Goal: Task Accomplishment & Management: Manage account settings

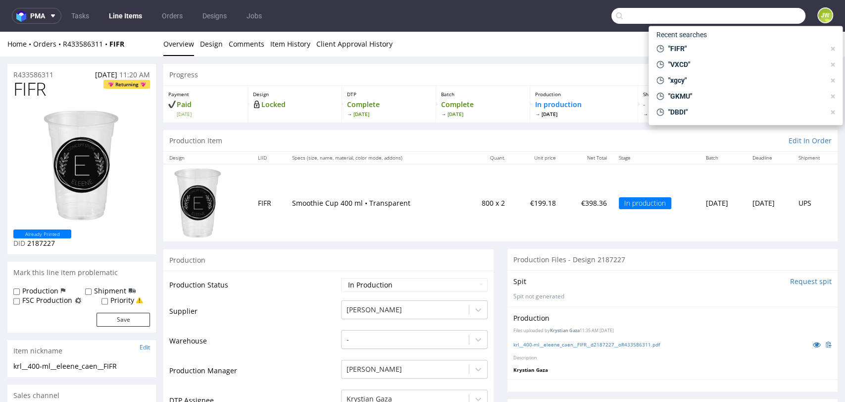
click at [757, 20] on input "text" at bounding box center [708, 16] width 194 height 16
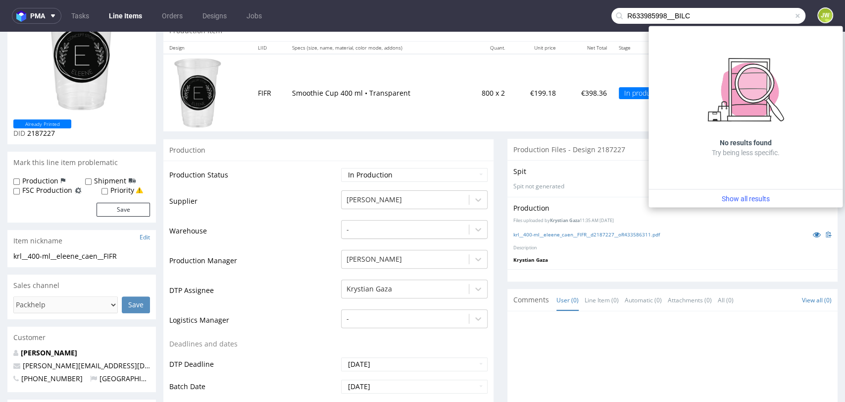
drag, startPoint x: 664, startPoint y: 18, endPoint x: 540, endPoint y: 20, distance: 124.3
click at [541, 21] on nav "pma Tasks Line Items Orders Designs Jobs R633985998__BILC JW" at bounding box center [422, 16] width 845 height 32
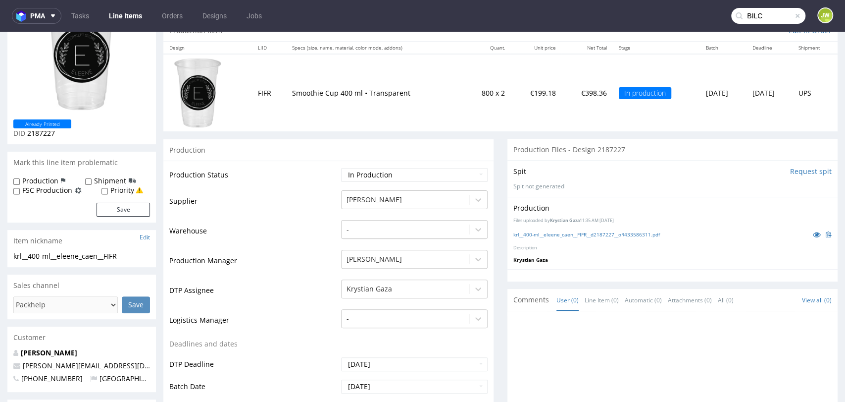
type input "BILC"
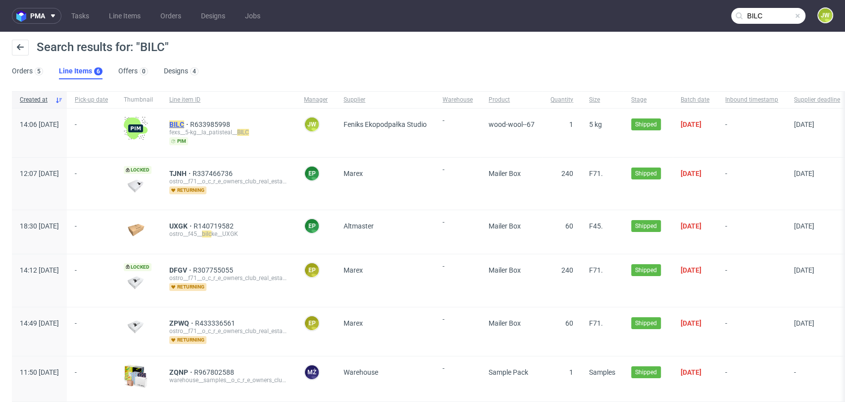
click at [184, 124] on mark "BILC" at bounding box center [176, 124] width 15 height 8
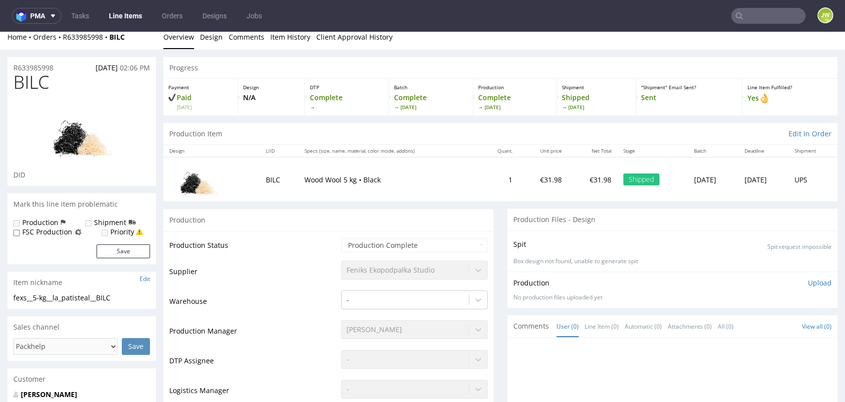
scroll to position [55, 0]
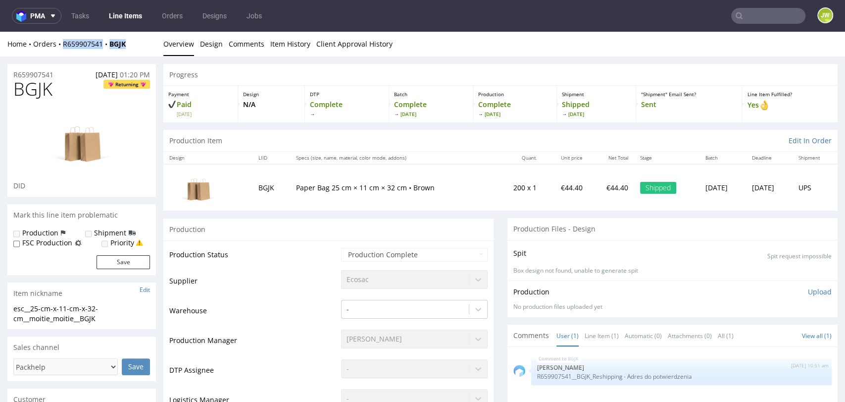
drag, startPoint x: 146, startPoint y: 47, endPoint x: 61, endPoint y: 52, distance: 84.3
click at [61, 52] on div "Home Orders R659907541 BGJK Overview Design Comments Item History Client Approv…" at bounding box center [422, 44] width 845 height 25
copy div "R659907541 BGJK"
click at [332, 85] on div "Payment Paid Wed 02 Jul Design N/A DTP Complete Batch Complete Thu 3 Jul Produc…" at bounding box center [500, 103] width 674 height 37
drag, startPoint x: 134, startPoint y: 45, endPoint x: 61, endPoint y: 52, distance: 72.7
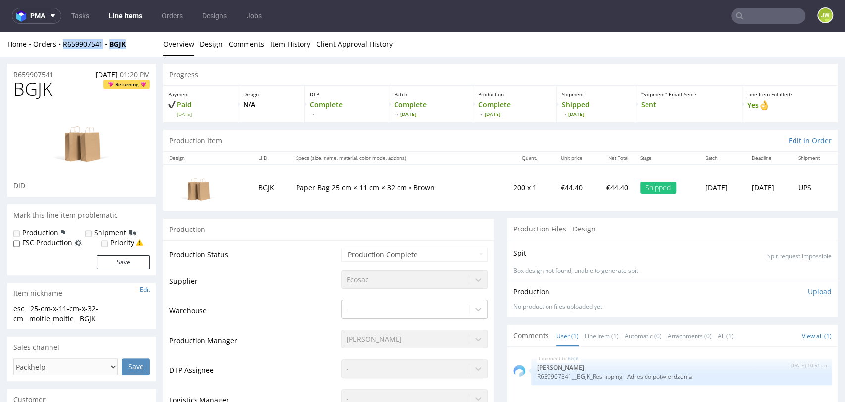
click at [61, 52] on div "Home Orders R659907541 BGJK Overview Design Comments Item History Client Approv…" at bounding box center [422, 44] width 845 height 25
copy div "R659907541 BGJK"
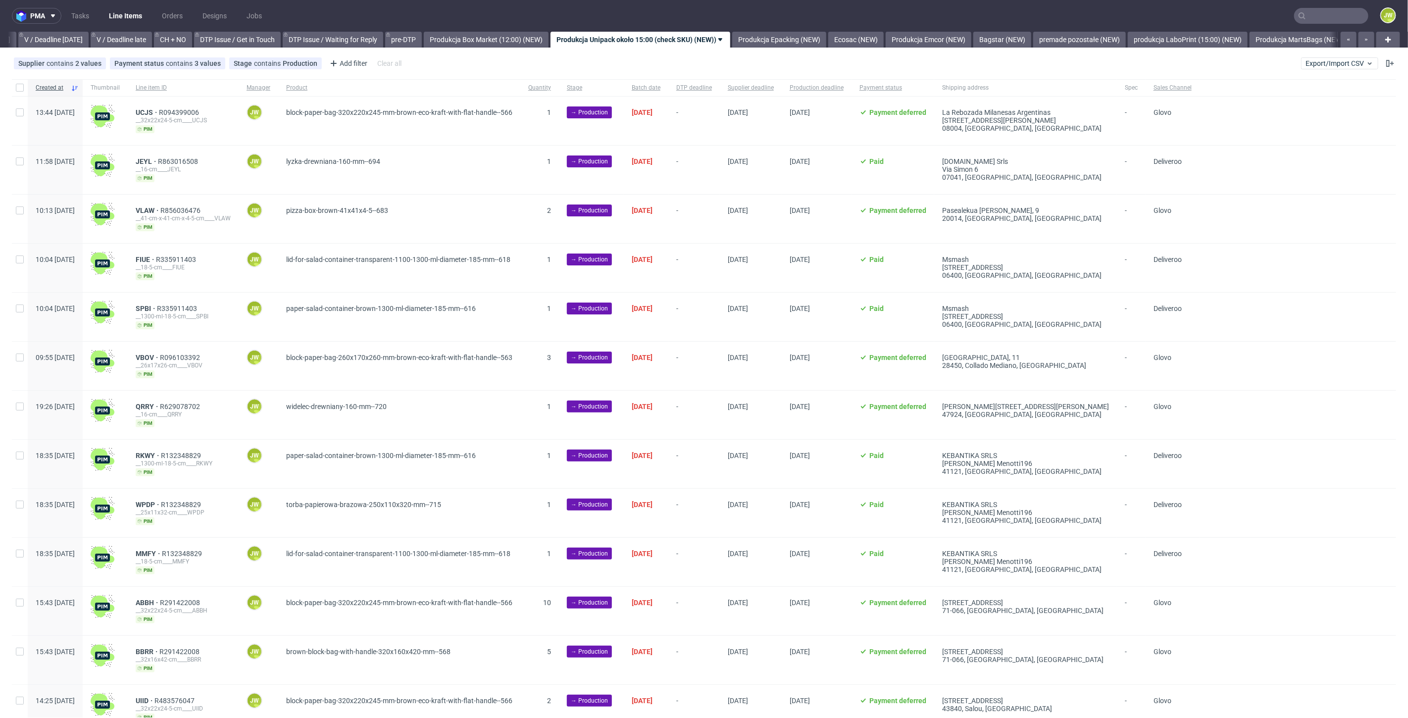
scroll to position [0, 1279]
click at [1319, 15] on input "text" at bounding box center [1331, 16] width 74 height 16
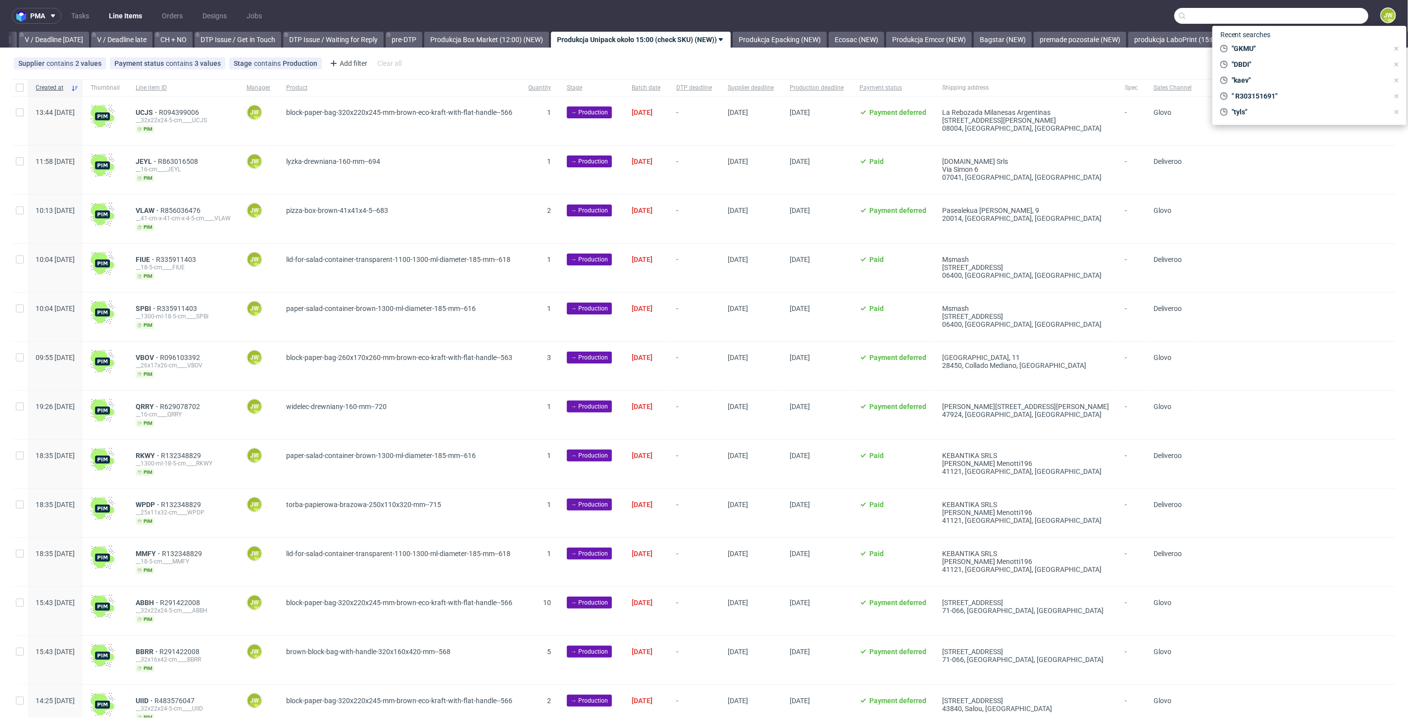
paste input "BZWA"
type input "BZWA"
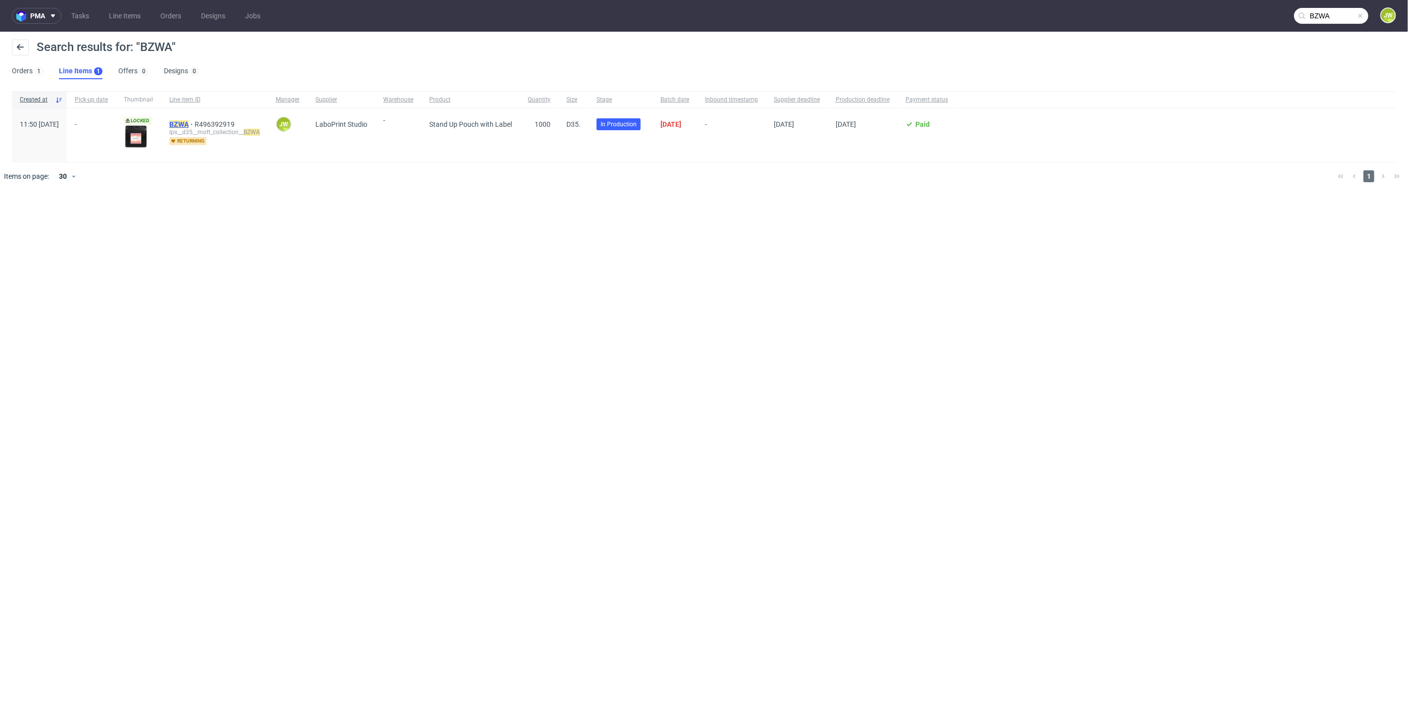
click at [189, 124] on mark "BZWA" at bounding box center [178, 124] width 19 height 8
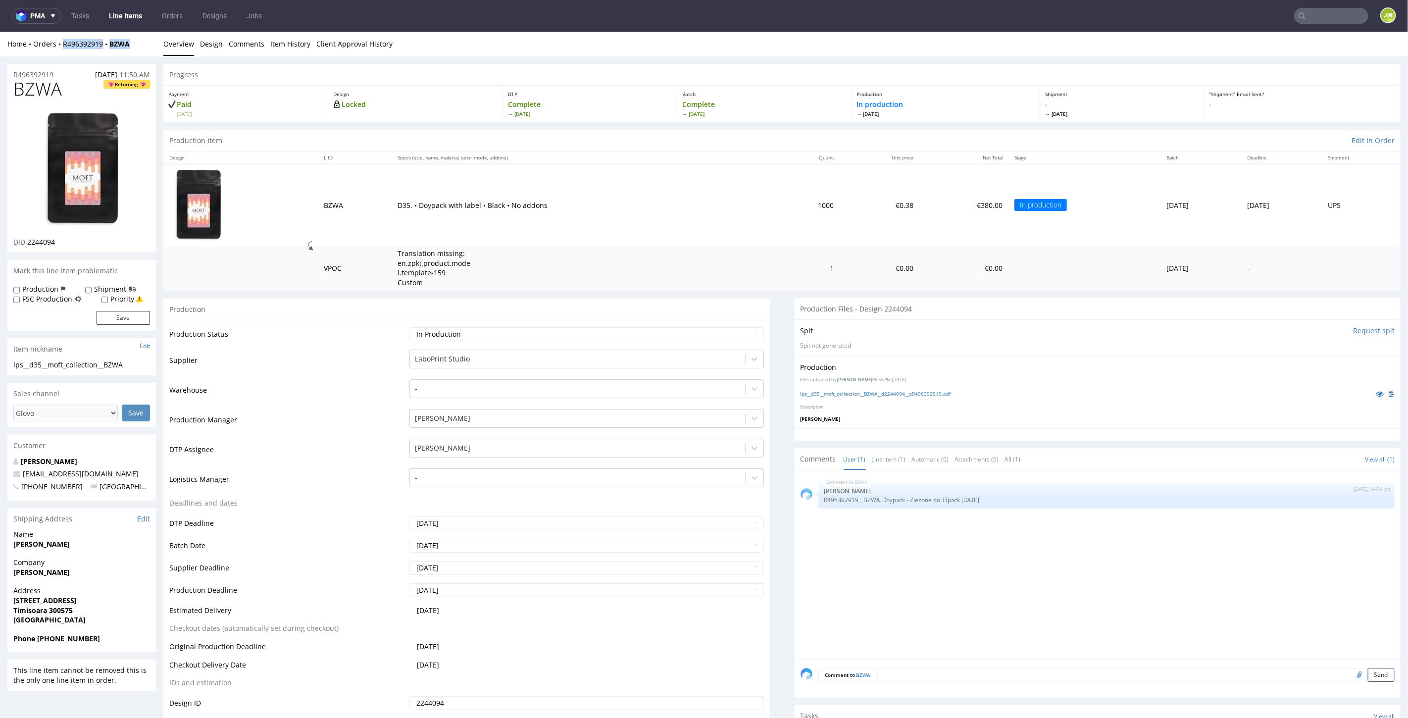
drag, startPoint x: 136, startPoint y: 44, endPoint x: 63, endPoint y: 50, distance: 73.0
click at [63, 50] on div "Home Orders R496392919 BZWA Overview Design Comments Item History Client Approv…" at bounding box center [704, 43] width 1408 height 25
copy div "R496392919 BZWA"
click at [120, 24] on nav "pma Tasks Line Items Orders Designs Jobs JW" at bounding box center [704, 16] width 1408 height 32
click at [125, 6] on nav "pma Tasks Line Items Orders Designs Jobs JW" at bounding box center [704, 16] width 1408 height 32
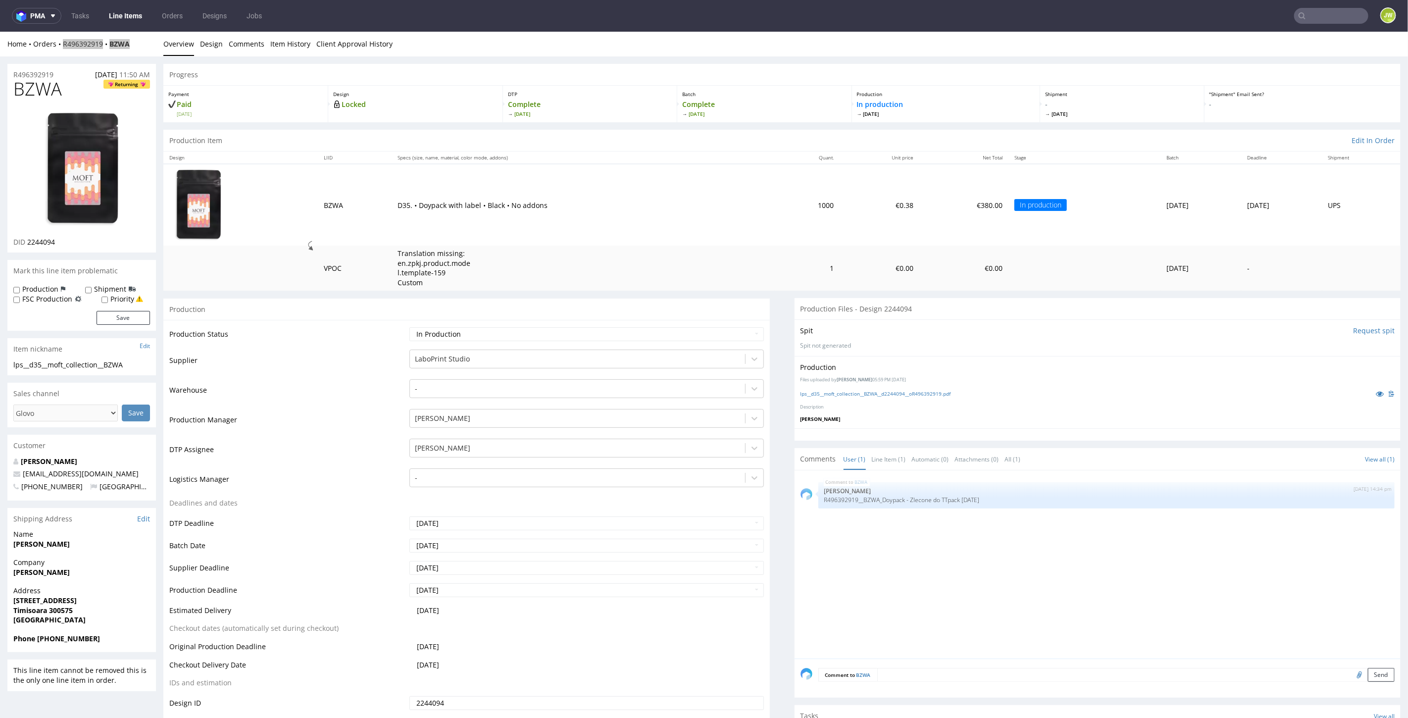
click at [123, 13] on link "Line Items" at bounding box center [125, 16] width 45 height 16
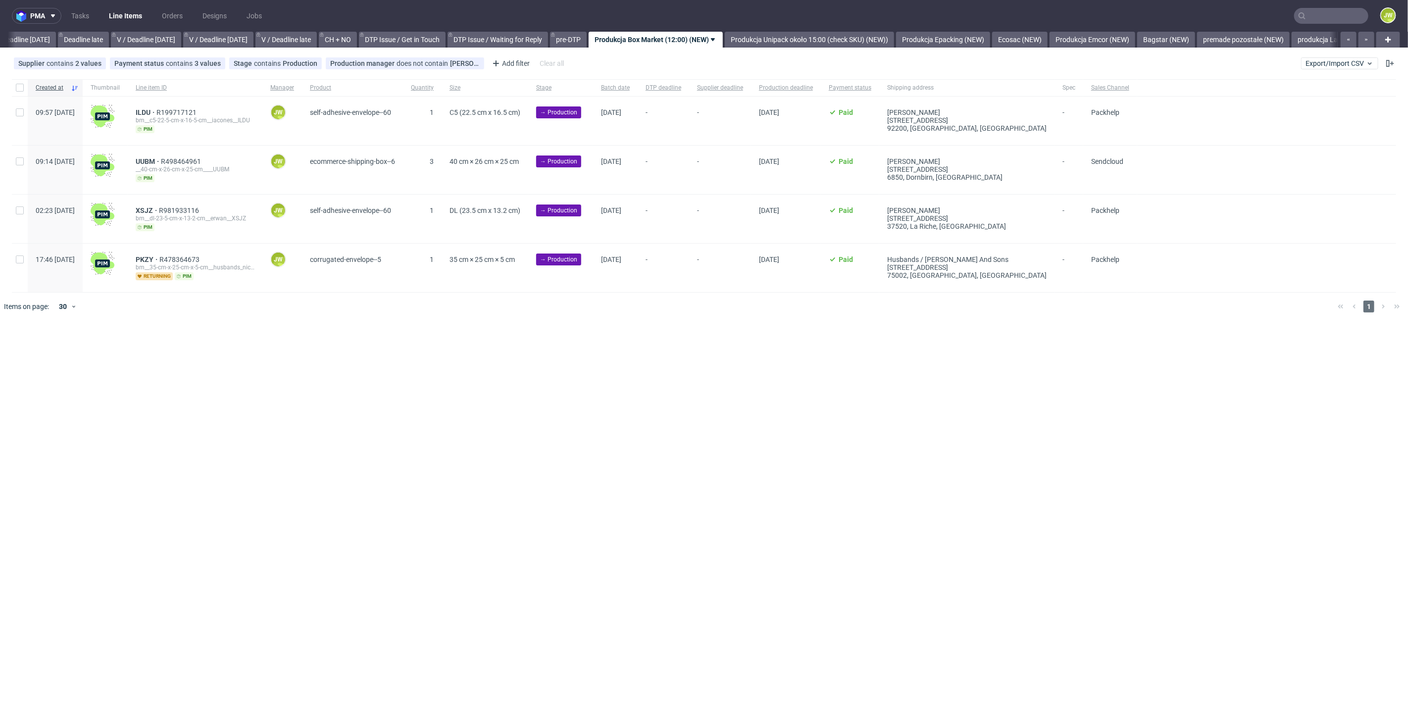
scroll to position [0, 1125]
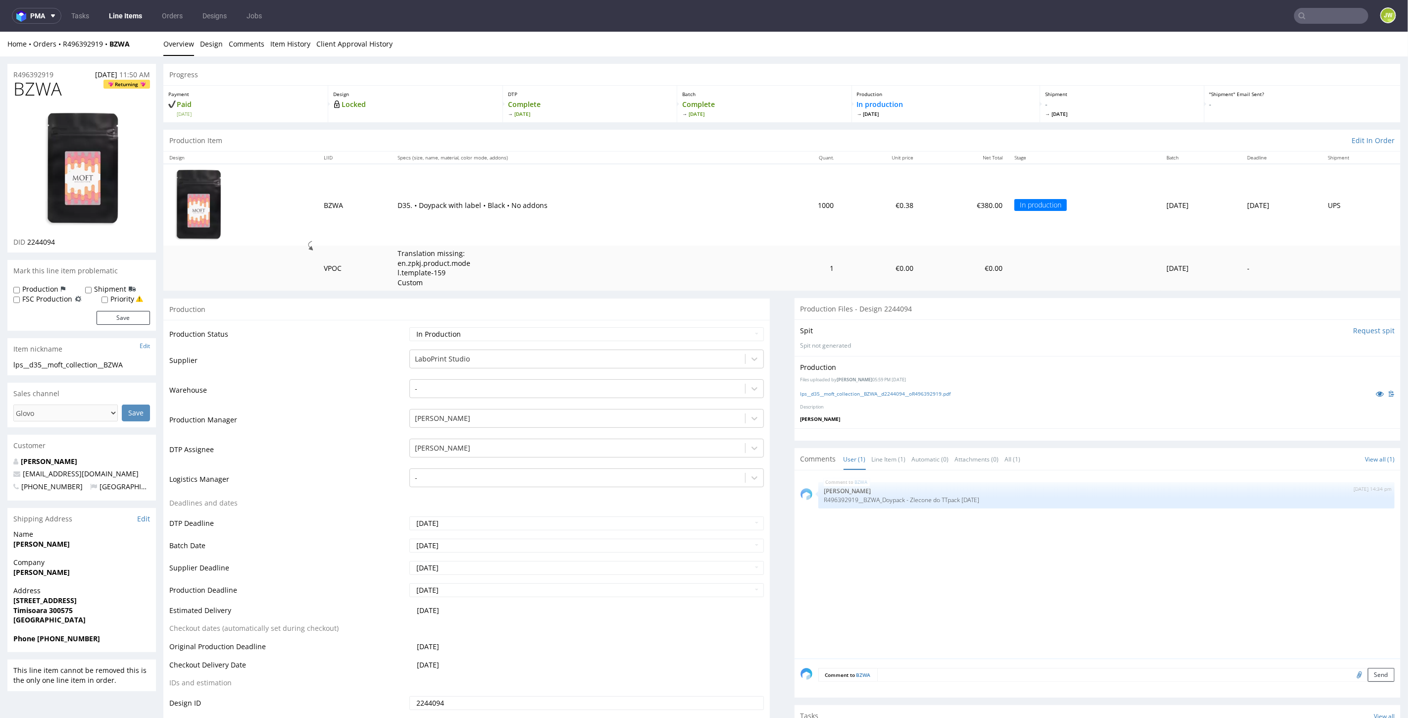
click at [127, 18] on link "Line Items" at bounding box center [125, 16] width 45 height 16
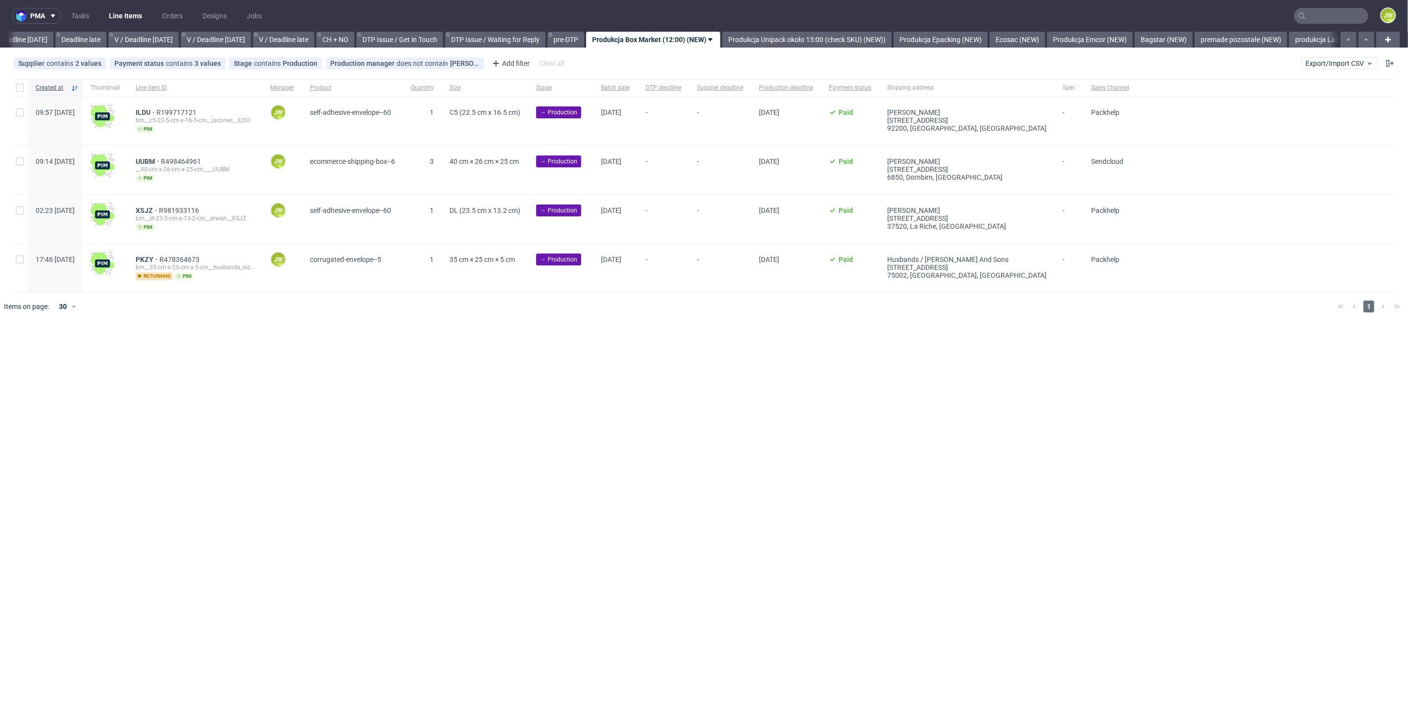
scroll to position [0, 1125]
drag, startPoint x: 513, startPoint y: 476, endPoint x: 508, endPoint y: 469, distance: 8.5
click at [513, 476] on div "pma Tasks Line Items Orders Designs Jobs JW All DTP Late Shipped Shipments DTP …" at bounding box center [704, 359] width 1408 height 718
click at [23, 90] on input "checkbox" at bounding box center [20, 88] width 8 height 8
checkbox input "true"
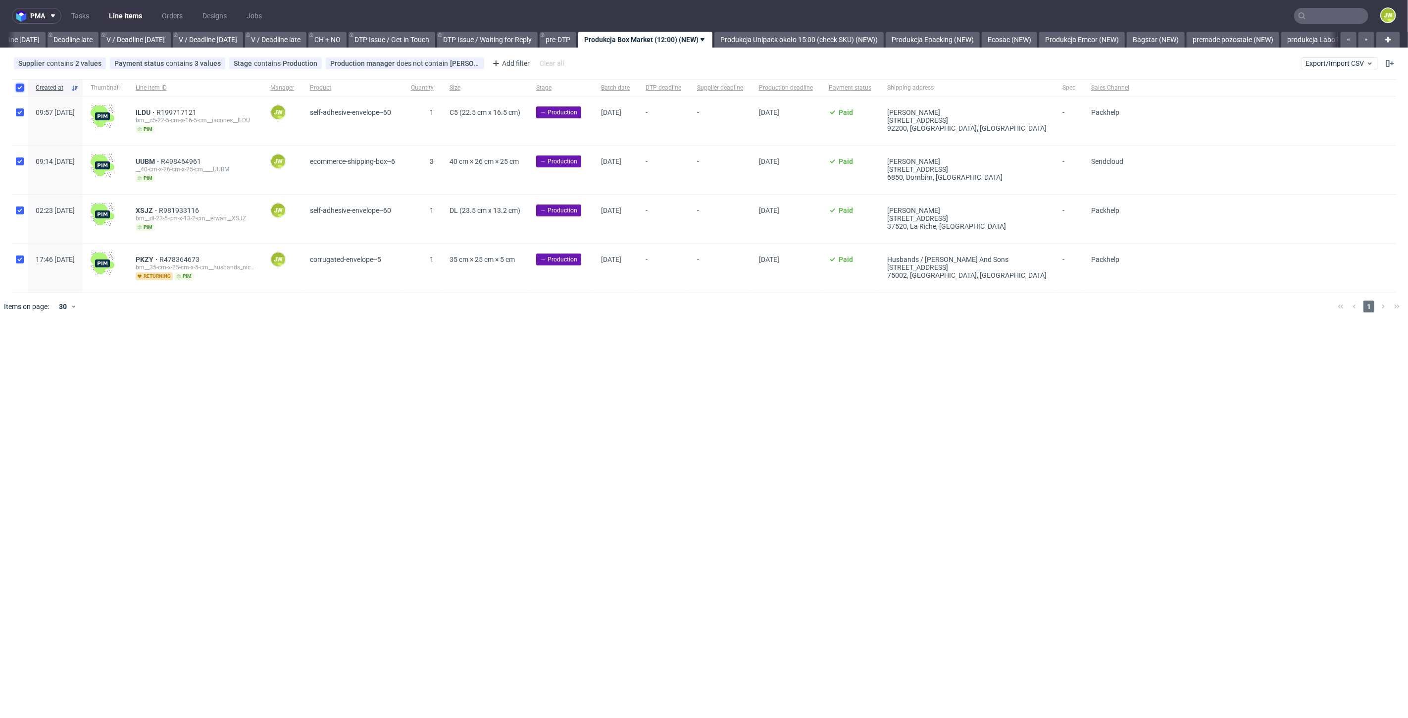
checkbox input "true"
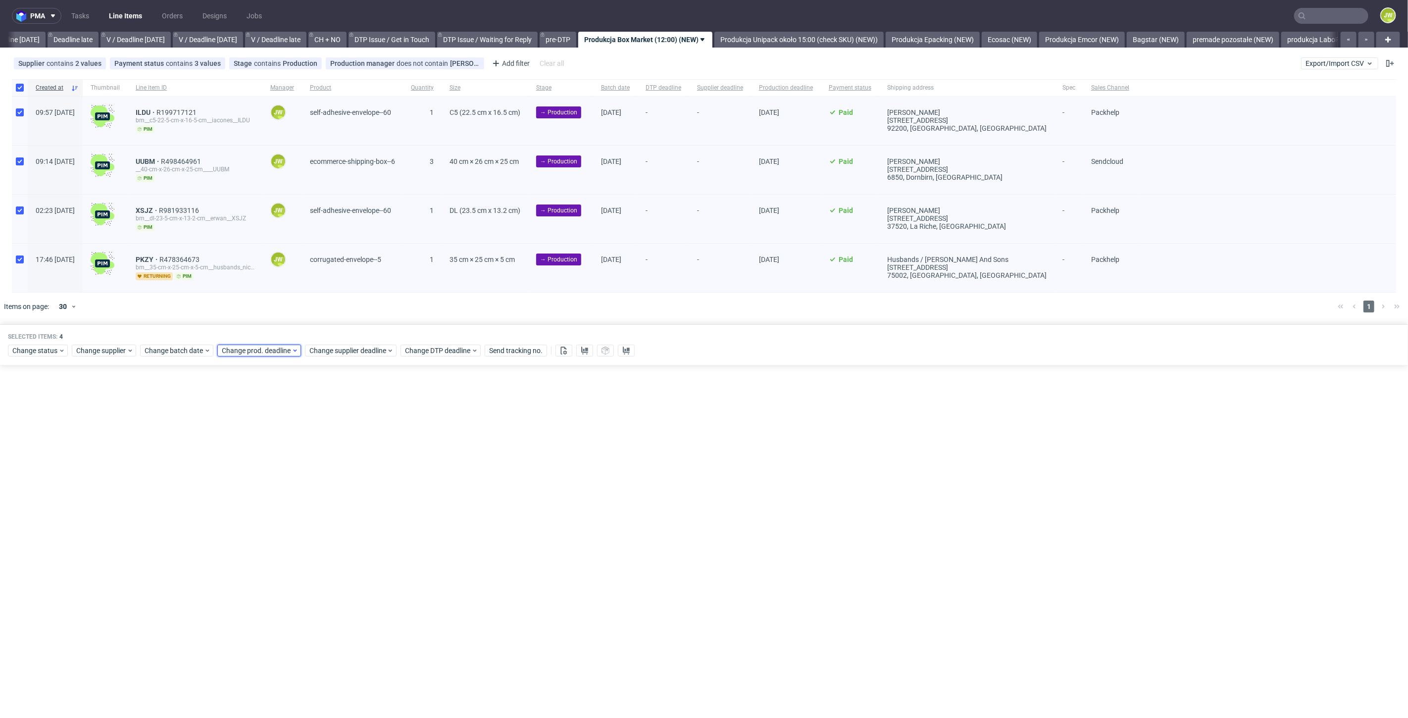
click at [240, 348] on span "Change prod. deadline" at bounding box center [257, 351] width 70 height 10
click at [158, 348] on span "Change batch date" at bounding box center [174, 351] width 59 height 10
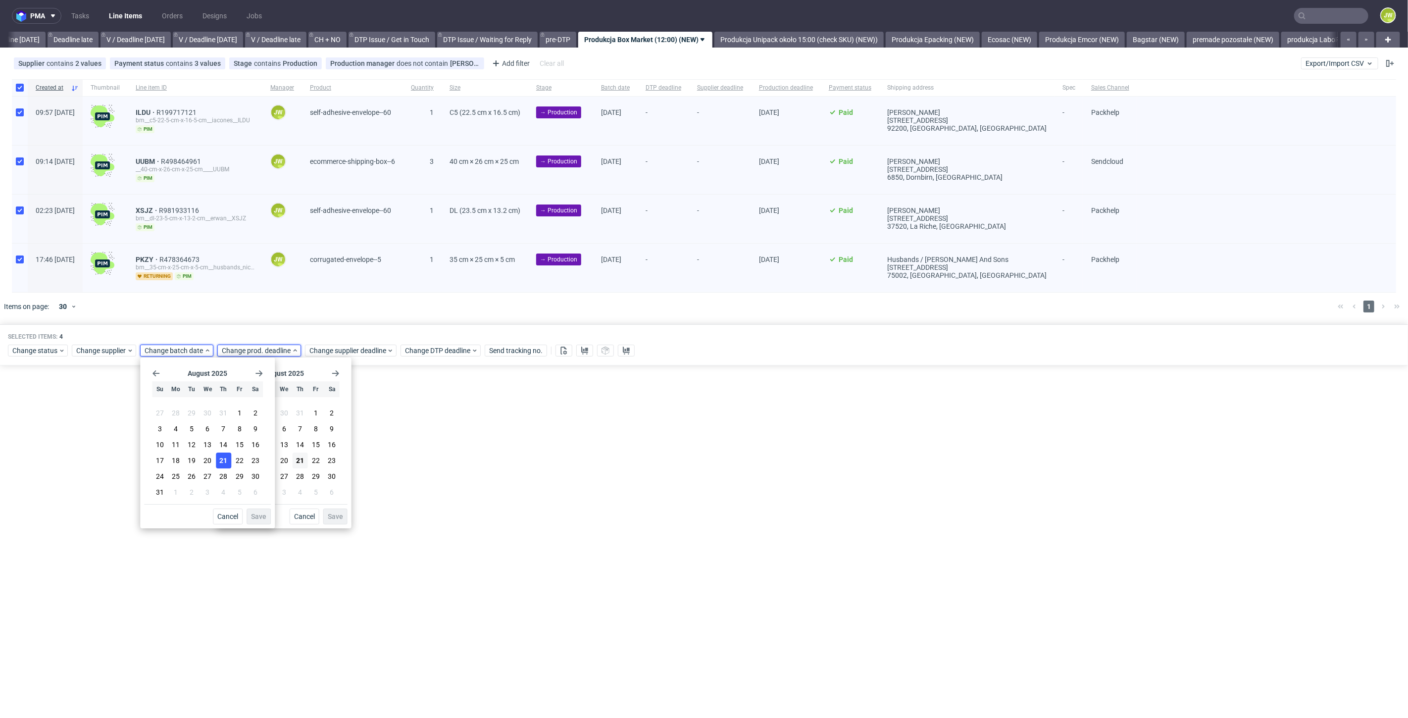
click at [218, 460] on button "21" at bounding box center [223, 461] width 15 height 16
click at [254, 510] on button "Save" at bounding box center [259, 516] width 24 height 16
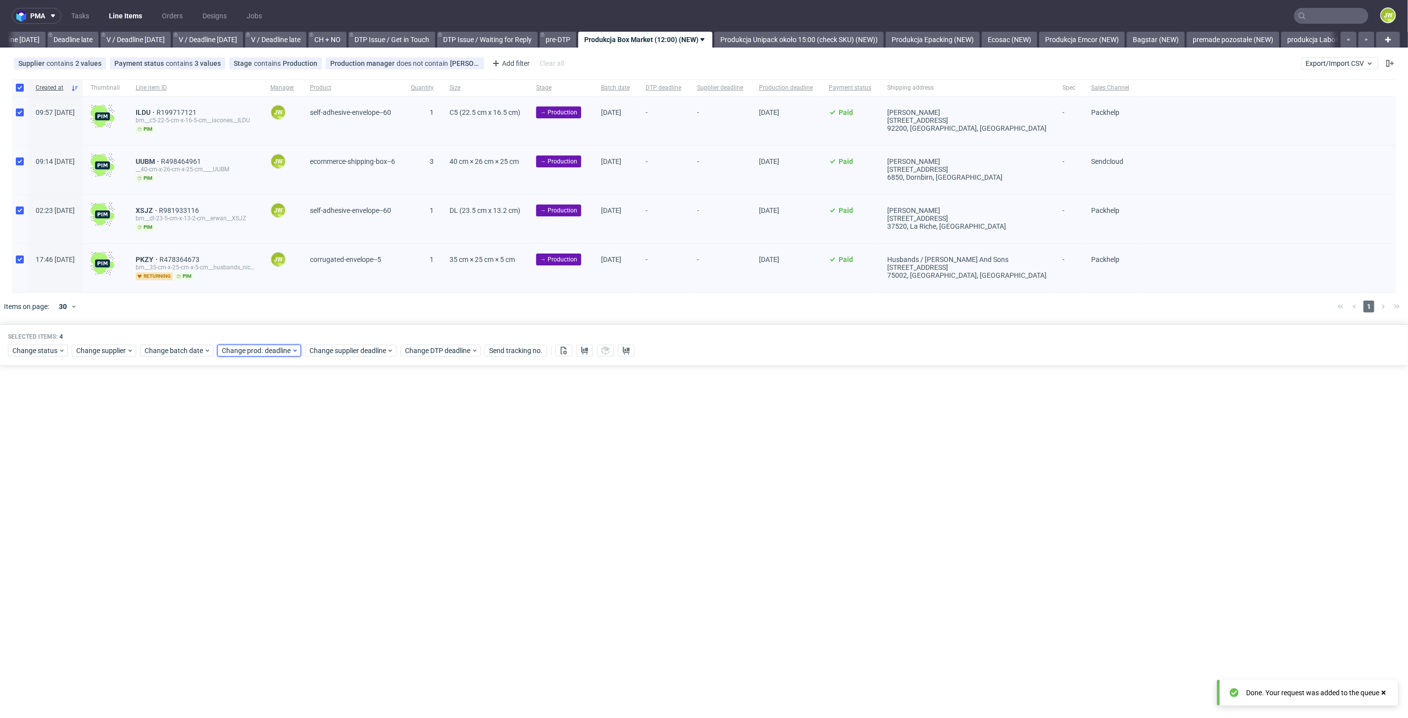
click at [246, 350] on span "Change prod. deadline" at bounding box center [257, 351] width 70 height 10
click at [313, 460] on span "22" at bounding box center [316, 461] width 8 height 10
click at [332, 510] on button "Save" at bounding box center [335, 516] width 24 height 16
click at [327, 353] on span "Change supplier deadline" at bounding box center [347, 351] width 77 height 10
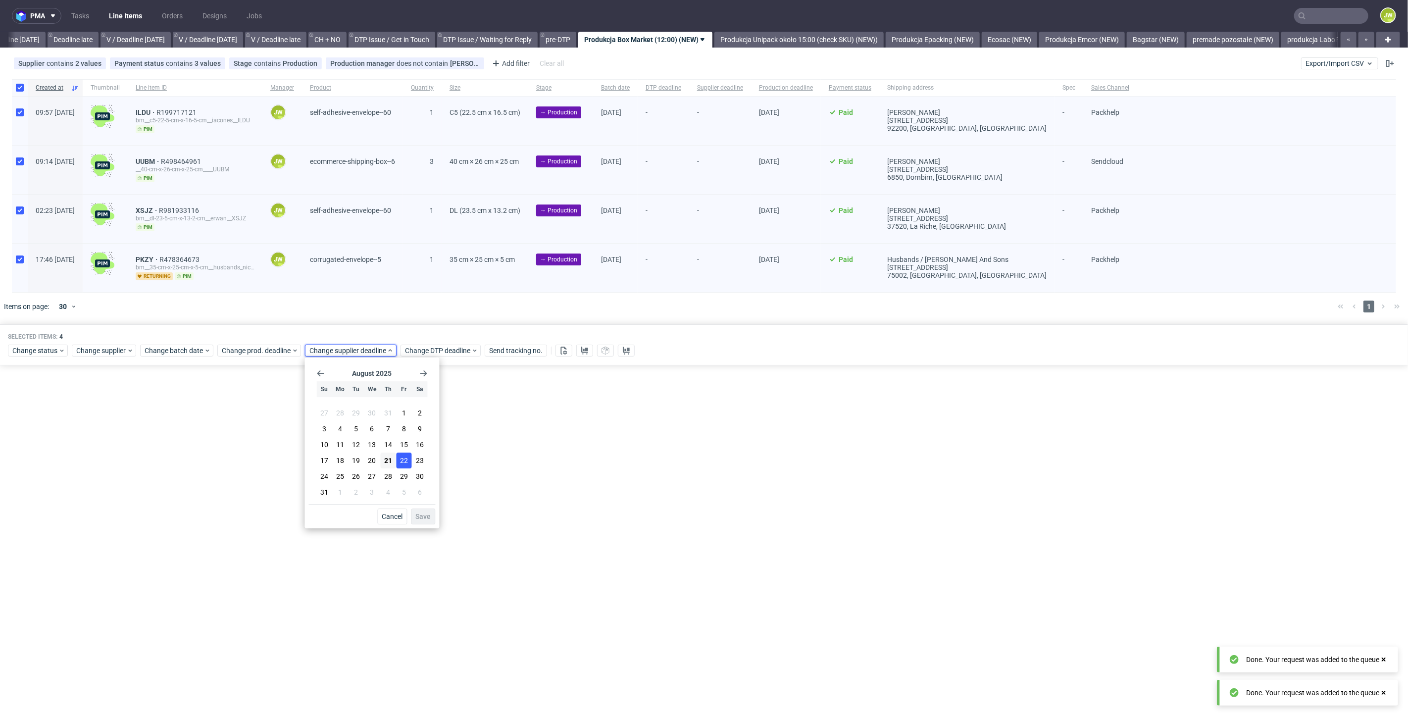
click at [399, 465] on button "22" at bounding box center [403, 461] width 15 height 16
click at [419, 514] on span "Save" at bounding box center [423, 516] width 15 height 7
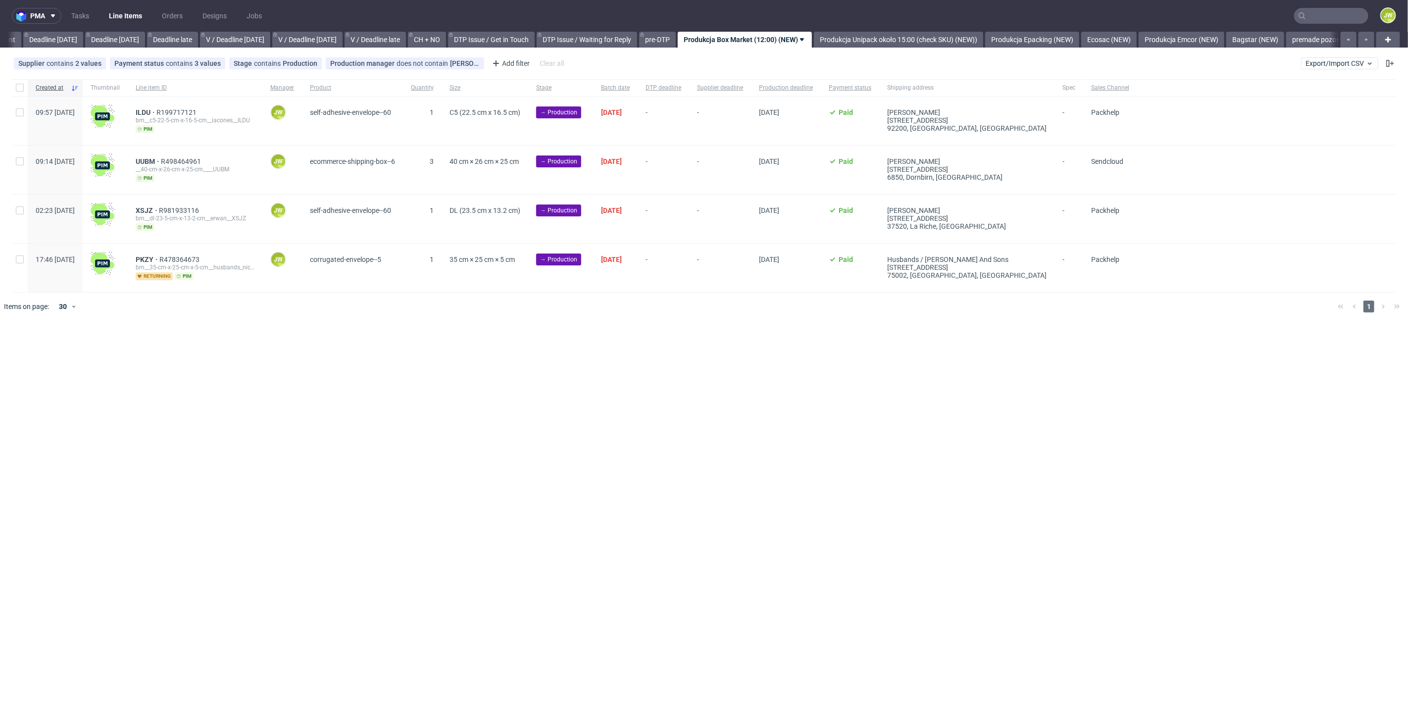
scroll to position [0, 1120]
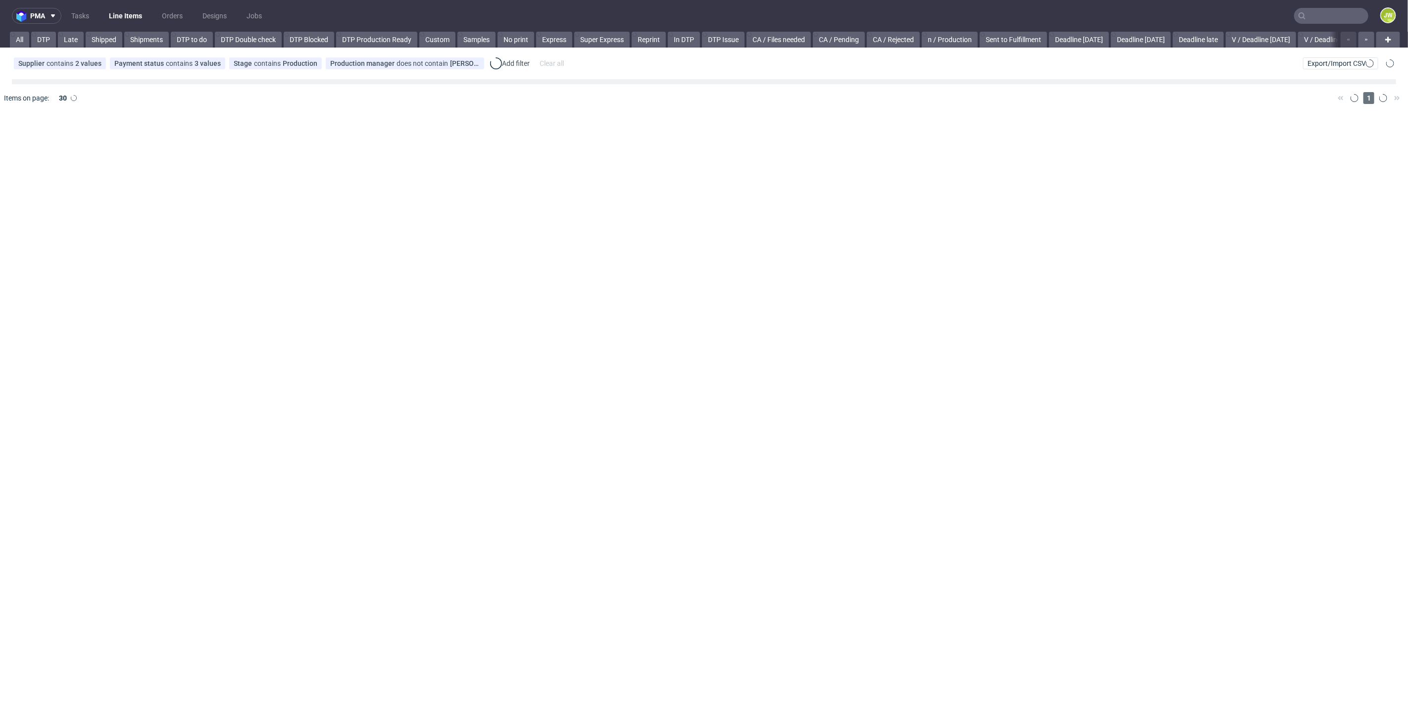
scroll to position [0, 48]
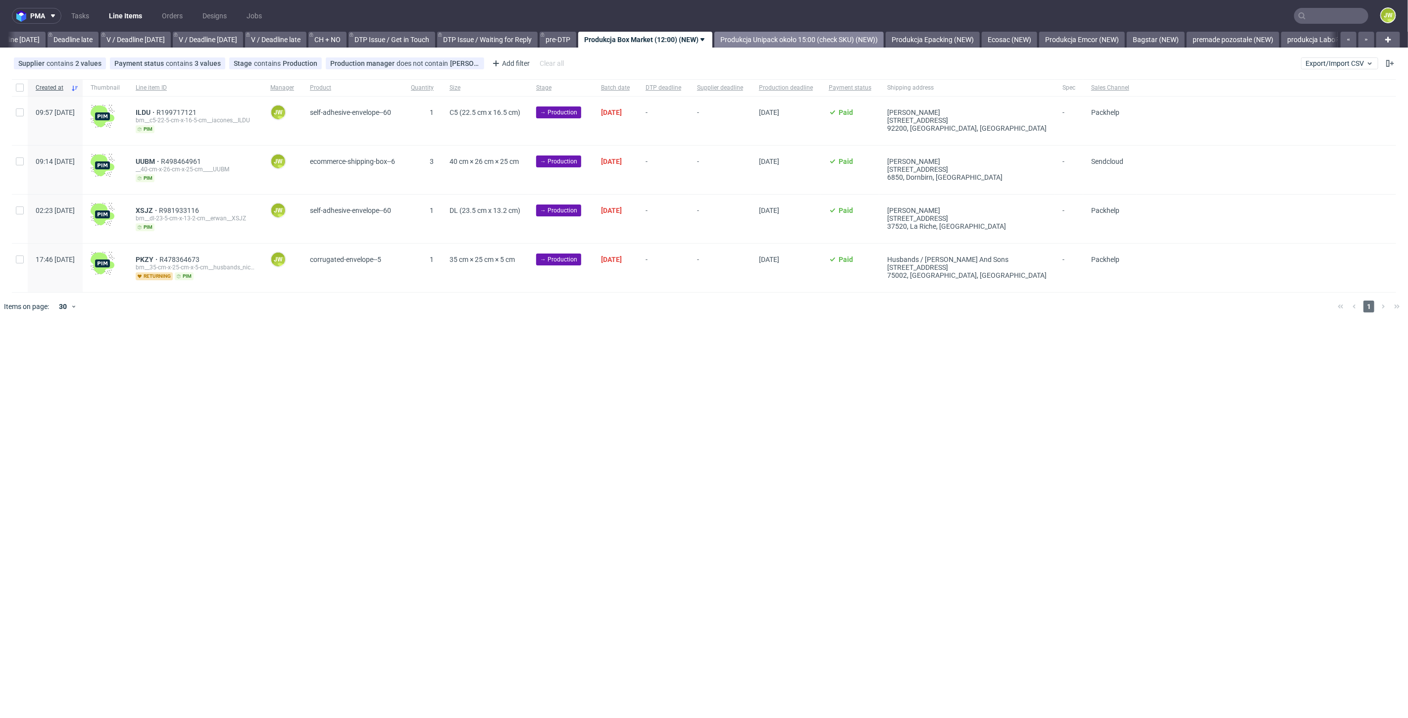
click at [795, 41] on link "Produkcja Unipack około 15:00 (check SKU) (NEW))" at bounding box center [798, 40] width 169 height 16
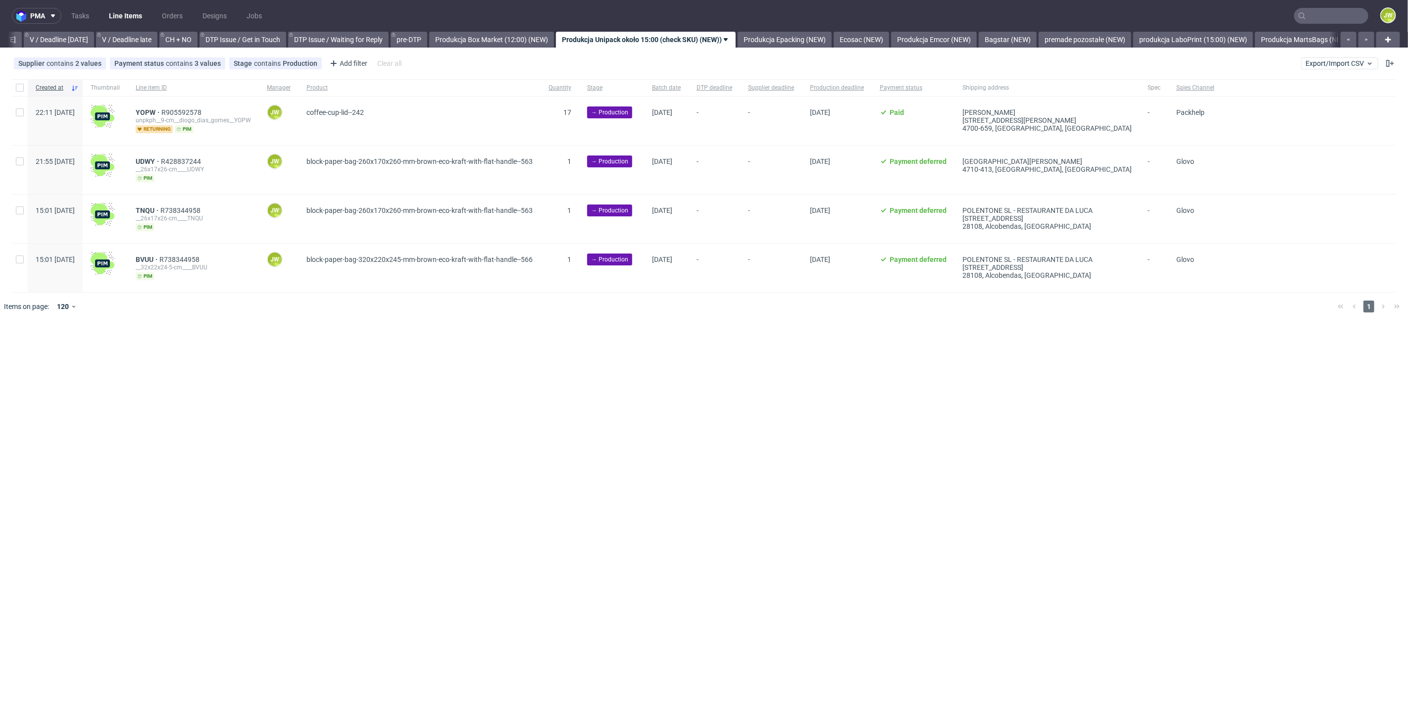
scroll to position [0, 1275]
click at [541, 33] on link "Produkcja Box Market (12:00) (NEW)" at bounding box center [490, 40] width 125 height 16
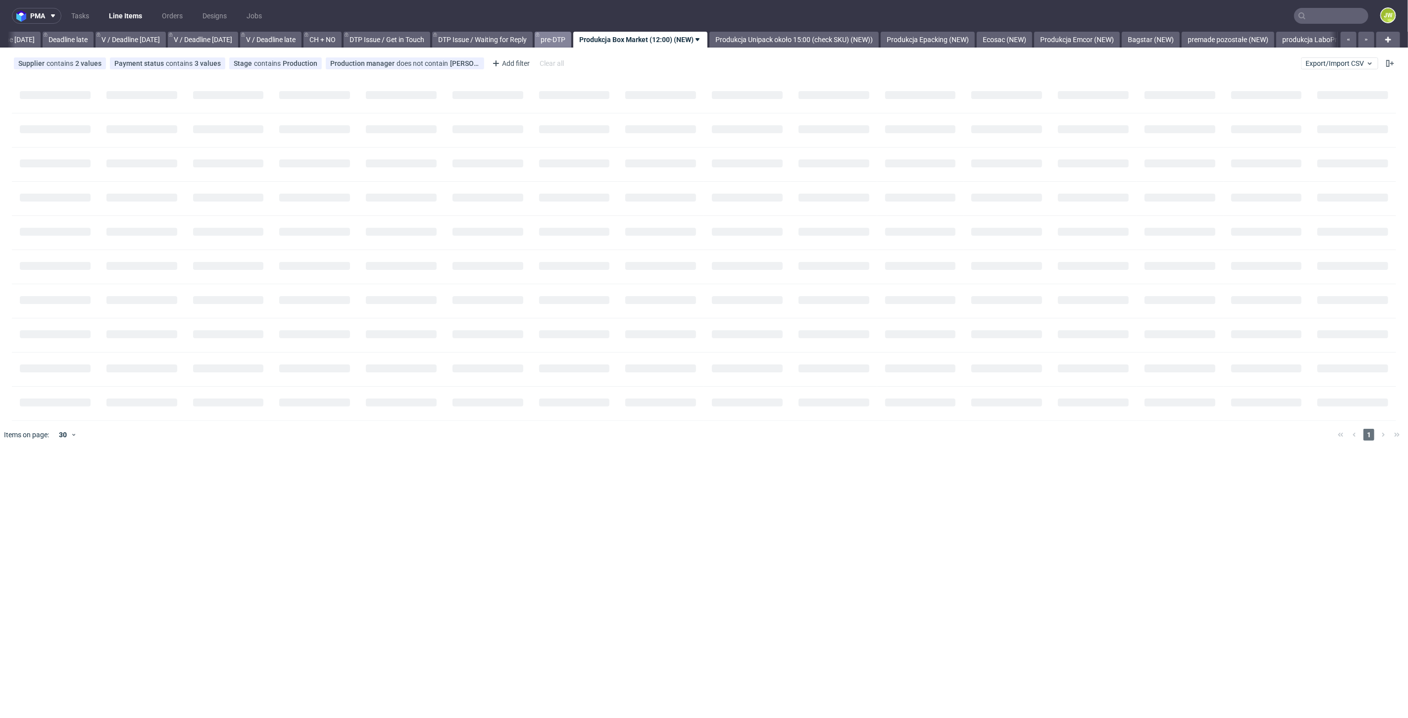
scroll to position [0, 1125]
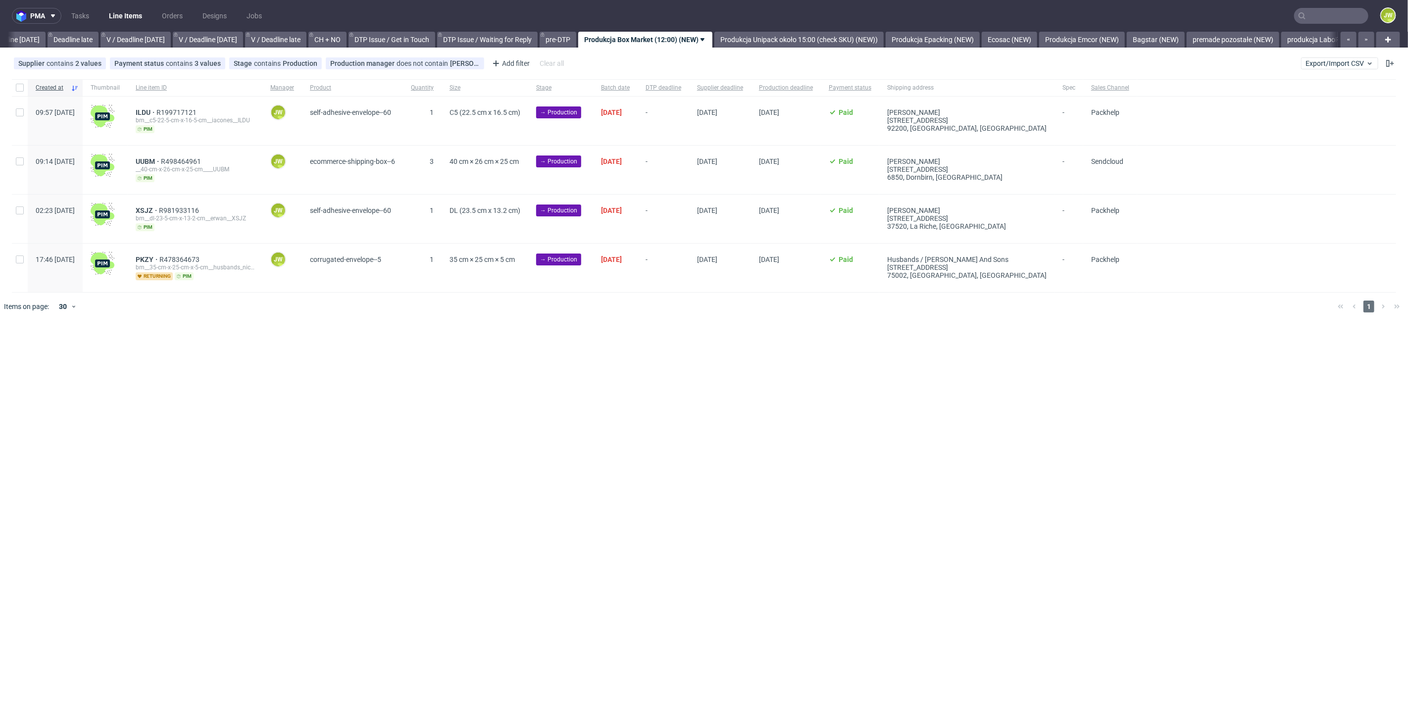
click at [24, 88] on div at bounding box center [20, 87] width 16 height 17
checkbox input "true"
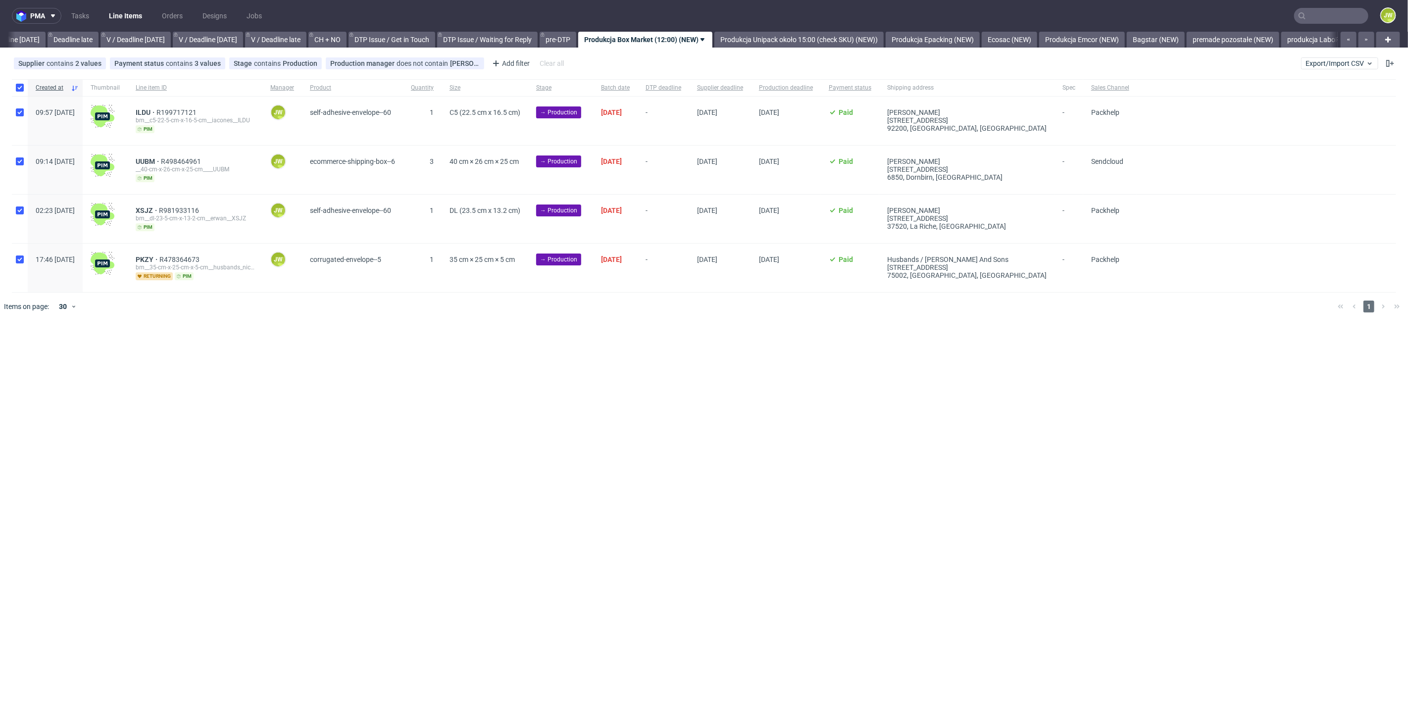
checkbox input "true"
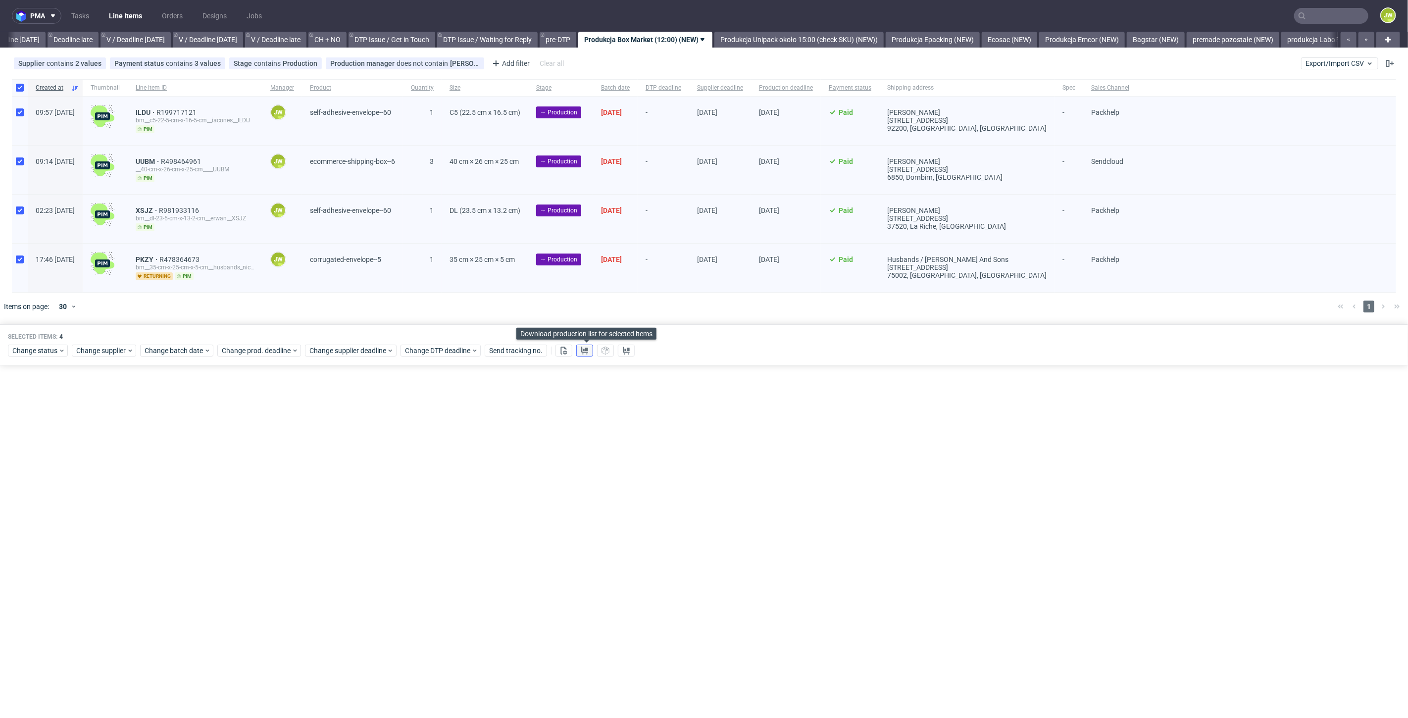
click at [587, 348] on use at bounding box center [584, 351] width 7 height 8
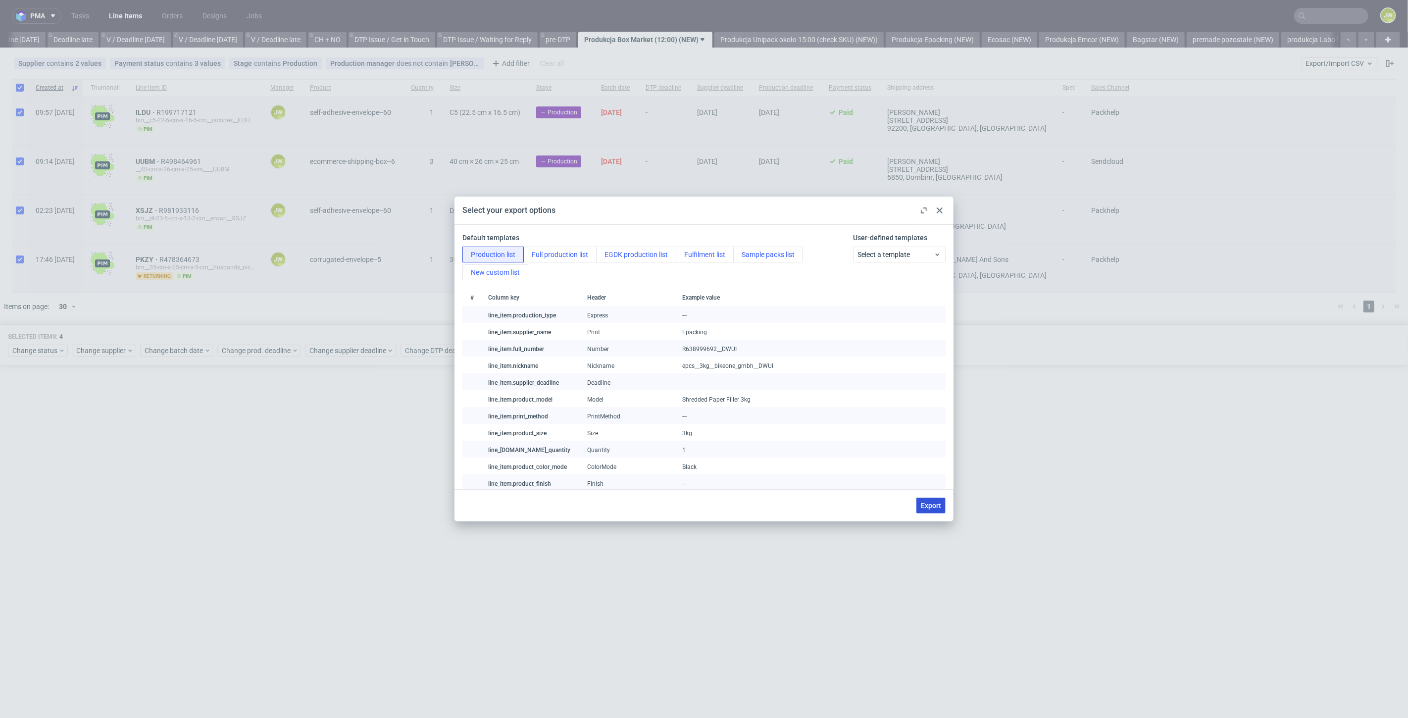
click at [925, 502] on span "Export" at bounding box center [931, 505] width 20 height 7
checkbox input "false"
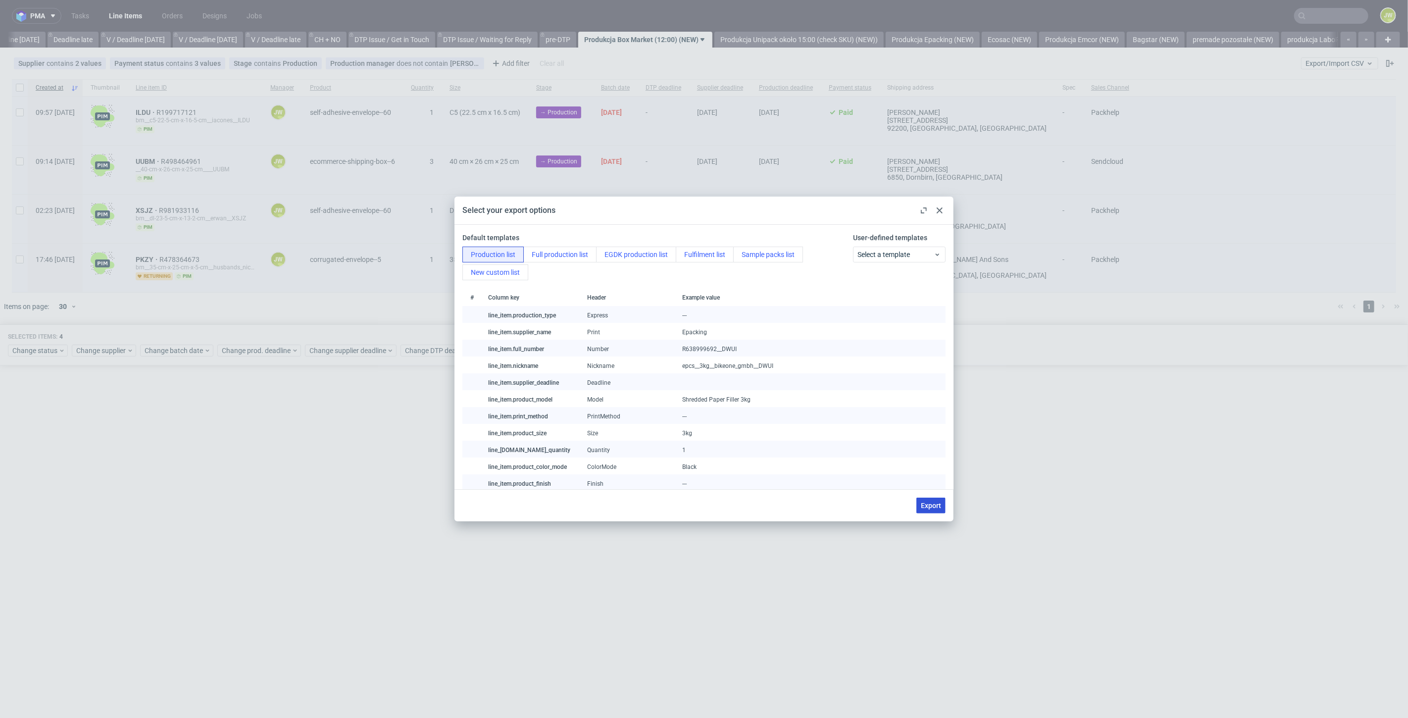
checkbox input "false"
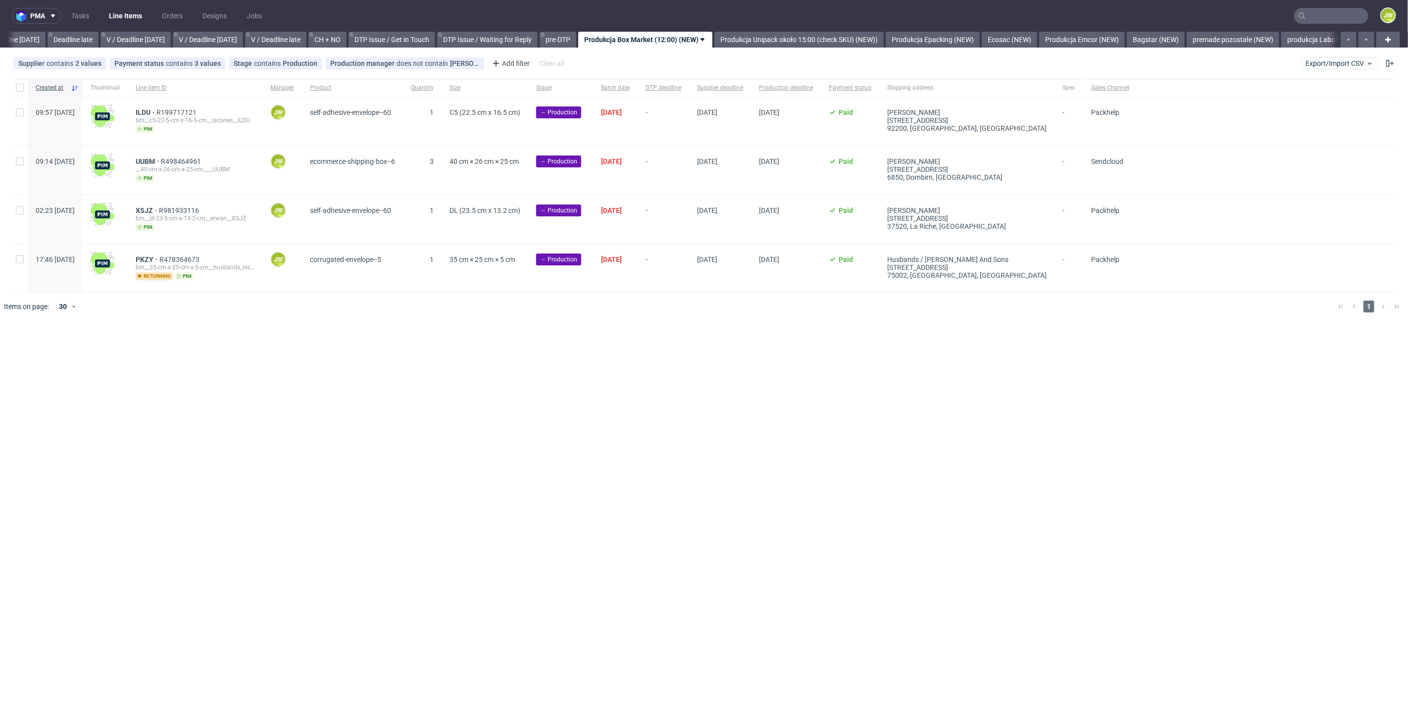
drag, startPoint x: 997, startPoint y: 431, endPoint x: 998, endPoint y: 424, distance: 7.0
click at [997, 431] on div "pma Tasks Line Items Orders Designs Jobs JW All DTP Late Shipped Shipments DTP …" at bounding box center [704, 359] width 1408 height 718
drag, startPoint x: 20, startPoint y: 82, endPoint x: 29, endPoint y: 119, distance: 38.1
click at [20, 82] on div at bounding box center [20, 87] width 16 height 17
checkbox input "true"
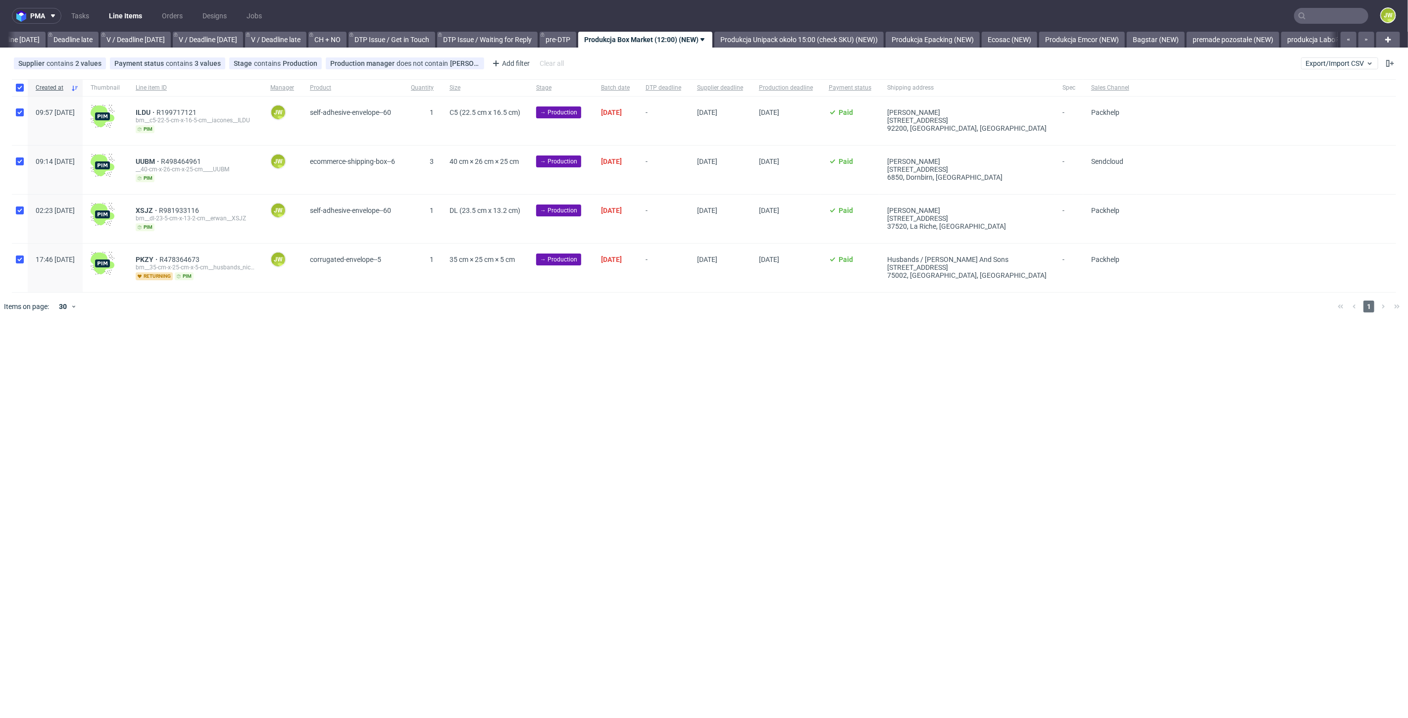
checkbox input "true"
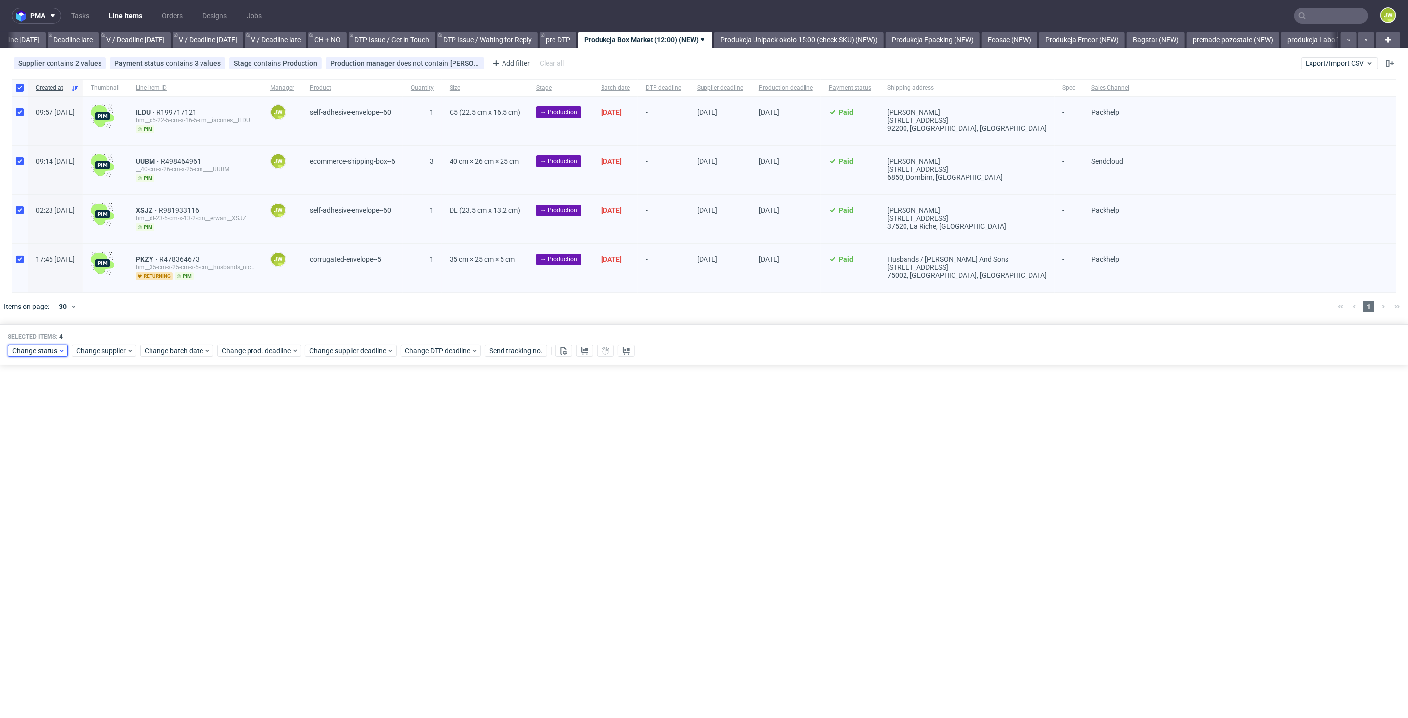
click at [32, 349] on span "Change status" at bounding box center [35, 351] width 46 height 10
click at [25, 420] on span "In Production" at bounding box center [37, 423] width 50 height 14
click at [103, 491] on button "Save" at bounding box center [113, 496] width 24 height 16
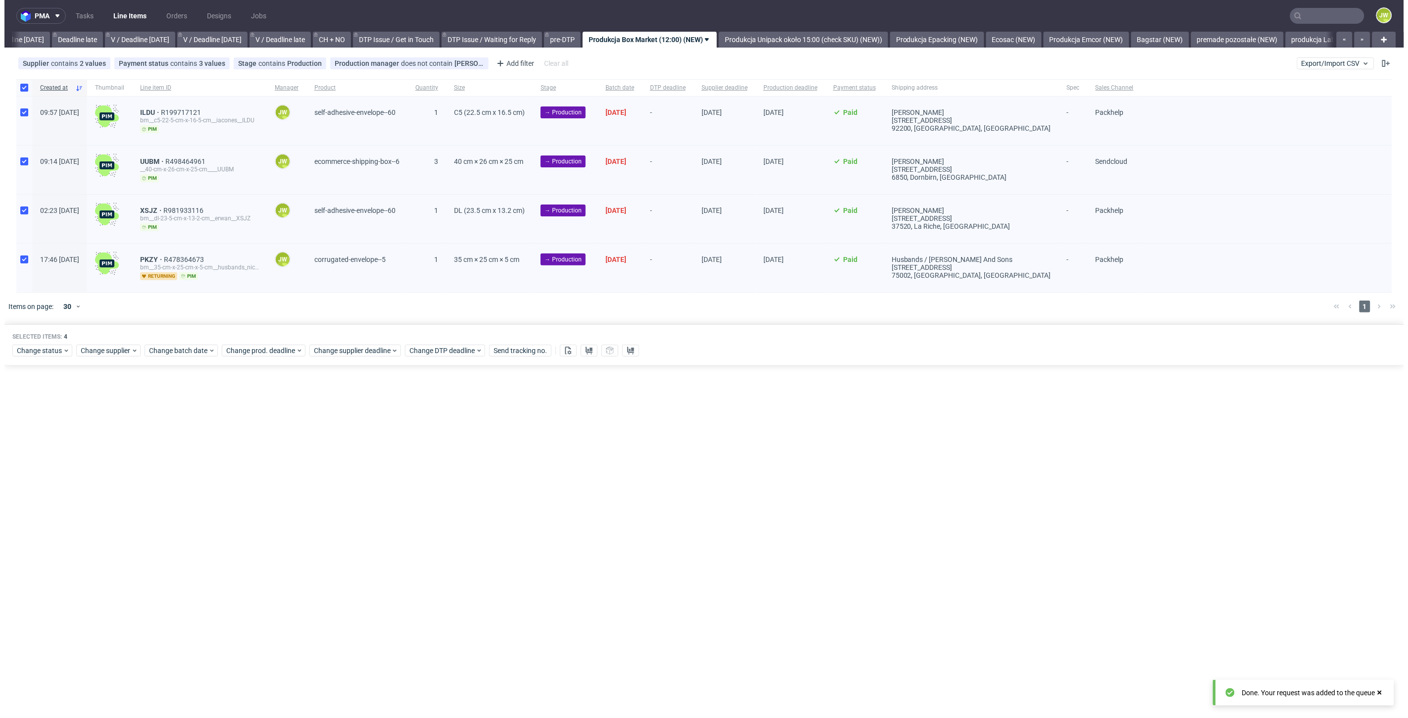
scroll to position [0, 1125]
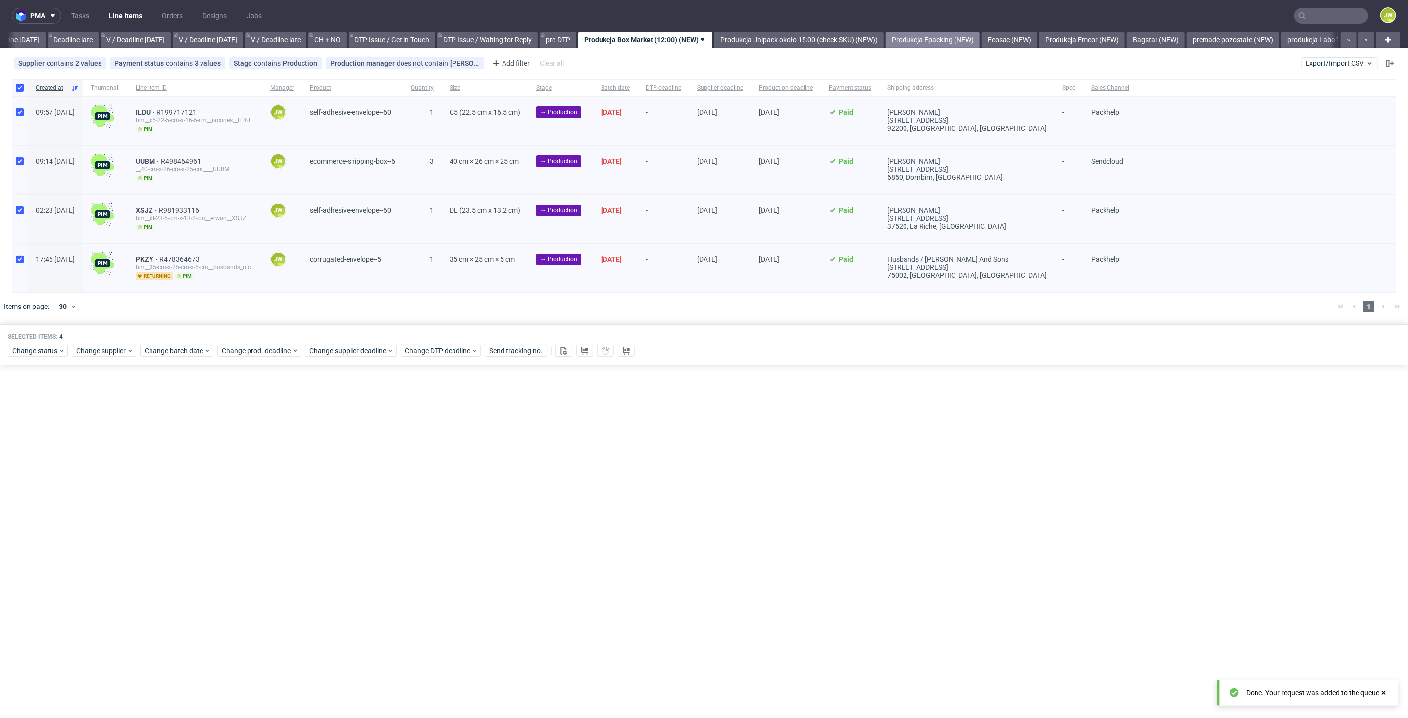
click at [952, 41] on link "Produkcja Epacking (NEW)" at bounding box center [933, 40] width 94 height 16
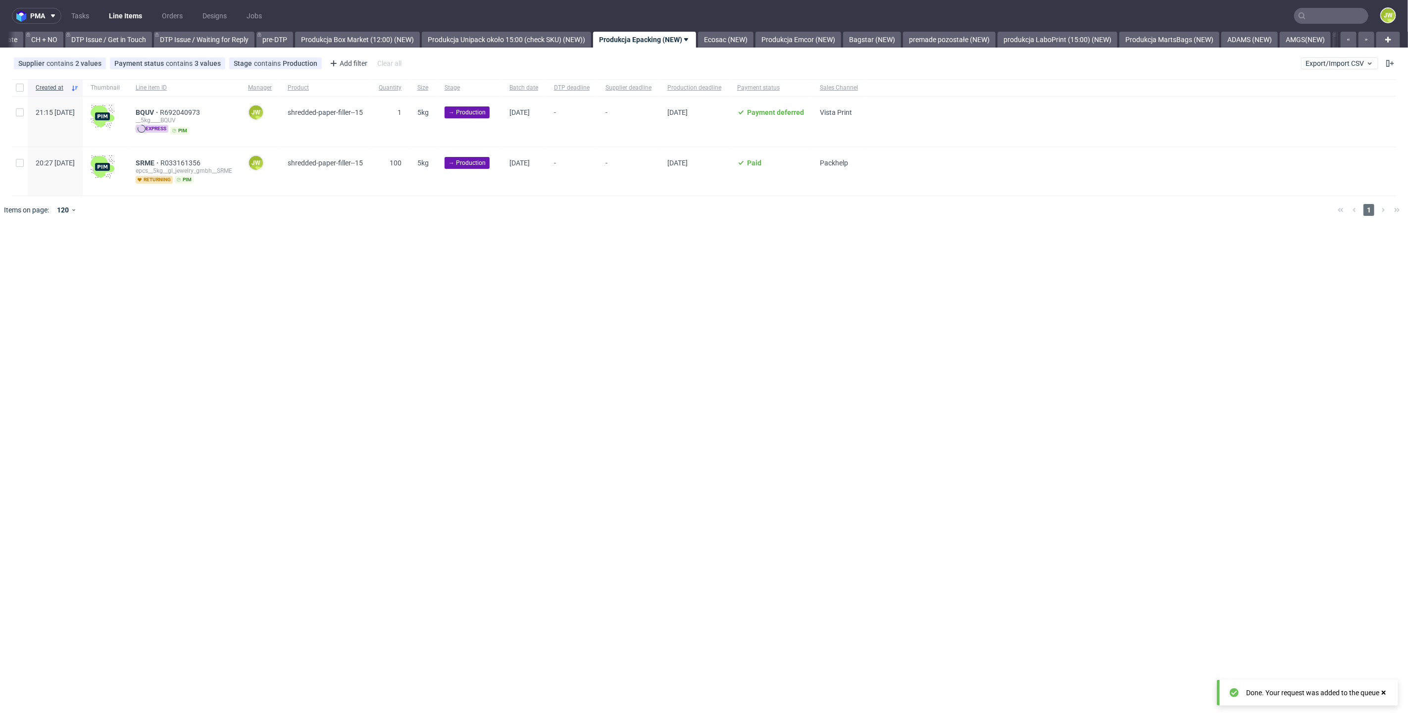
scroll to position [0, 1409]
click at [18, 89] on input "checkbox" at bounding box center [20, 88] width 8 height 8
checkbox input "true"
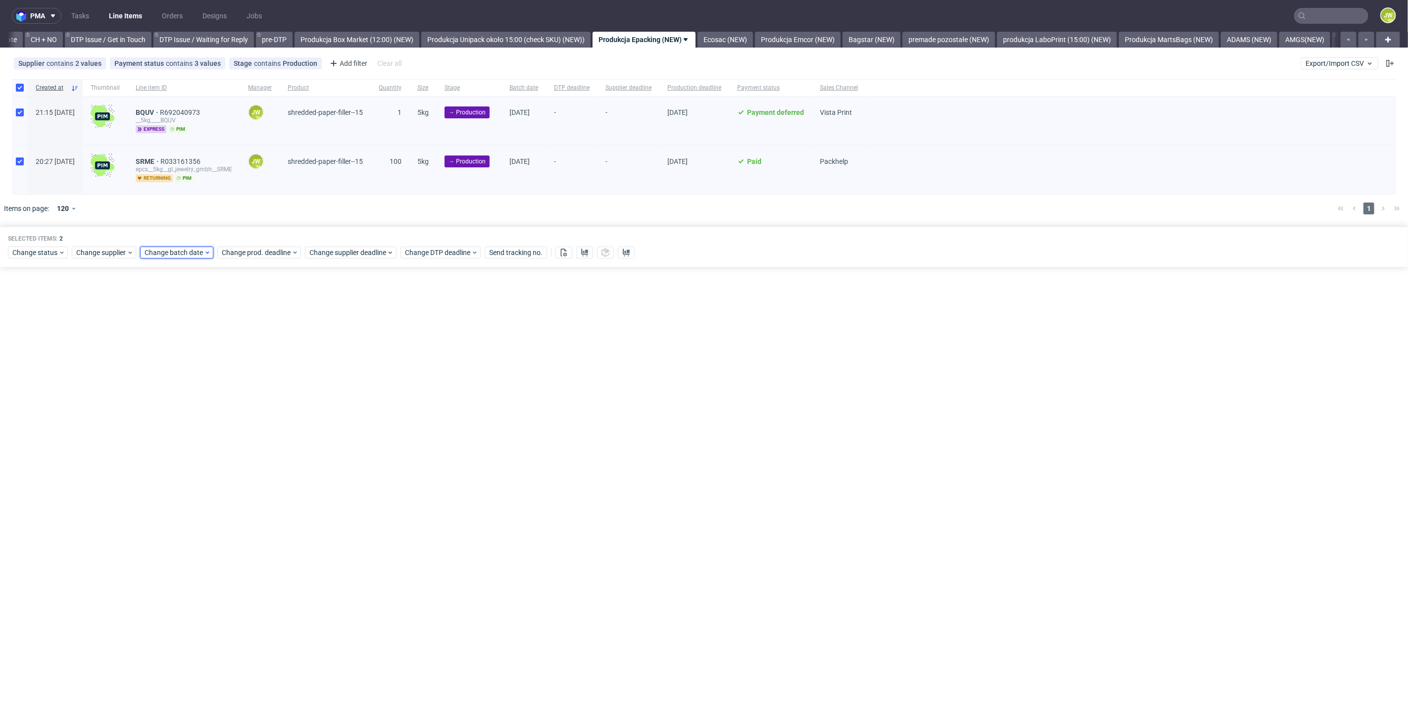
click at [195, 255] on span "Change batch date" at bounding box center [174, 253] width 59 height 10
click at [220, 365] on span "21" at bounding box center [223, 363] width 8 height 10
drag, startPoint x: 266, startPoint y: 409, endPoint x: 260, endPoint y: 417, distance: 9.9
click at [266, 411] on div "Cancel Save" at bounding box center [207, 417] width 127 height 20
click at [258, 419] on span "Save" at bounding box center [258, 419] width 15 height 7
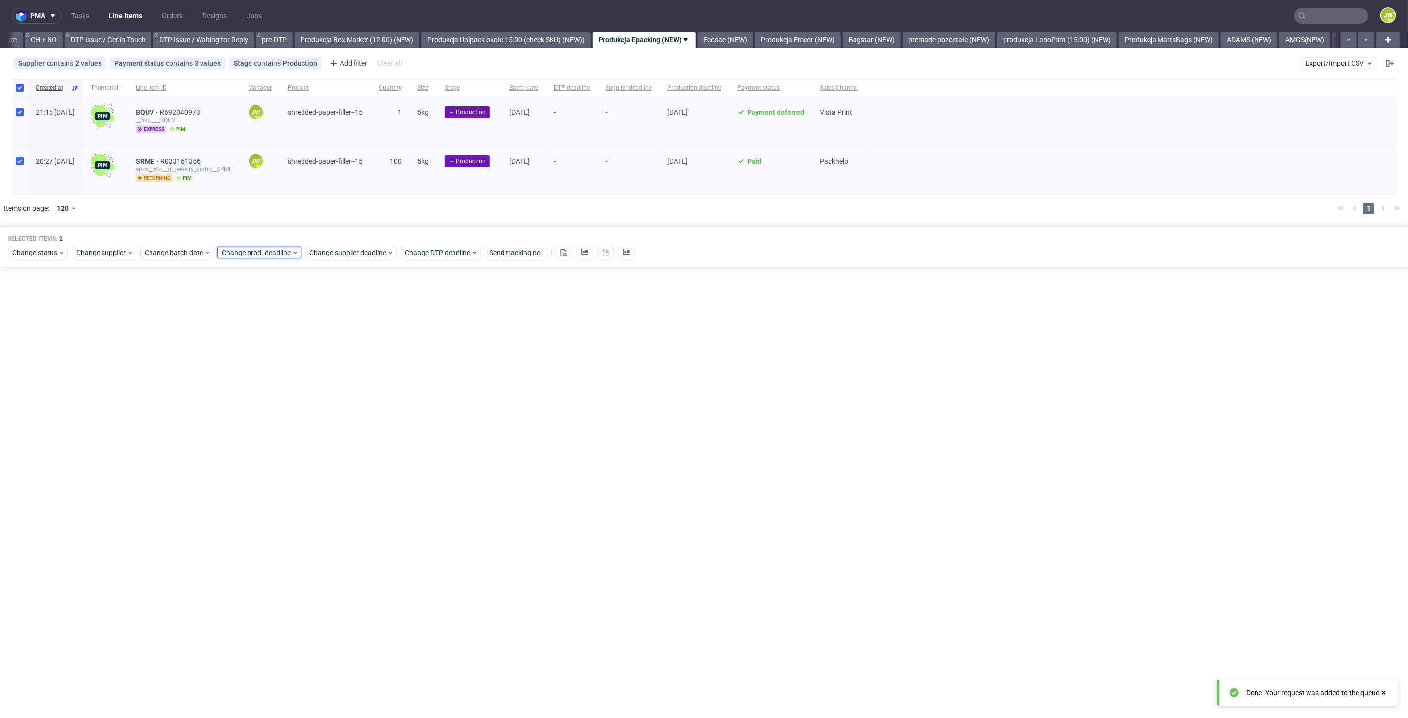
drag, startPoint x: 255, startPoint y: 247, endPoint x: 259, endPoint y: 254, distance: 7.7
click at [255, 248] on span "Change prod. deadline" at bounding box center [257, 253] width 70 height 10
click at [319, 362] on span "22" at bounding box center [316, 363] width 8 height 10
click at [335, 413] on div "Cancel Save" at bounding box center [284, 417] width 127 height 20
click at [333, 417] on span "Save" at bounding box center [335, 419] width 15 height 7
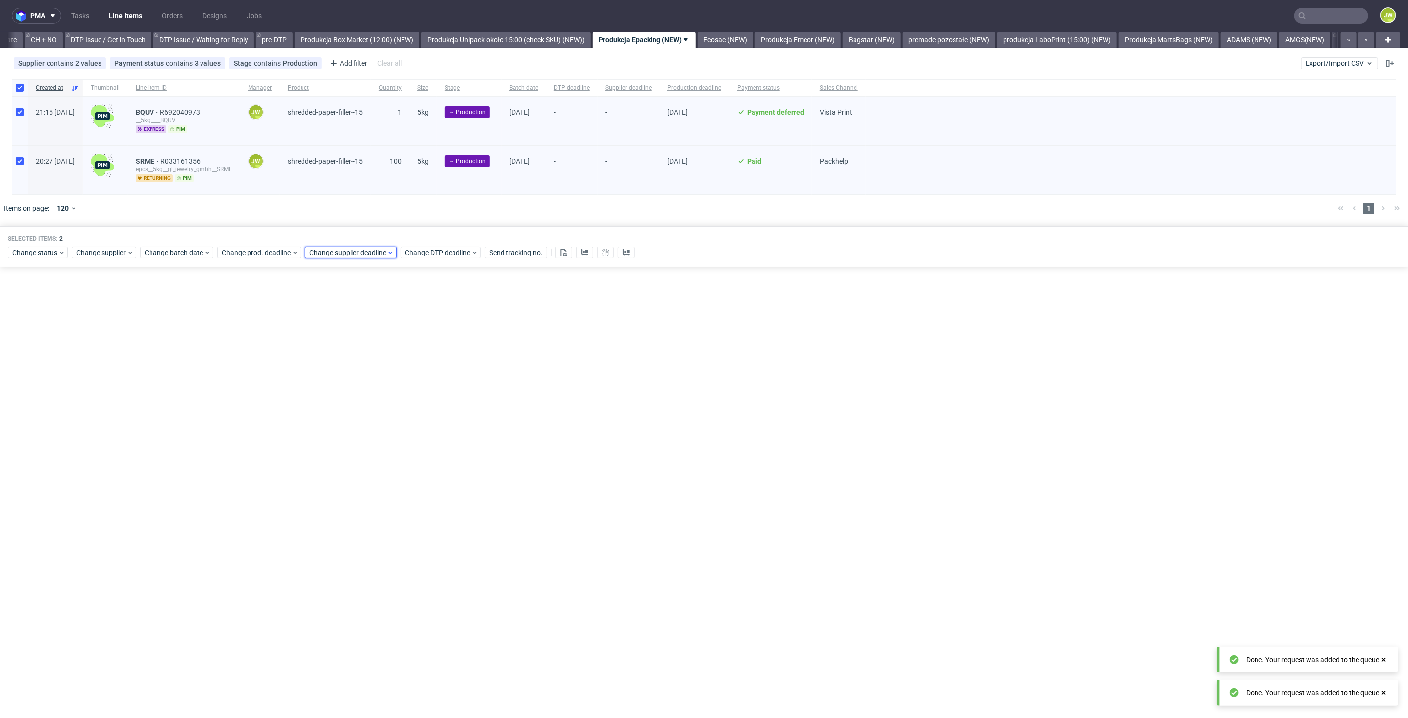
click at [358, 258] on div "Change supplier deadline" at bounding box center [351, 253] width 92 height 12
click at [388, 362] on span "21" at bounding box center [388, 363] width 8 height 10
click at [400, 362] on span "22" at bounding box center [404, 363] width 8 height 10
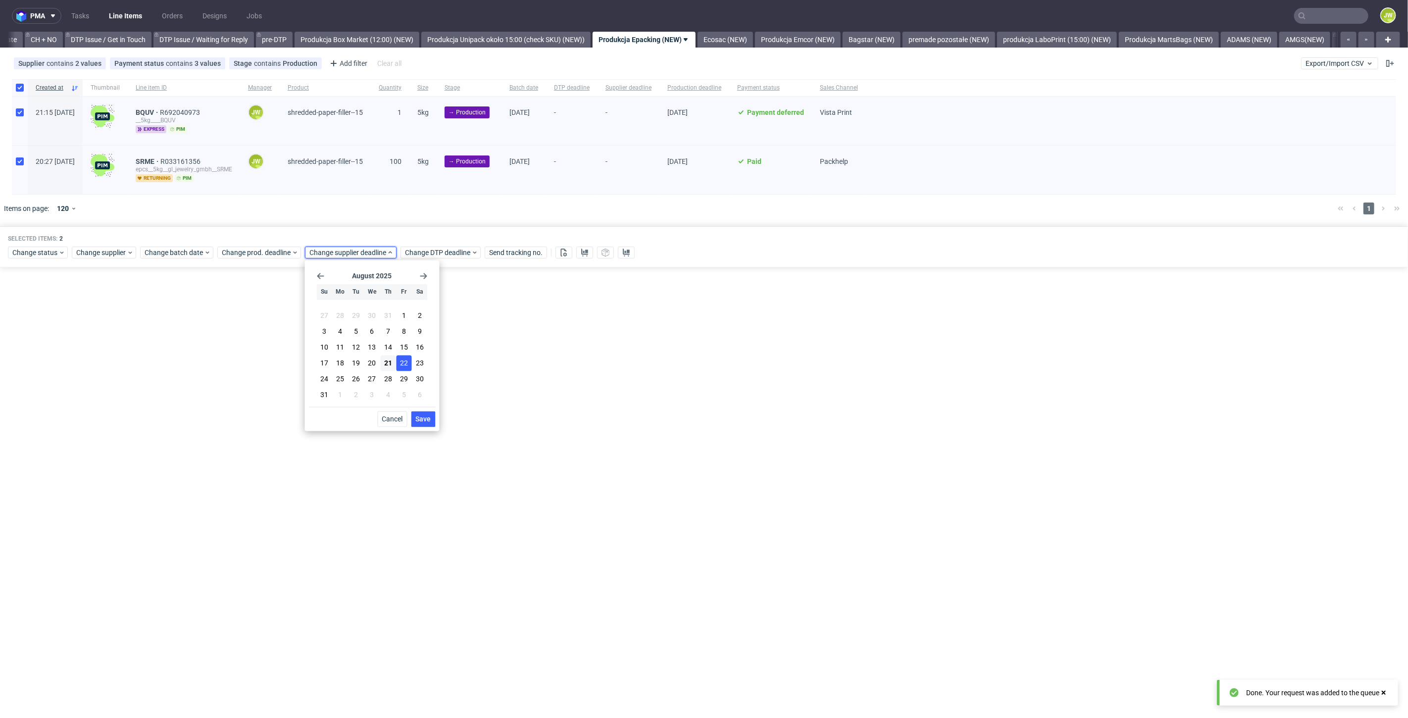
click at [422, 419] on span "Save" at bounding box center [423, 419] width 15 height 7
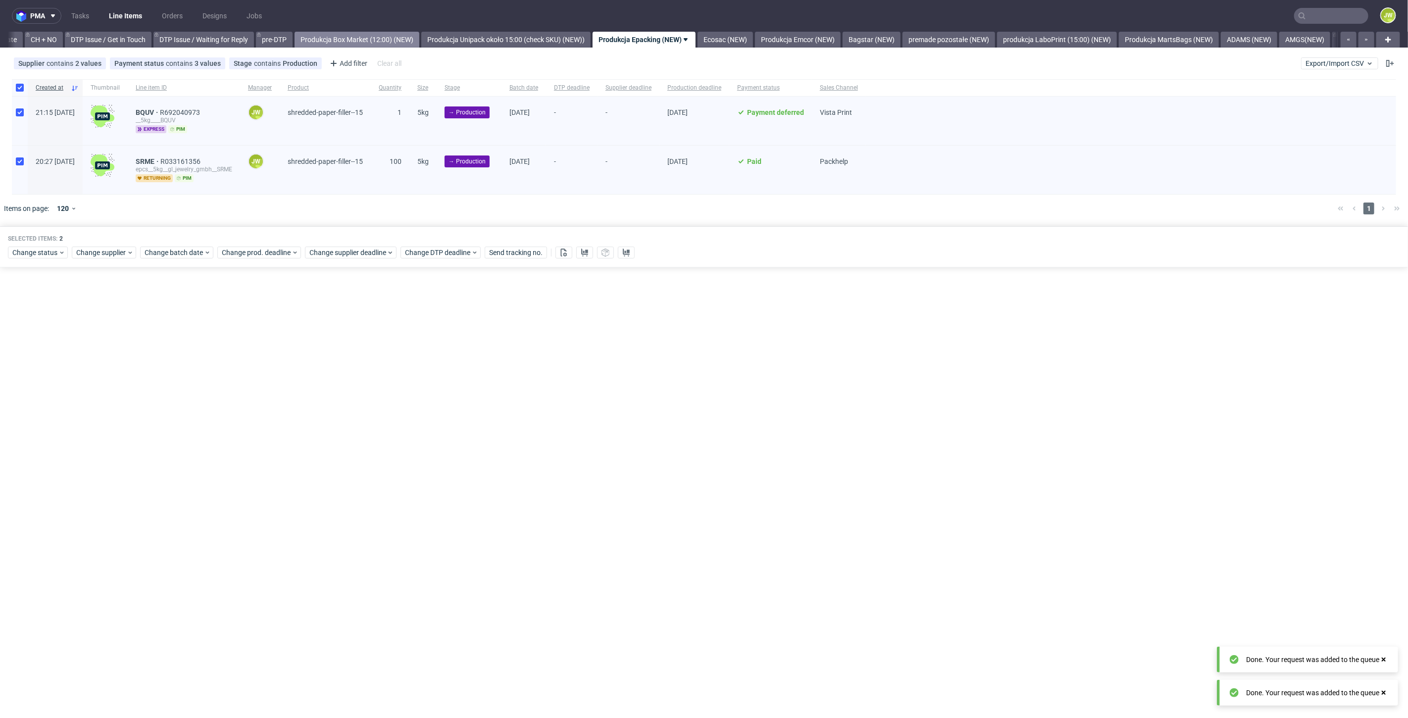
click at [349, 46] on link "Produkcja Box Market (12:00) (NEW)" at bounding box center [357, 40] width 125 height 16
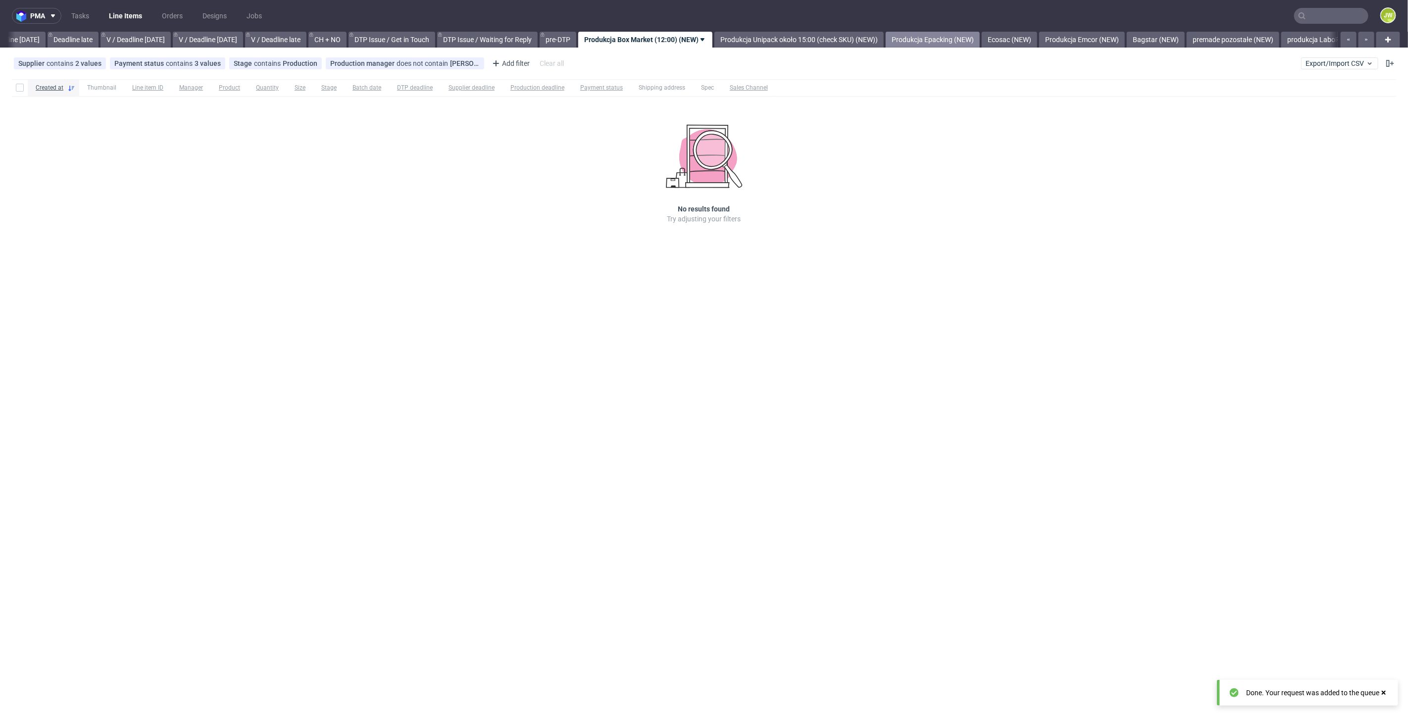
click at [944, 44] on link "Produkcja Epacking (NEW)" at bounding box center [933, 40] width 94 height 16
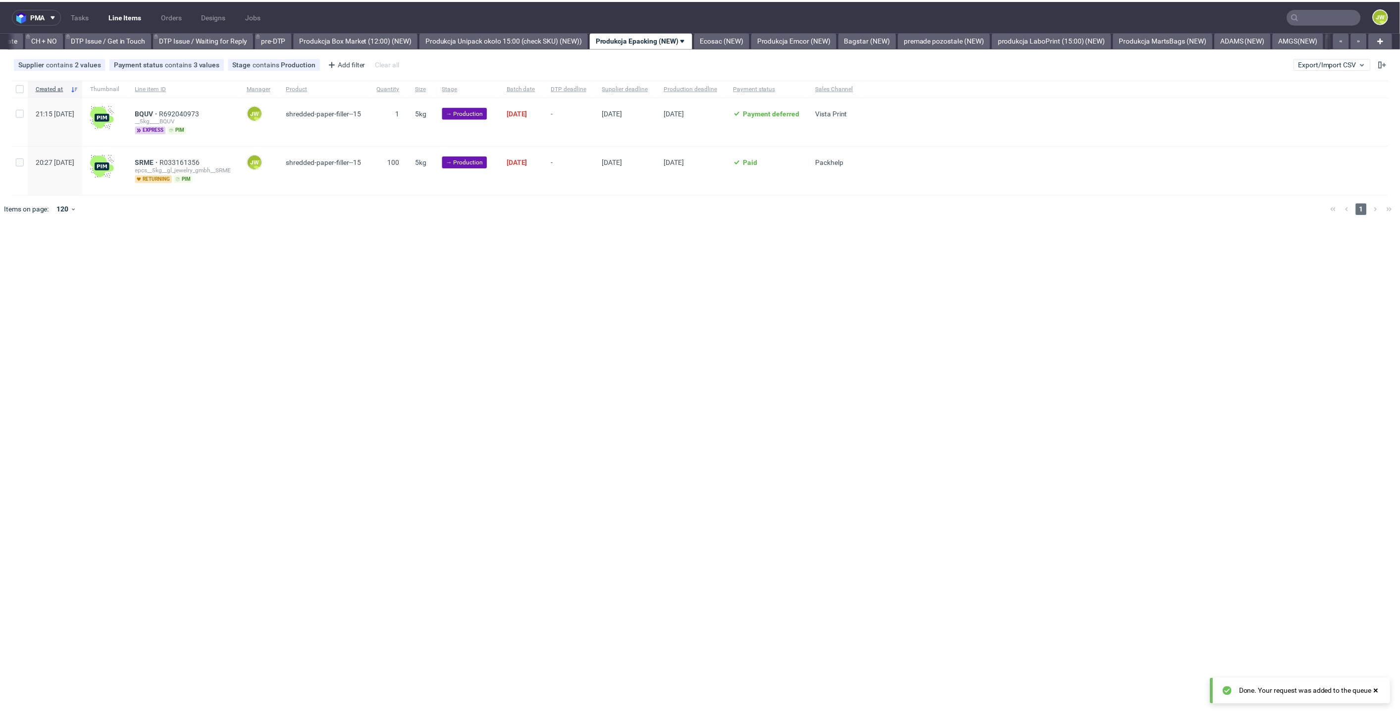
scroll to position [0, 1409]
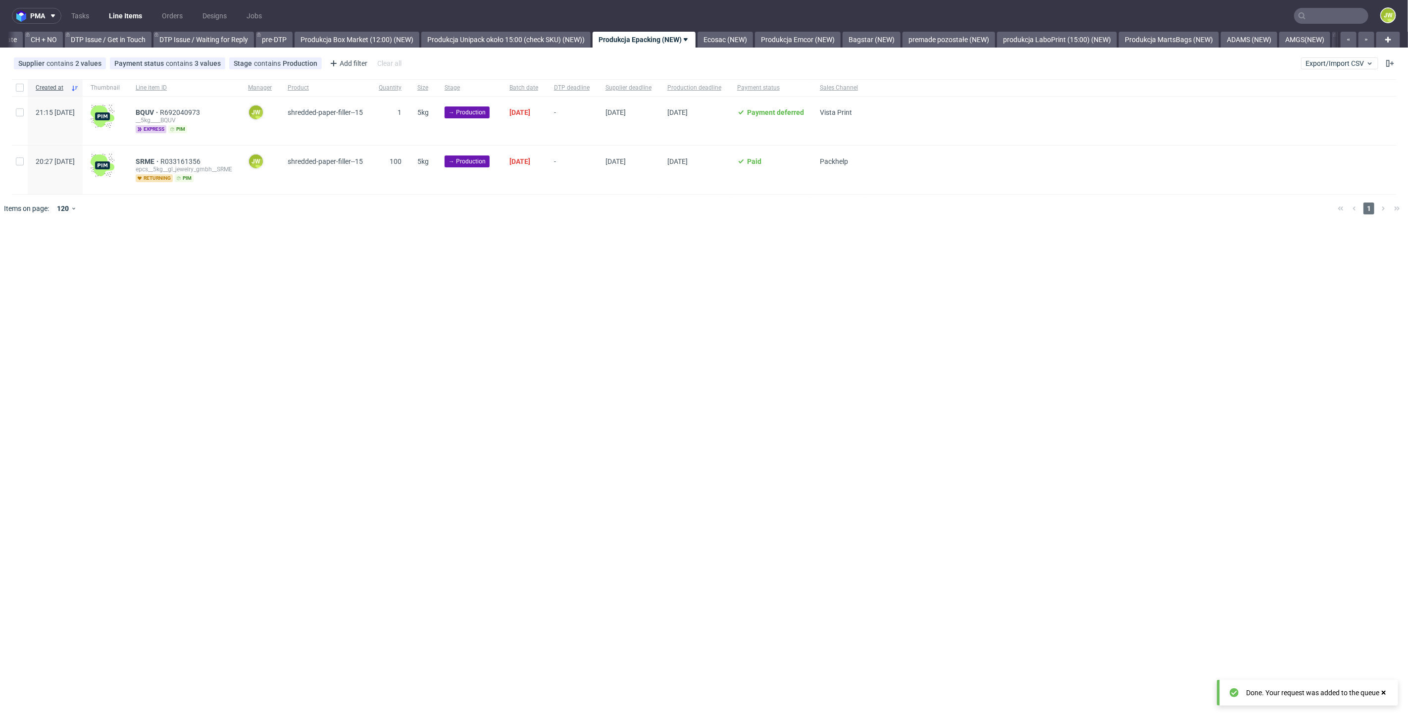
drag, startPoint x: 670, startPoint y: 401, endPoint x: 483, endPoint y: 271, distance: 228.4
click at [669, 400] on div "pma Tasks Line Items Orders Designs Jobs JW All DTP Late Shipped Shipments DTP …" at bounding box center [704, 359] width 1408 height 718
click at [15, 93] on div at bounding box center [20, 87] width 16 height 17
checkbox input "true"
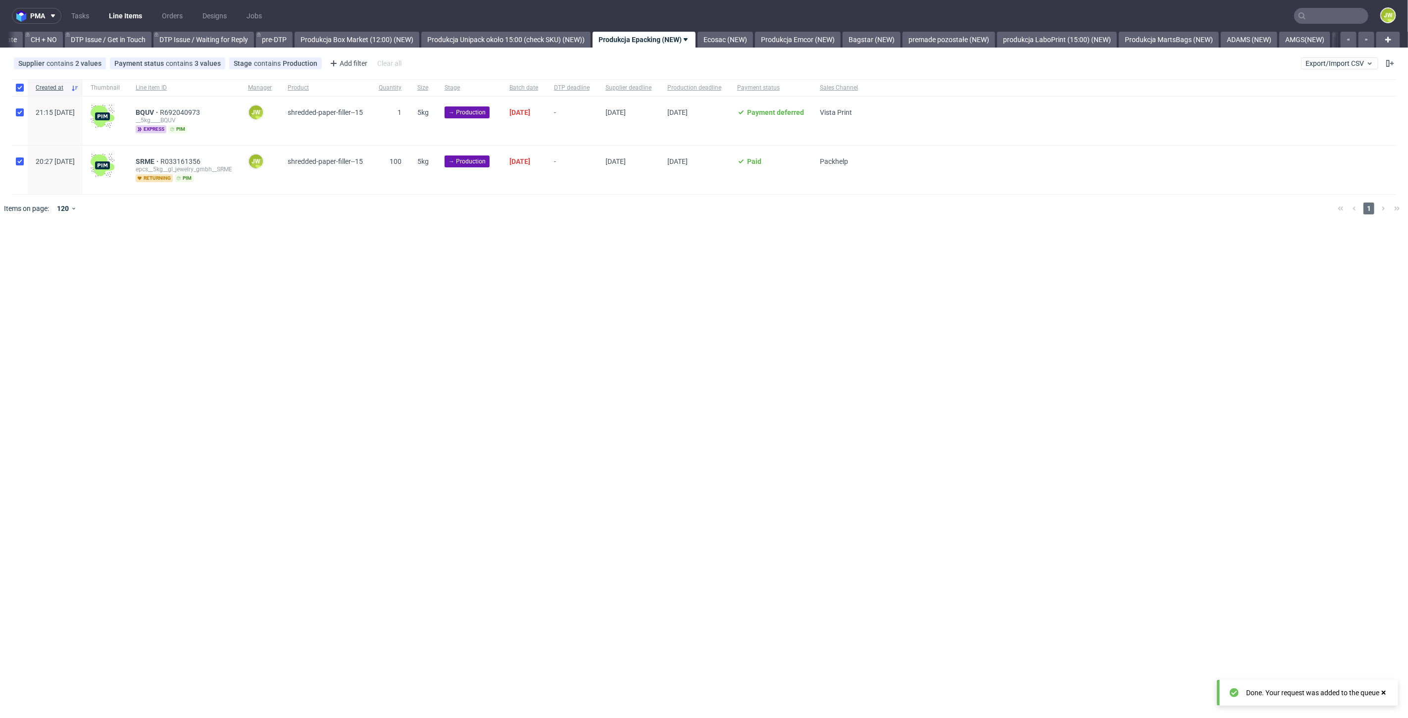
checkbox input "true"
click at [591, 253] on button at bounding box center [584, 253] width 17 height 12
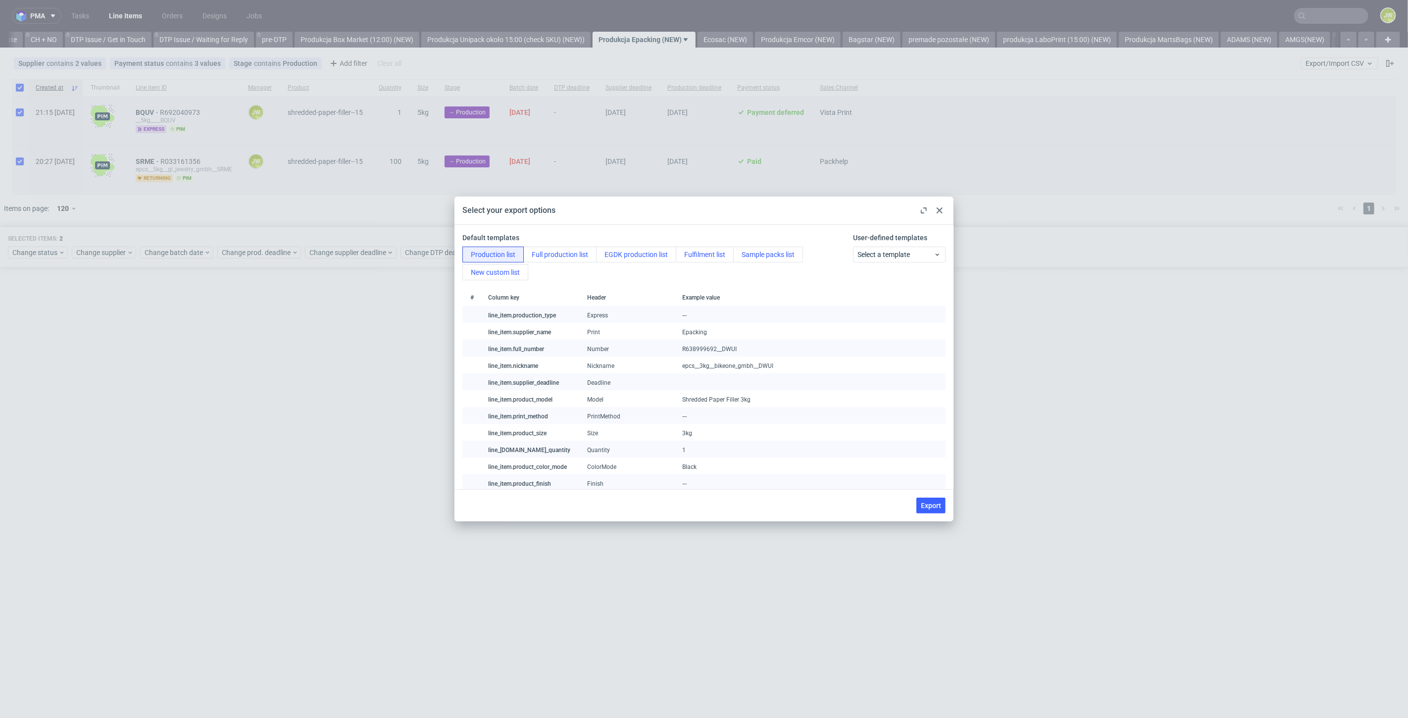
click at [942, 508] on button "Export" at bounding box center [930, 506] width 29 height 16
checkbox input "false"
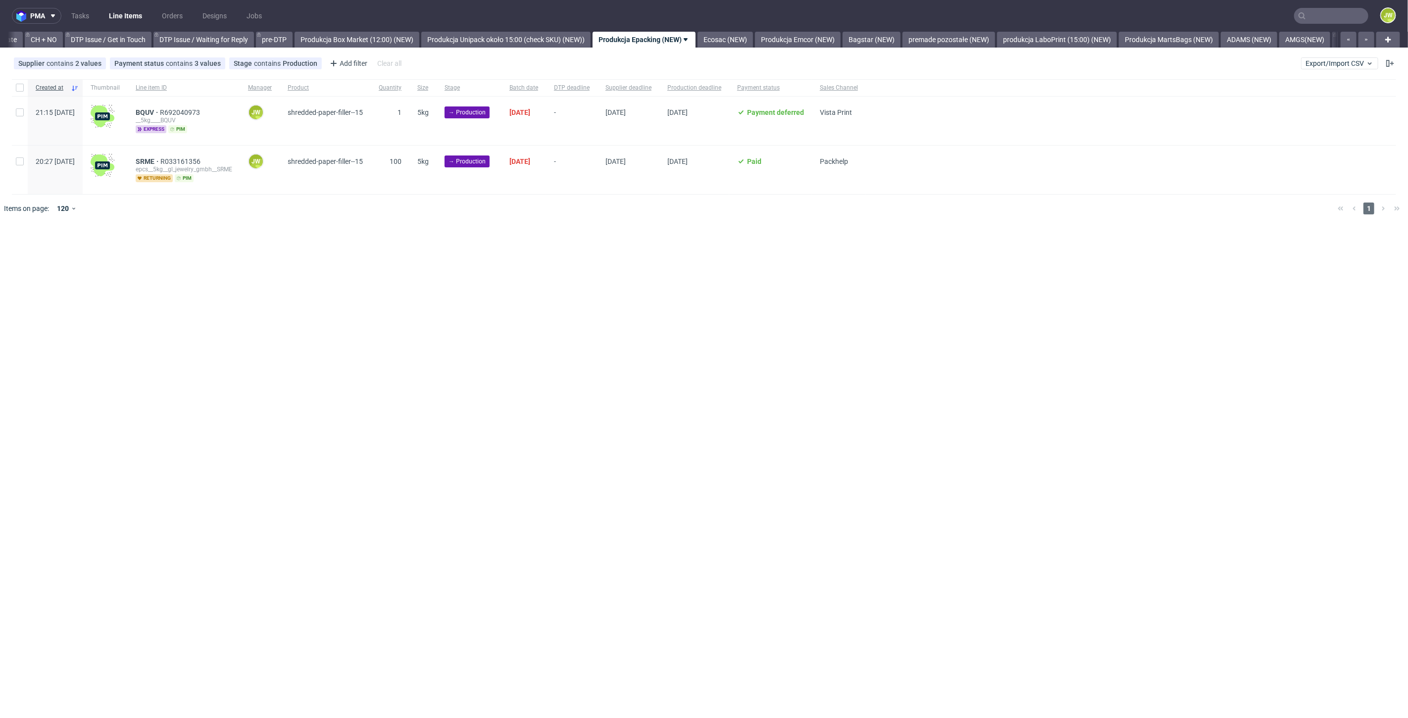
drag, startPoint x: 926, startPoint y: 505, endPoint x: 867, endPoint y: 456, distance: 77.0
click at [924, 503] on div "pma Tasks Line Items Orders Designs Jobs JW All DTP Late Shipped Shipments DTP …" at bounding box center [704, 359] width 1408 height 718
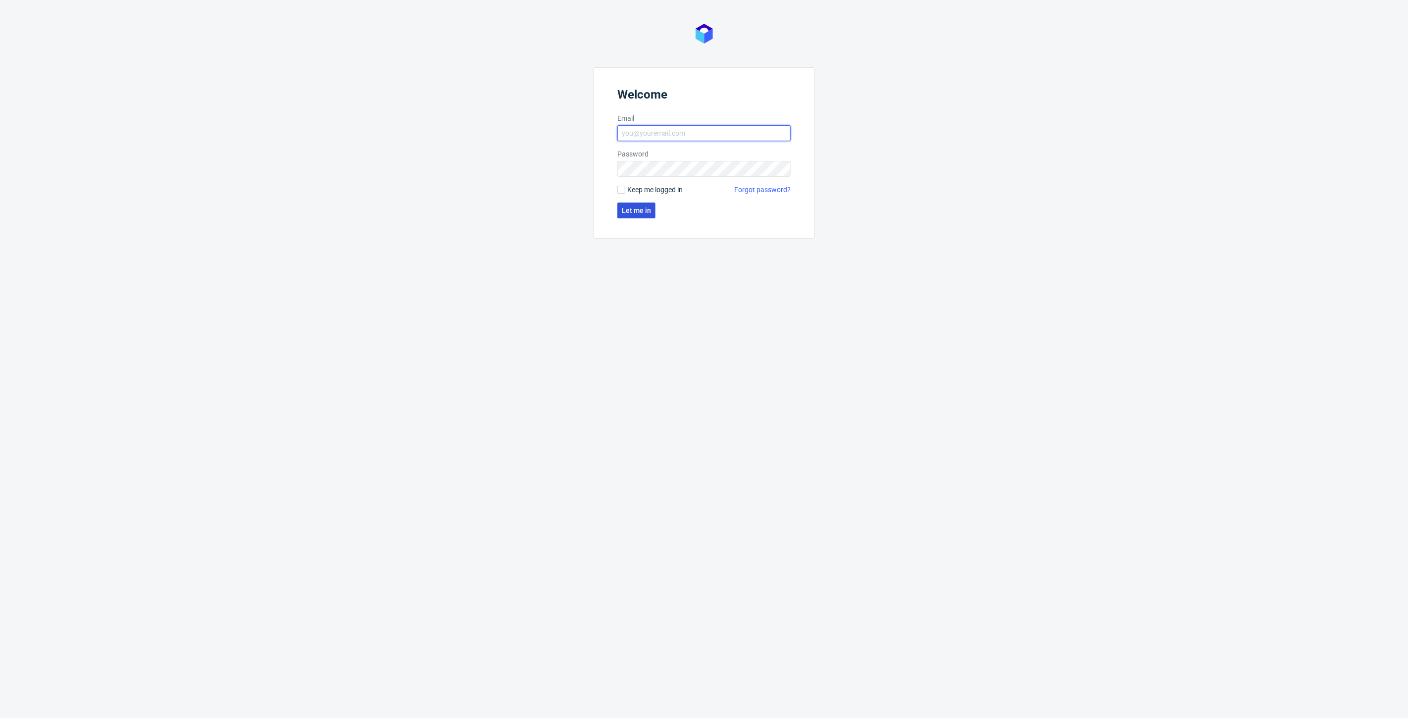
type input "[PERSON_NAME][EMAIL_ADDRESS][DOMAIN_NAME]"
click at [623, 207] on span "Let me in" at bounding box center [636, 210] width 29 height 7
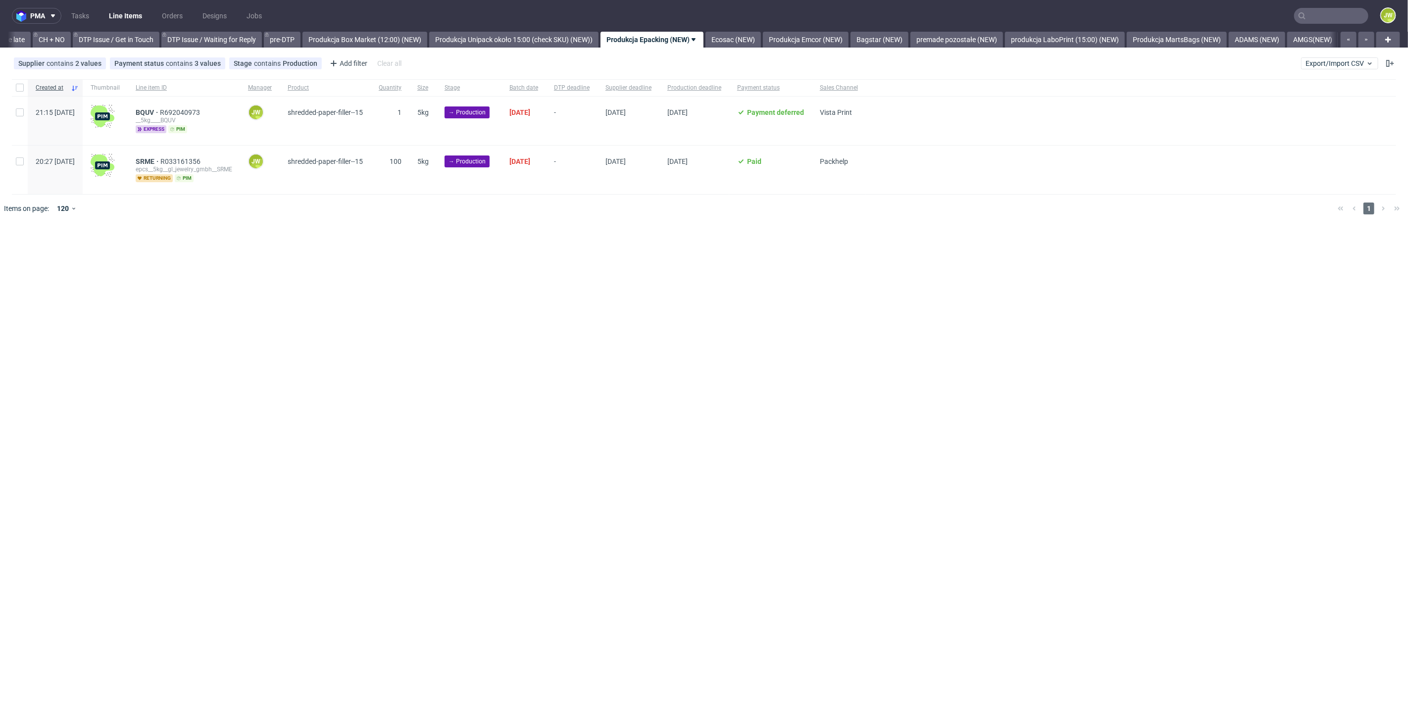
click at [590, 223] on div "Created at Thumbnail Line item ID Manager Product Quantity Size Stage Batch dat…" at bounding box center [704, 150] width 1408 height 151
click at [18, 91] on input "checkbox" at bounding box center [20, 88] width 8 height 8
checkbox input "true"
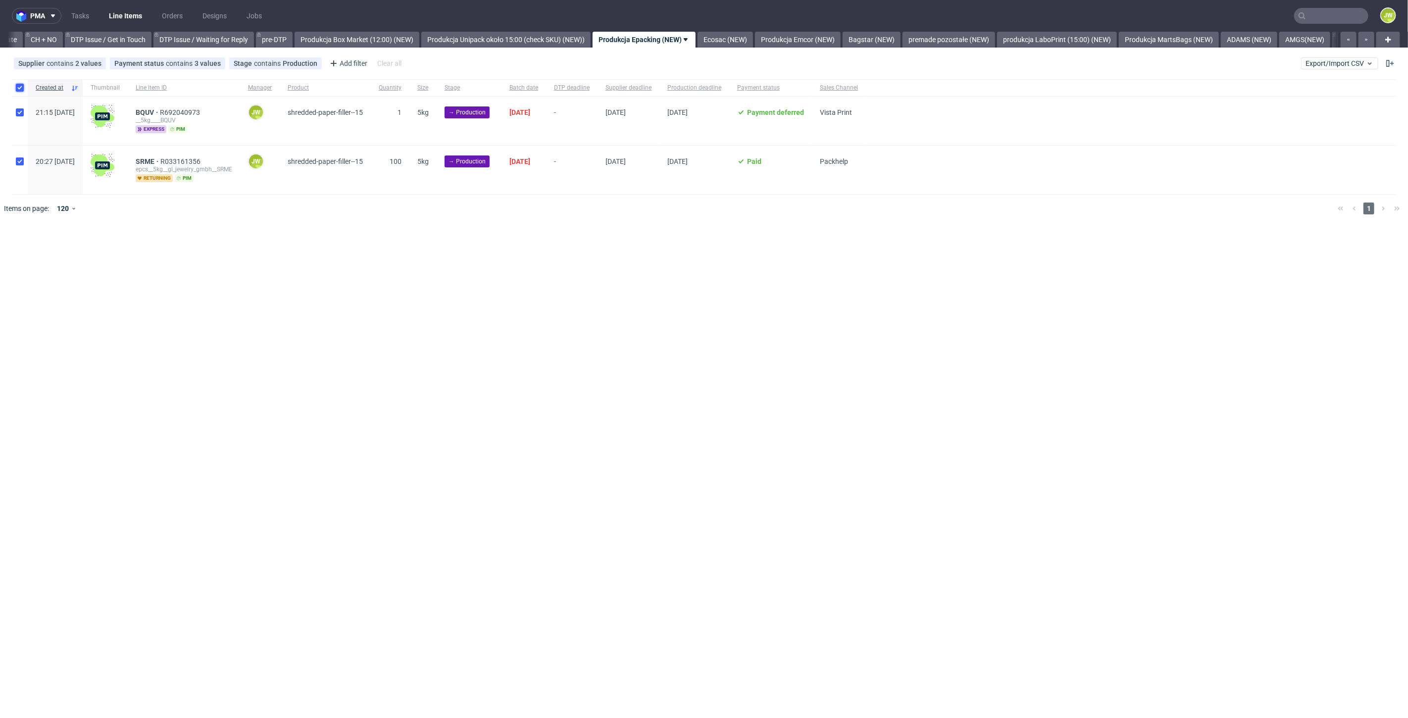
checkbox input "true"
click at [592, 257] on button at bounding box center [584, 253] width 17 height 12
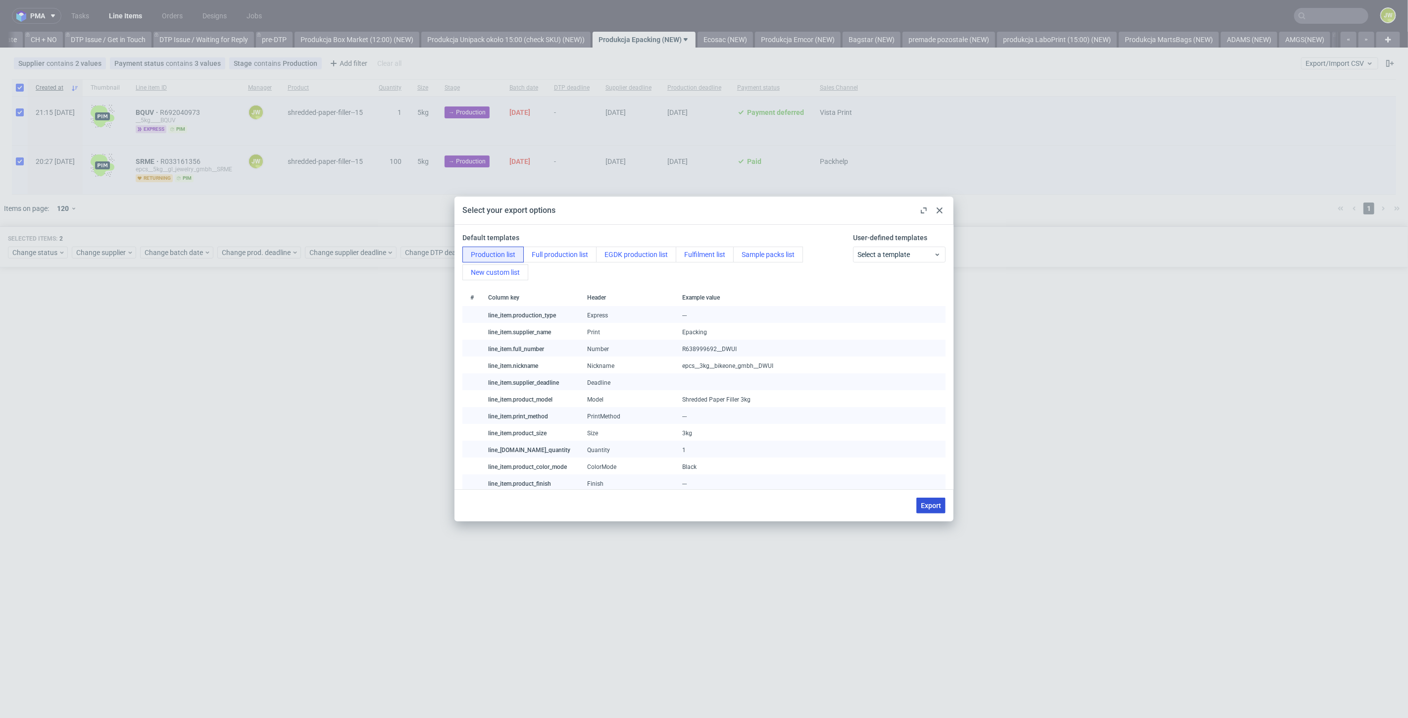
click at [941, 499] on button "Export" at bounding box center [930, 506] width 29 height 16
checkbox input "false"
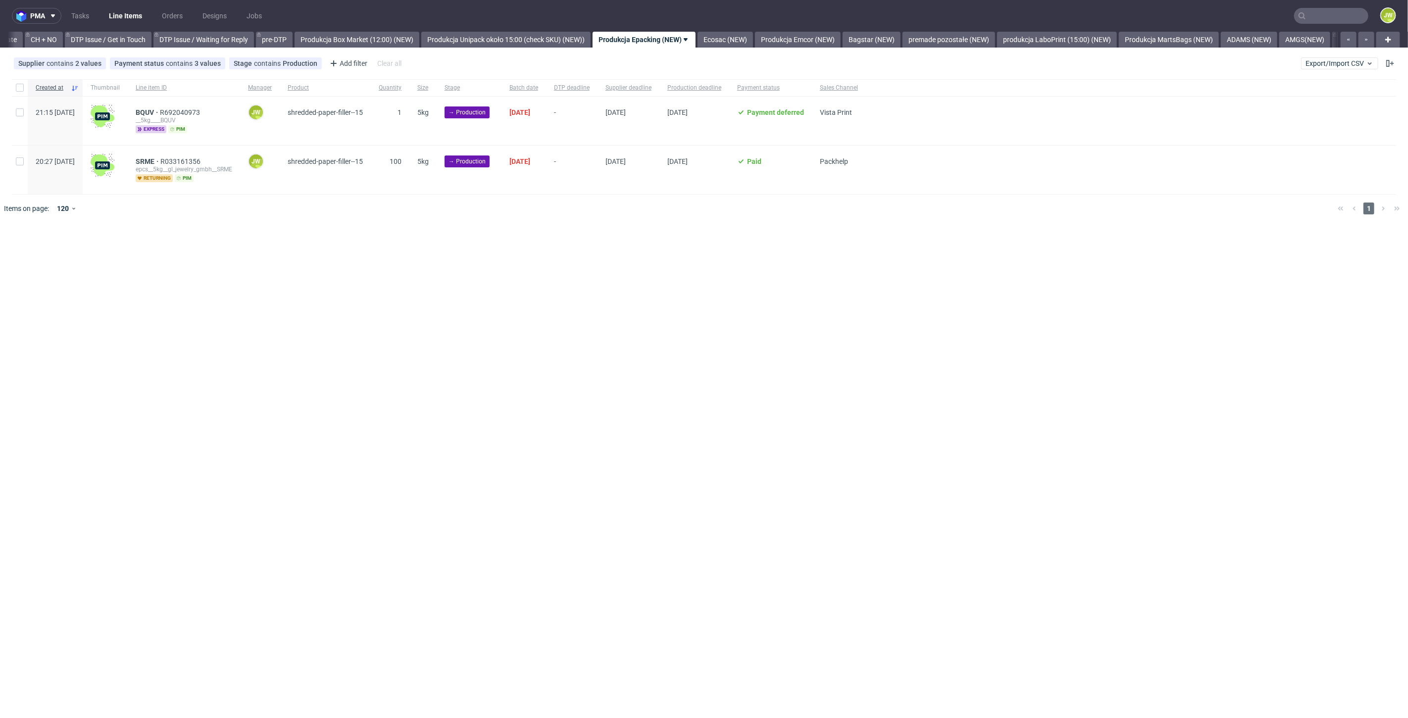
click at [16, 81] on div at bounding box center [20, 87] width 16 height 17
checkbox input "true"
click at [35, 250] on span "Change status" at bounding box center [35, 253] width 46 height 10
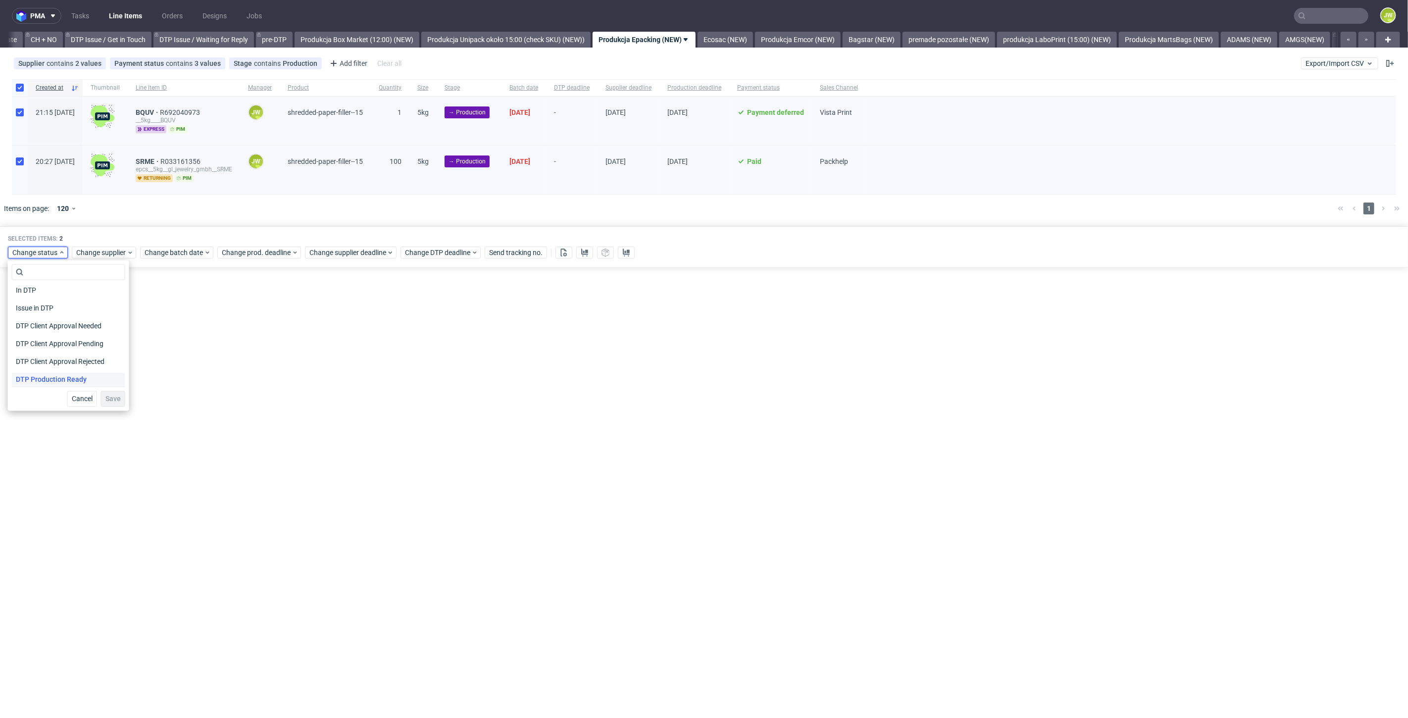
scroll to position [55, 0]
click at [40, 375] on span "In Production" at bounding box center [37, 381] width 50 height 14
click at [110, 403] on button "Save" at bounding box center [113, 399] width 24 height 16
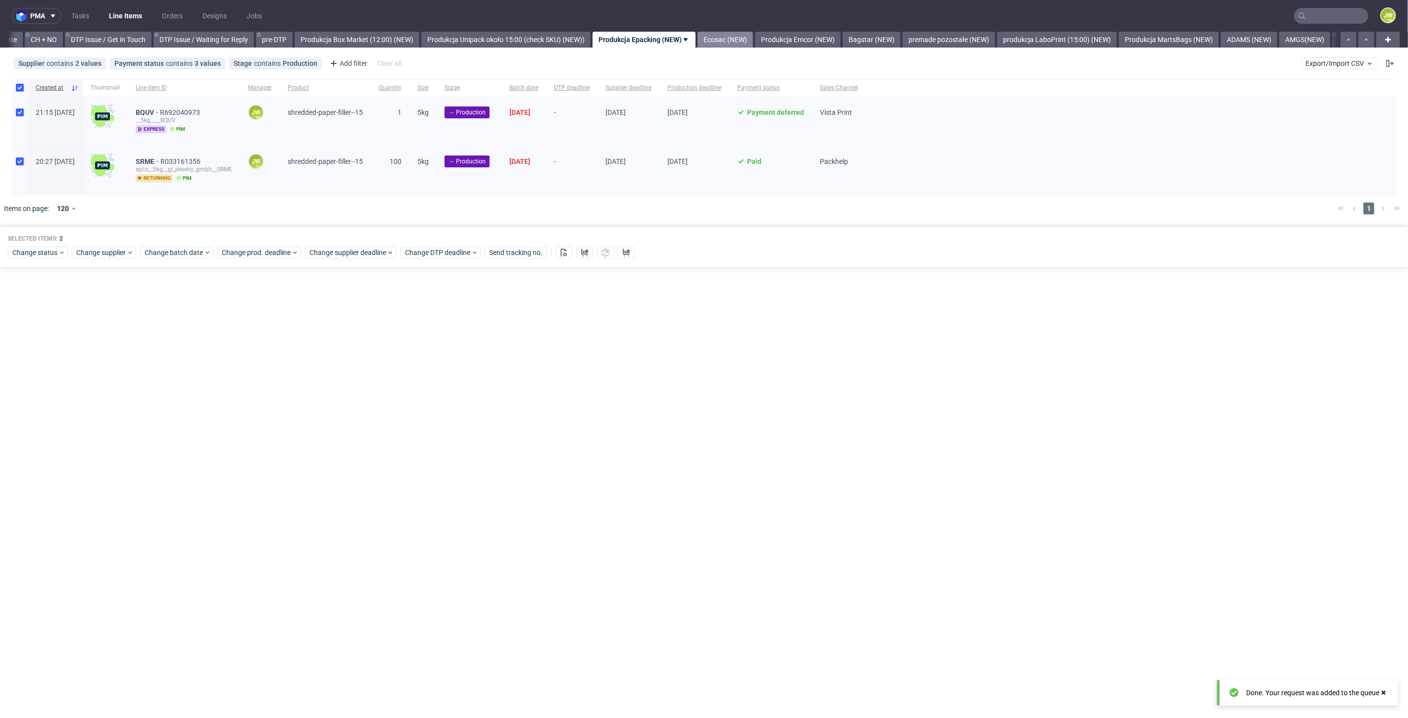
click at [750, 38] on link "Ecosac (NEW)" at bounding box center [725, 40] width 55 height 16
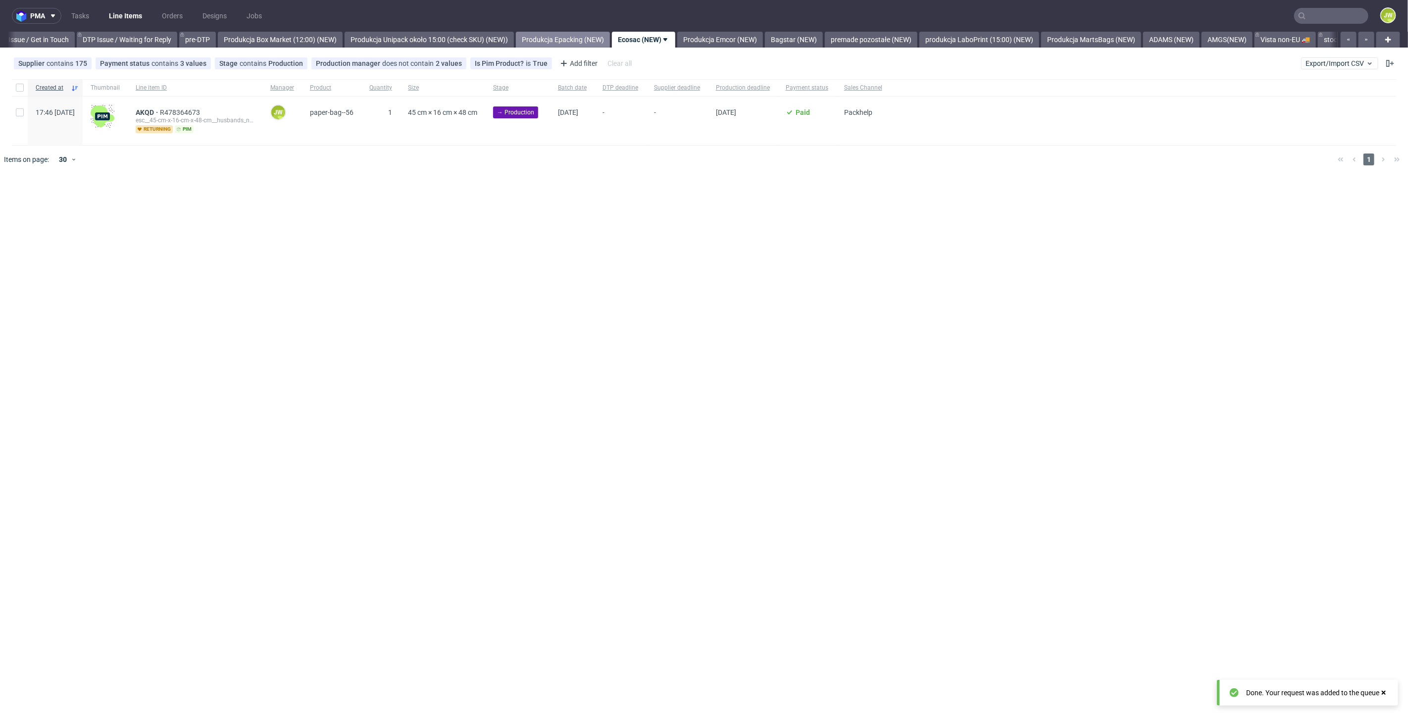
click at [573, 42] on link "Produkcja Epacking (NEW)" at bounding box center [563, 40] width 94 height 16
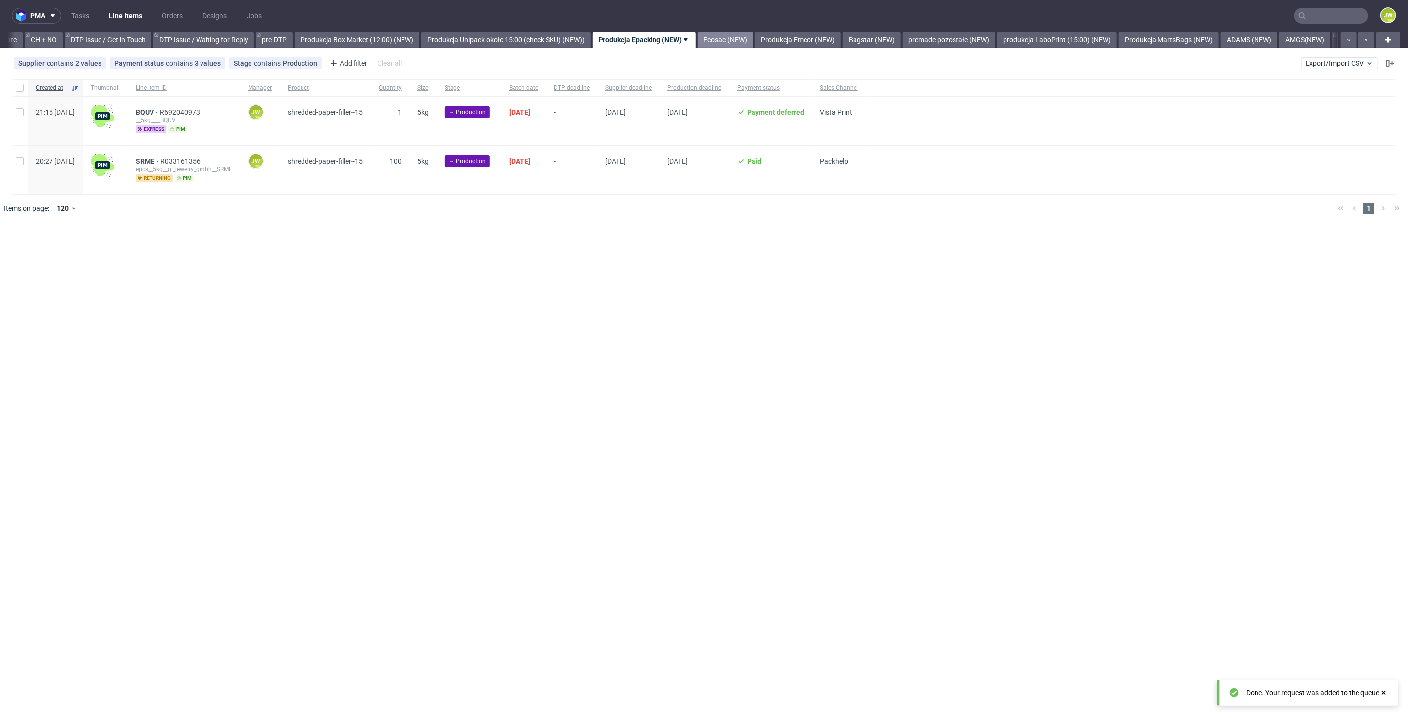
click at [744, 39] on link "Ecosac (NEW)" at bounding box center [725, 40] width 55 height 16
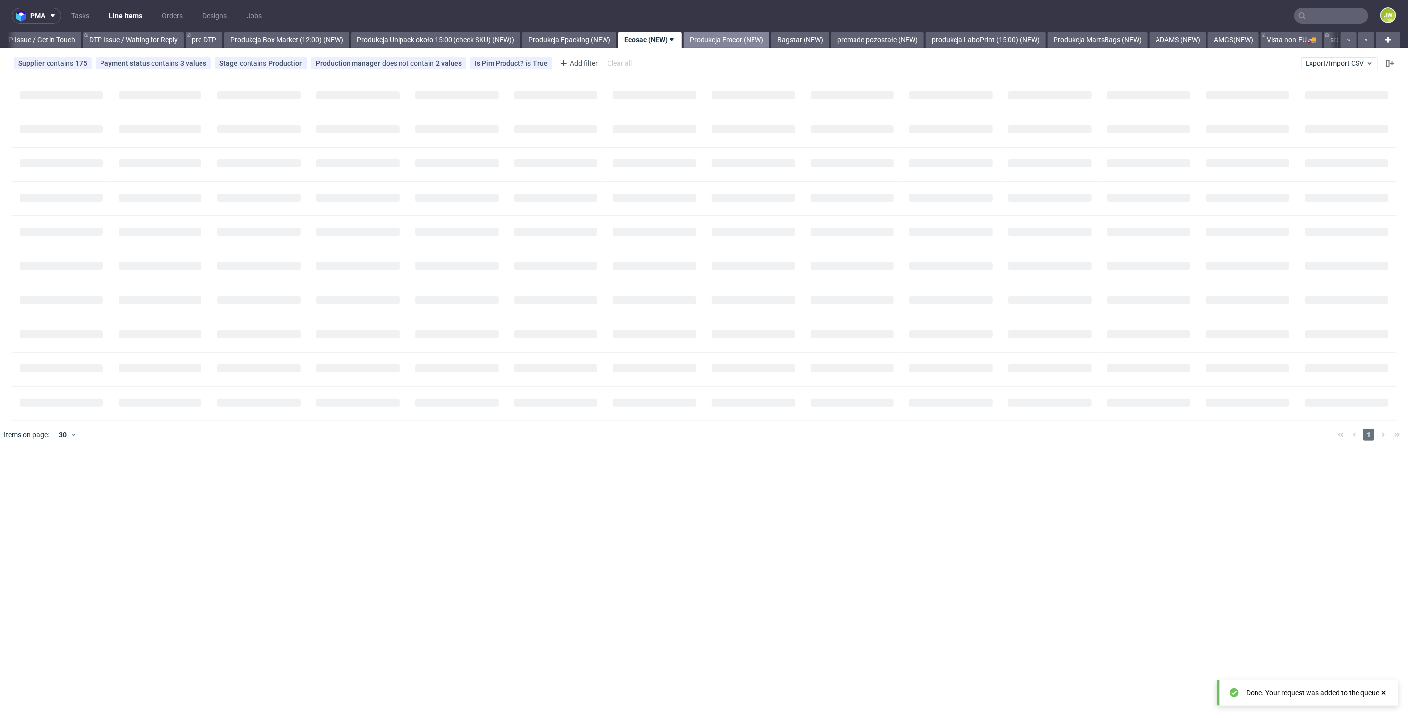
scroll to position [0, 1486]
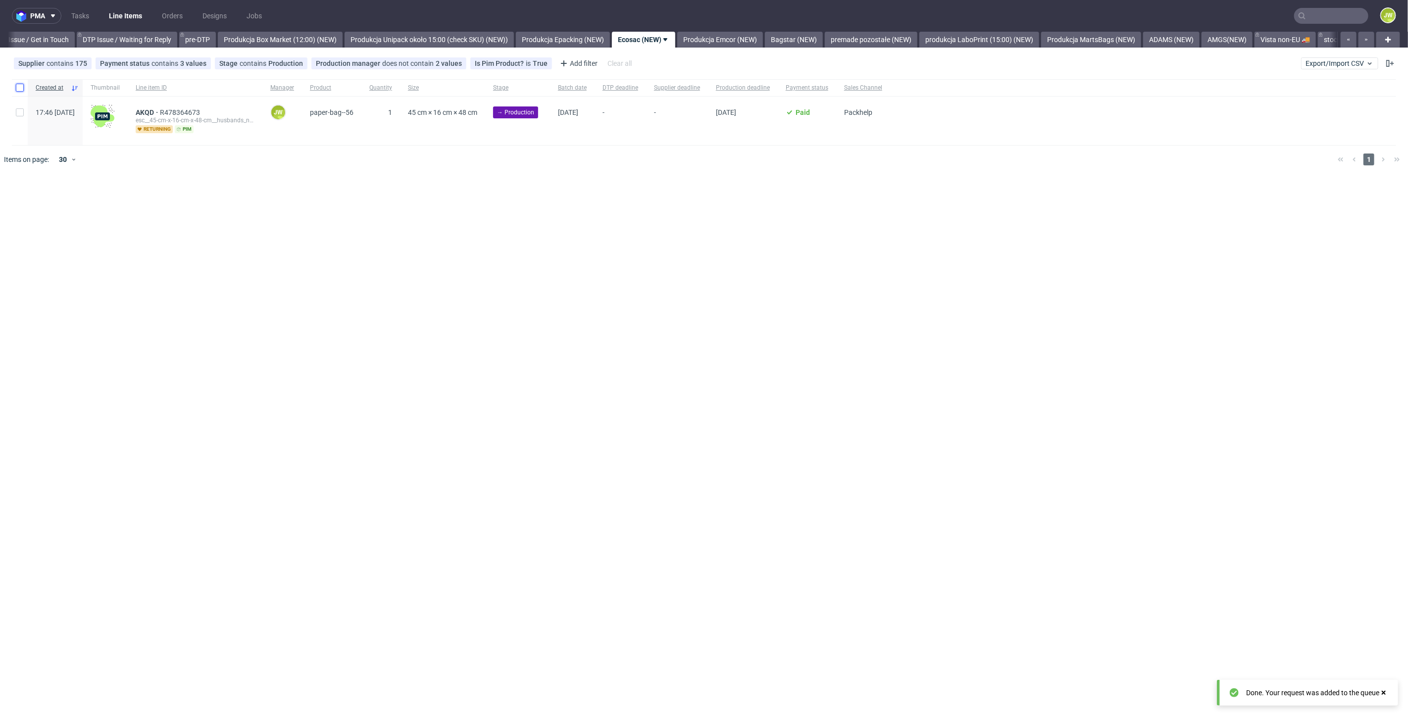
click at [18, 85] on input "checkbox" at bounding box center [20, 88] width 8 height 8
checkbox input "true"
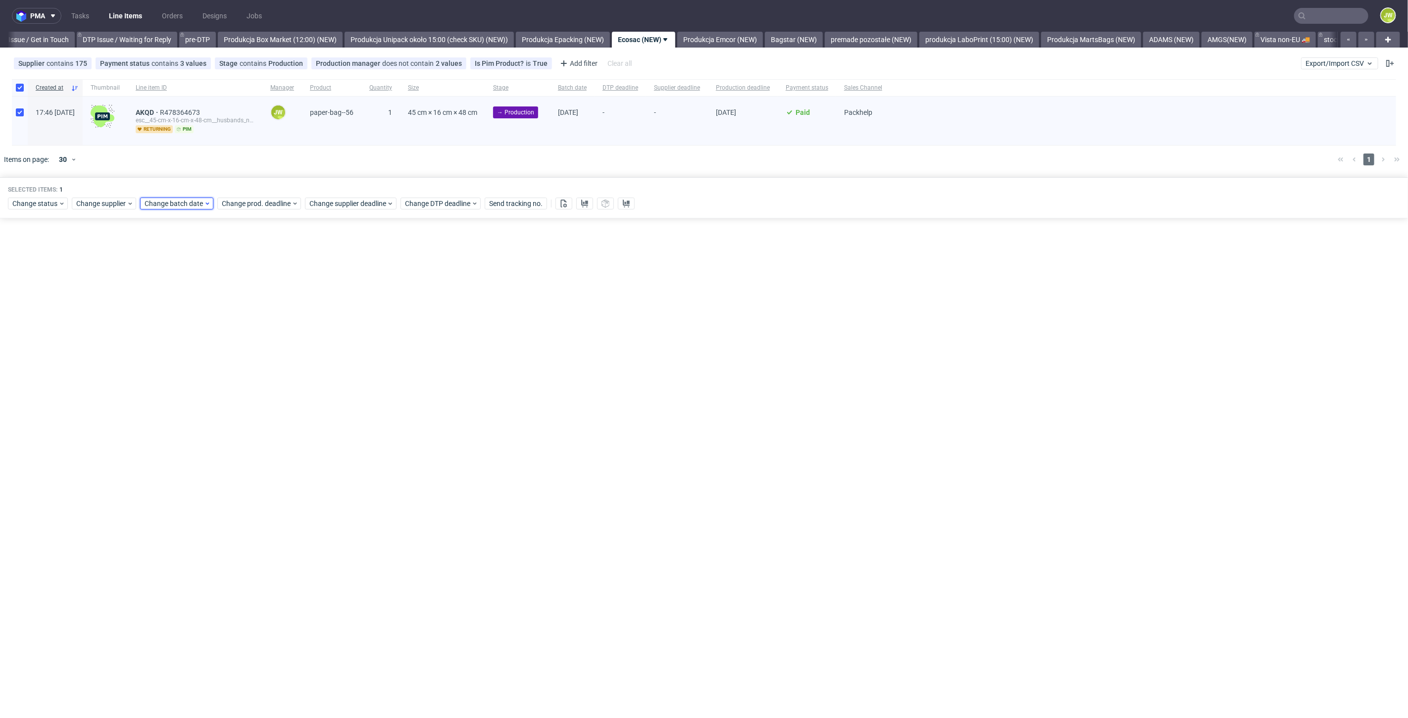
click at [167, 204] on span "Change batch date" at bounding box center [174, 204] width 59 height 10
click at [223, 318] on span "21" at bounding box center [223, 314] width 8 height 10
click at [265, 377] on button "Save" at bounding box center [259, 370] width 24 height 16
click at [253, 212] on div "Selected items: 1 Change status Change supplier Change batch date Change prod. …" at bounding box center [704, 197] width 1408 height 41
click at [245, 202] on span "Change prod. deadline" at bounding box center [257, 204] width 70 height 10
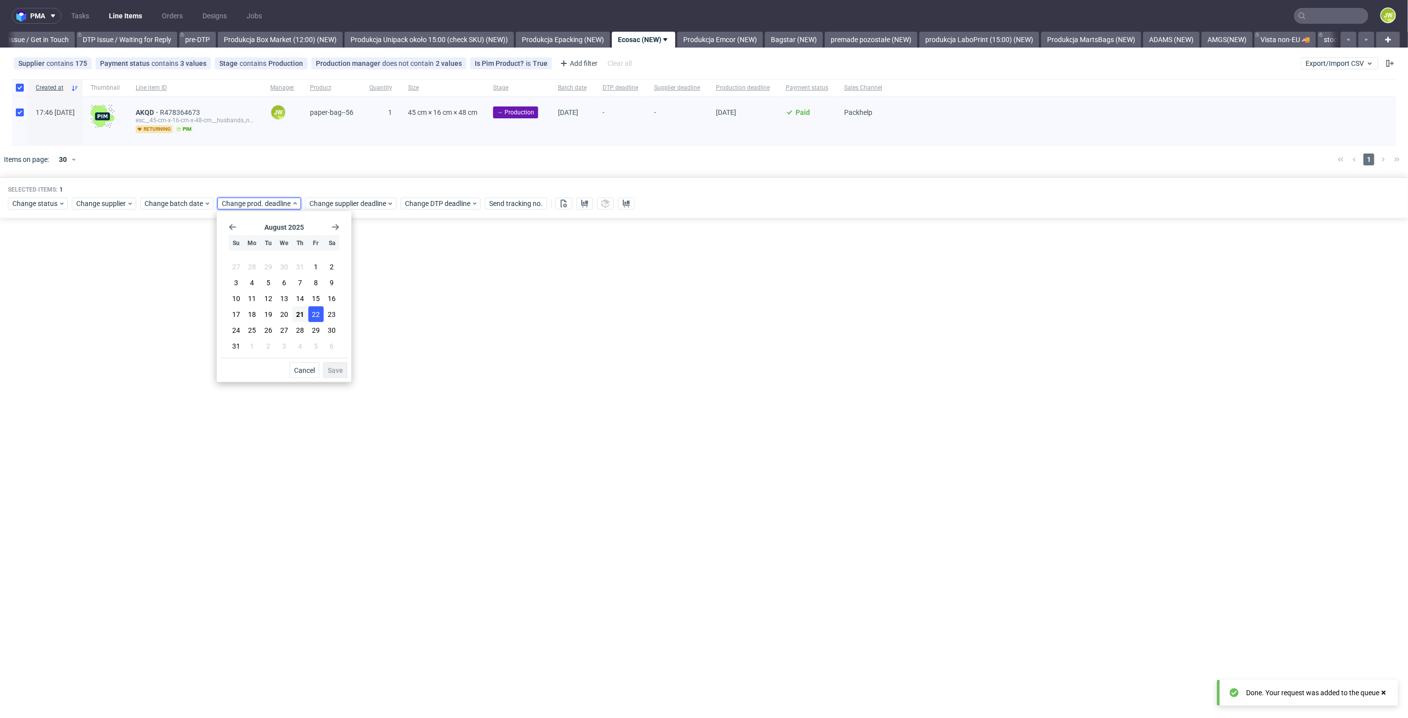
click at [316, 314] on span "22" at bounding box center [316, 314] width 8 height 10
click at [335, 365] on button "Save" at bounding box center [335, 370] width 24 height 16
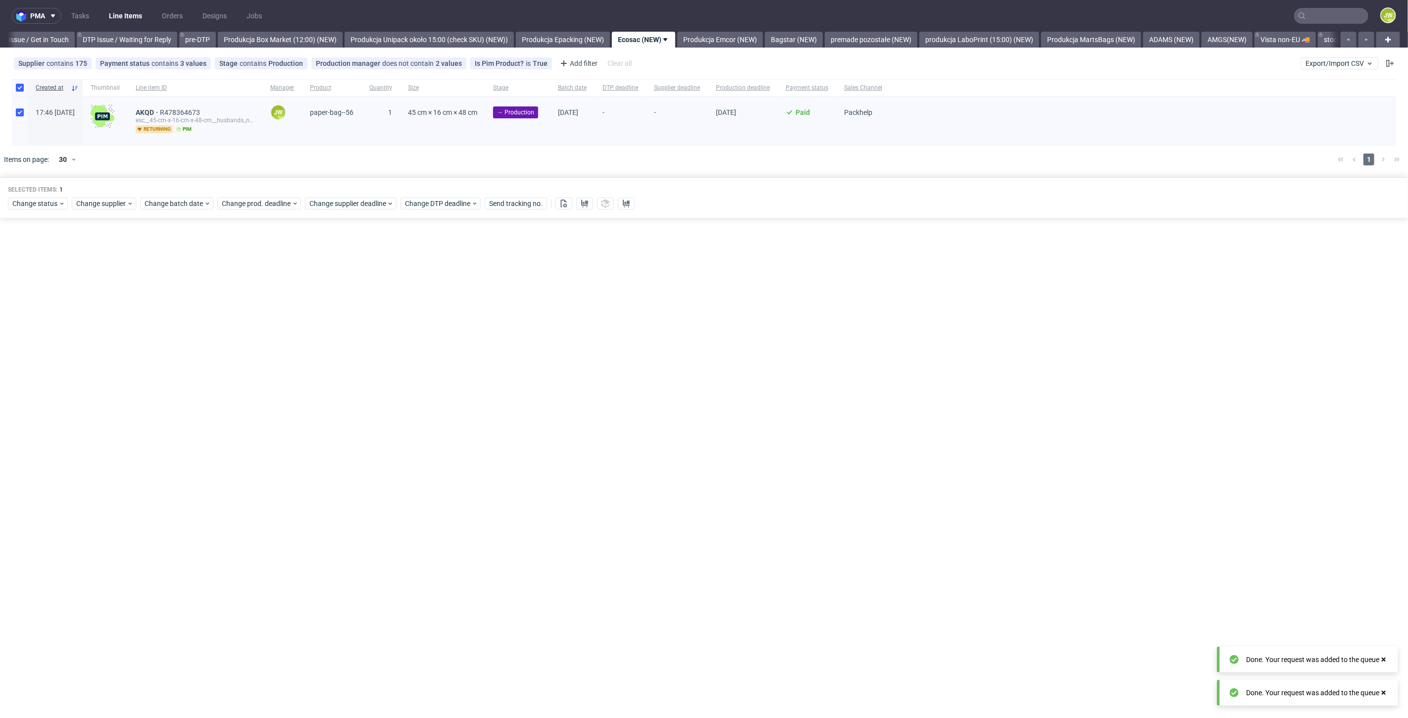
click at [330, 210] on div "Selected items: 1 Change status Change supplier Change batch date Change prod. …" at bounding box center [704, 197] width 1408 height 41
click at [330, 206] on span "Change supplier deadline" at bounding box center [347, 204] width 77 height 10
click at [402, 314] on span "22" at bounding box center [404, 314] width 8 height 10
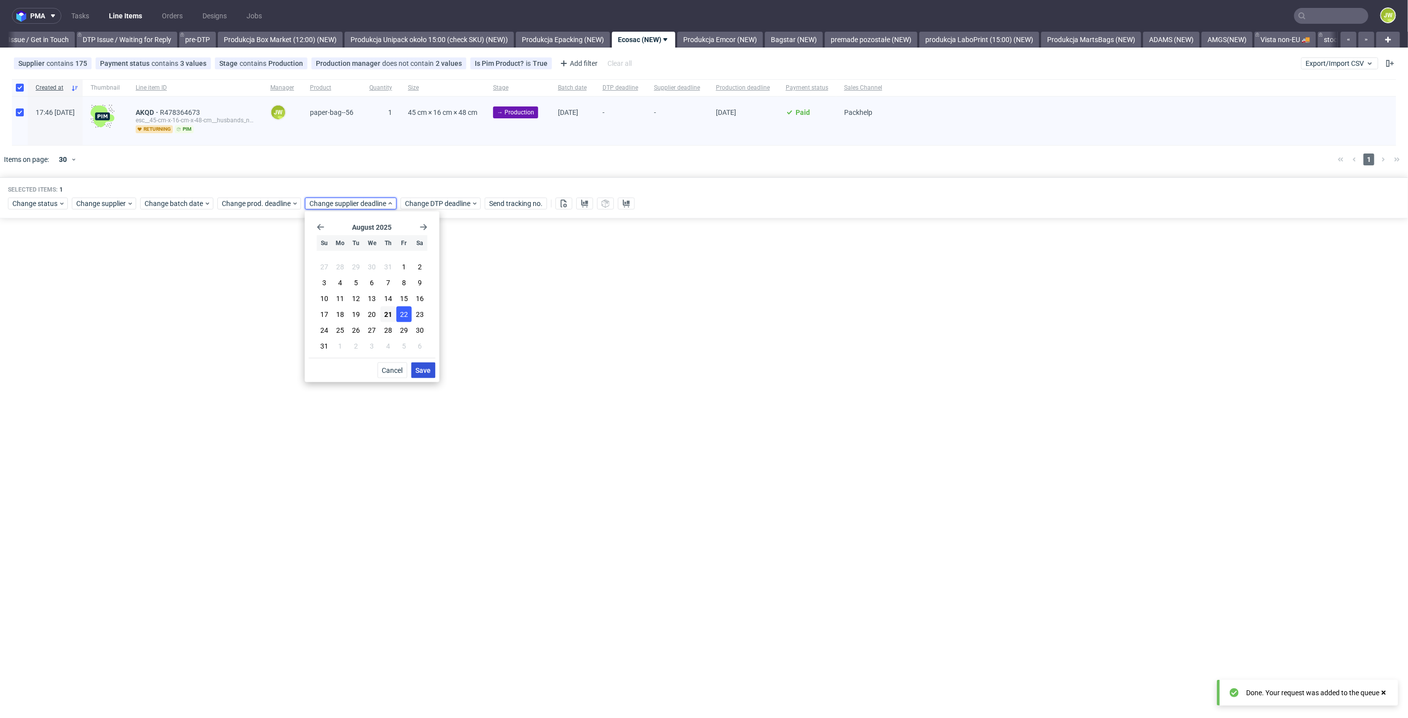
click at [426, 374] on button "Save" at bounding box center [423, 370] width 24 height 16
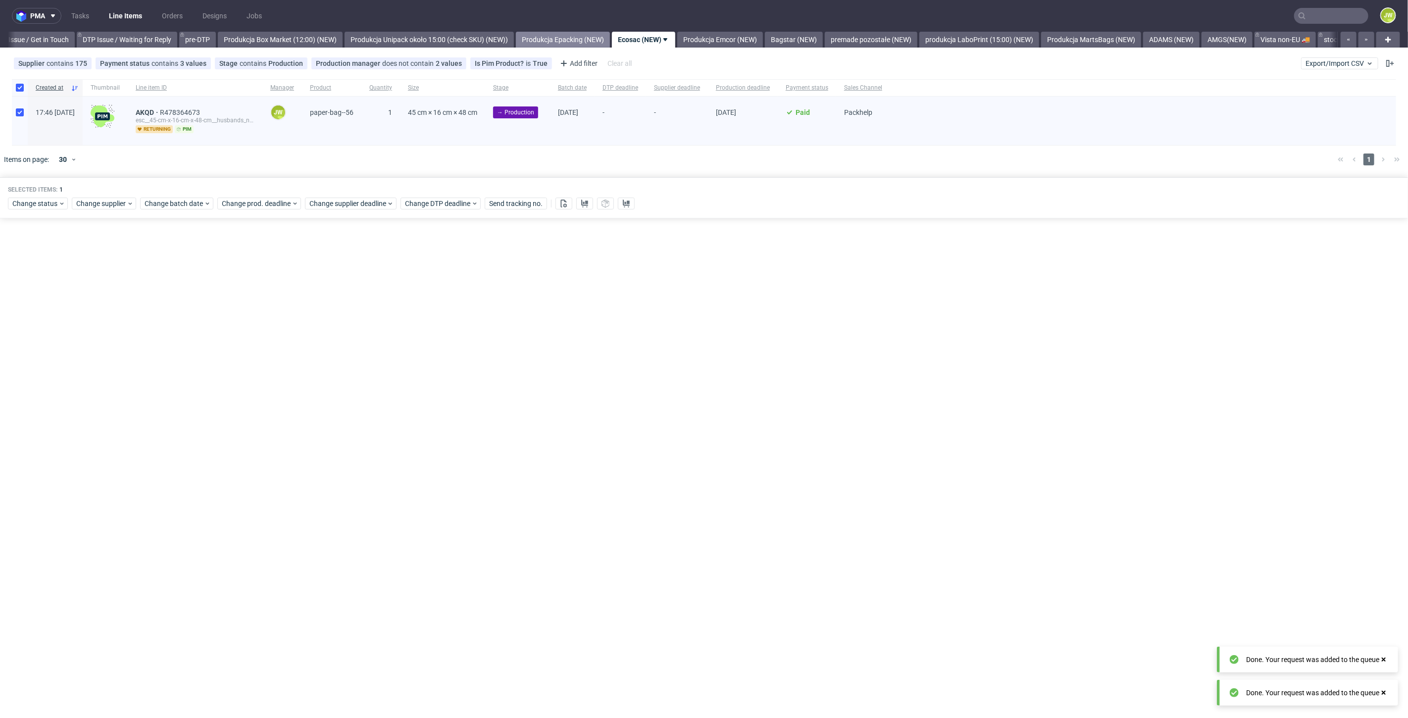
click at [578, 43] on link "Produkcja Epacking (NEW)" at bounding box center [563, 40] width 94 height 16
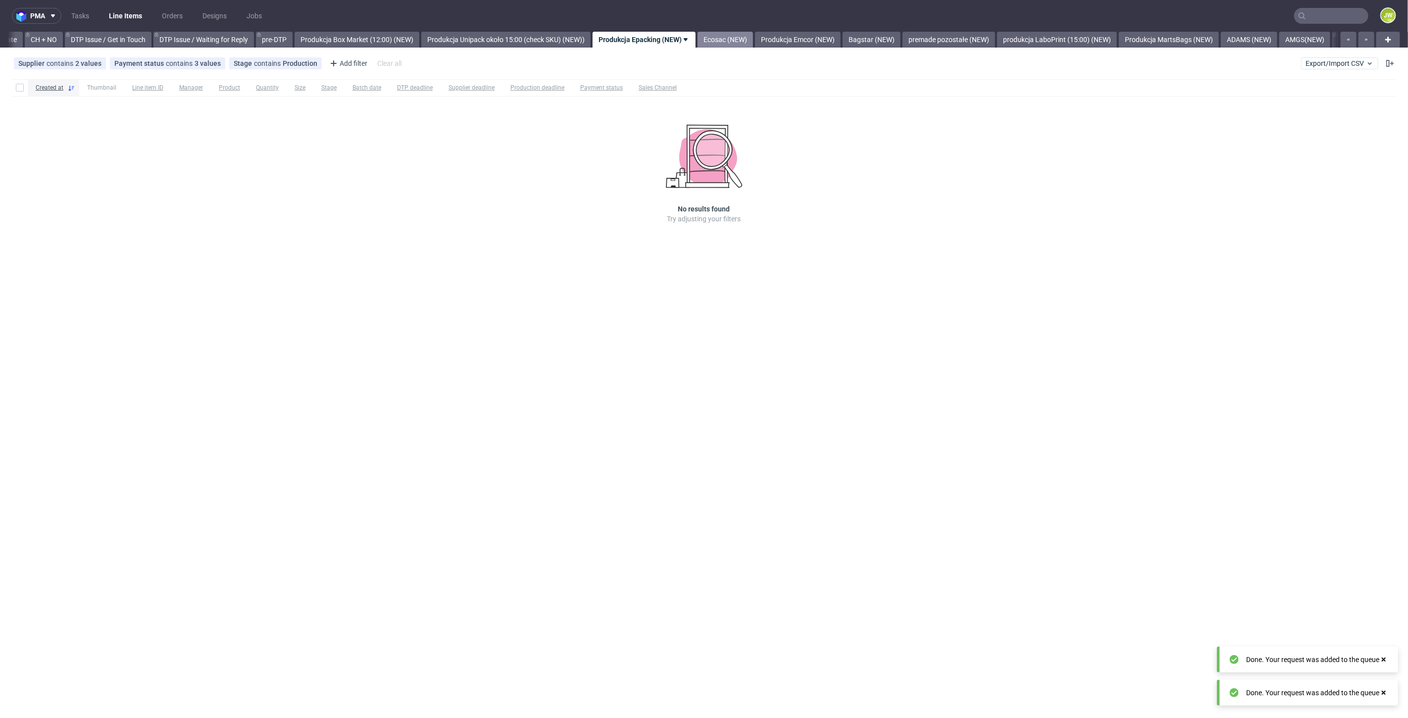
click at [753, 35] on link "Ecosac (NEW)" at bounding box center [725, 40] width 55 height 16
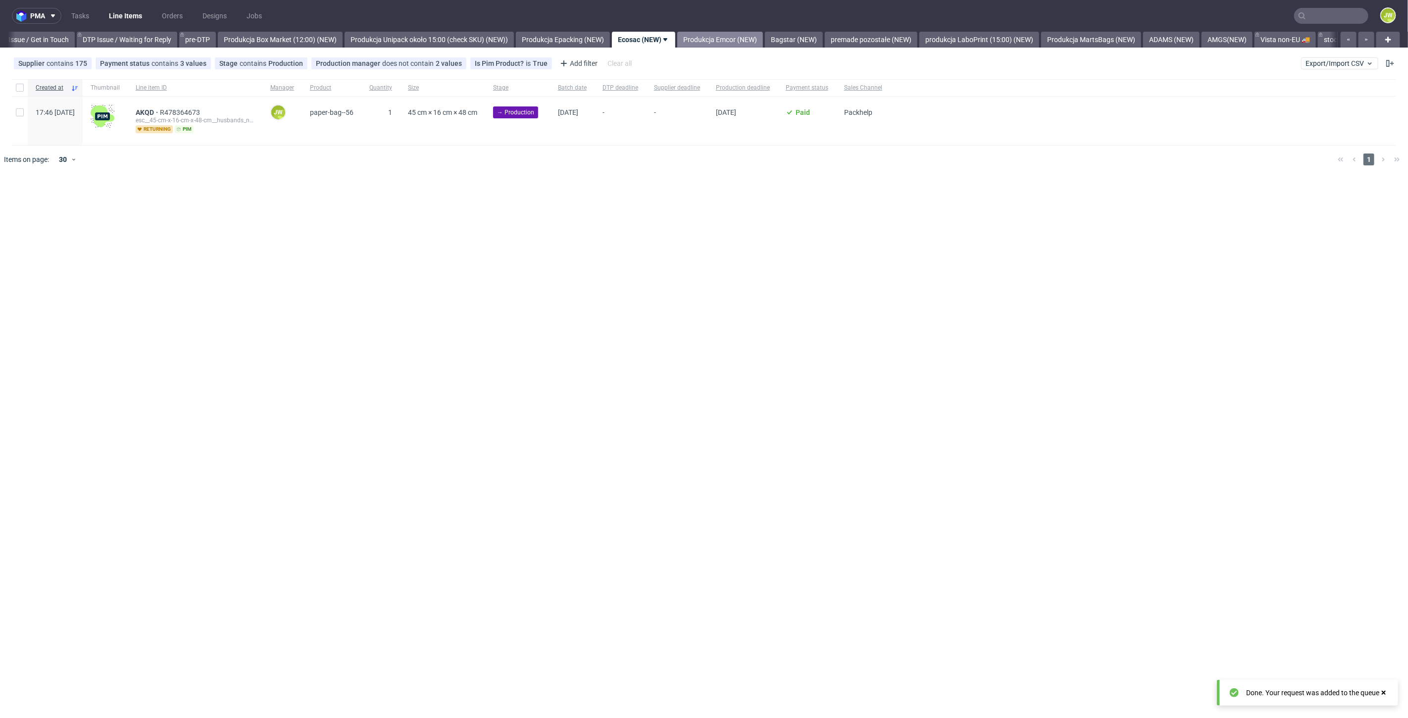
click at [715, 45] on link "Produkcja Emcor (NEW)" at bounding box center [720, 40] width 86 height 16
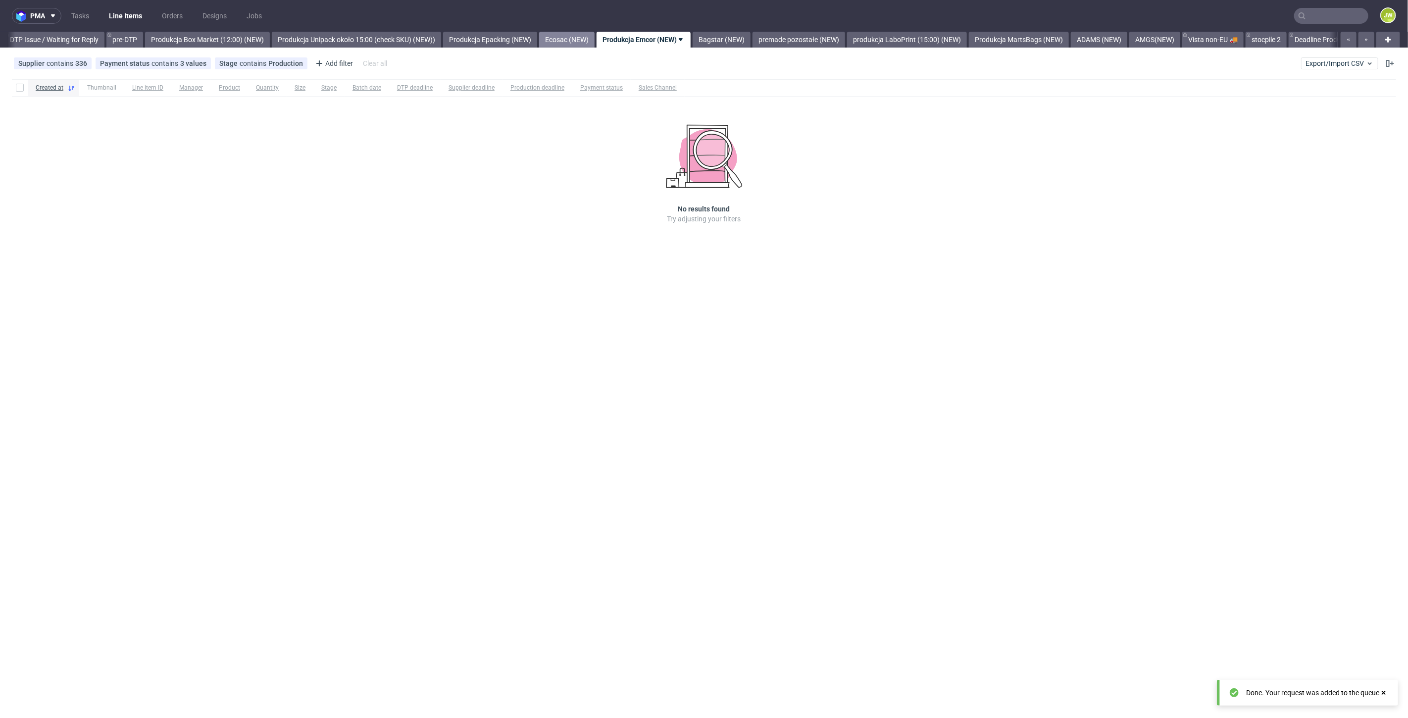
click at [583, 35] on link "Ecosac (NEW)" at bounding box center [566, 40] width 55 height 16
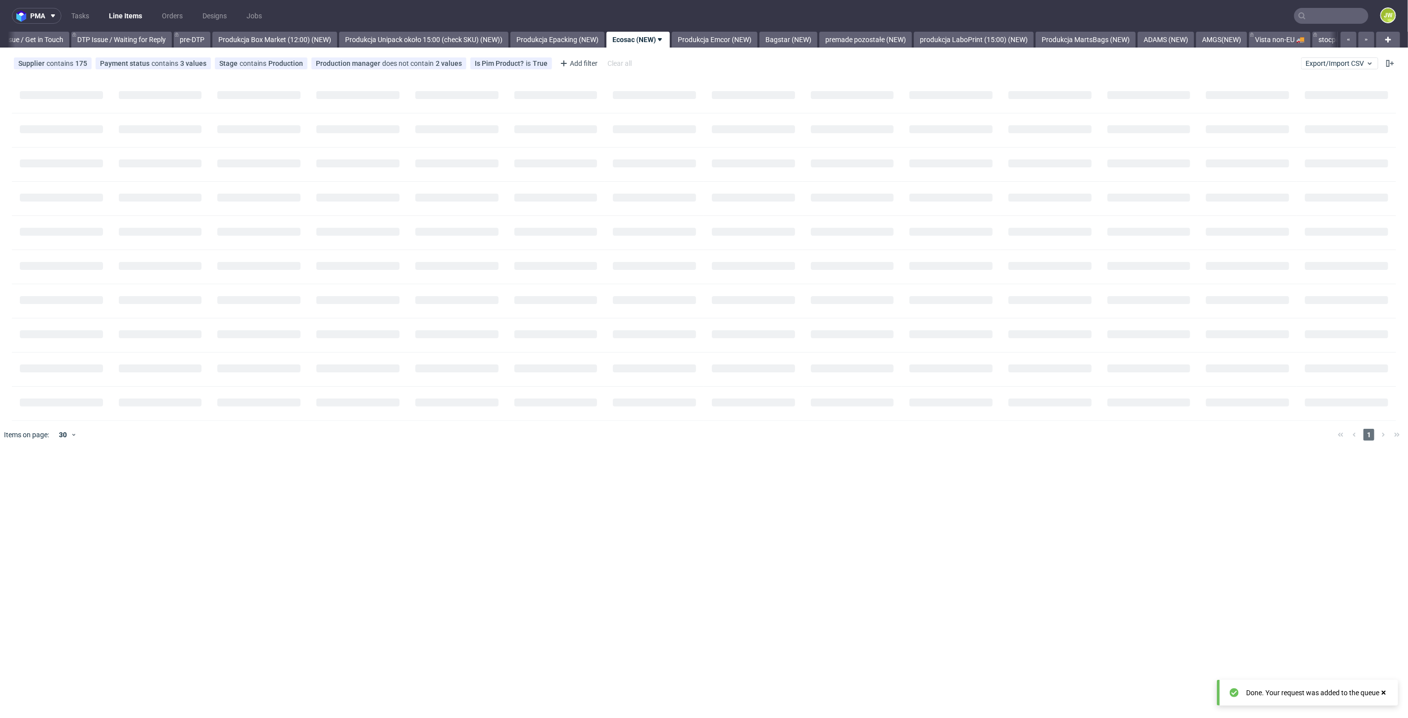
scroll to position [0, 1486]
click at [446, 214] on div "pma Tasks Line Items Orders Designs Jobs JW All DTP Late Shipped Shipments DTP …" at bounding box center [704, 359] width 1408 height 718
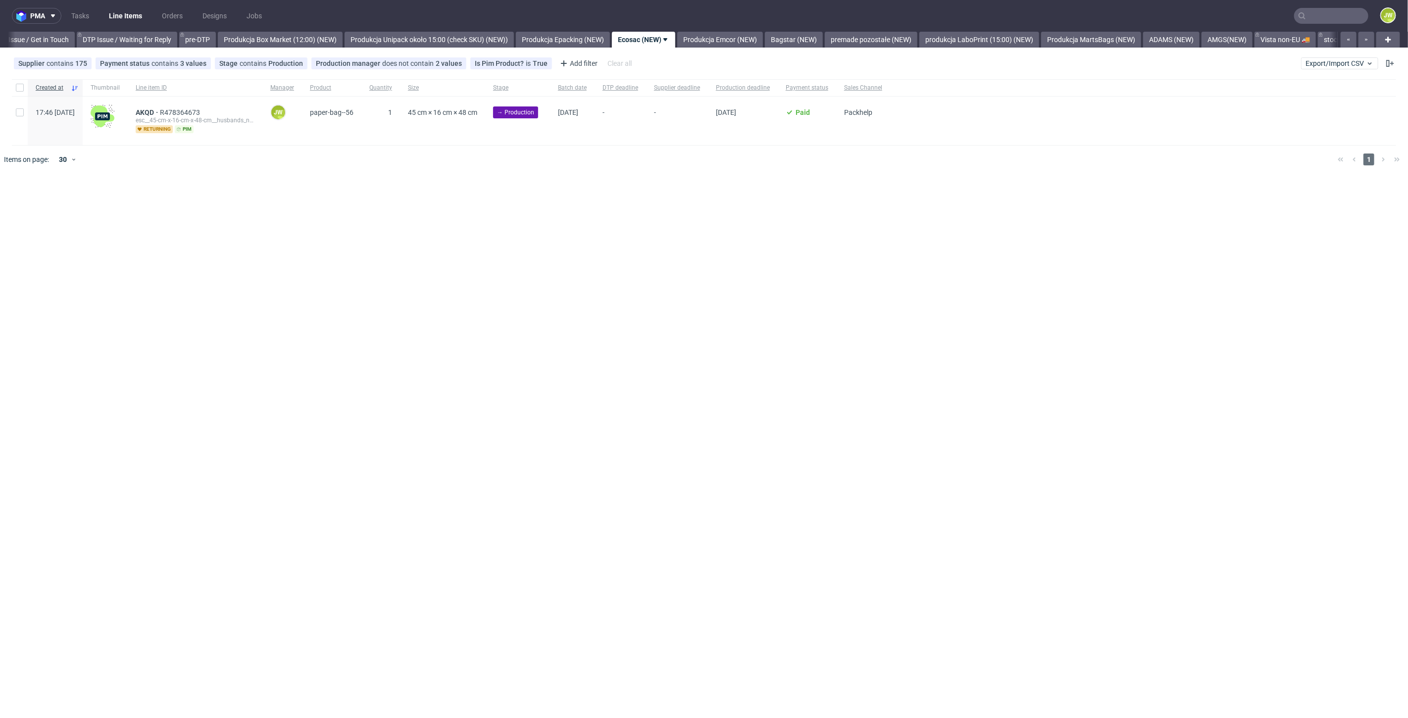
click at [738, 51] on div "Supplier contains 175 Payment status contains 3 values Credit Owed, Paid, payme…" at bounding box center [704, 63] width 1408 height 24
click at [712, 35] on link "Produkcja Emcor (NEW)" at bounding box center [720, 40] width 86 height 16
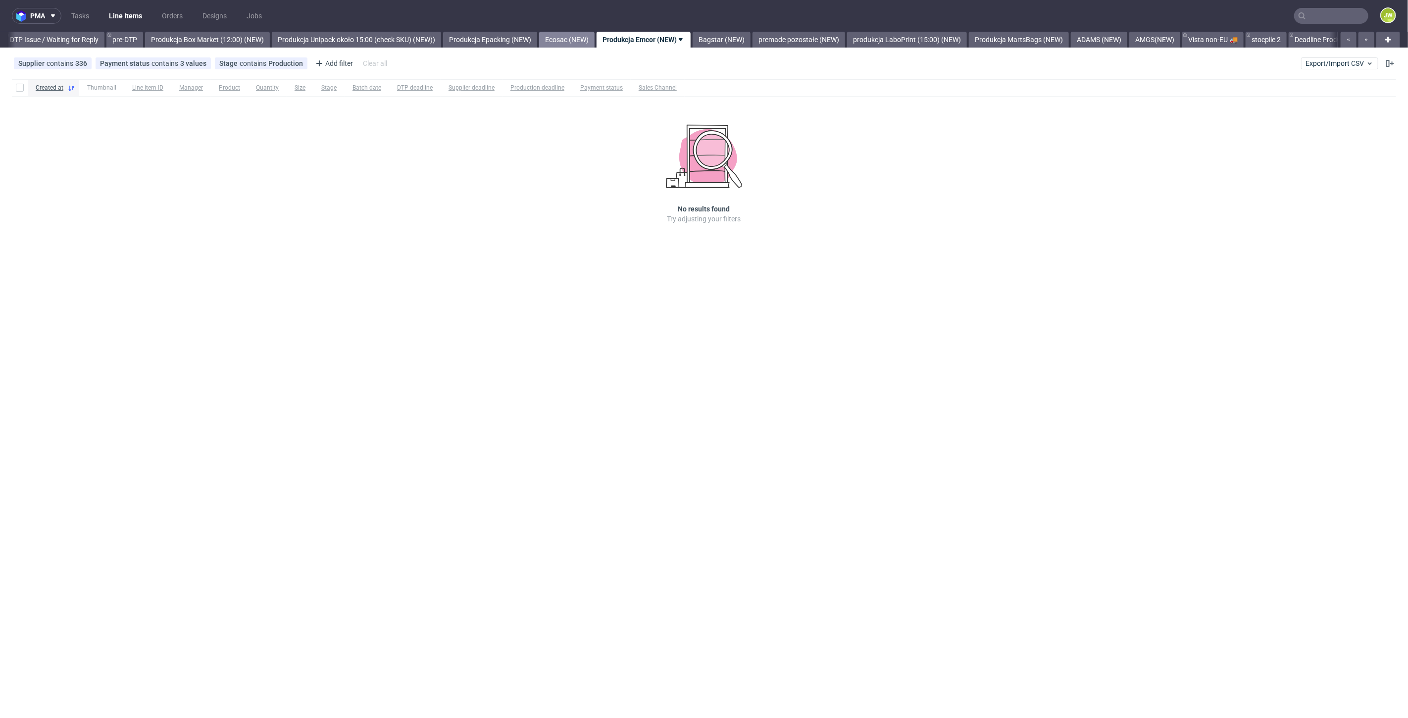
click at [576, 36] on link "Ecosac (NEW)" at bounding box center [566, 40] width 55 height 16
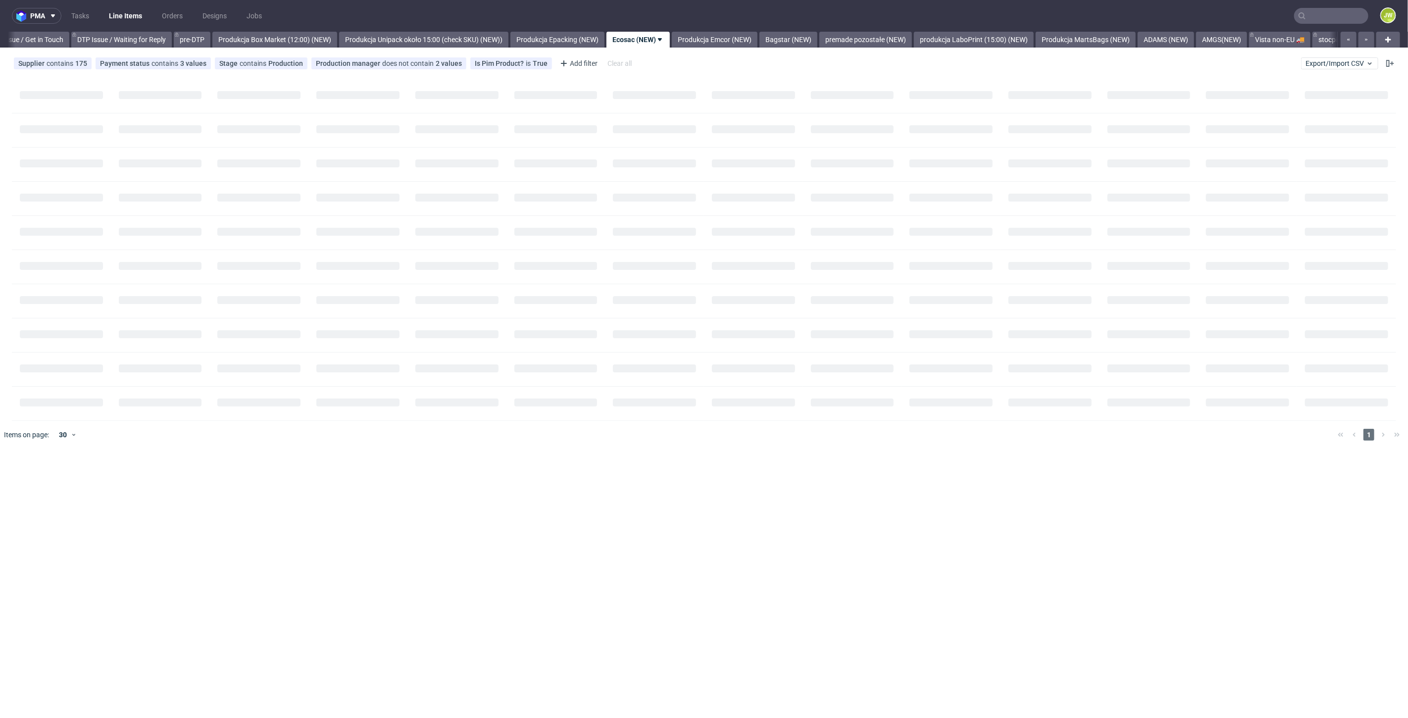
scroll to position [0, 1486]
click at [586, 190] on div "pma Tasks Line Items Orders Designs Jobs JW All DTP Late Shipped Shipments DTP …" at bounding box center [704, 359] width 1408 height 718
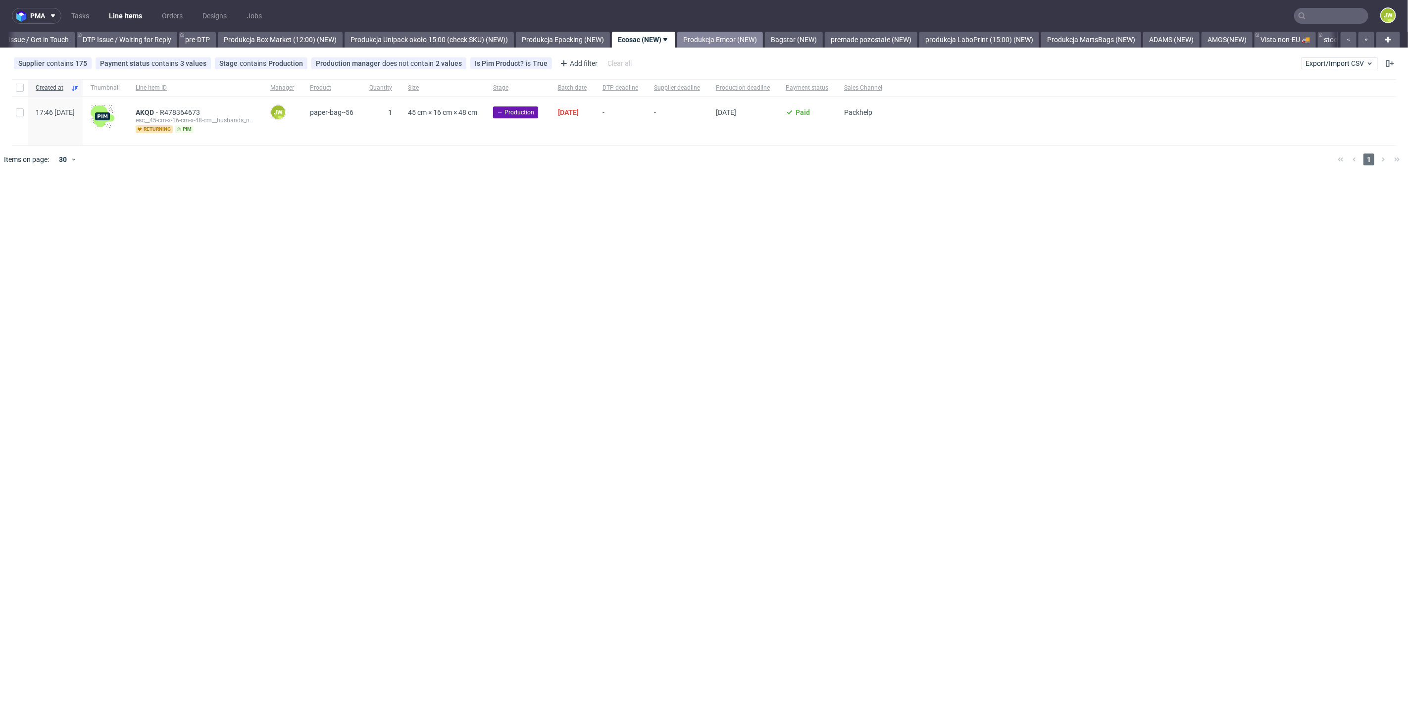
click at [753, 36] on link "Produkcja Emcor (NEW)" at bounding box center [720, 40] width 86 height 16
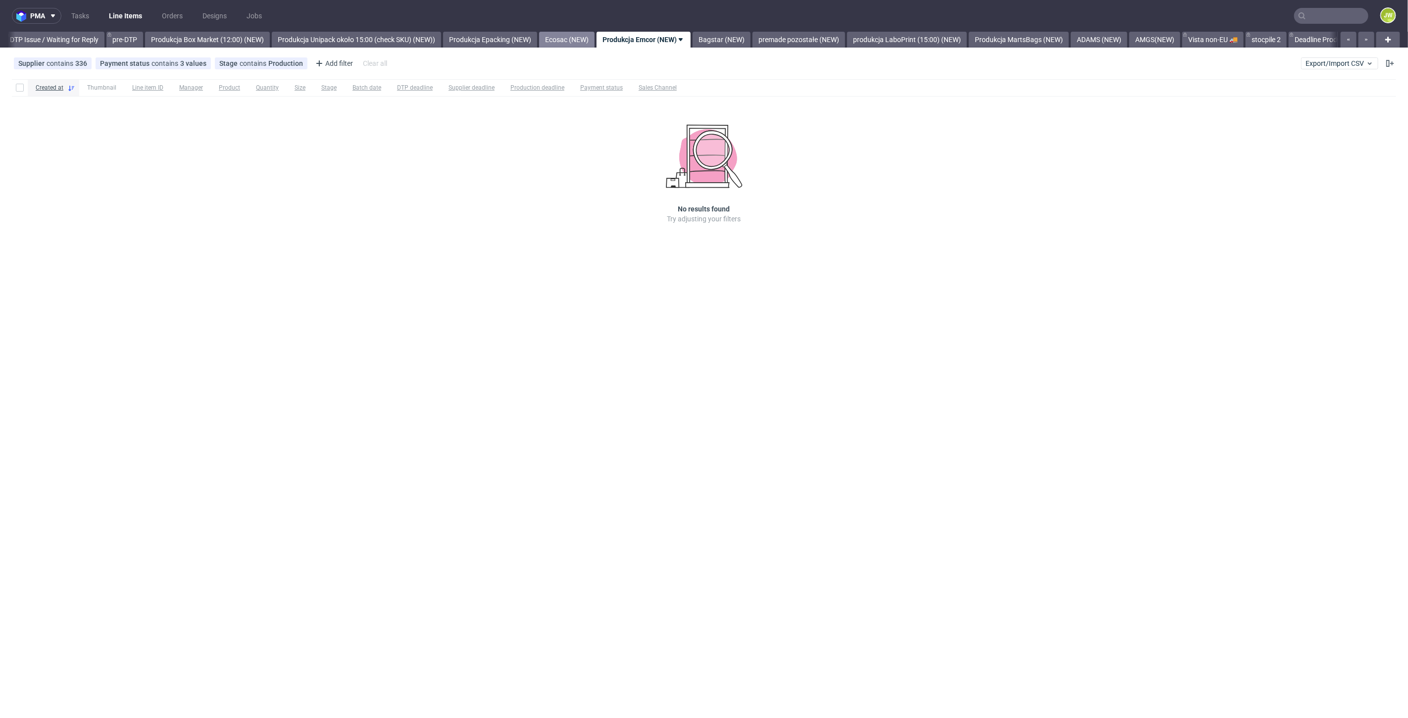
click at [588, 40] on link "Ecosac (NEW)" at bounding box center [566, 40] width 55 height 16
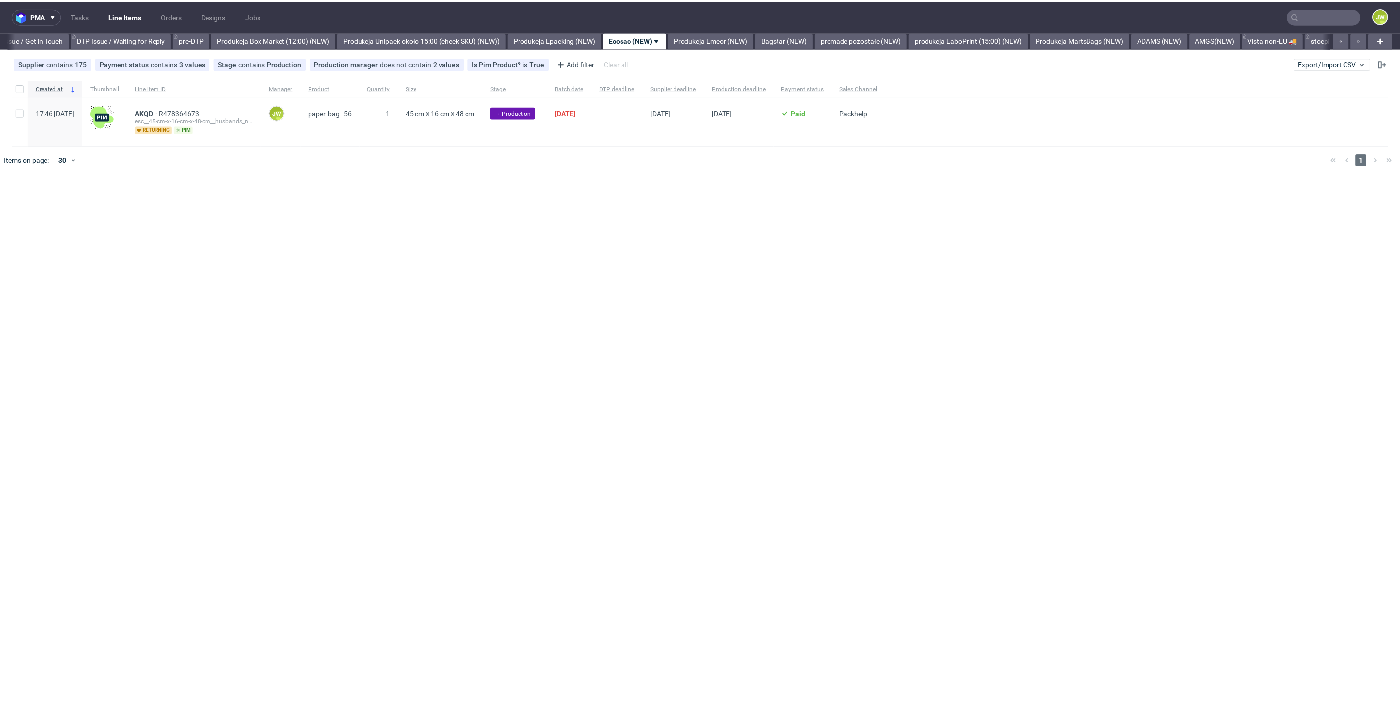
scroll to position [0, 1486]
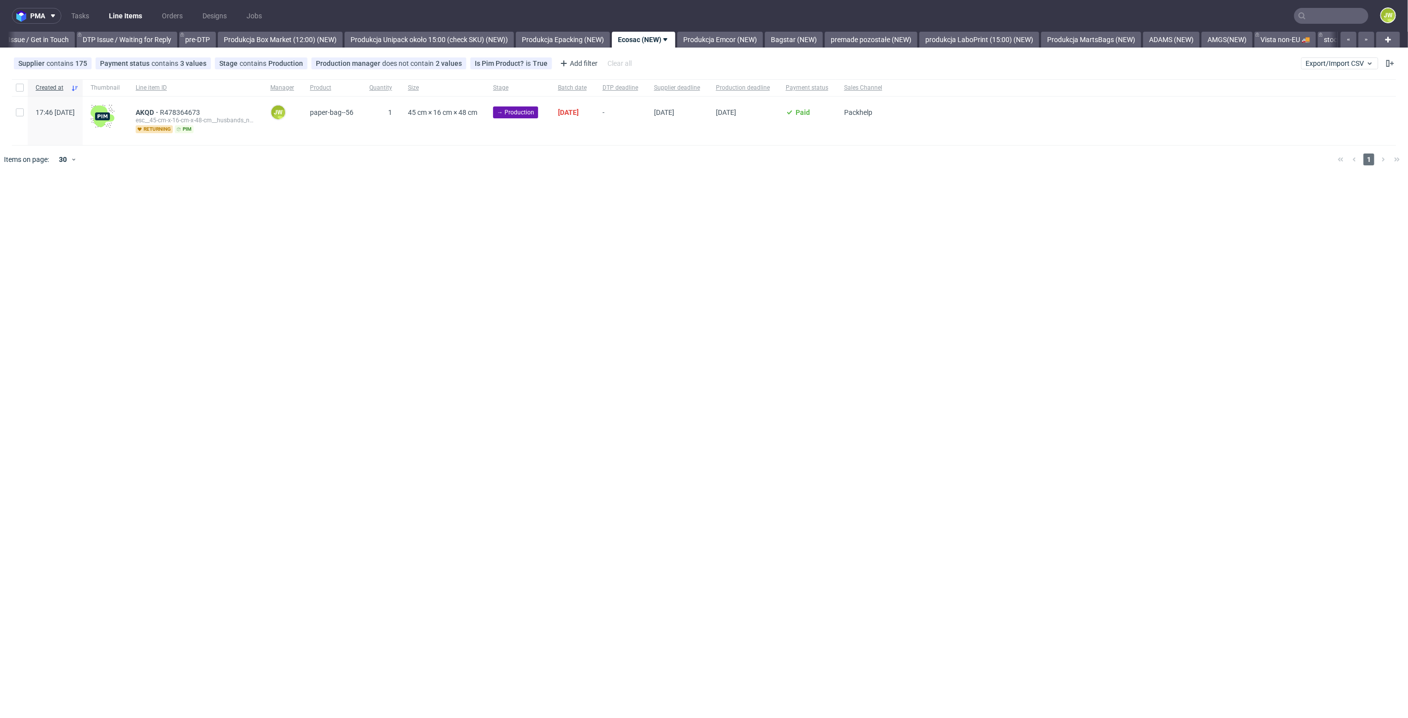
click at [591, 248] on div "pma Tasks Line Items Orders Designs Jobs JW All DTP Late Shipped Shipments DTP …" at bounding box center [704, 359] width 1408 height 718
click at [26, 85] on div at bounding box center [20, 87] width 16 height 17
checkbox input "true"
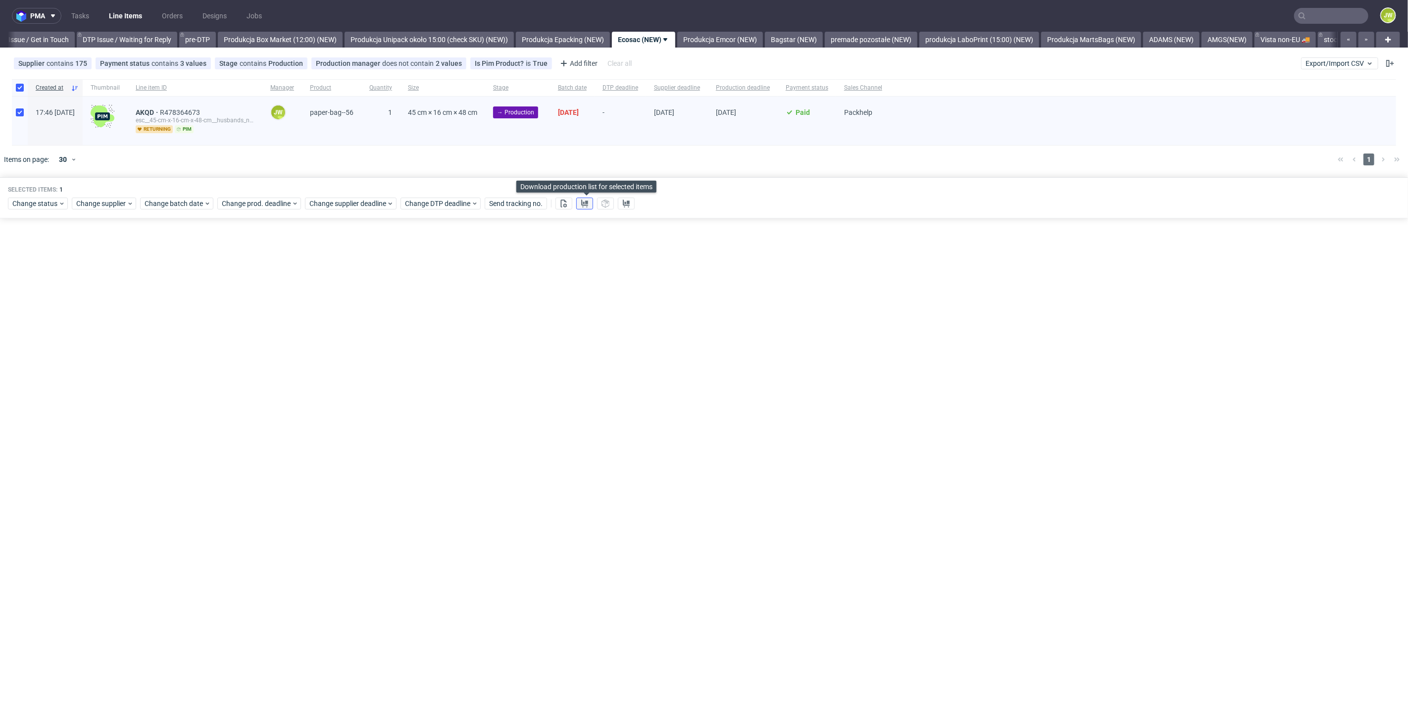
click at [585, 202] on use at bounding box center [584, 204] width 7 height 8
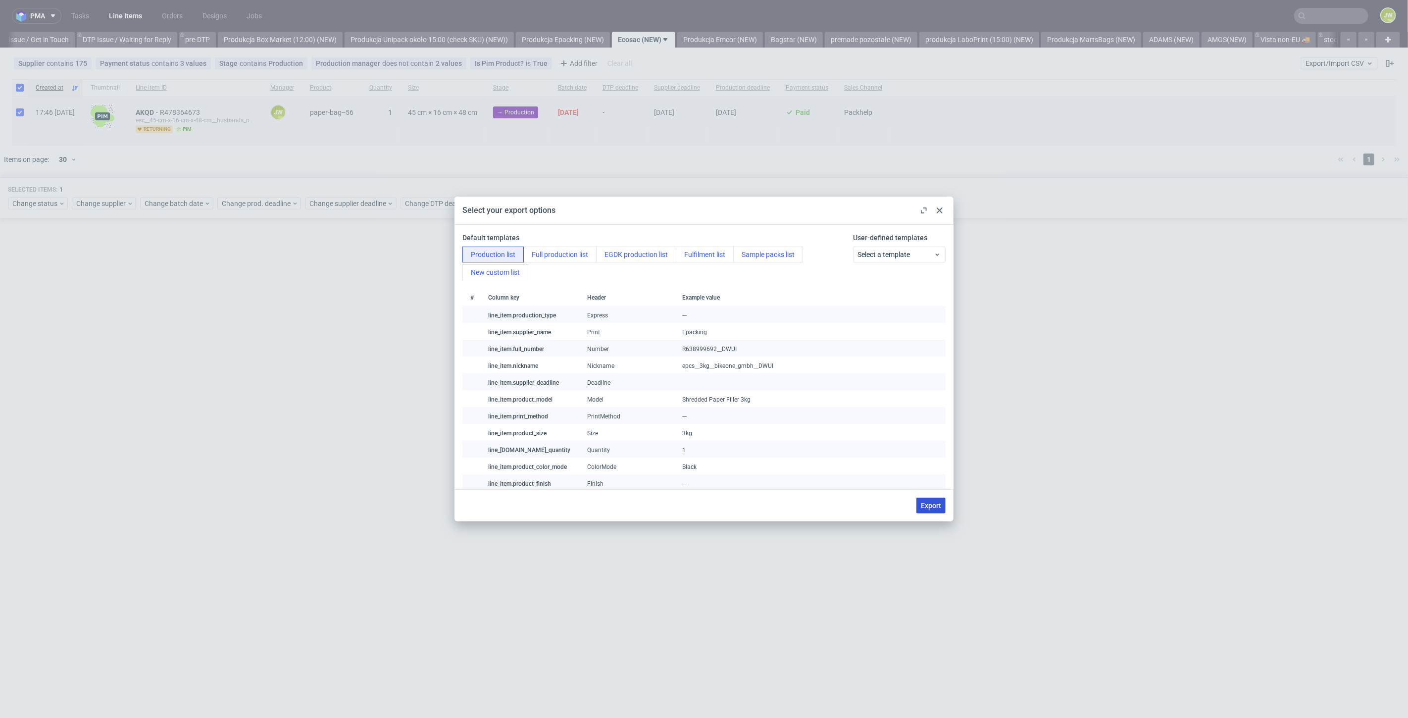
click at [933, 504] on span "Export" at bounding box center [931, 505] width 20 height 7
checkbox input "false"
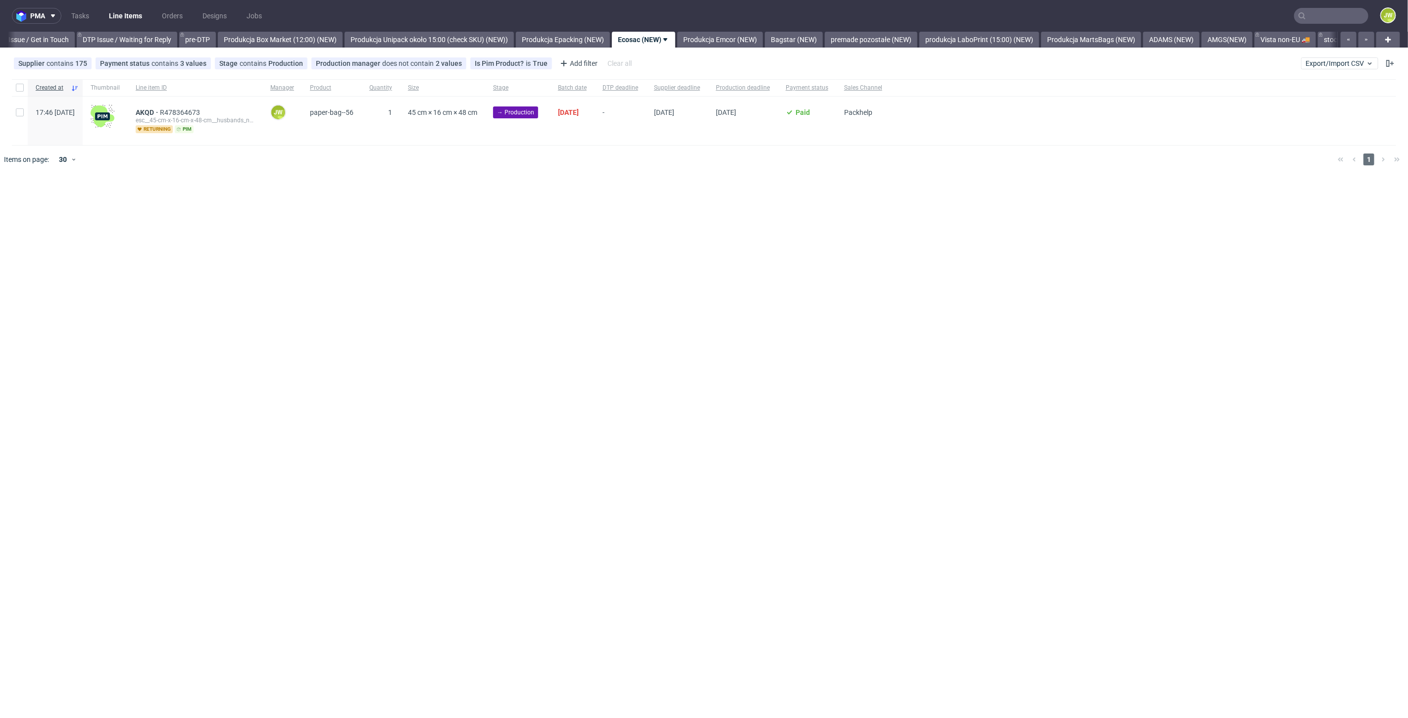
click at [857, 456] on div "pma Tasks Line Items Orders Designs Jobs JW All DTP Late Shipped Shipments DTP …" at bounding box center [704, 359] width 1408 height 718
drag, startPoint x: 338, startPoint y: 345, endPoint x: 332, endPoint y: 337, distance: 9.9
click at [338, 345] on div "pma Tasks Line Items Orders Designs Jobs JW All DTP Late Shipped Shipments DTP …" at bounding box center [704, 359] width 1408 height 718
drag, startPoint x: 681, startPoint y: 303, endPoint x: 551, endPoint y: 219, distance: 154.8
click at [678, 299] on div "pma Tasks Line Items Orders Designs Jobs JW All DTP Late Shipped Shipments DTP …" at bounding box center [704, 359] width 1408 height 718
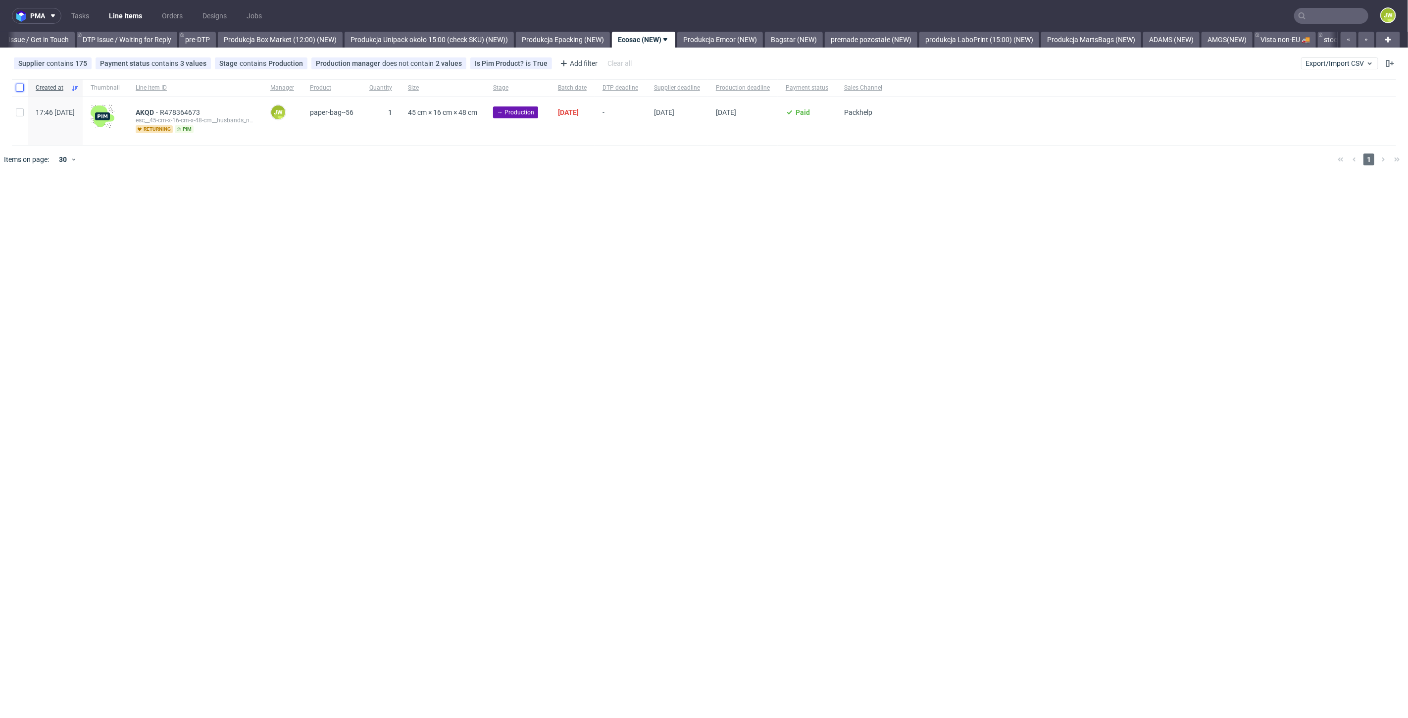
click at [22, 86] on input "checkbox" at bounding box center [20, 88] width 8 height 8
checkbox input "true"
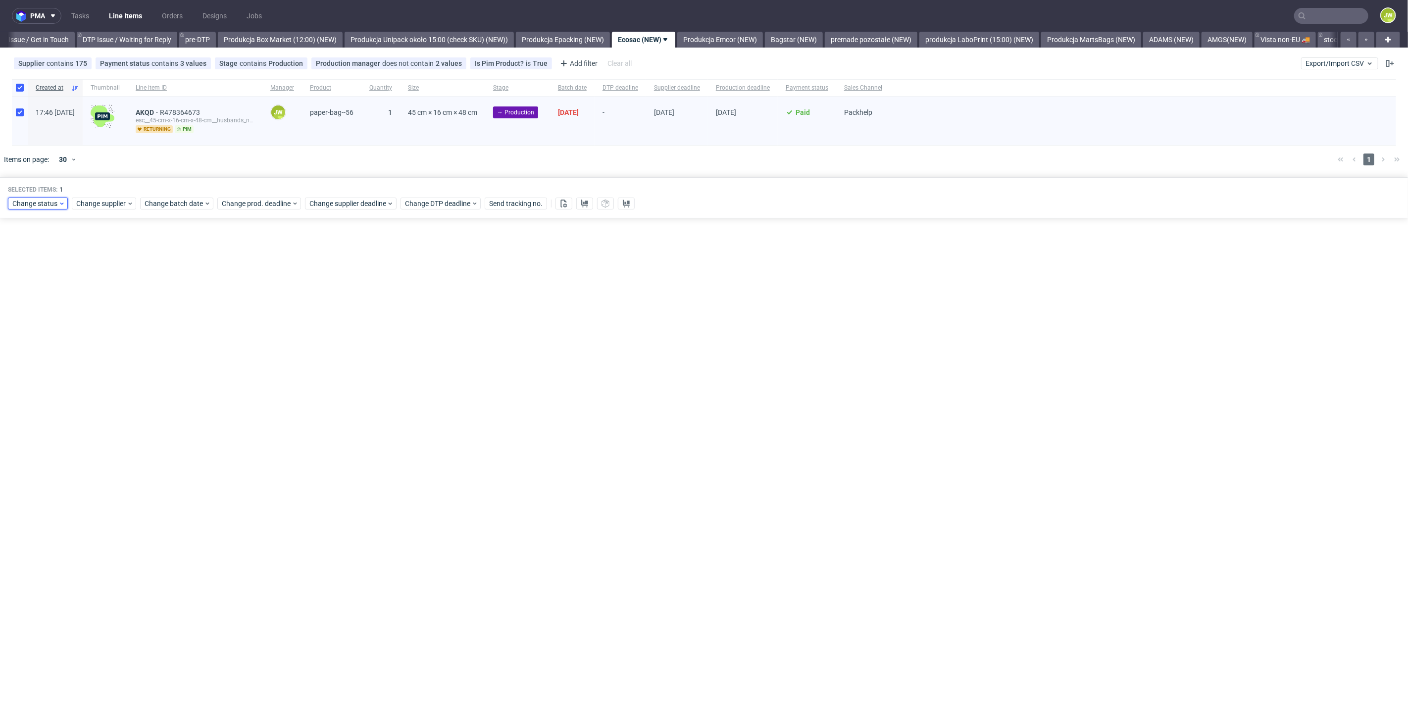
click at [32, 204] on span "Change status" at bounding box center [35, 204] width 46 height 10
click at [37, 279] on span "In Production" at bounding box center [37, 277] width 50 height 14
click at [105, 348] on span "Save" at bounding box center [112, 350] width 15 height 7
click at [730, 36] on link "Produkcja Emcor (NEW)" at bounding box center [720, 40] width 86 height 16
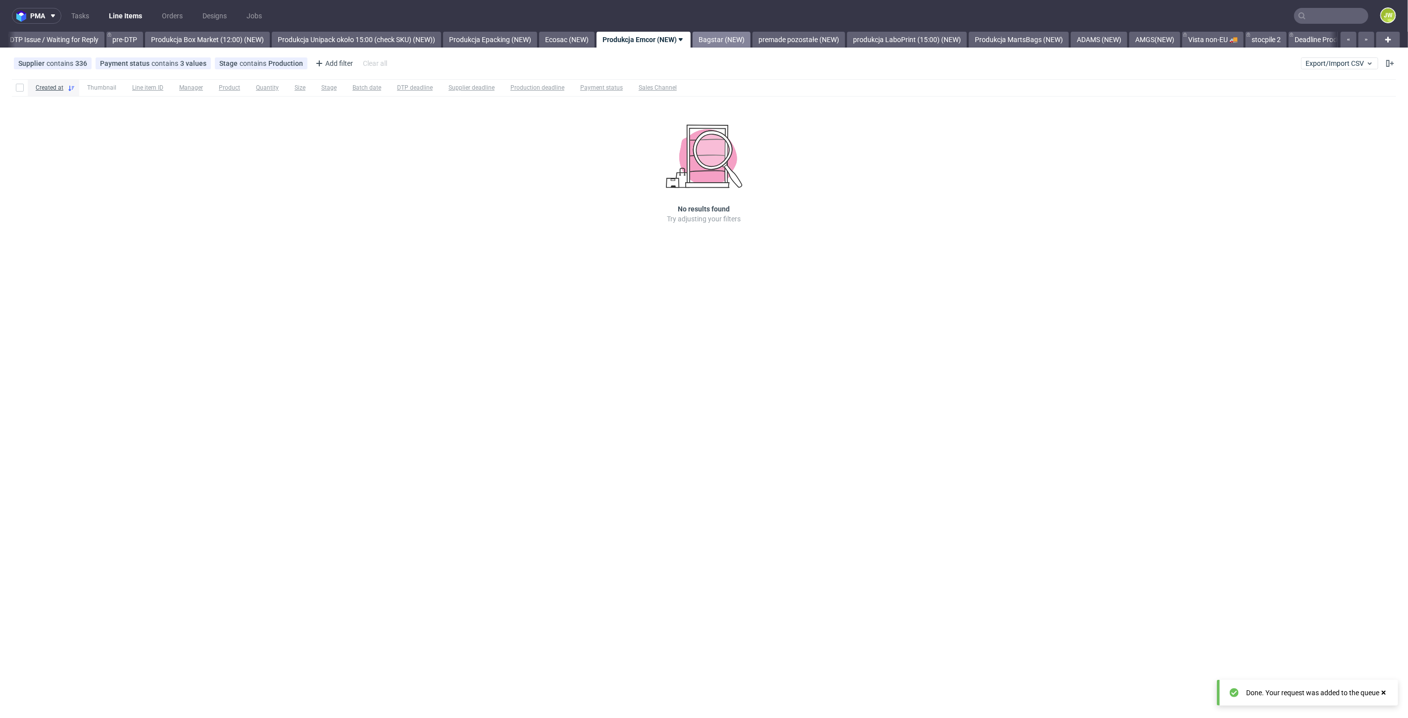
click at [735, 37] on link "Bagstar (NEW)" at bounding box center [722, 40] width 58 height 16
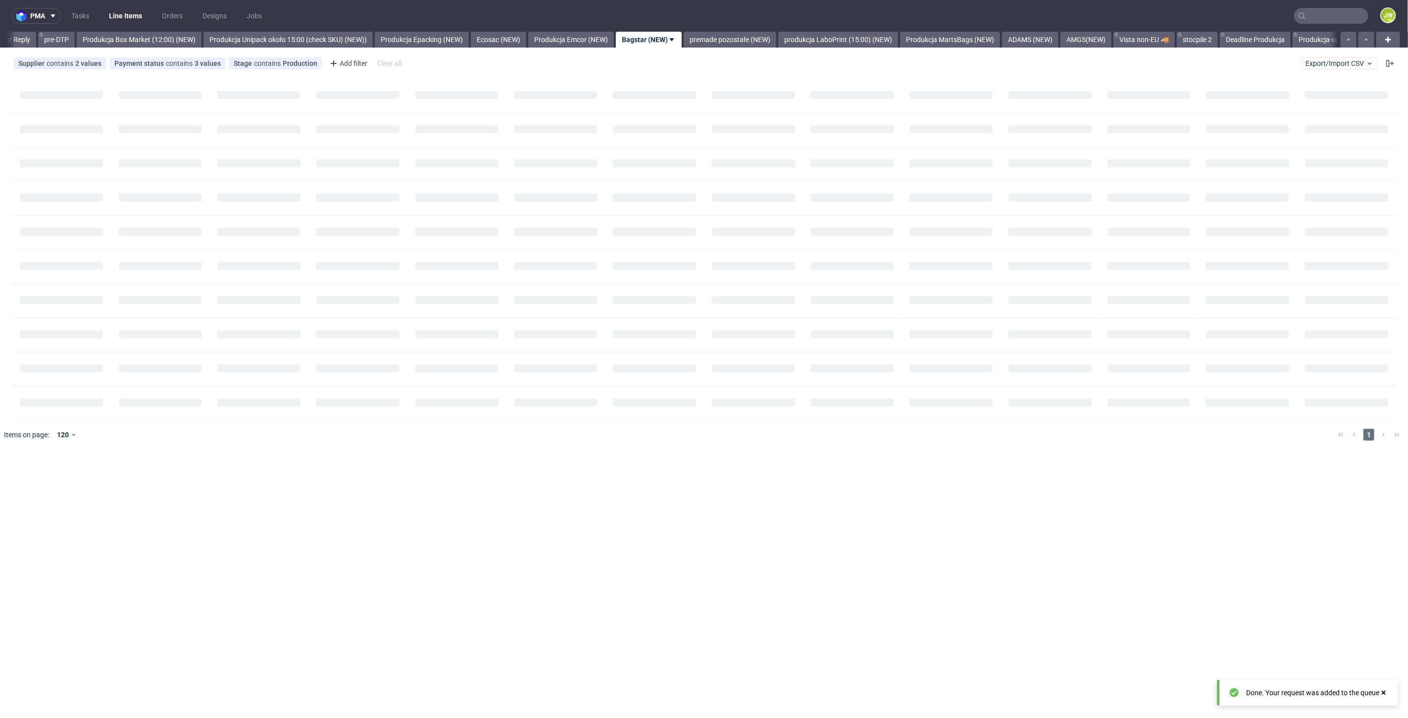
scroll to position [0, 1632]
click at [419, 273] on div "pma Tasks Line Items Orders Designs Jobs JW All DTP Late Shipped Shipments DTP …" at bounding box center [704, 359] width 1408 height 718
click at [21, 83] on div at bounding box center [20, 87] width 16 height 17
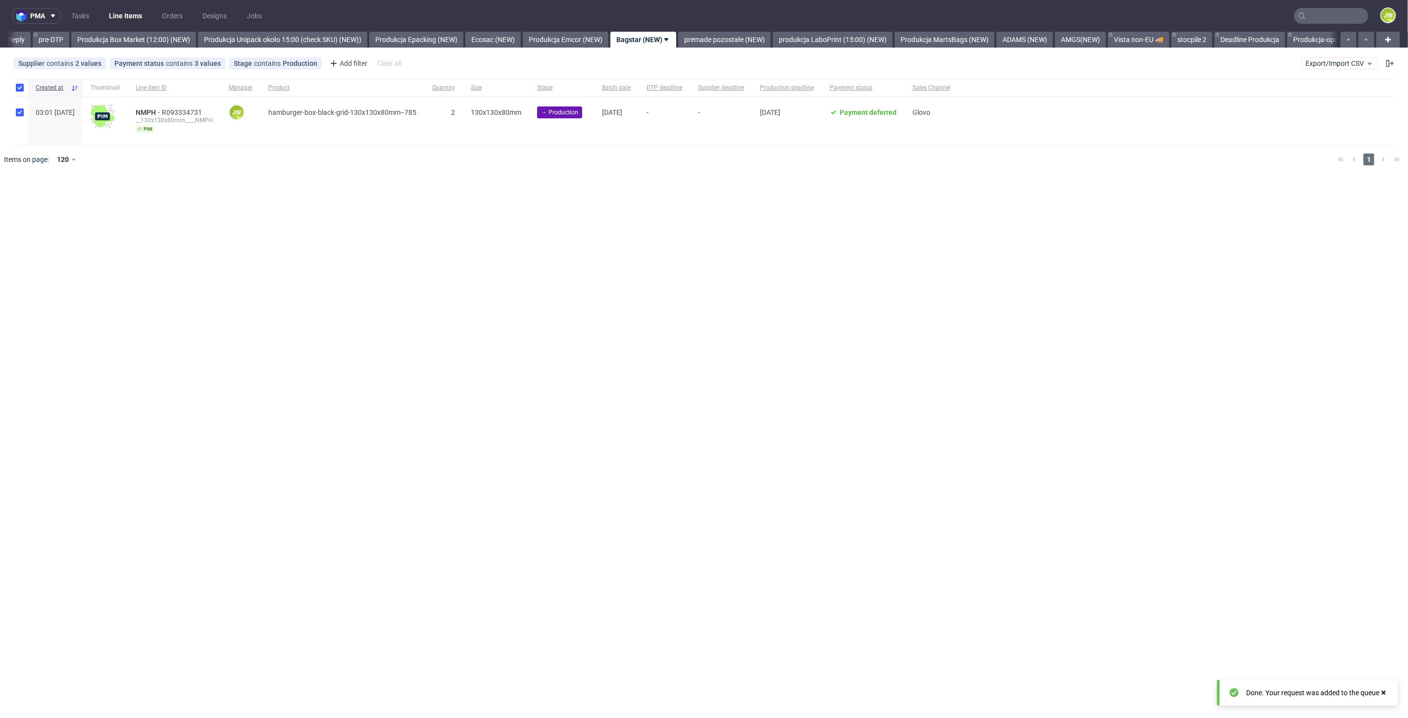
checkbox input "true"
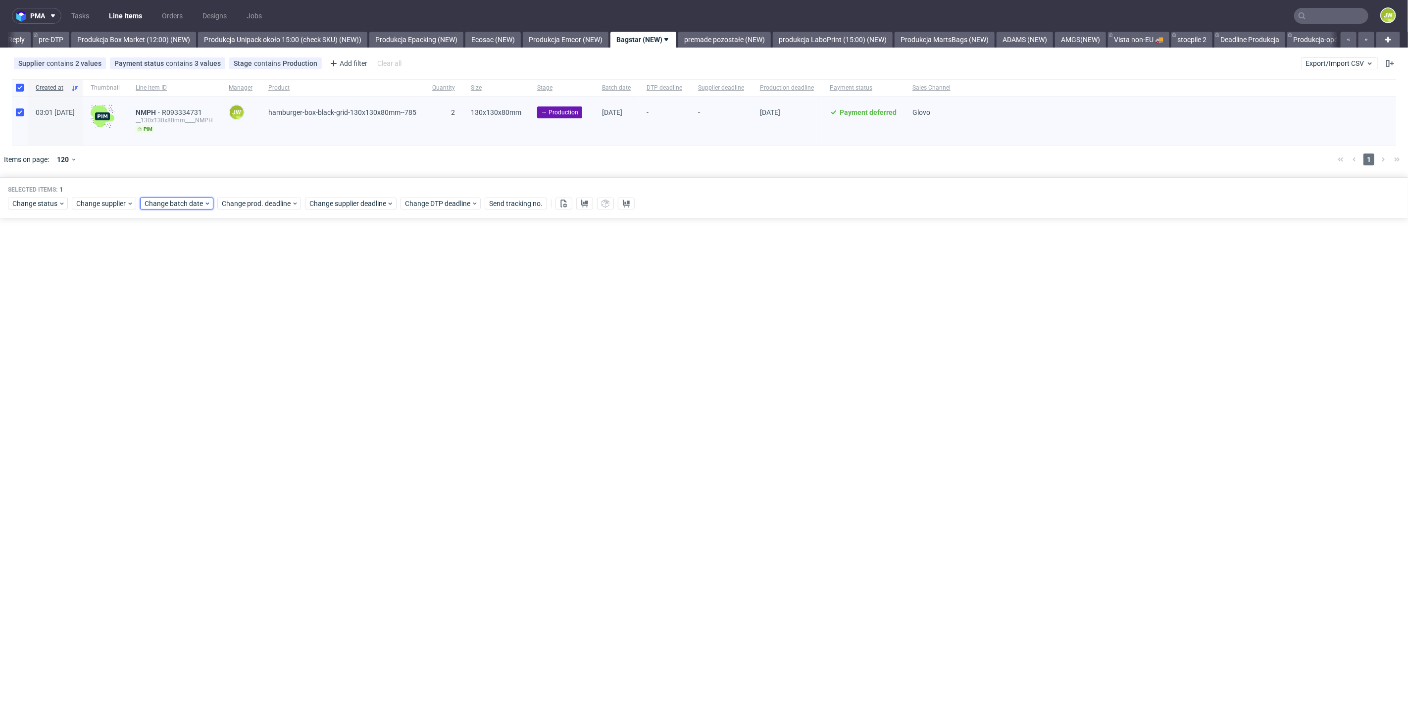
click at [199, 201] on span "Change batch date" at bounding box center [174, 204] width 59 height 10
click at [220, 314] on span "21" at bounding box center [223, 314] width 8 height 10
click at [254, 372] on span "Save" at bounding box center [258, 370] width 15 height 7
click at [241, 204] on span "Change prod. deadline" at bounding box center [257, 204] width 70 height 10
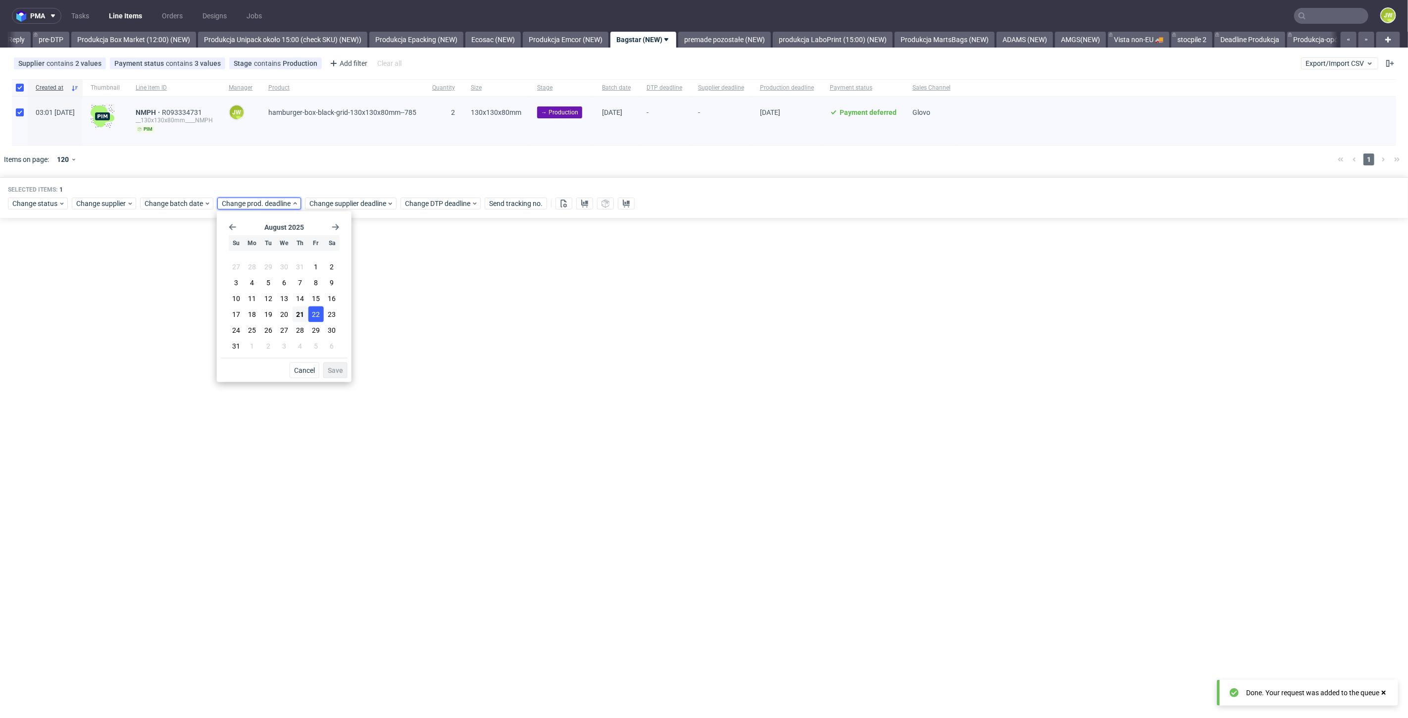
click at [313, 313] on span "22" at bounding box center [316, 314] width 8 height 10
click at [338, 368] on span "Save" at bounding box center [335, 370] width 15 height 7
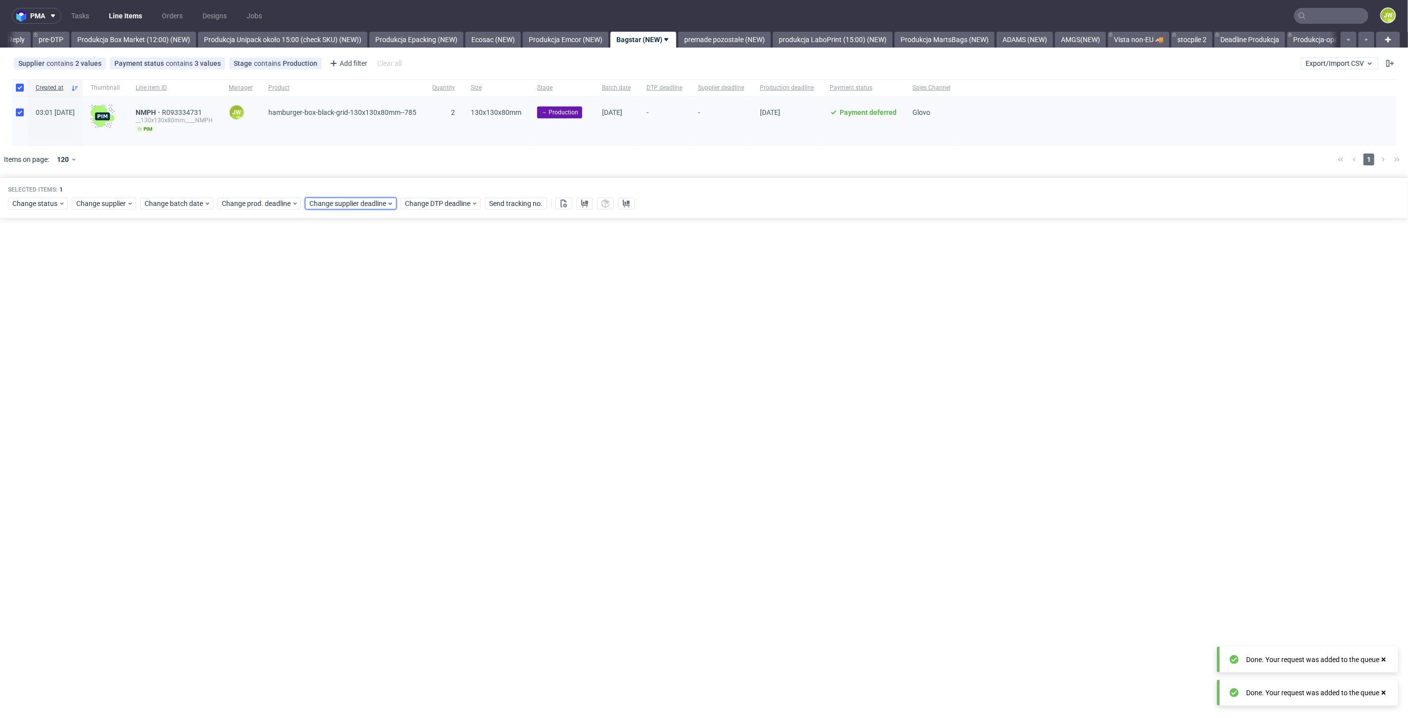
drag, startPoint x: 335, startPoint y: 201, endPoint x: 337, endPoint y: 208, distance: 7.2
click at [337, 209] on div "Change status Change supplier Change batch date Change prod. deadline Change su…" at bounding box center [704, 203] width 1392 height 14
click at [333, 207] on span "Change supplier deadline" at bounding box center [347, 204] width 77 height 10
click at [408, 315] on button "22" at bounding box center [403, 314] width 15 height 16
click at [426, 370] on span "Save" at bounding box center [423, 370] width 15 height 7
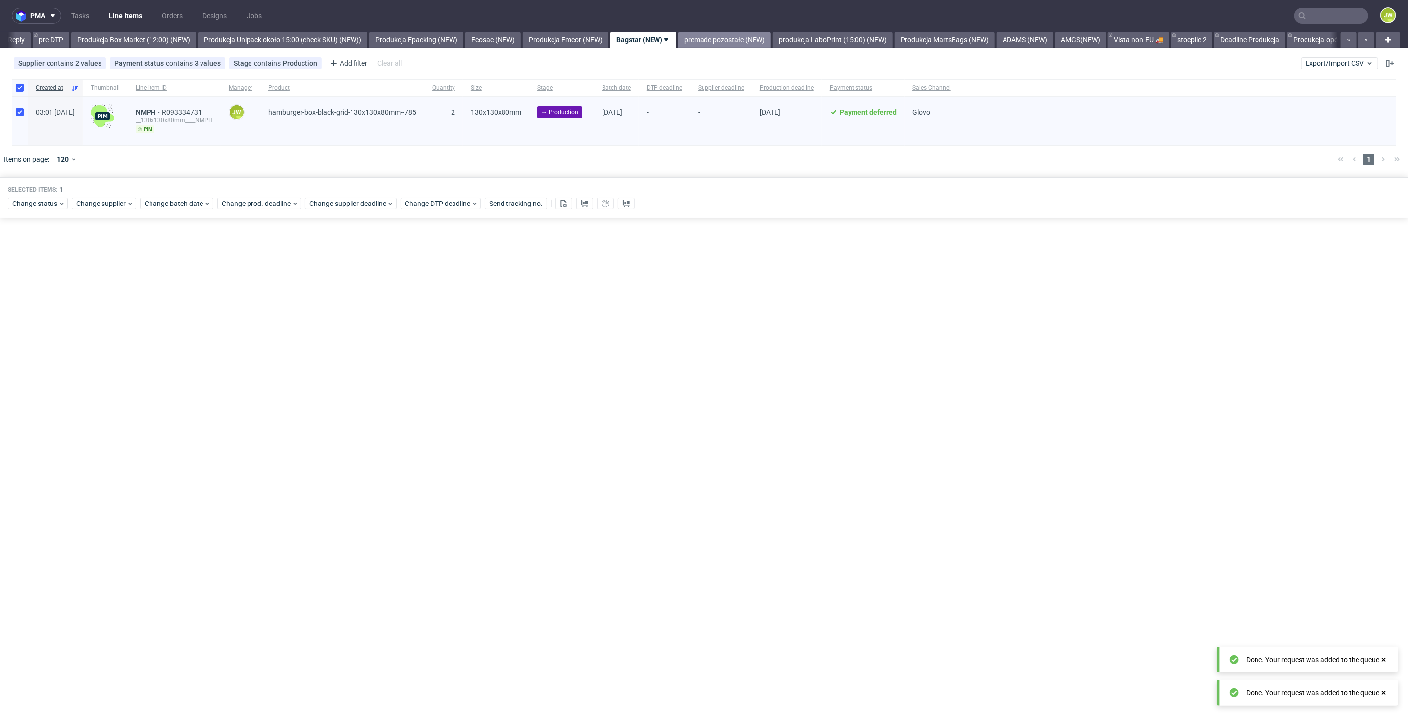
click at [726, 36] on link "premade pozostałe (NEW)" at bounding box center [724, 40] width 93 height 16
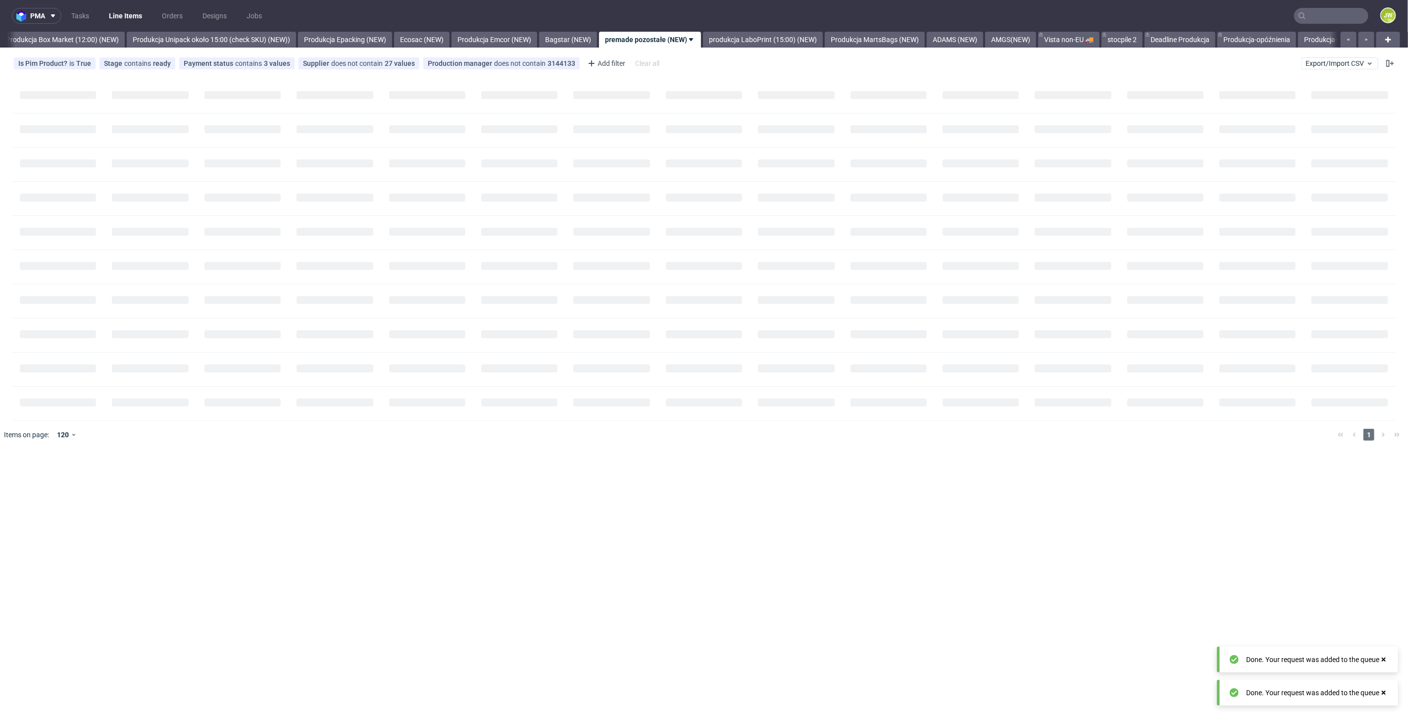
scroll to position [0, 1710]
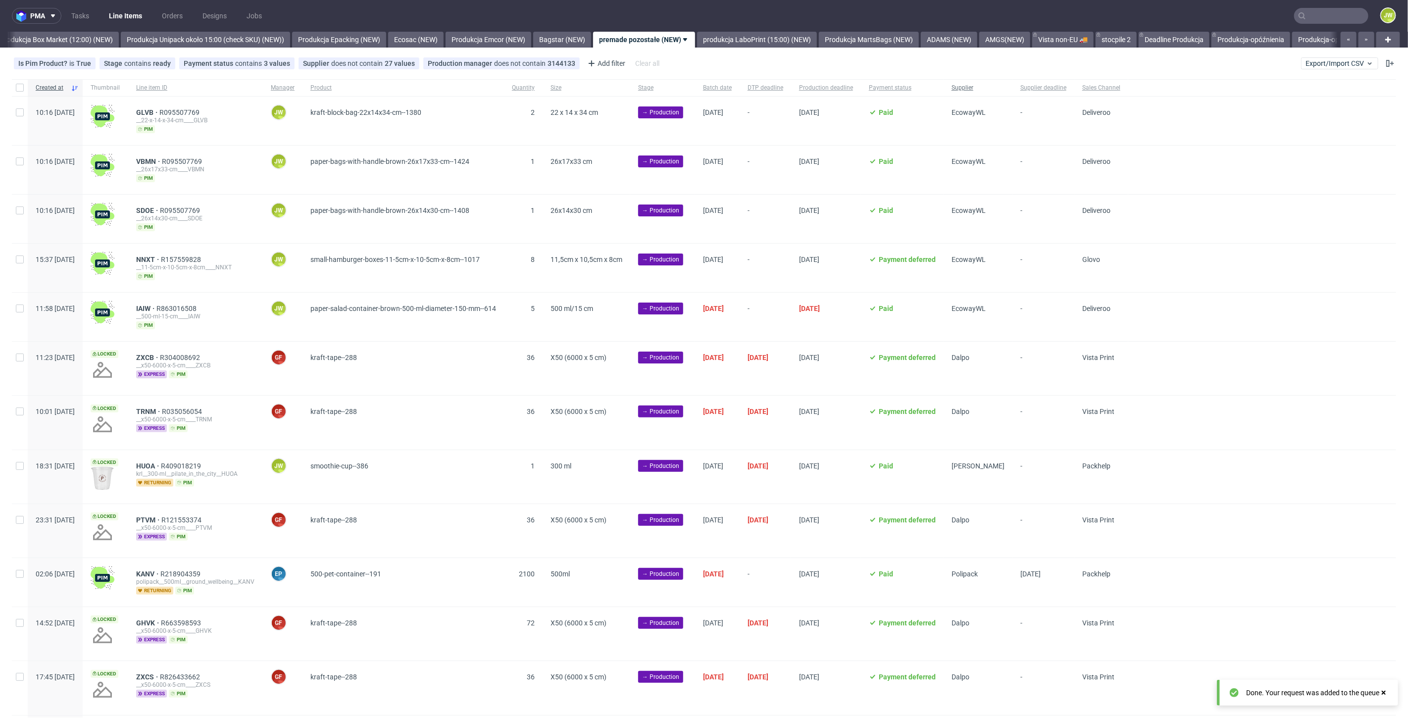
click at [1005, 84] on span "Supplier" at bounding box center [978, 88] width 53 height 8
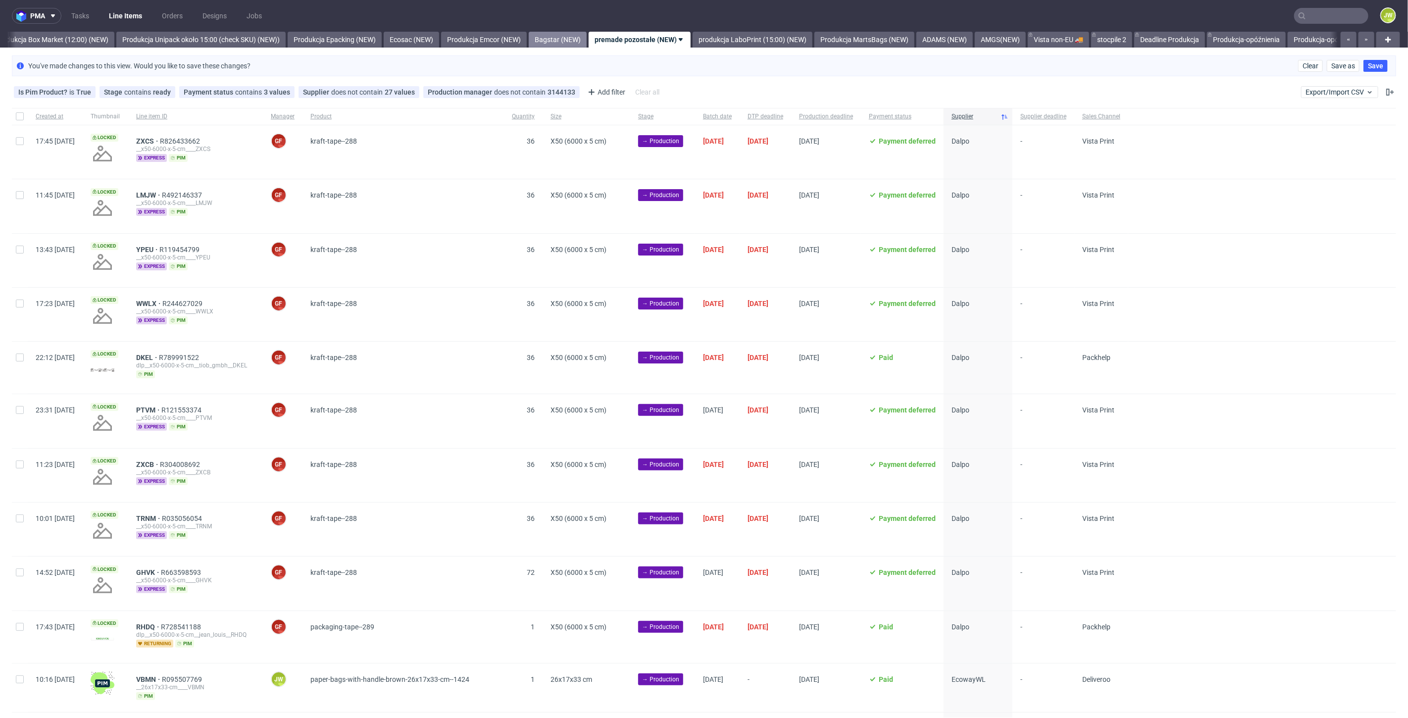
click at [576, 35] on link "Bagstar (NEW)" at bounding box center [558, 40] width 58 height 16
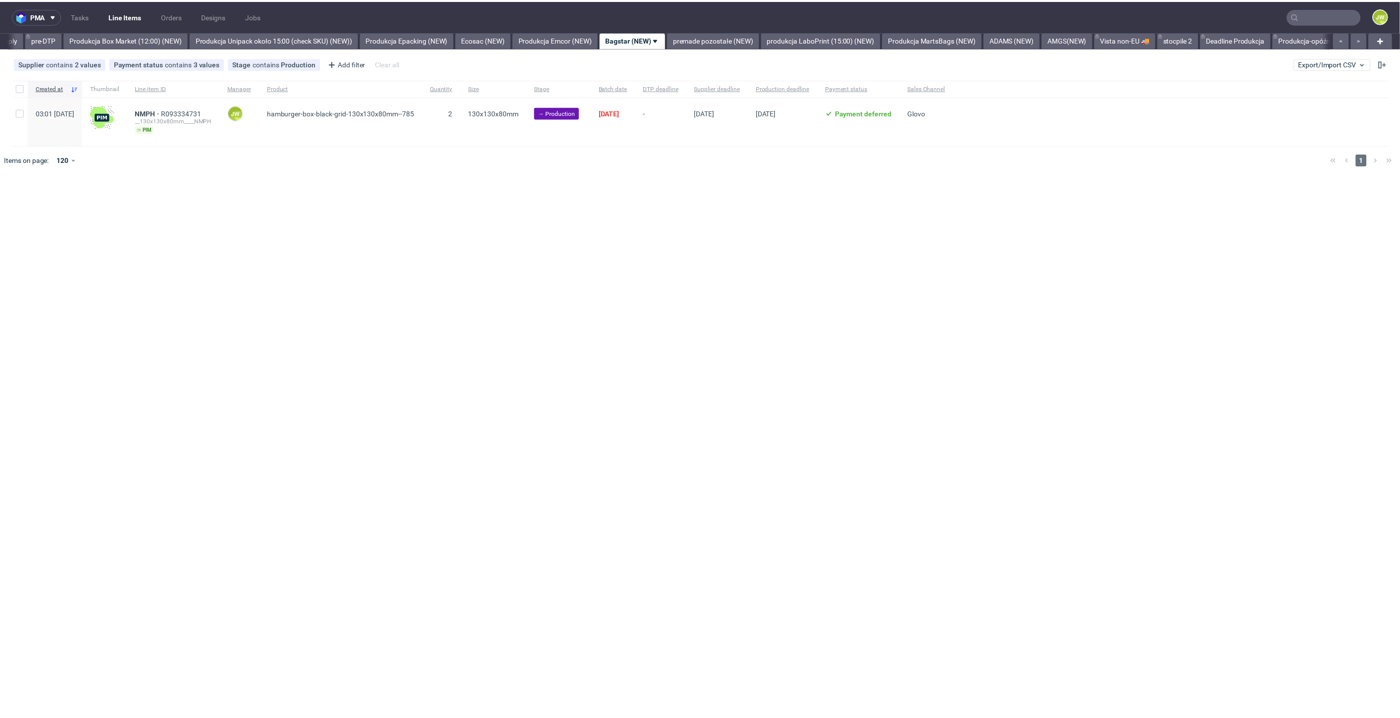
scroll to position [0, 1632]
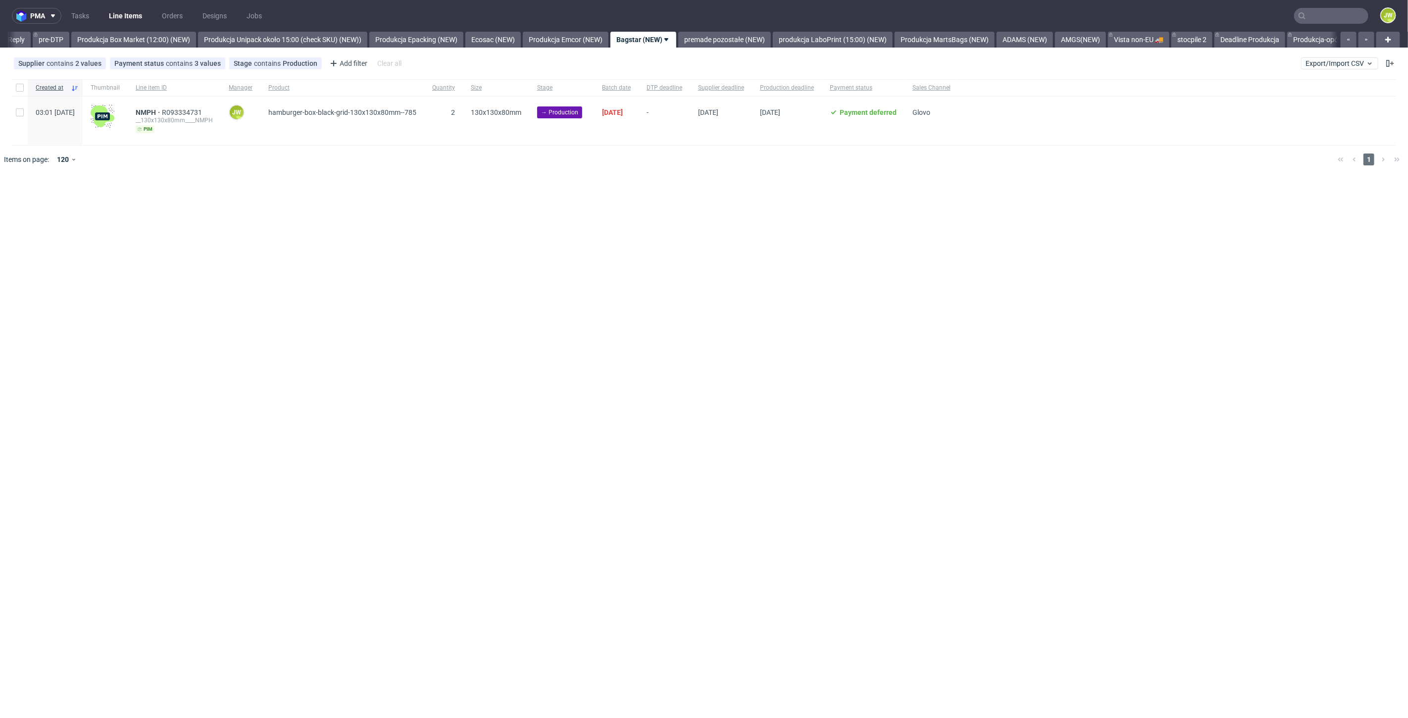
click at [514, 210] on div "pma Tasks Line Items Orders Designs Jobs JW All DTP Late Shipped Shipments DTP …" at bounding box center [704, 359] width 1408 height 718
click at [14, 88] on div at bounding box center [20, 87] width 16 height 17
checkbox input "true"
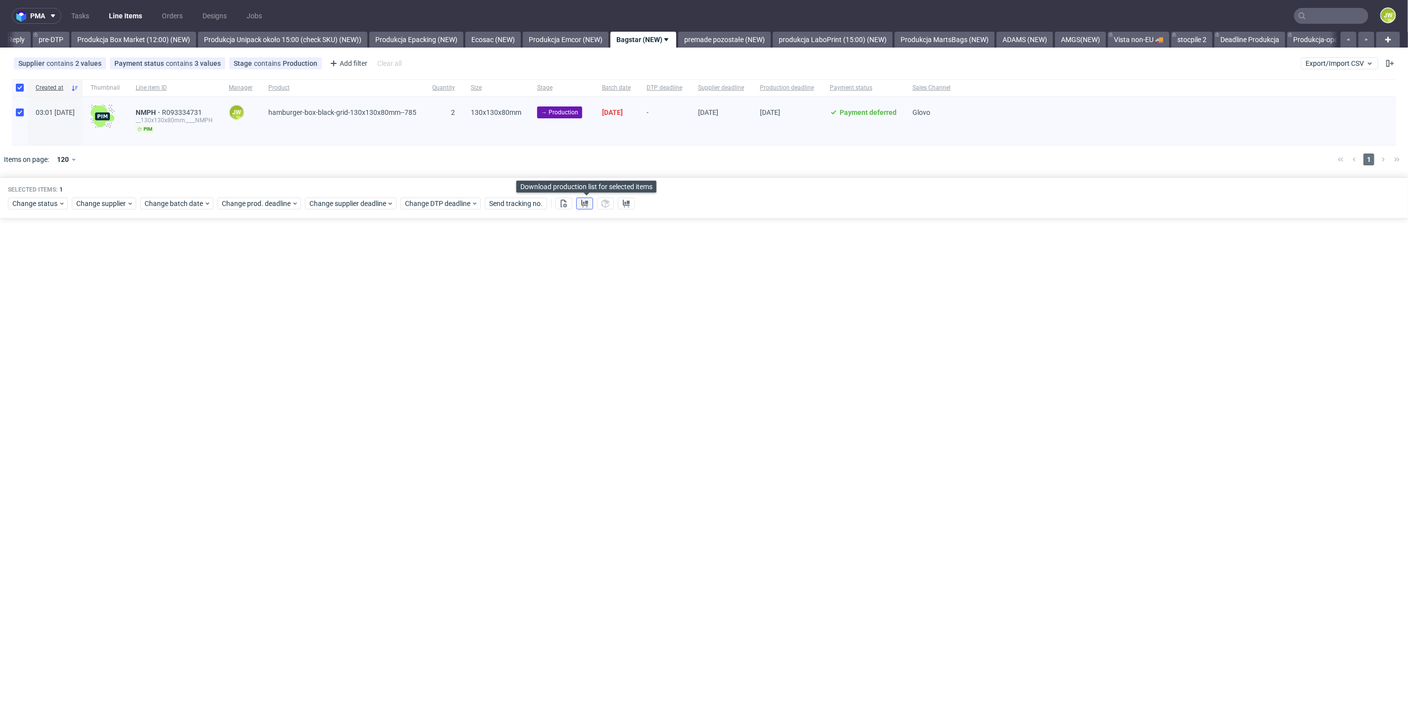
click at [581, 201] on button at bounding box center [584, 204] width 17 height 12
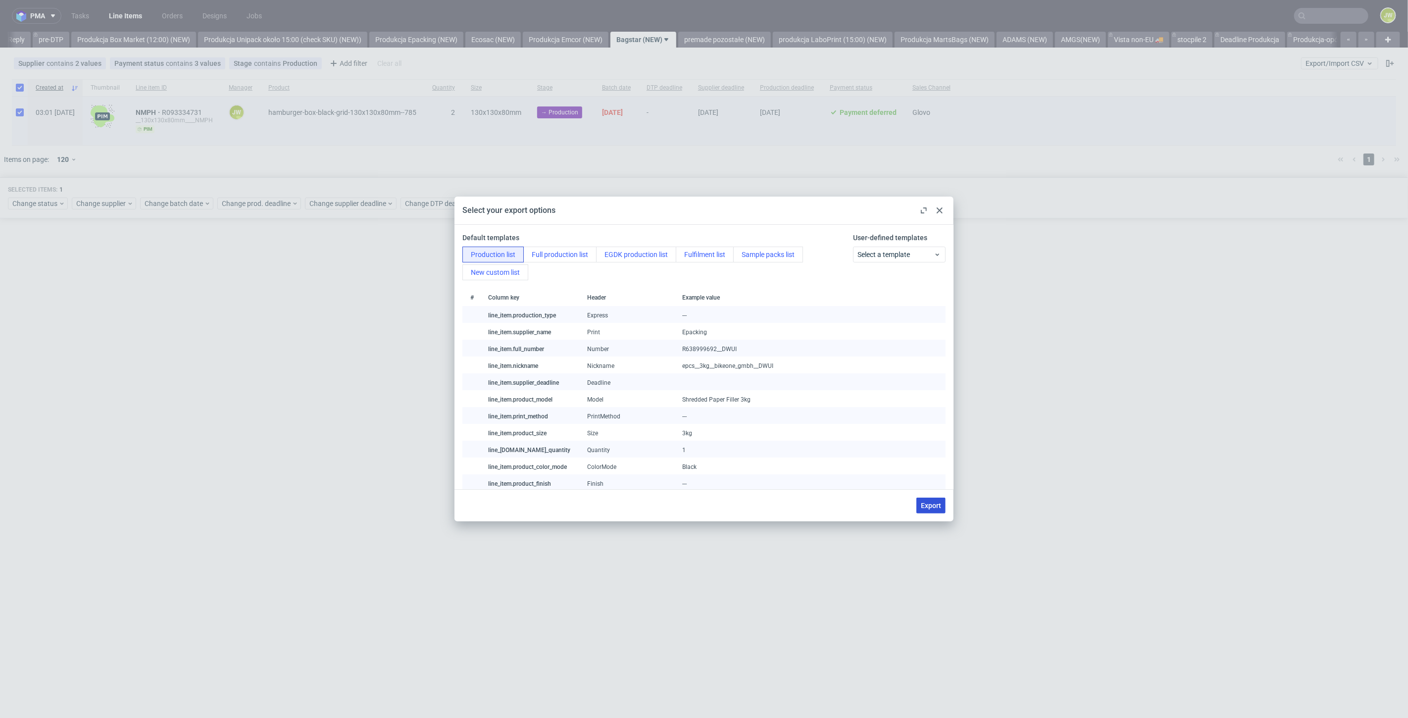
click at [934, 507] on span "Export" at bounding box center [931, 505] width 20 height 7
checkbox input "false"
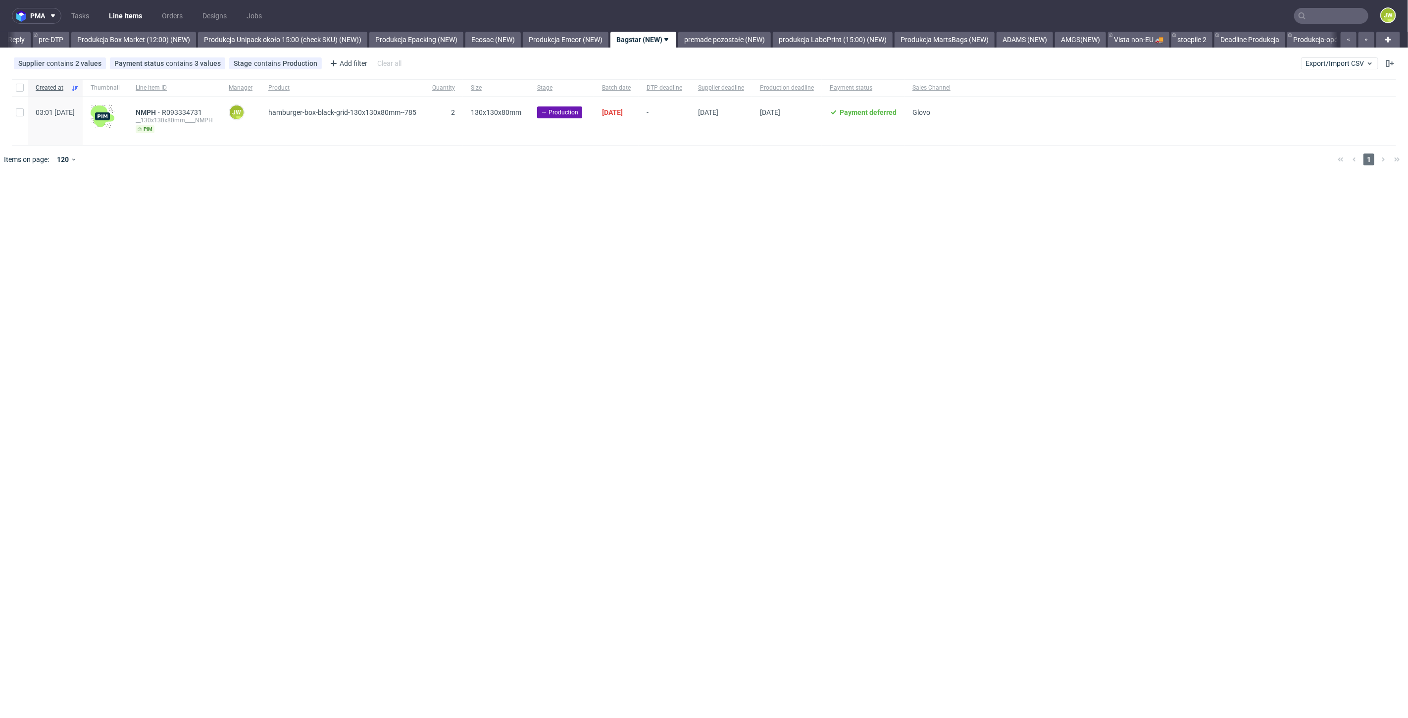
click at [13, 83] on div at bounding box center [20, 87] width 16 height 17
checkbox input "true"
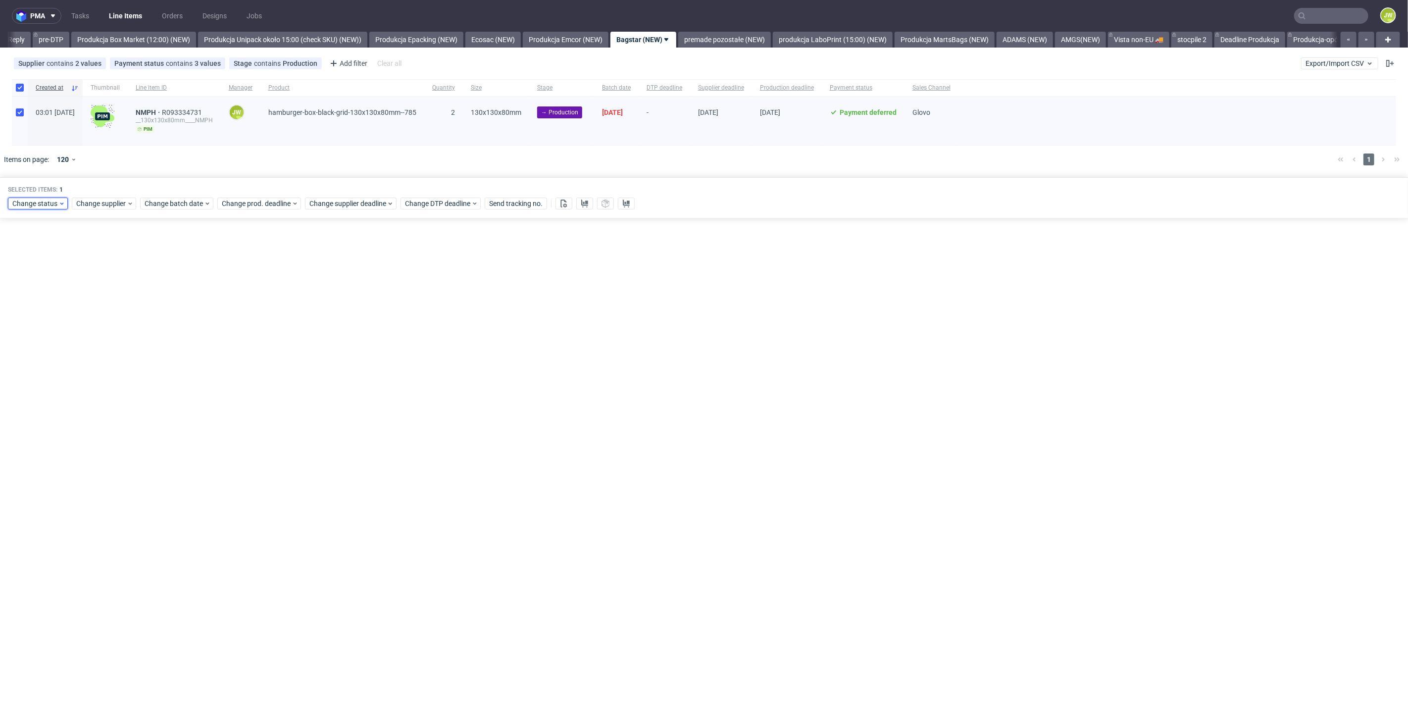
click at [31, 203] on span "Change status" at bounding box center [35, 204] width 46 height 10
click at [29, 276] on span "In Production" at bounding box center [37, 277] width 50 height 14
click at [111, 347] on span "Save" at bounding box center [112, 350] width 15 height 7
click at [731, 45] on link "premade pozostałe (NEW)" at bounding box center [724, 40] width 93 height 16
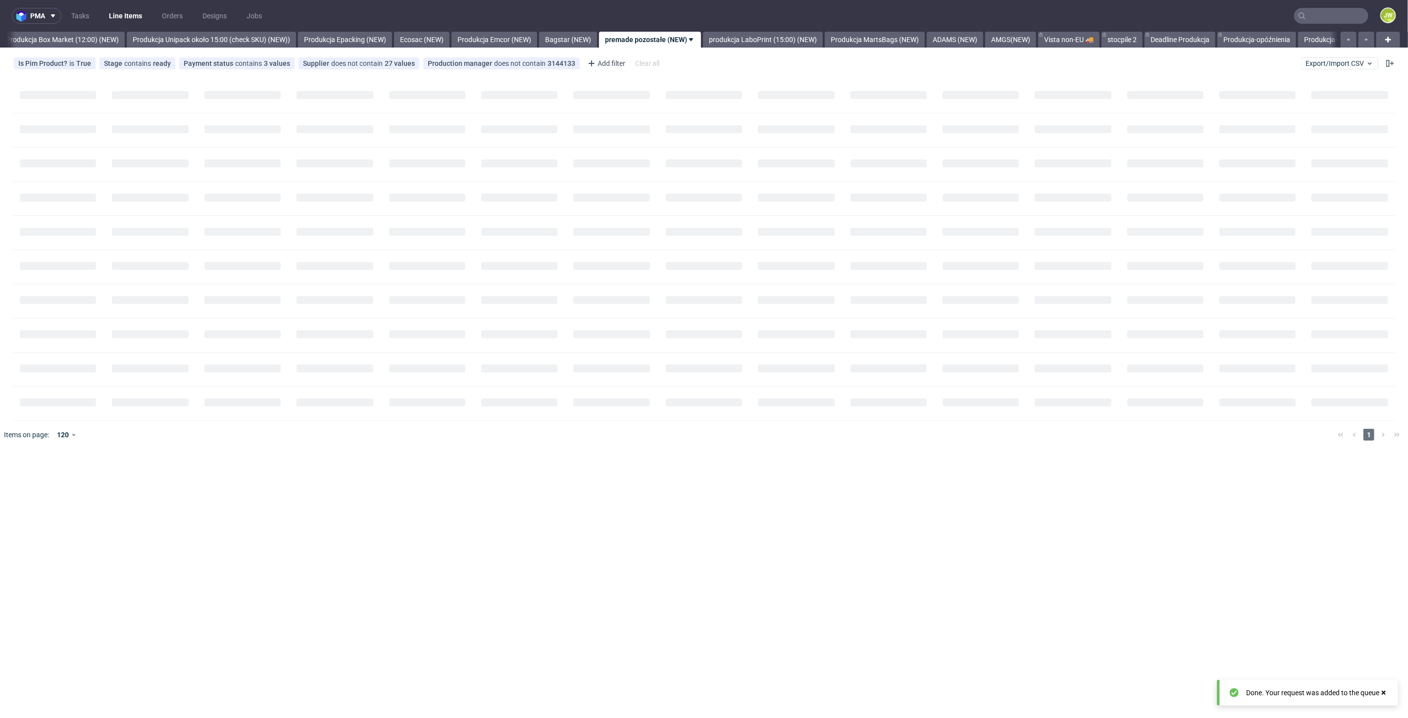
scroll to position [0, 1710]
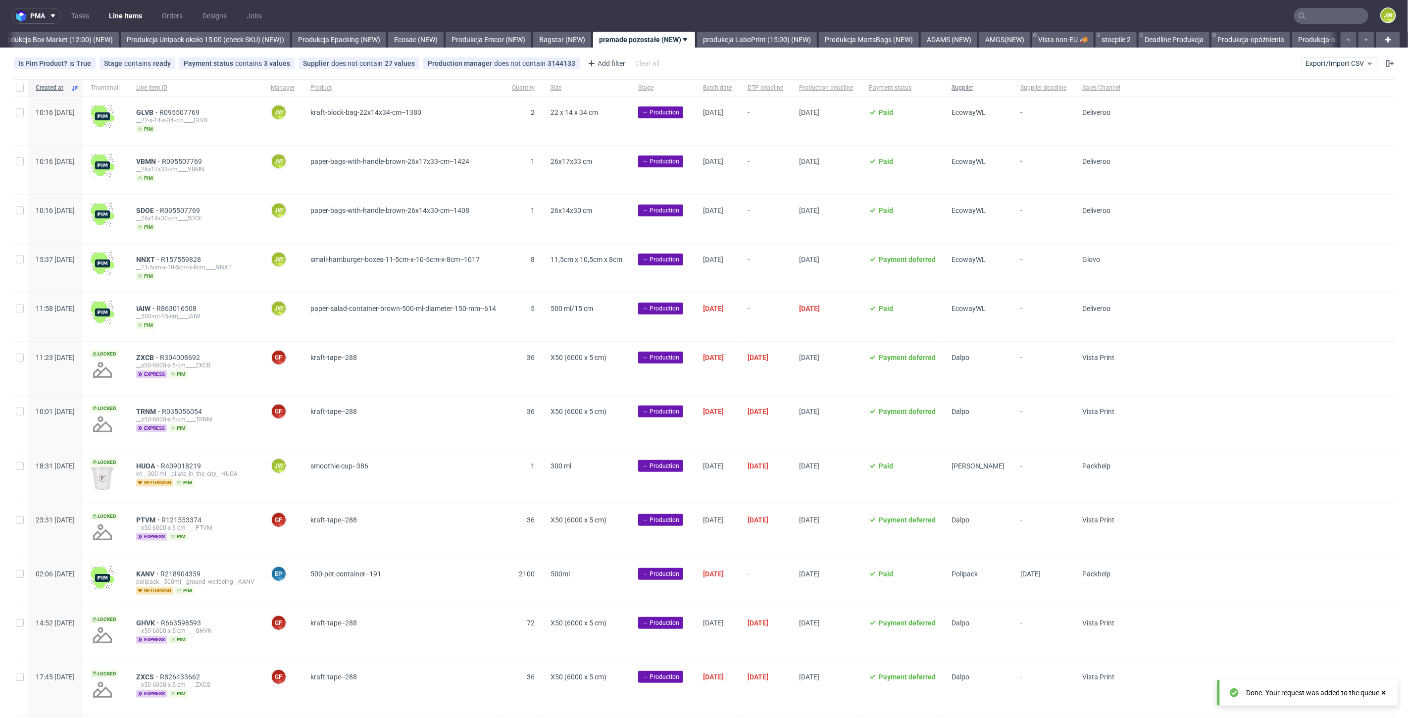
click at [1005, 92] on span "Supplier" at bounding box center [978, 88] width 53 height 8
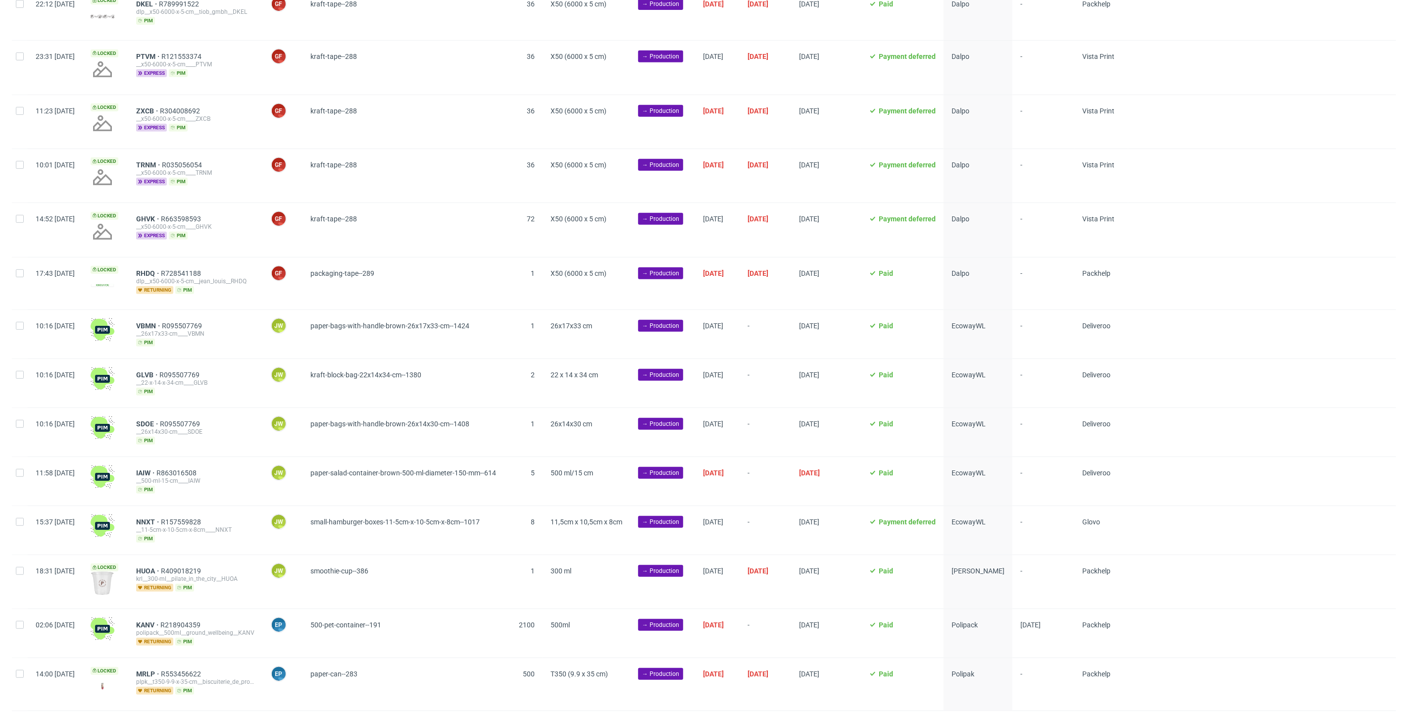
scroll to position [376, 0]
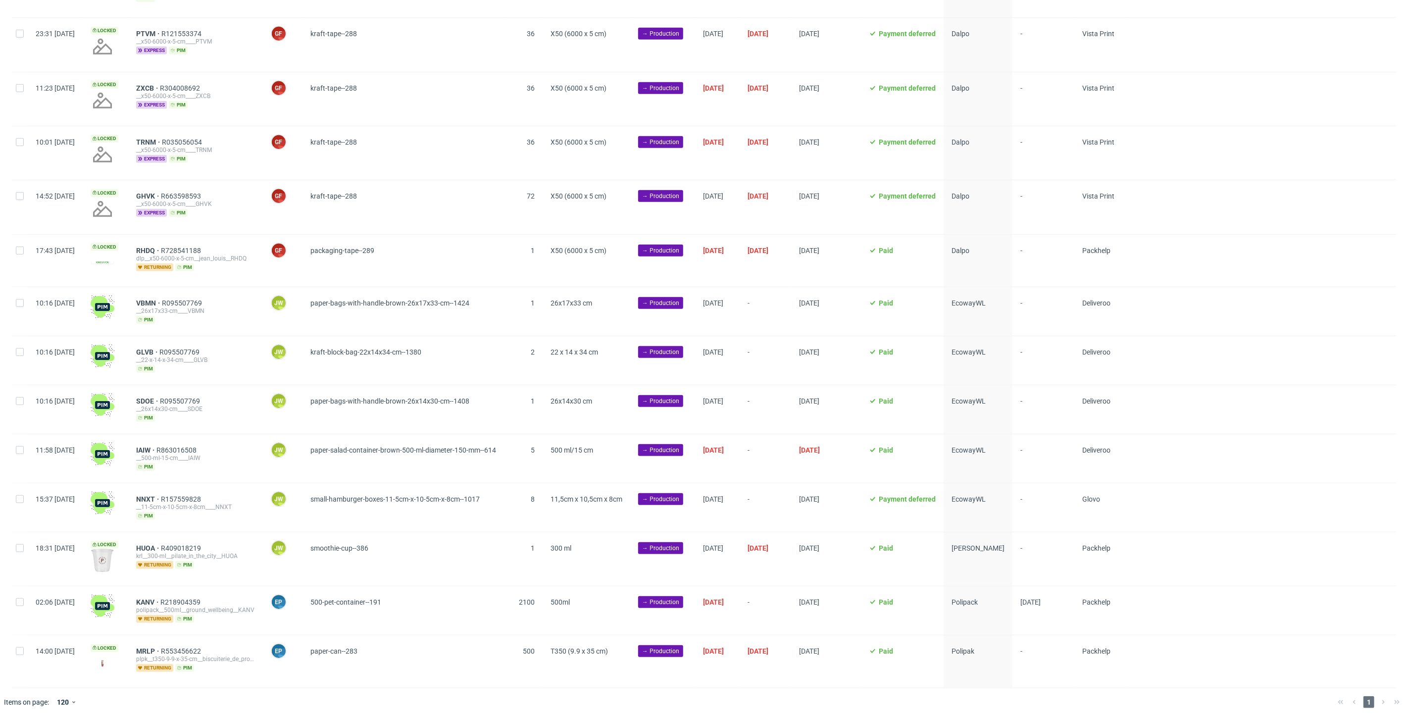
click at [6, 305] on div "Created at Thumbnail Line item ID Manager Product Quantity Size Stage Batch dat…" at bounding box center [704, 210] width 1408 height 957
click at [13, 308] on div at bounding box center [20, 311] width 16 height 49
checkbox input "true"
click at [21, 353] on input "checkbox" at bounding box center [20, 352] width 8 height 8
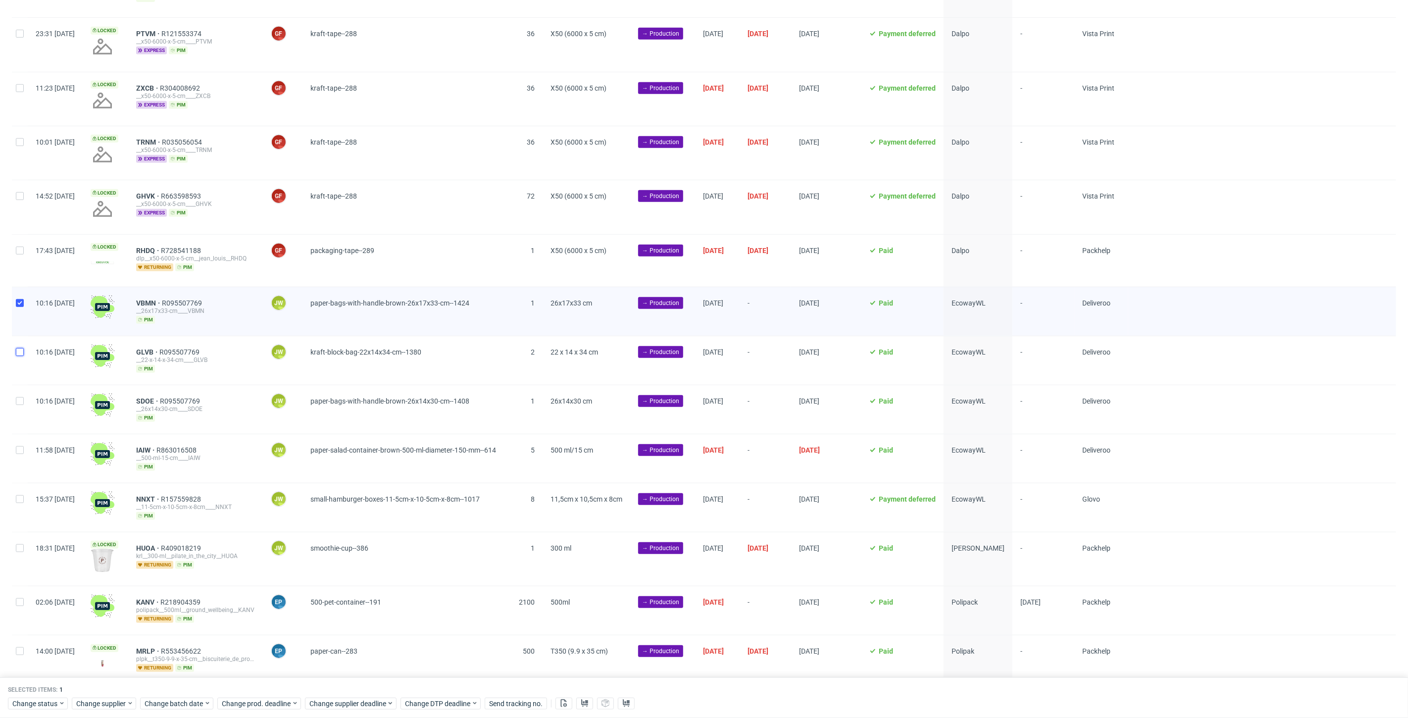
checkbox input "true"
click at [23, 410] on div at bounding box center [20, 409] width 16 height 49
checkbox input "true"
click at [27, 449] on div at bounding box center [20, 458] width 16 height 49
checkbox input "true"
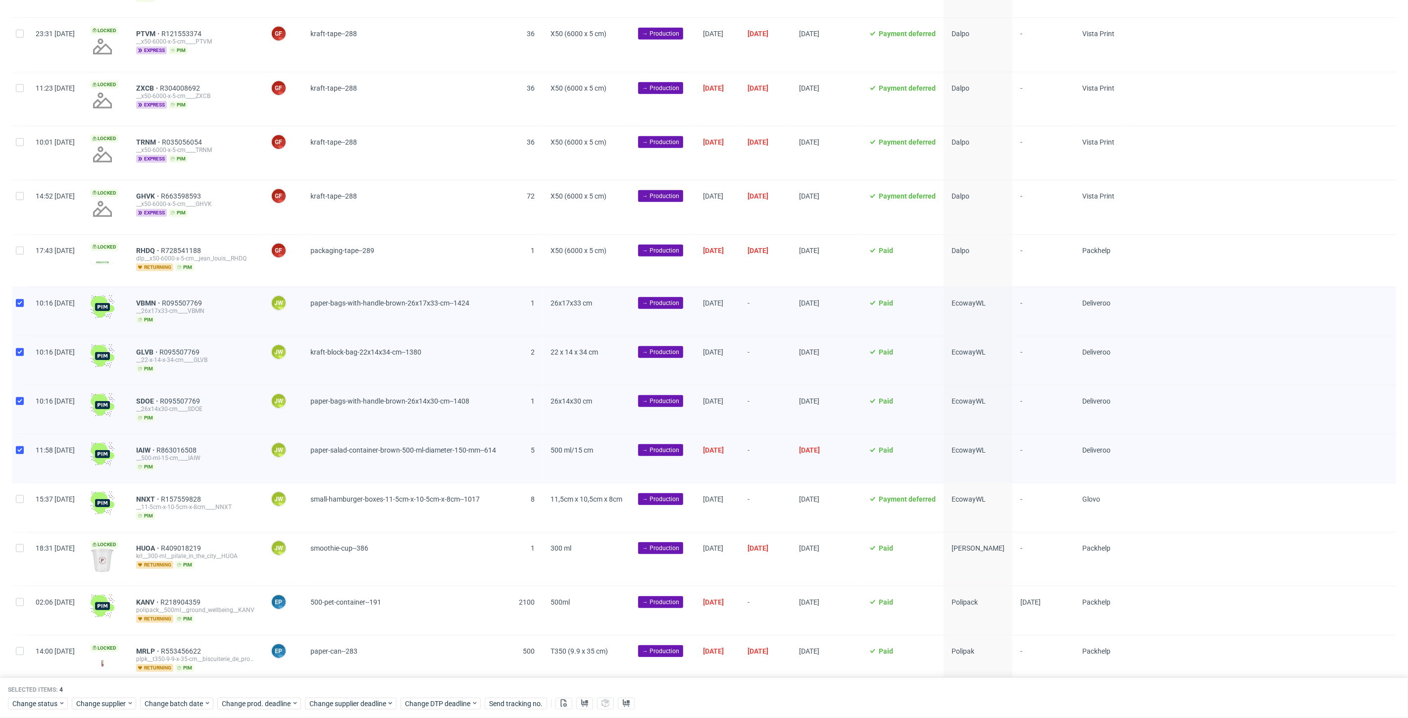
click at [25, 515] on div at bounding box center [20, 507] width 16 height 49
checkbox input "true"
click at [189, 699] on span "Change batch date" at bounding box center [174, 704] width 59 height 10
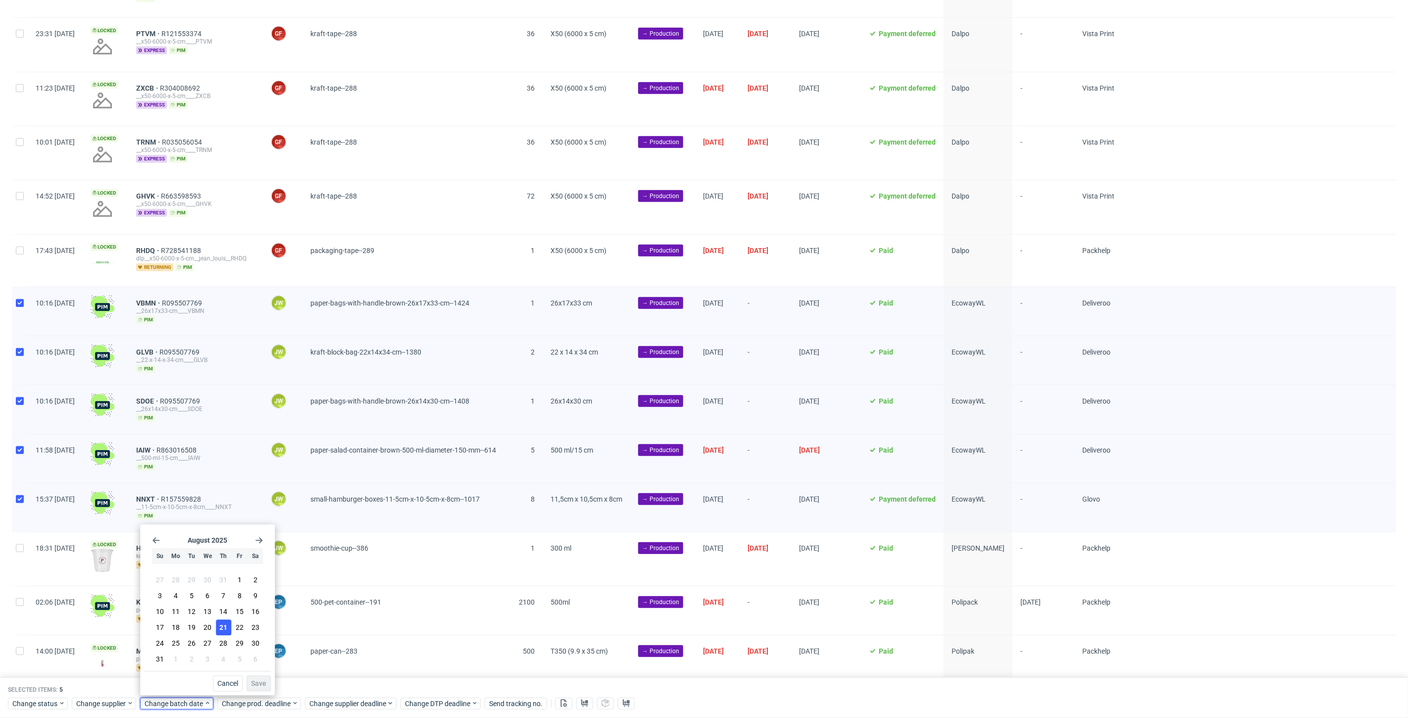
click at [219, 627] on span "21" at bounding box center [223, 627] width 8 height 10
click at [252, 683] on span "Save" at bounding box center [258, 683] width 15 height 7
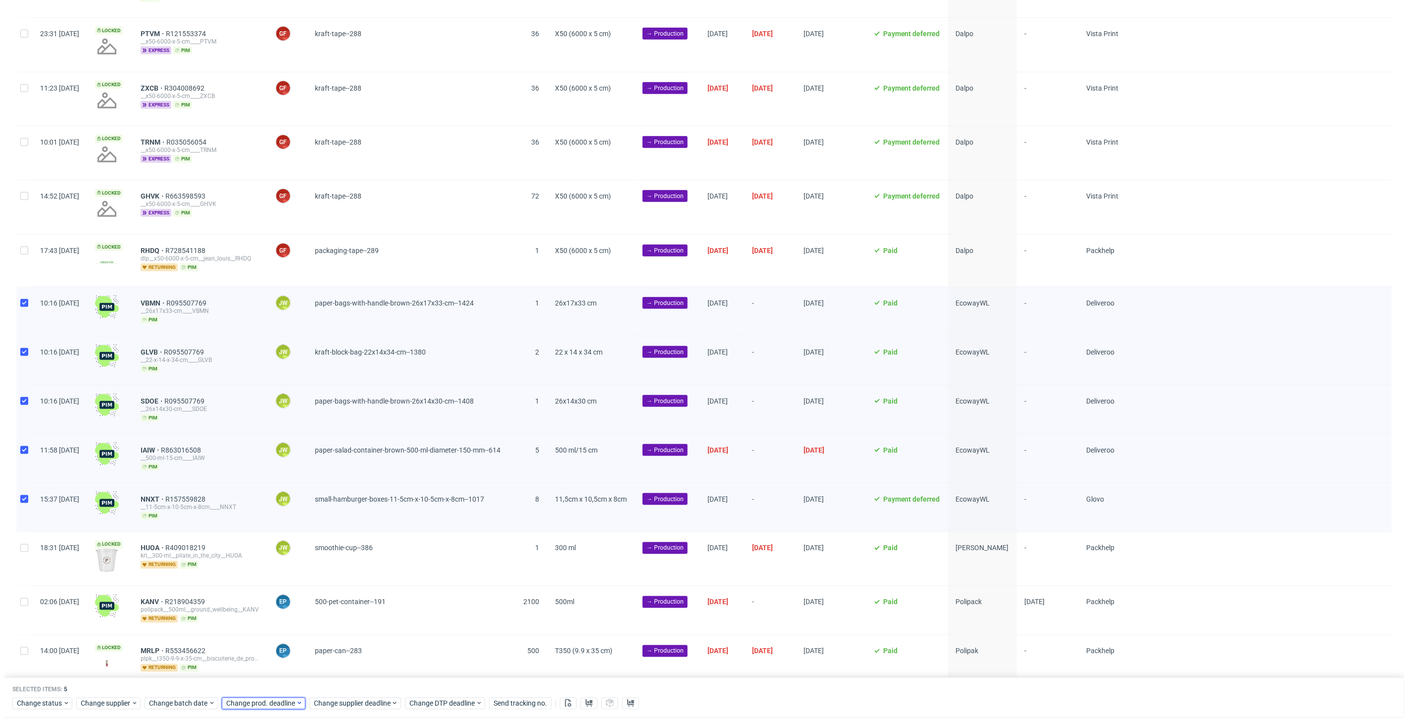
scroll to position [0, 1714]
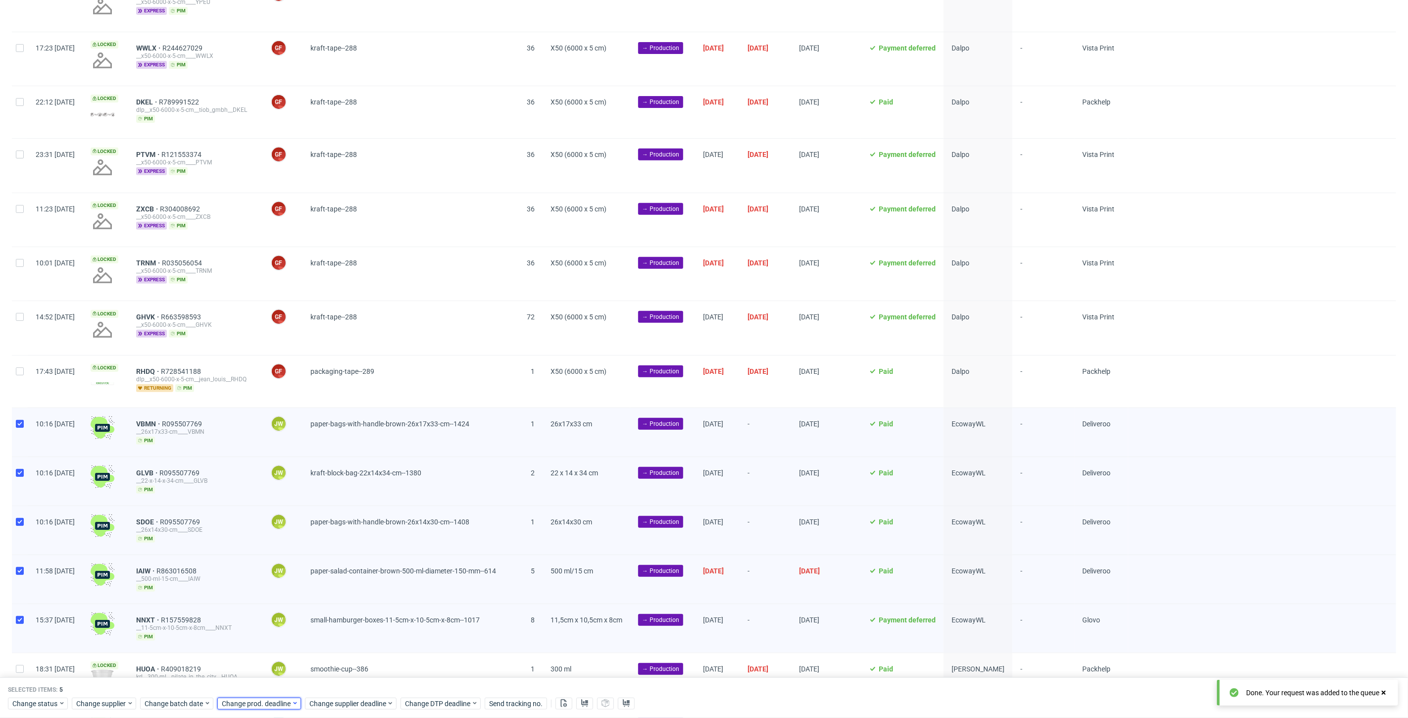
click at [250, 698] on div "Change prod. deadline" at bounding box center [259, 704] width 84 height 12
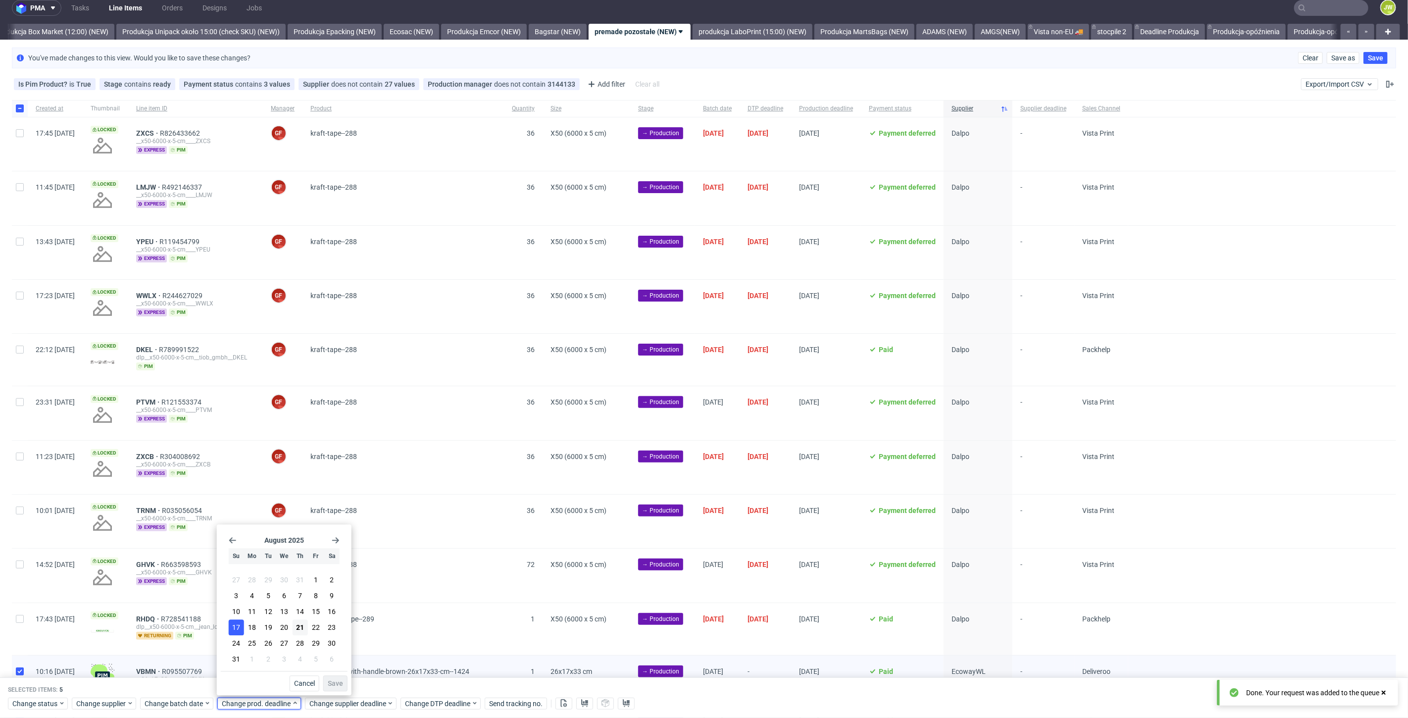
scroll to position [0, 0]
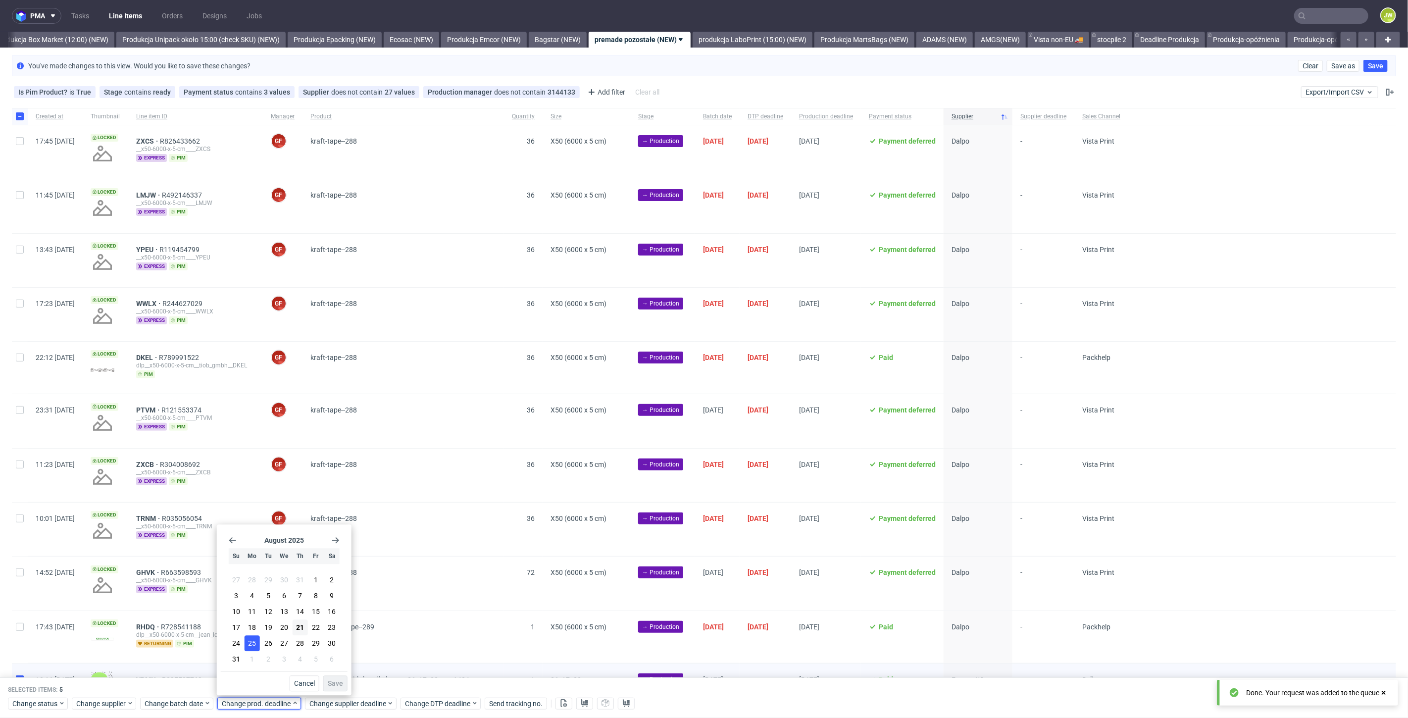
click at [251, 641] on span "25" at bounding box center [252, 643] width 8 height 10
click at [344, 680] on button "Save" at bounding box center [335, 683] width 24 height 16
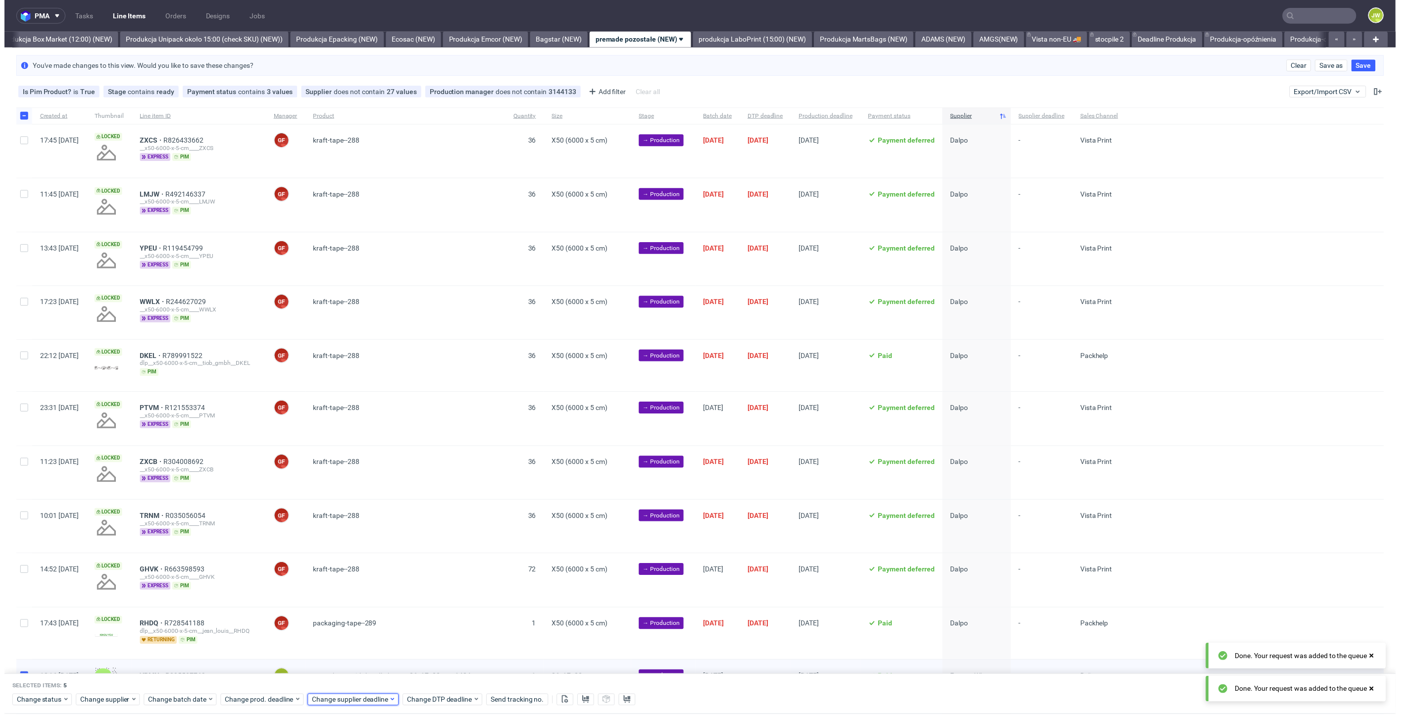
scroll to position [0, 1714]
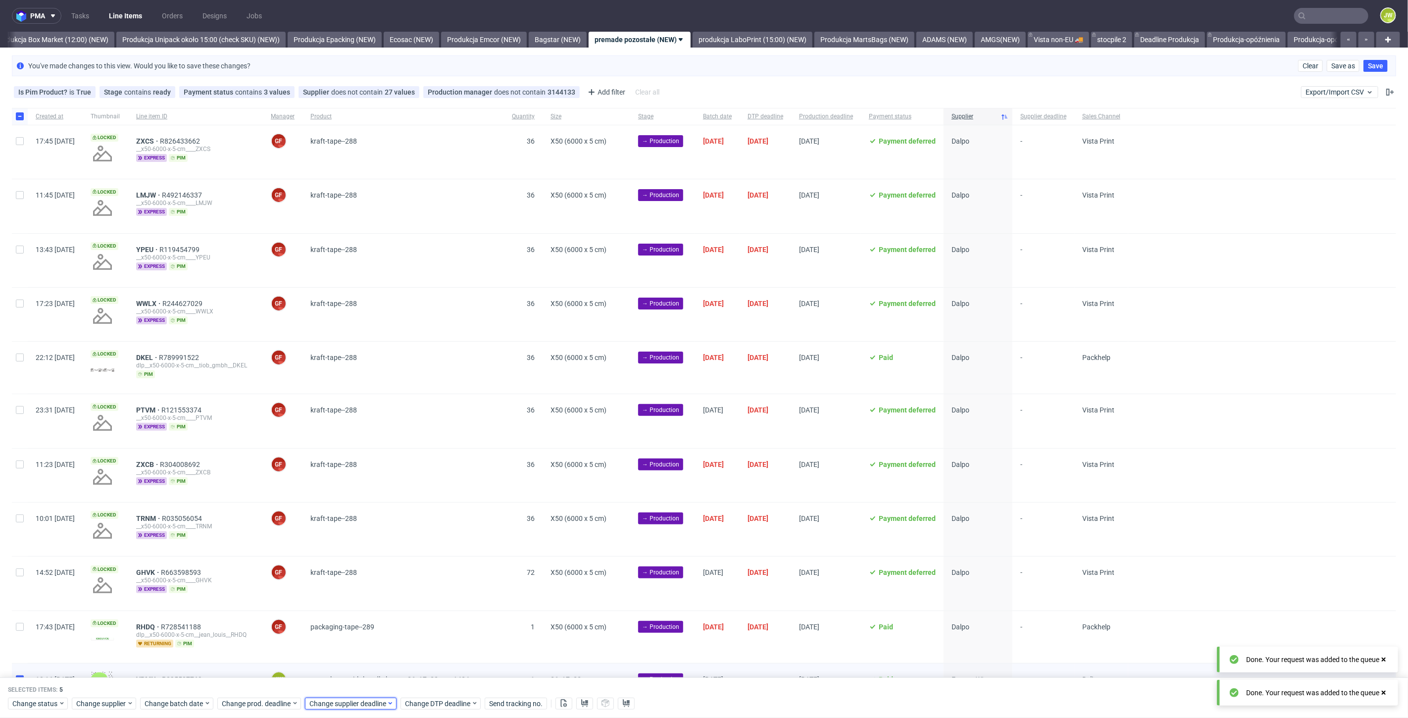
click at [342, 706] on span "Change supplier deadline" at bounding box center [347, 704] width 77 height 10
click at [339, 646] on span "25" at bounding box center [340, 643] width 8 height 10
click at [418, 680] on span "Save" at bounding box center [423, 683] width 15 height 7
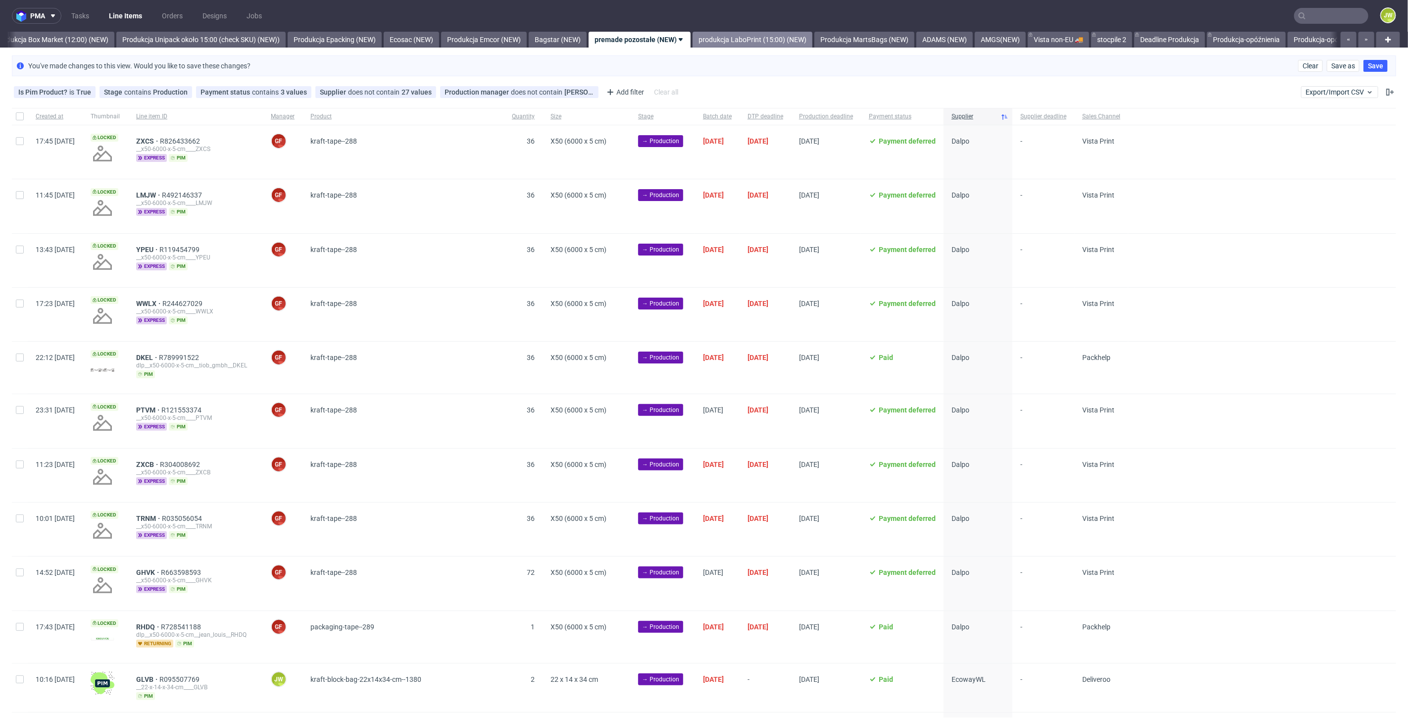
click at [758, 33] on link "produkcja LaboPrint (15:00) (NEW)" at bounding box center [753, 40] width 120 height 16
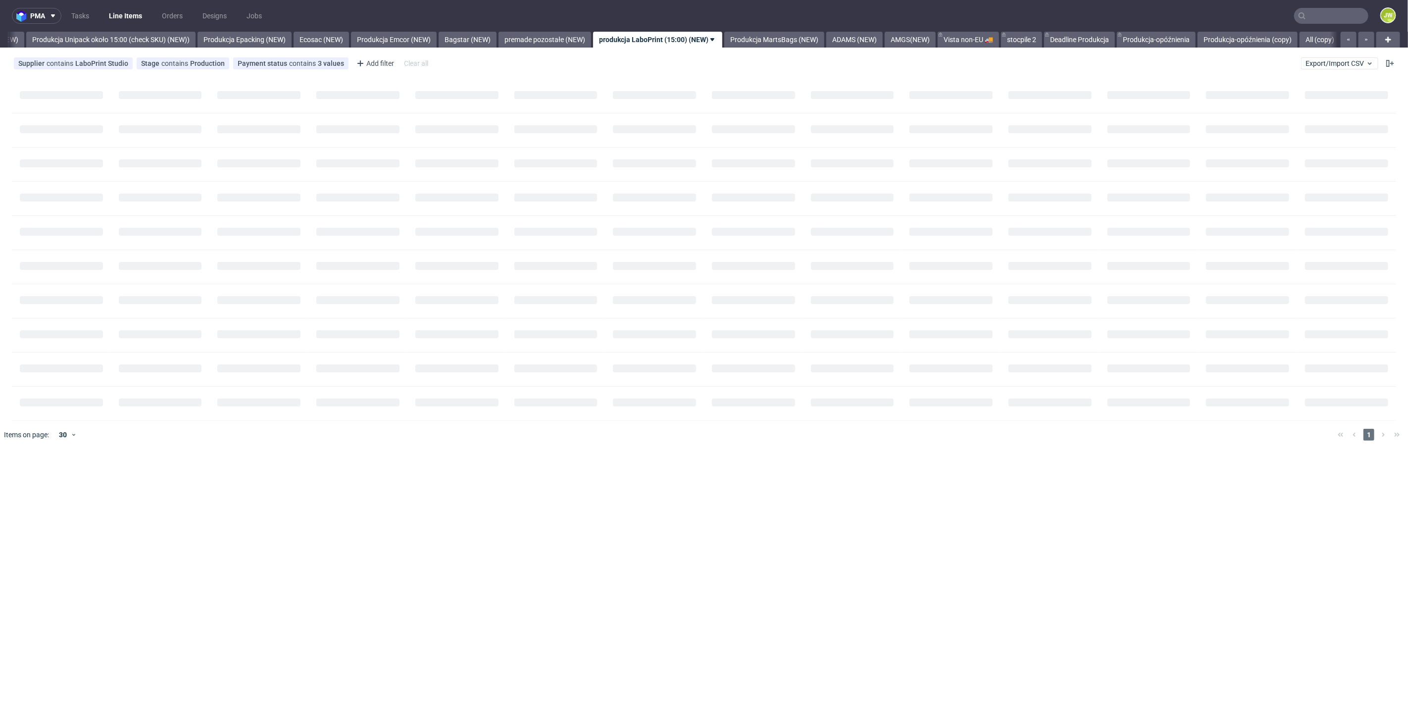
scroll to position [0, 1818]
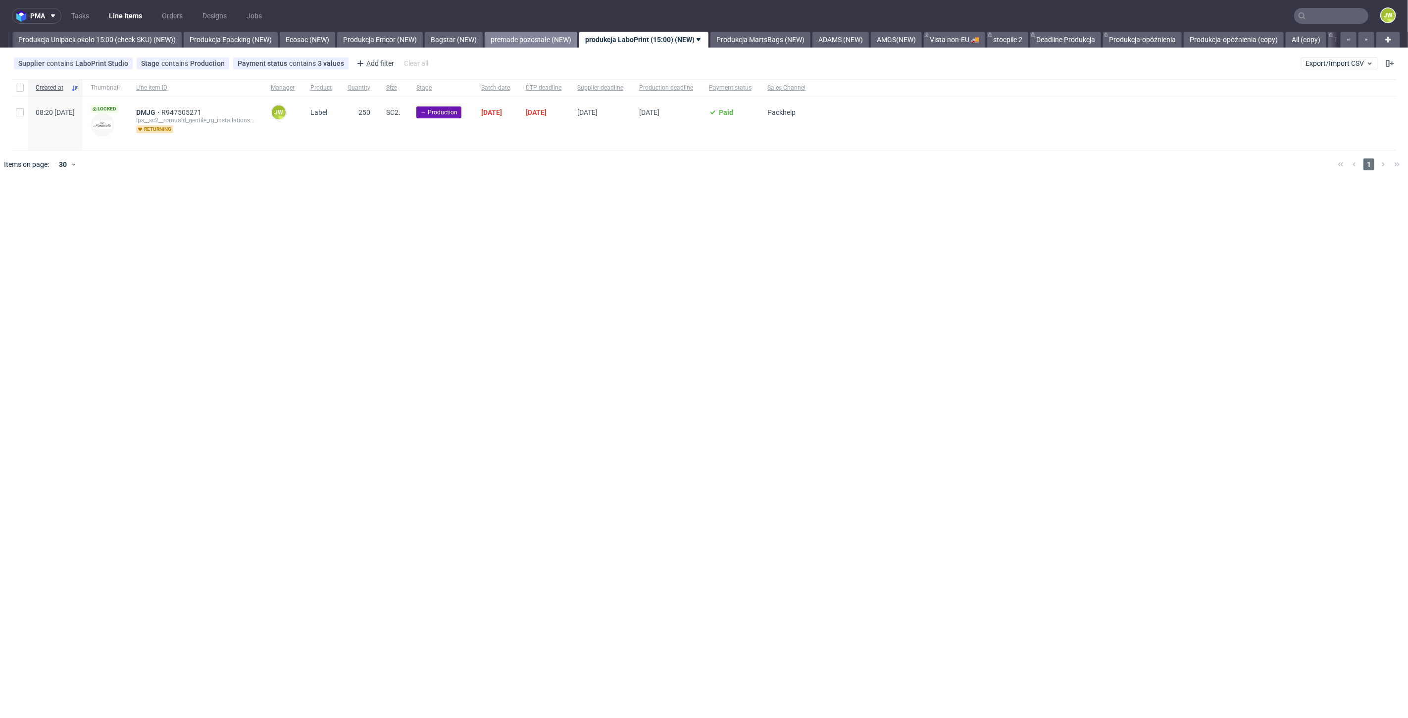
click at [567, 40] on link "premade pozostałe (NEW)" at bounding box center [531, 40] width 93 height 16
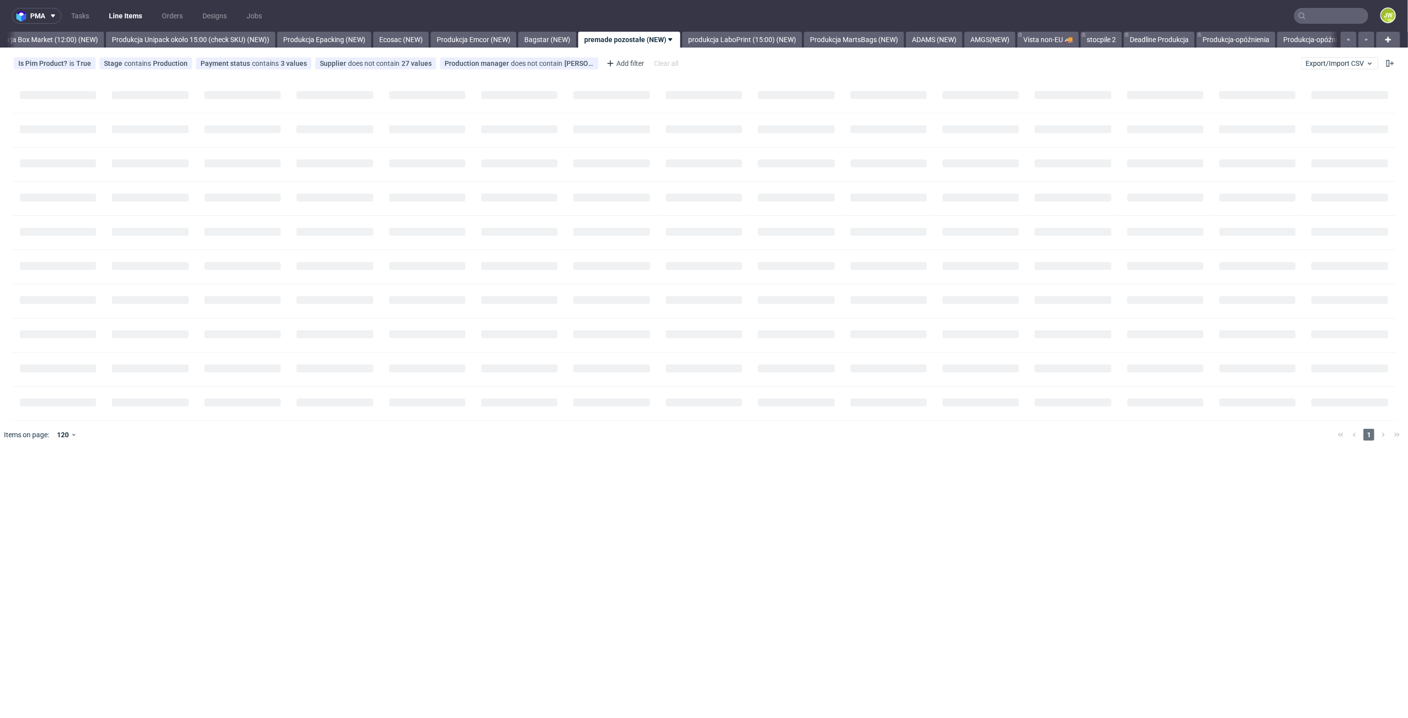
scroll to position [0, 1710]
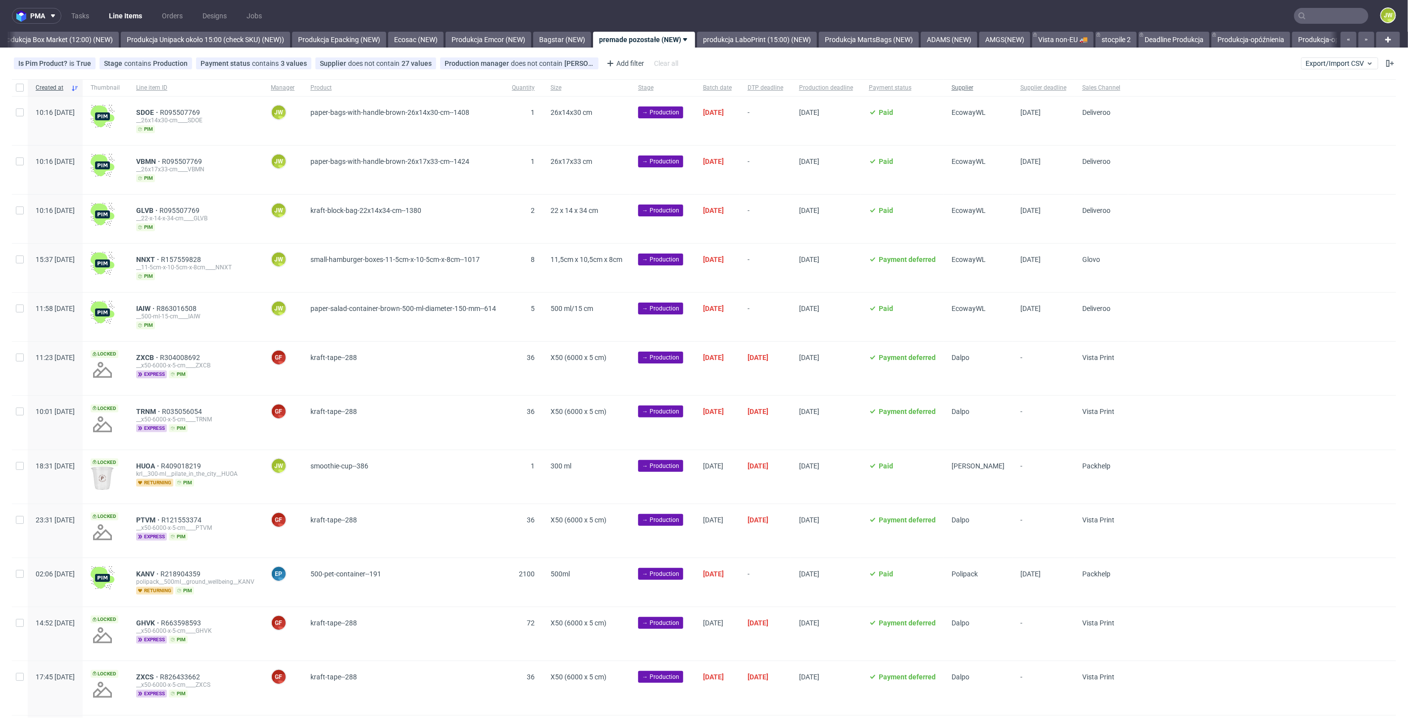
click at [1005, 92] on span "Supplier" at bounding box center [978, 88] width 53 height 8
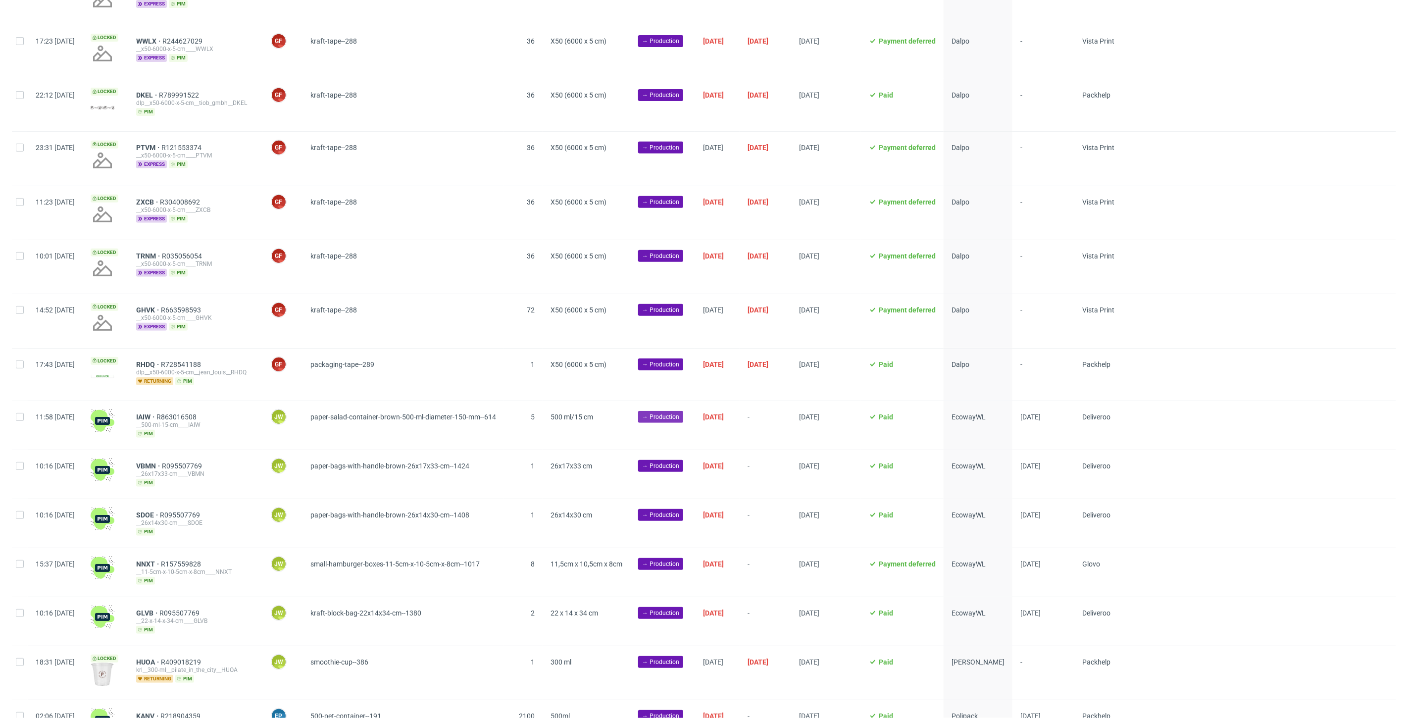
scroll to position [376, 0]
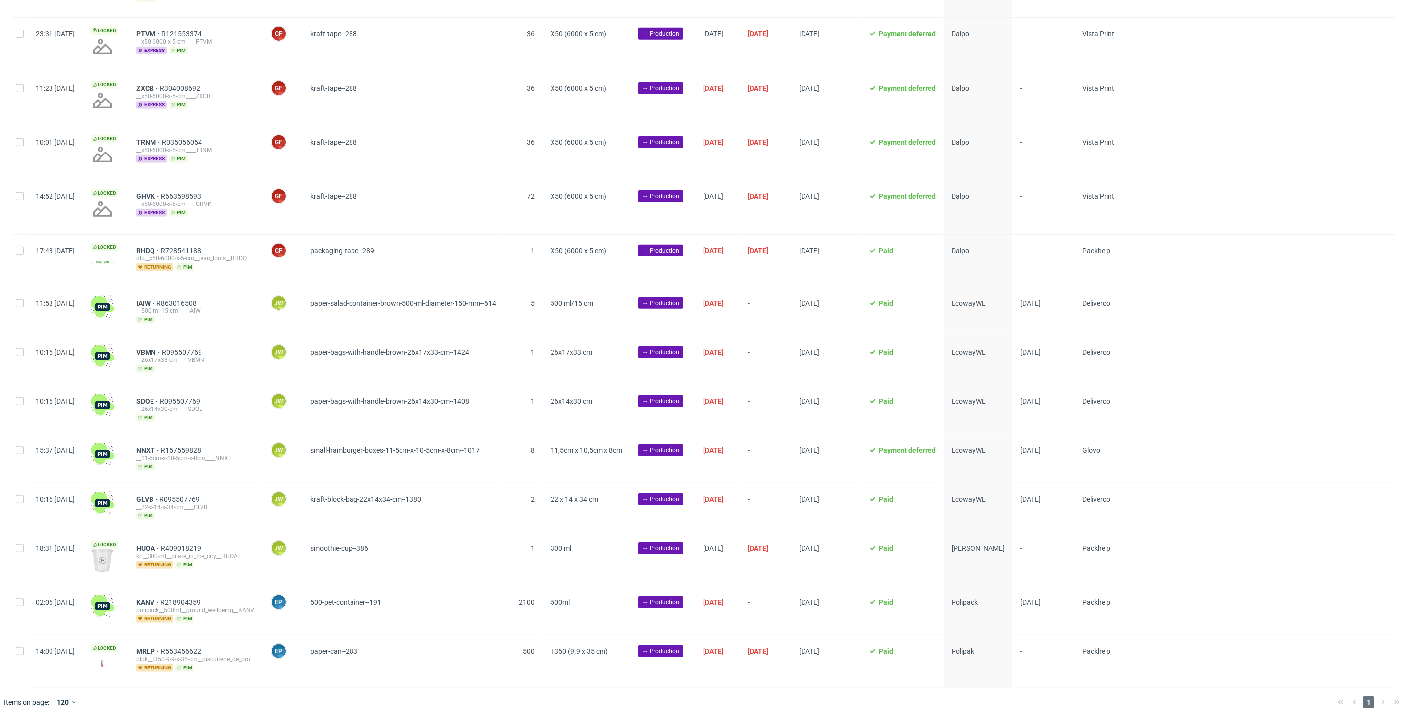
click at [24, 305] on div at bounding box center [20, 311] width 16 height 49
checkbox input "true"
click at [25, 341] on div at bounding box center [20, 360] width 16 height 49
checkbox input "true"
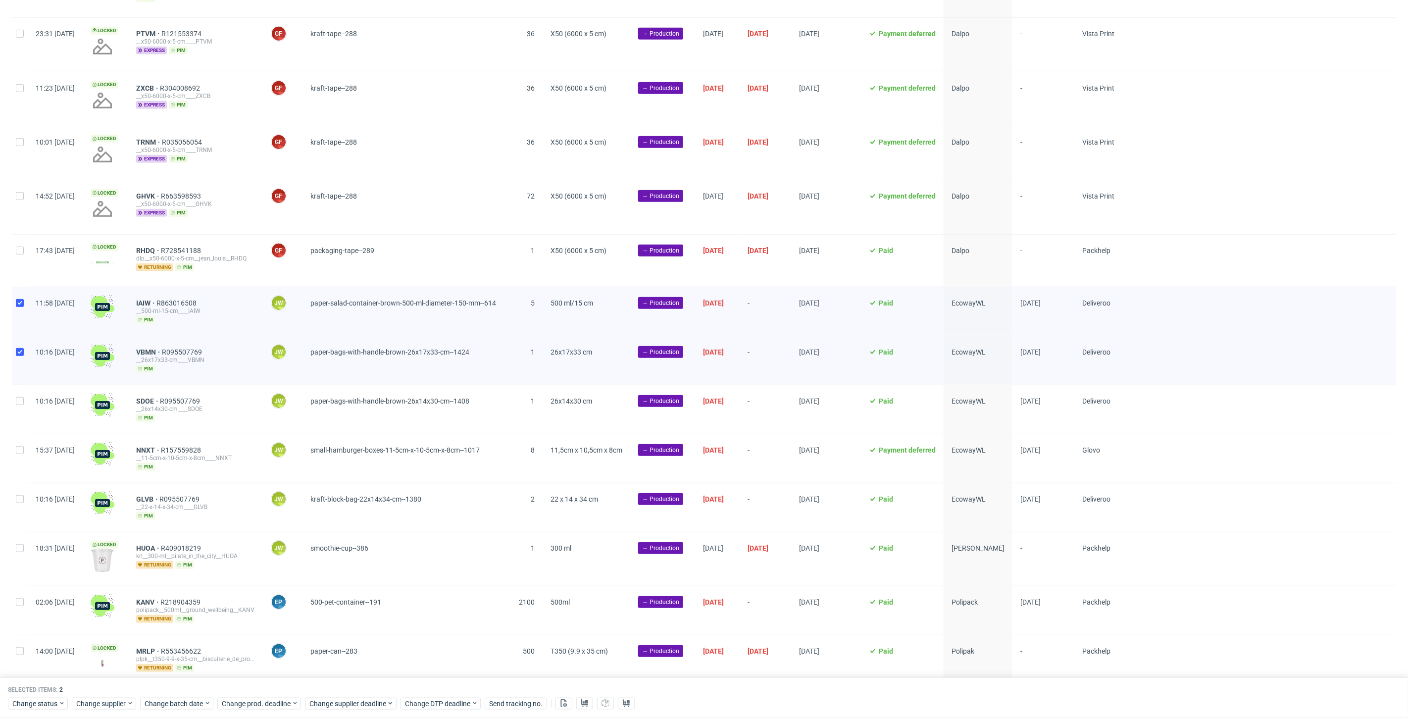
click at [8, 400] on div "Created at Thumbnail Line item ID Manager Product Quantity Size Stage Batch dat…" at bounding box center [704, 210] width 1408 height 957
click at [17, 404] on div at bounding box center [20, 409] width 16 height 49
checkbox input "true"
click at [25, 446] on div at bounding box center [20, 458] width 16 height 49
checkbox input "true"
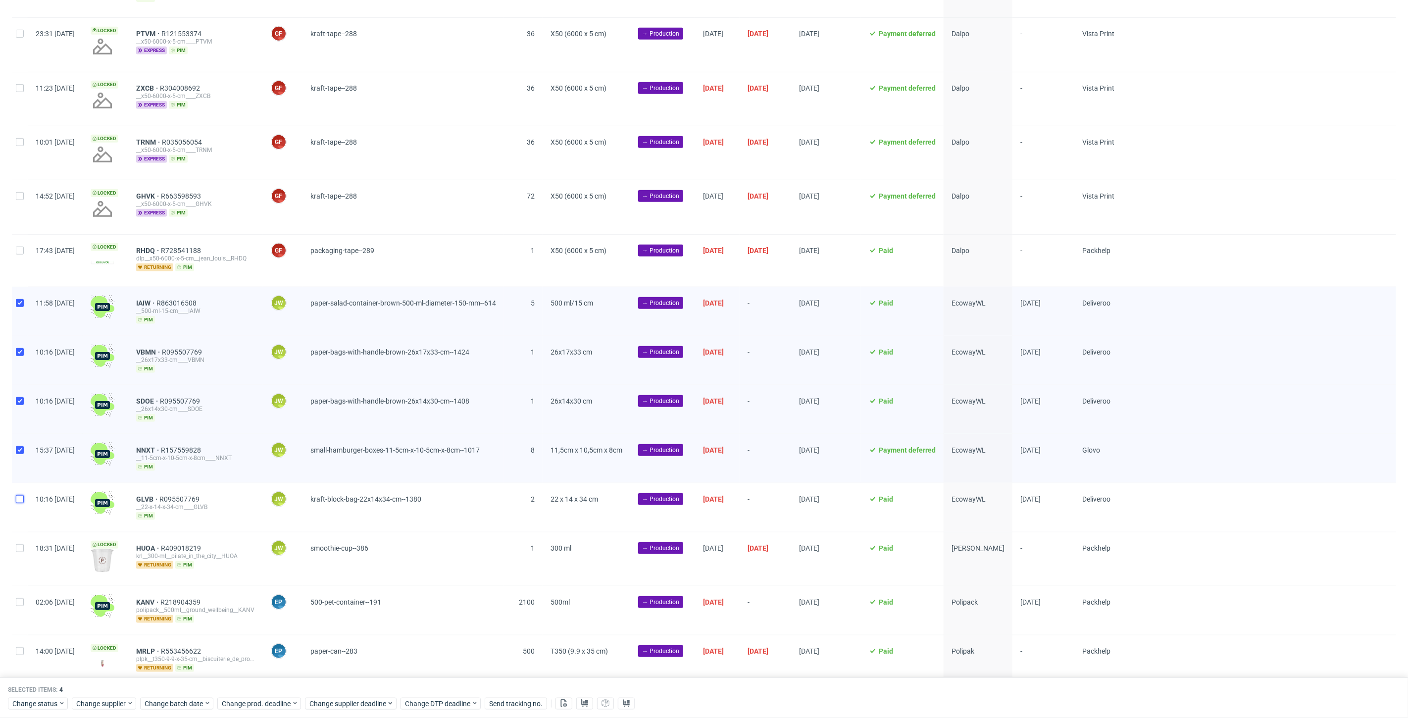
click at [16, 497] on input "checkbox" at bounding box center [20, 499] width 8 height 8
checkbox input "true"
click at [578, 701] on button at bounding box center [584, 704] width 17 height 12
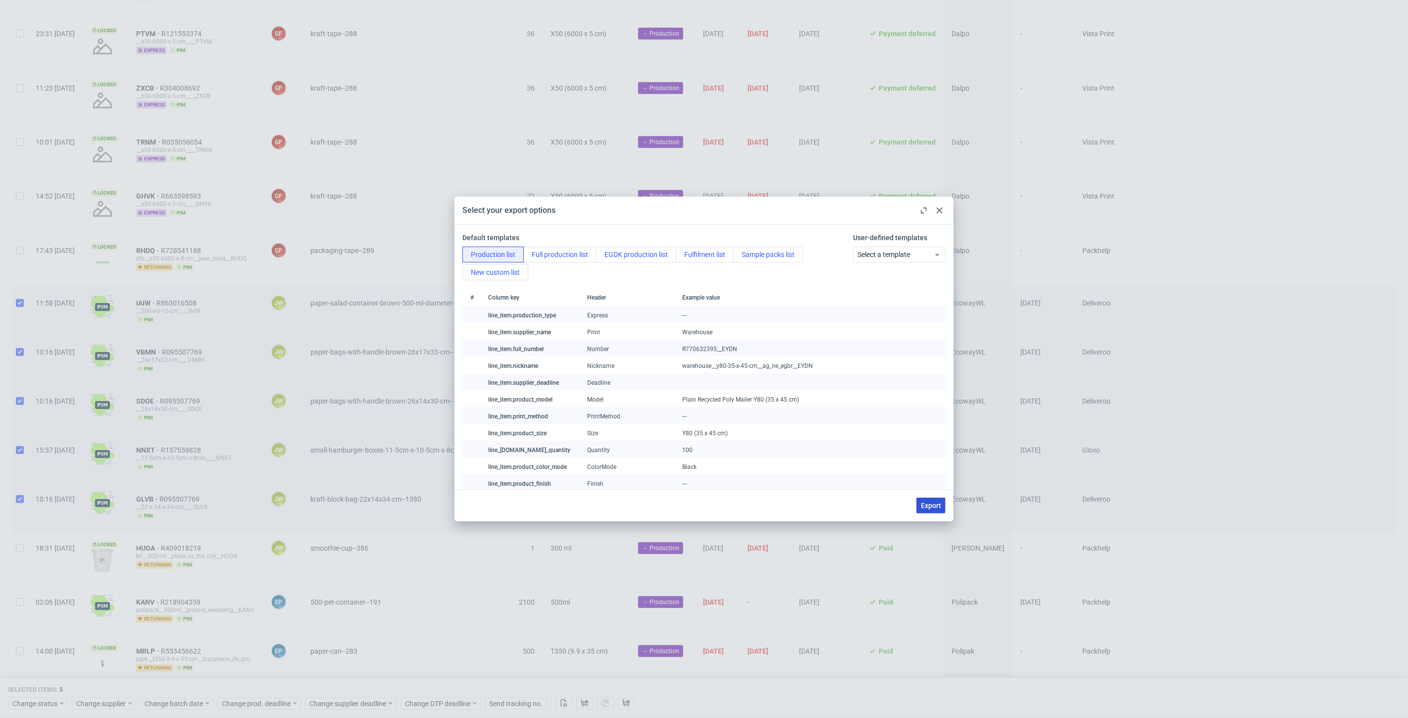
click at [923, 510] on button "Export" at bounding box center [930, 506] width 29 height 16
checkbox input "false"
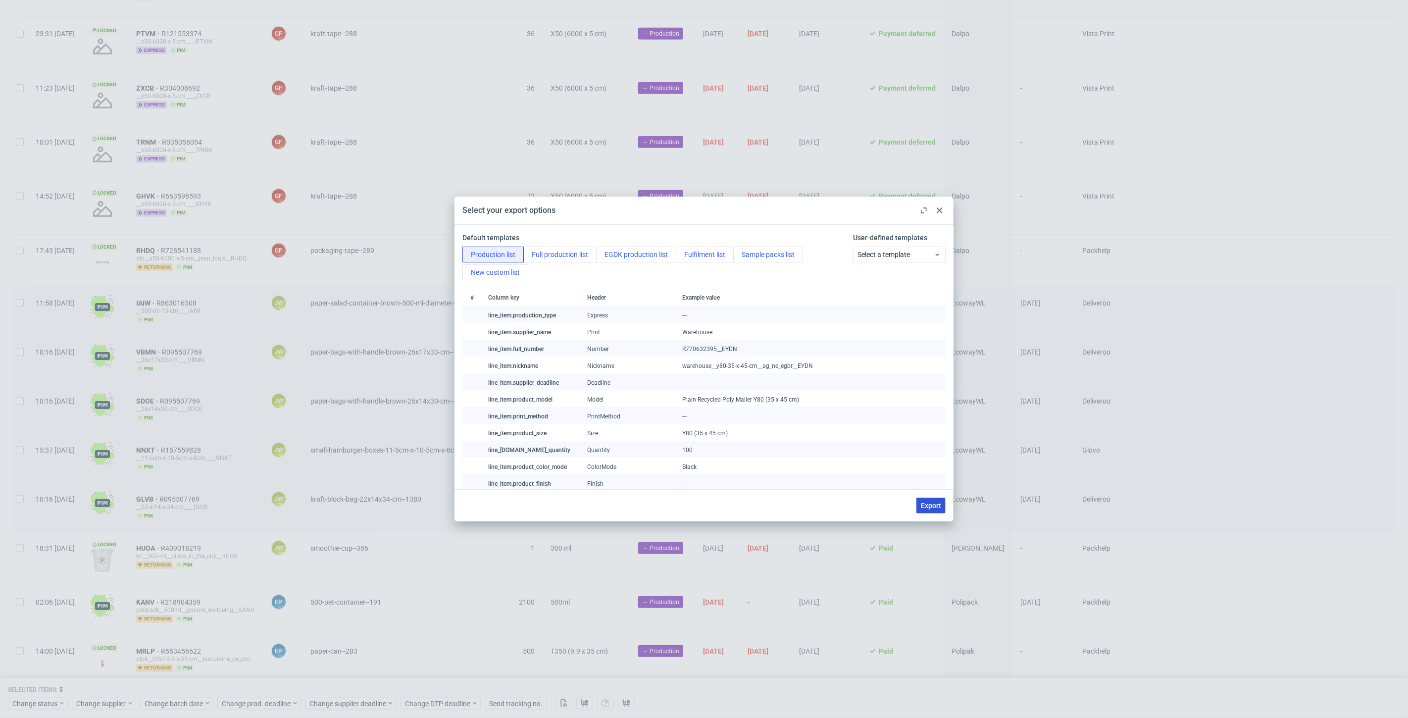
checkbox input "false"
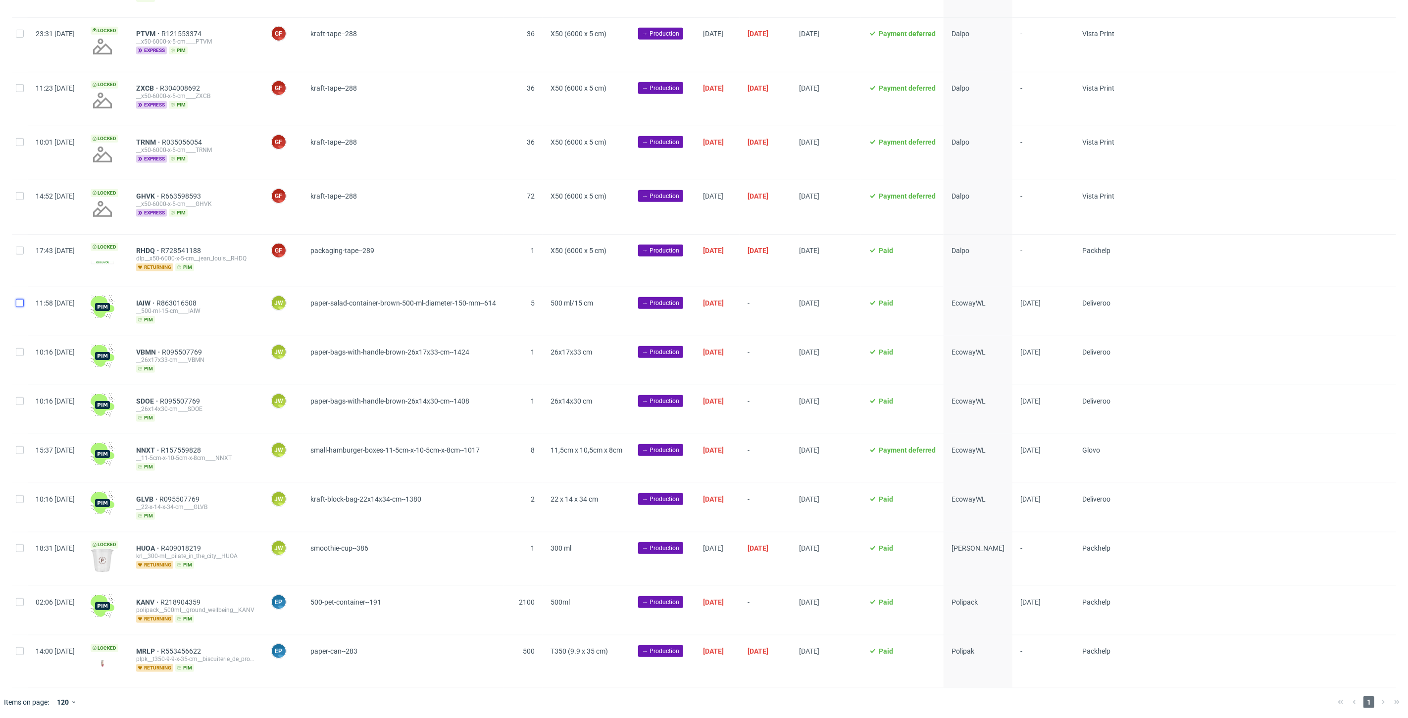
click at [21, 301] on input "checkbox" at bounding box center [20, 303] width 8 height 8
checkbox input "true"
click at [17, 352] on input "checkbox" at bounding box center [20, 352] width 8 height 8
checkbox input "true"
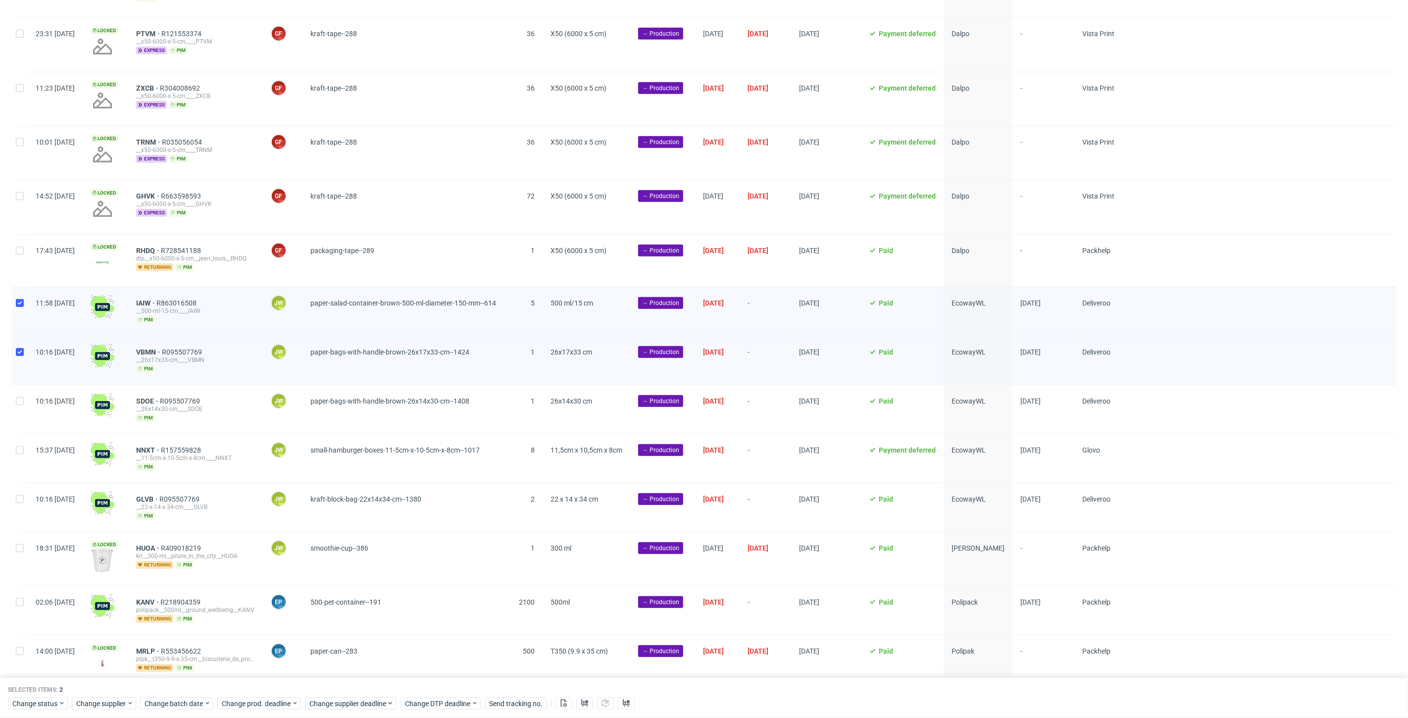
click at [18, 387] on div at bounding box center [20, 409] width 16 height 49
click at [21, 425] on div at bounding box center [20, 409] width 16 height 49
checkbox input "false"
click at [16, 448] on input "checkbox" at bounding box center [20, 450] width 8 height 8
checkbox input "true"
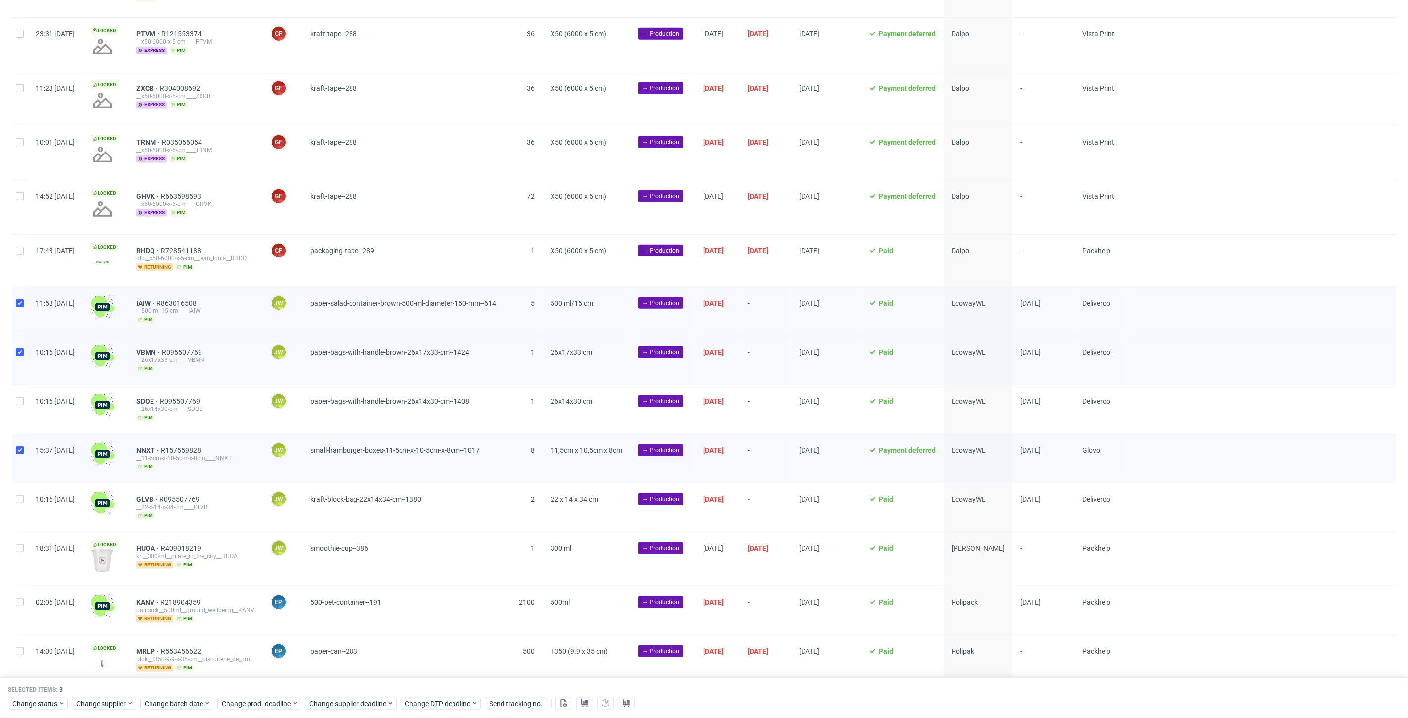
click at [13, 404] on div at bounding box center [20, 409] width 16 height 49
checkbox input "true"
click at [12, 511] on div at bounding box center [20, 507] width 16 height 49
checkbox input "true"
click at [24, 704] on span "Change status" at bounding box center [35, 704] width 46 height 10
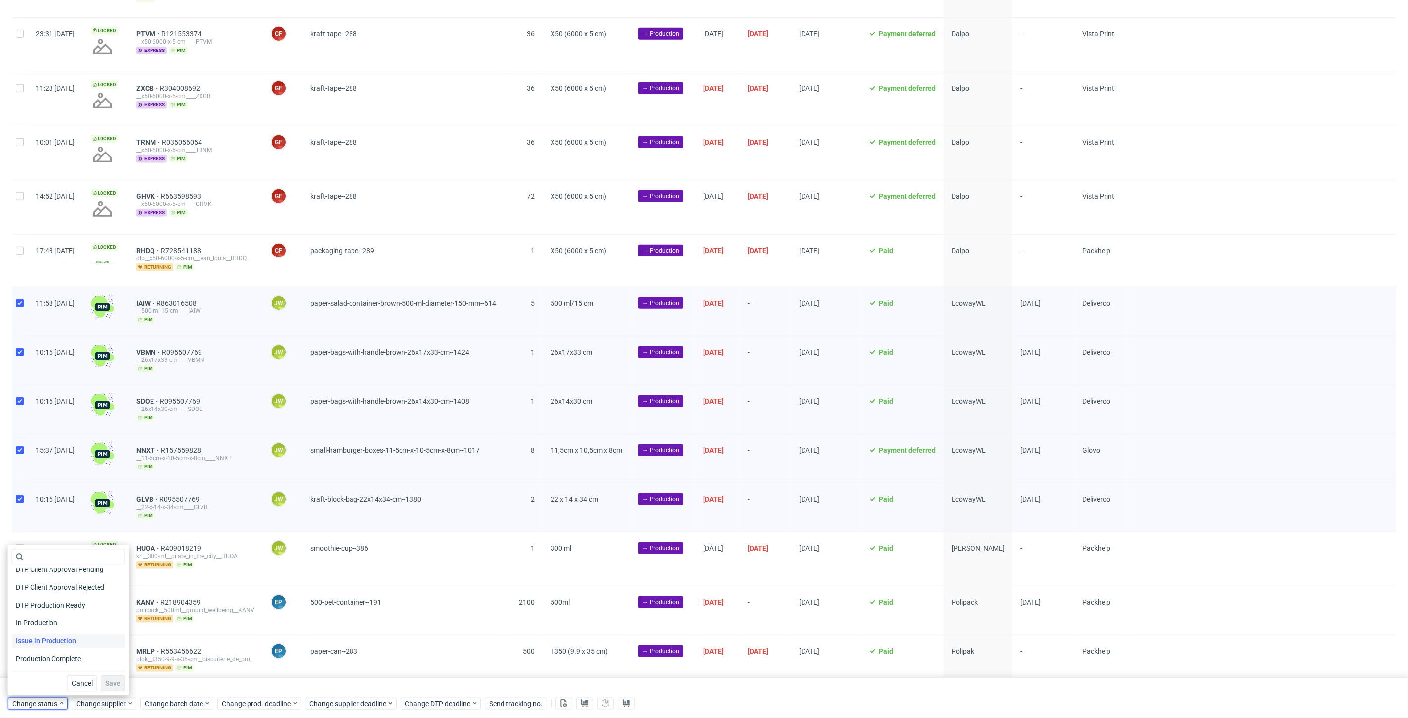
scroll to position [110, 0]
click at [38, 608] on span "In Production" at bounding box center [37, 610] width 50 height 14
click at [107, 680] on span "Save" at bounding box center [112, 683] width 15 height 7
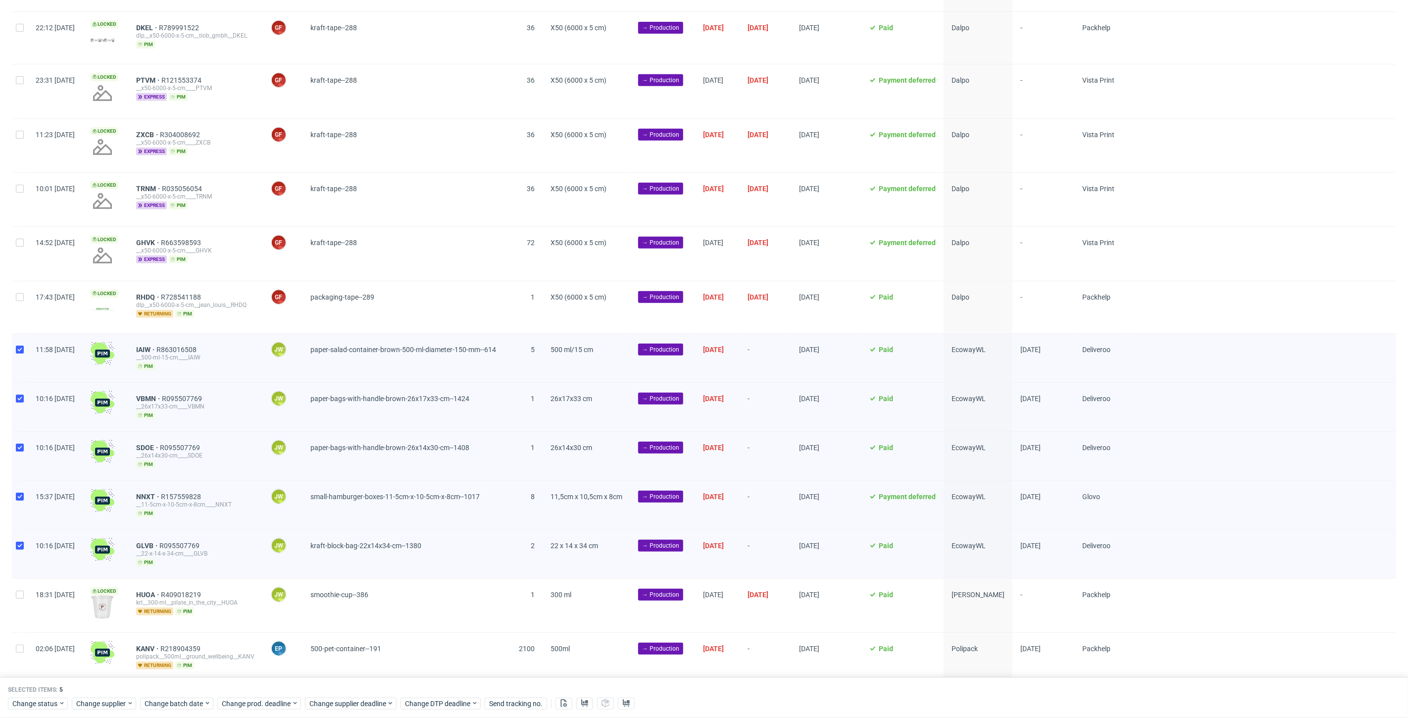
scroll to position [417, 0]
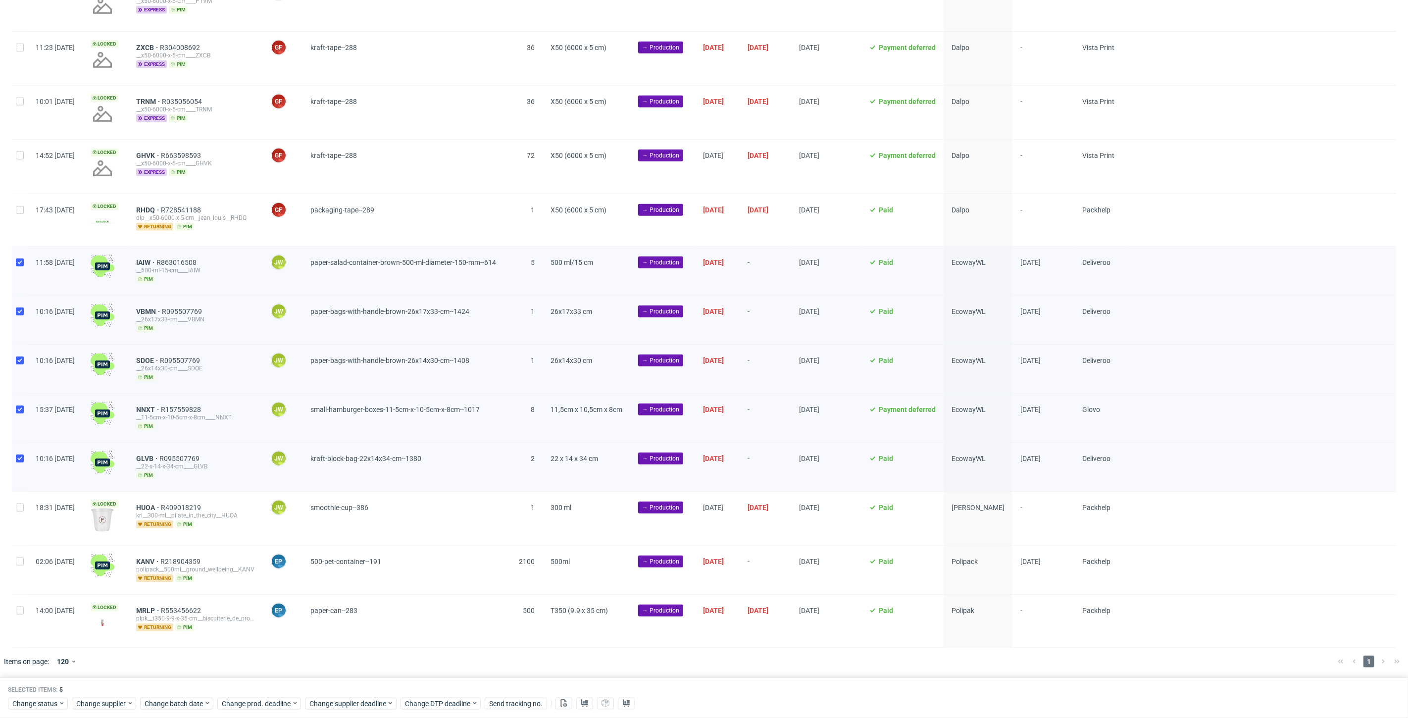
click at [1329, 183] on div at bounding box center [1262, 166] width 268 height 53
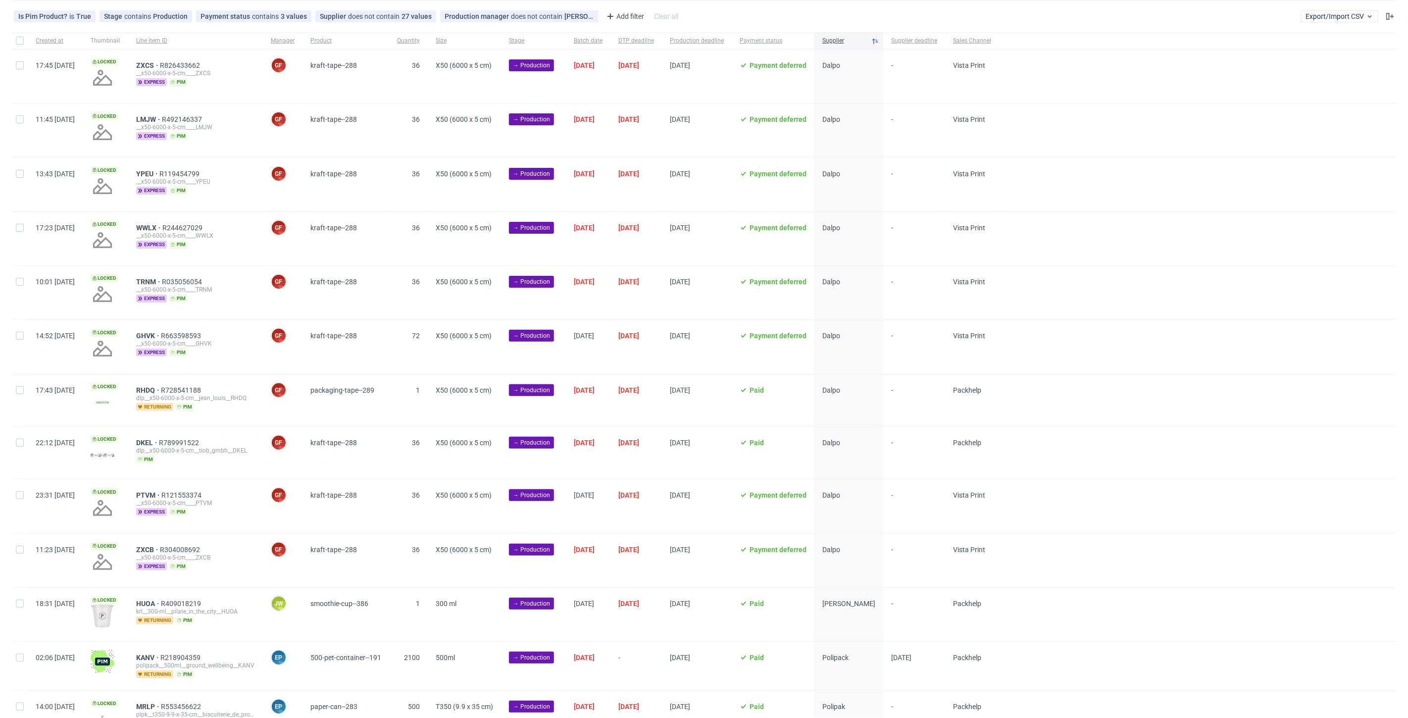
scroll to position [132, 0]
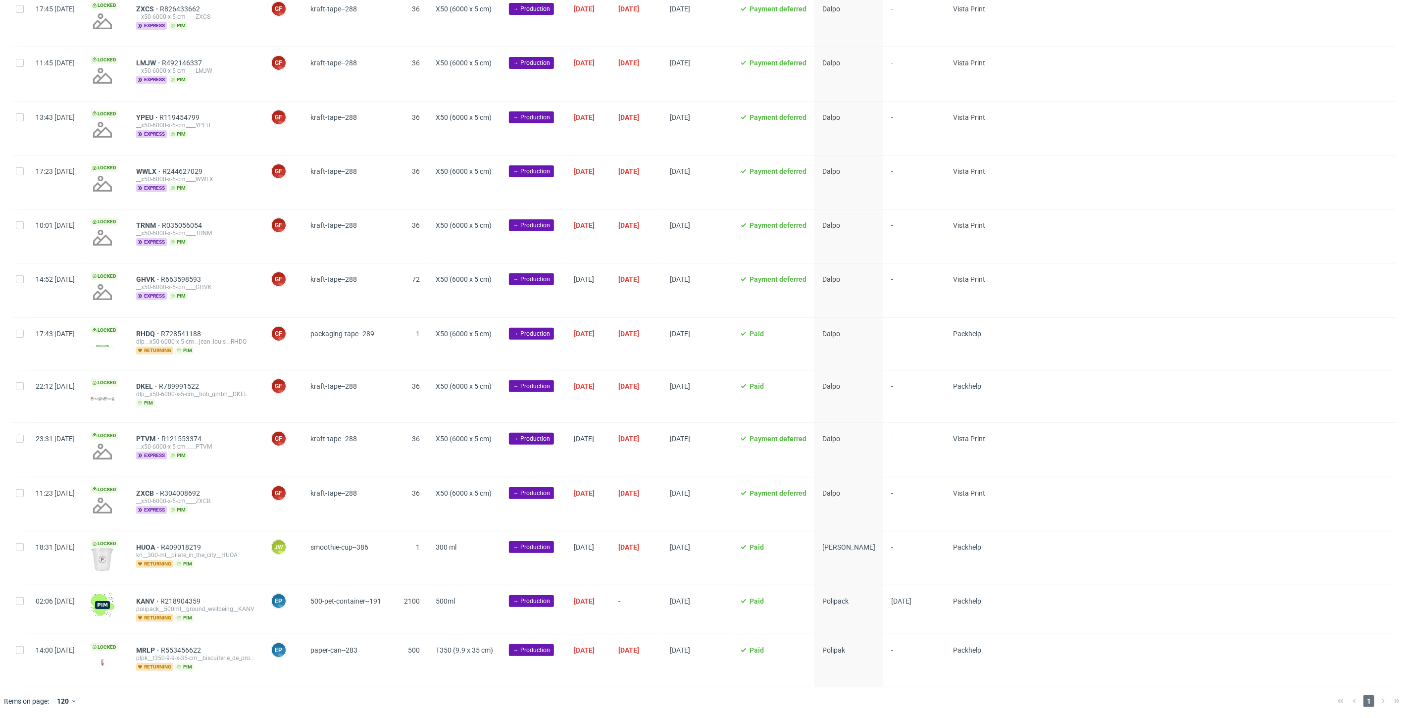
click at [18, 552] on div at bounding box center [20, 557] width 16 height 53
checkbox input "true"
click at [165, 702] on span "Change batch date" at bounding box center [174, 704] width 59 height 10
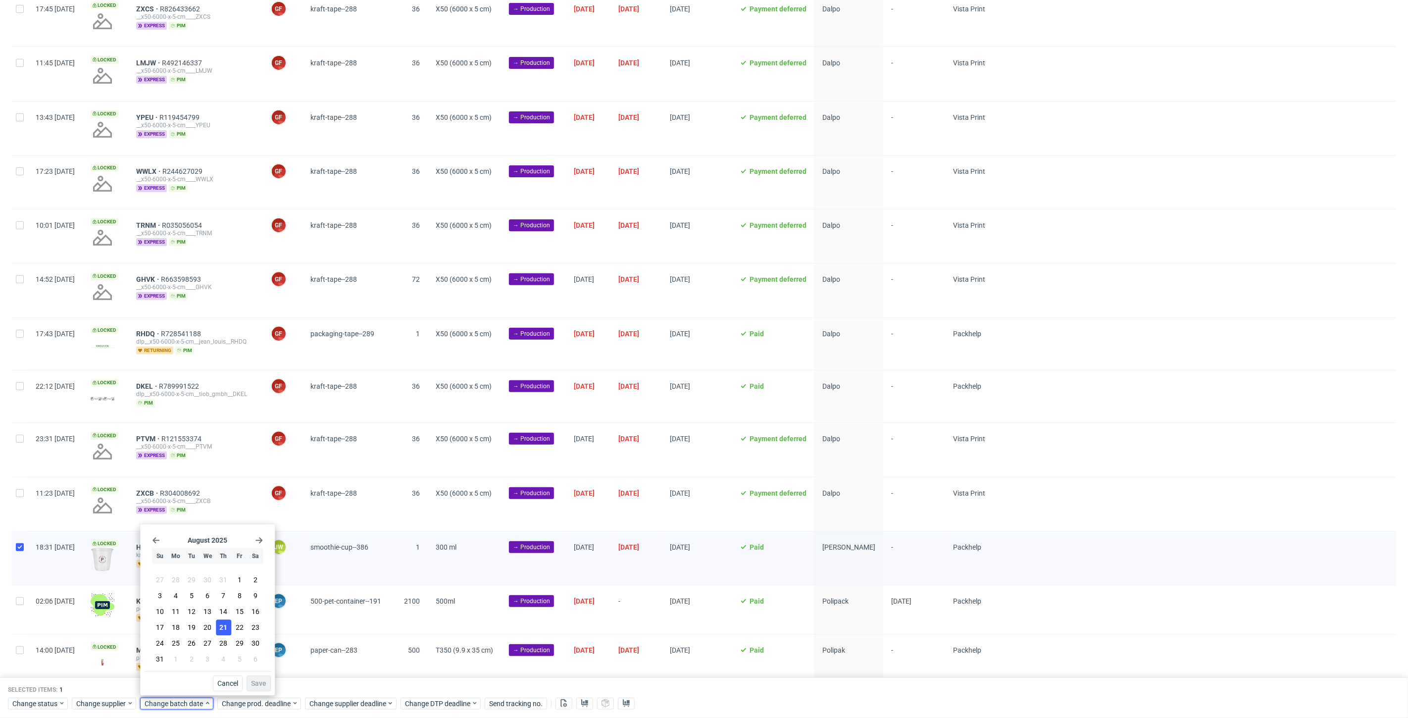
click at [223, 626] on span "21" at bounding box center [223, 627] width 8 height 10
click at [260, 682] on span "Save" at bounding box center [258, 683] width 15 height 7
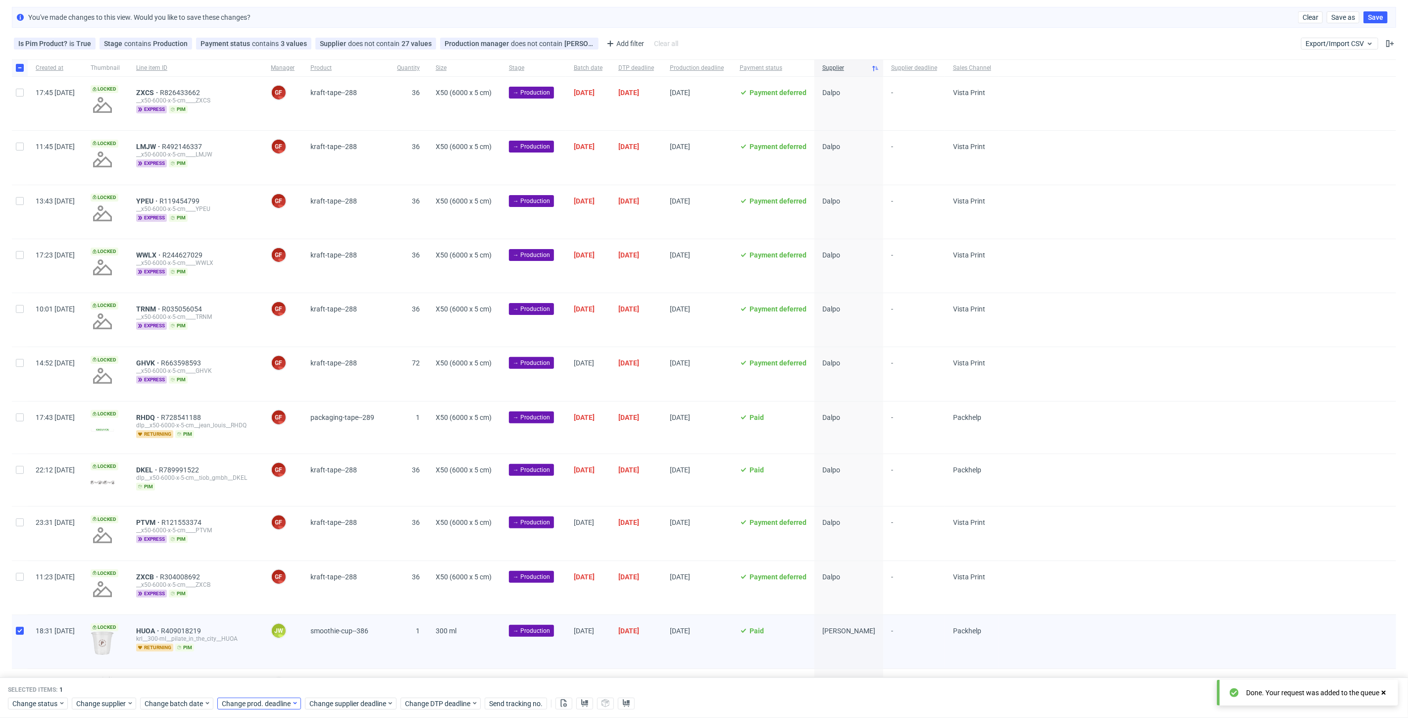
scroll to position [0, 0]
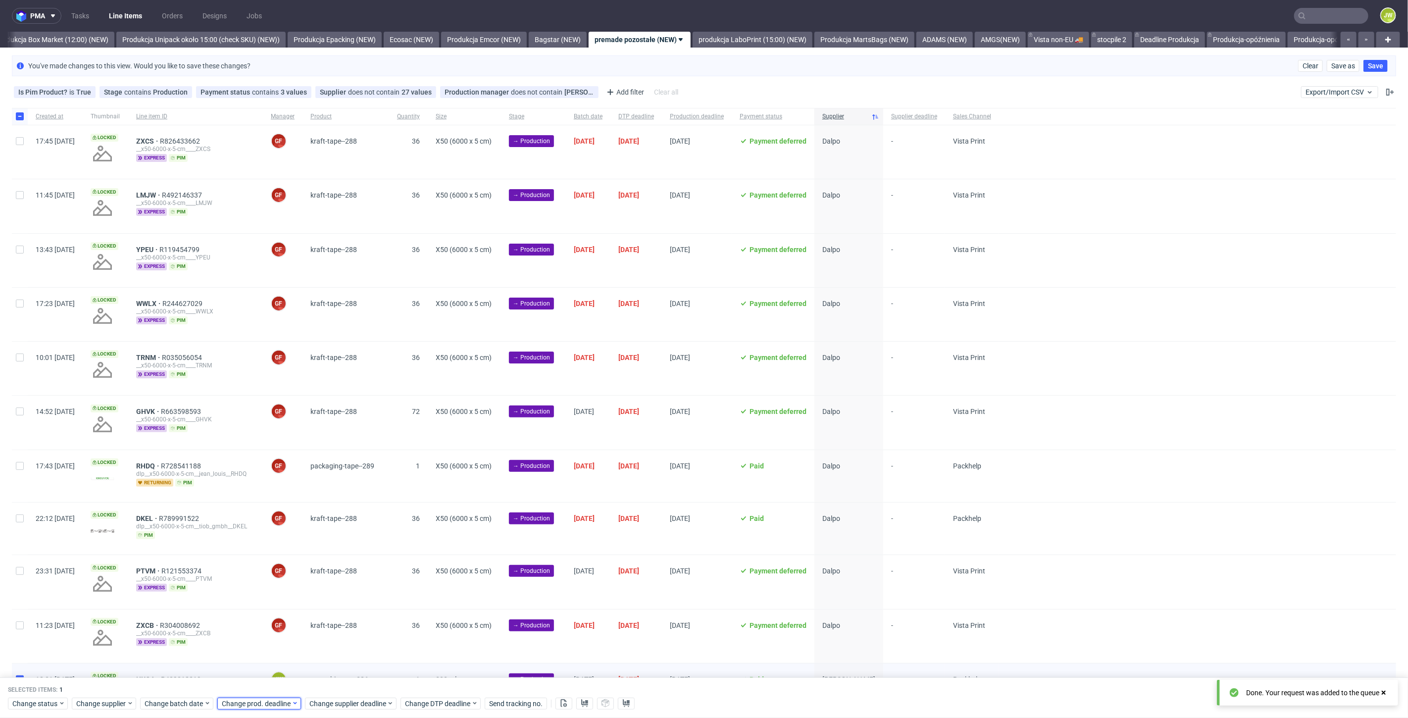
click at [255, 705] on span "Change prod. deadline" at bounding box center [257, 704] width 70 height 10
click at [336, 545] on div "[DATE] Su Mo Tu We Th Fr Sa 27 28 29 30 31 1 2 3 4 5 6 7 8 9 10 11 12 13 14 15 …" at bounding box center [284, 599] width 127 height 143
click at [335, 538] on icon "Go forward 1 month" at bounding box center [336, 540] width 8 height 8
click at [265, 650] on span "30" at bounding box center [268, 650] width 8 height 10
click at [335, 682] on span "Save" at bounding box center [335, 683] width 15 height 7
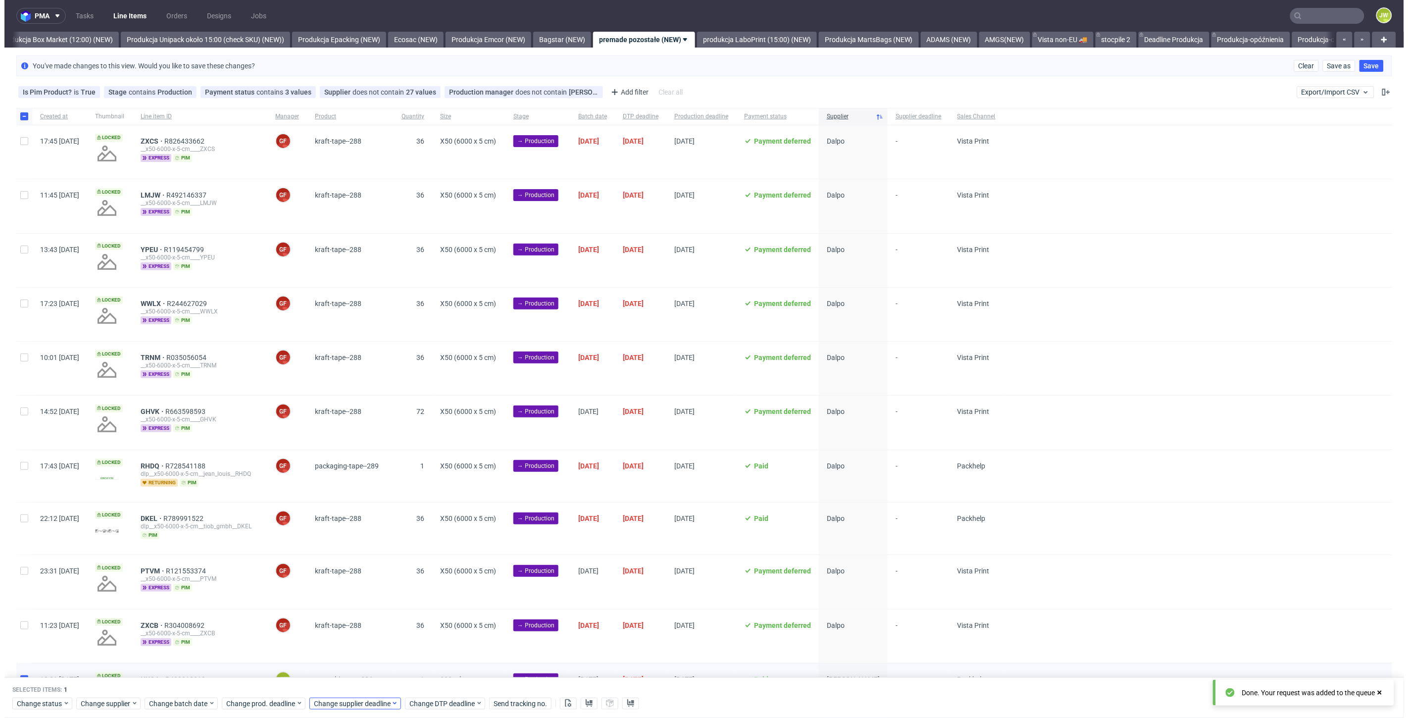
scroll to position [0, 1714]
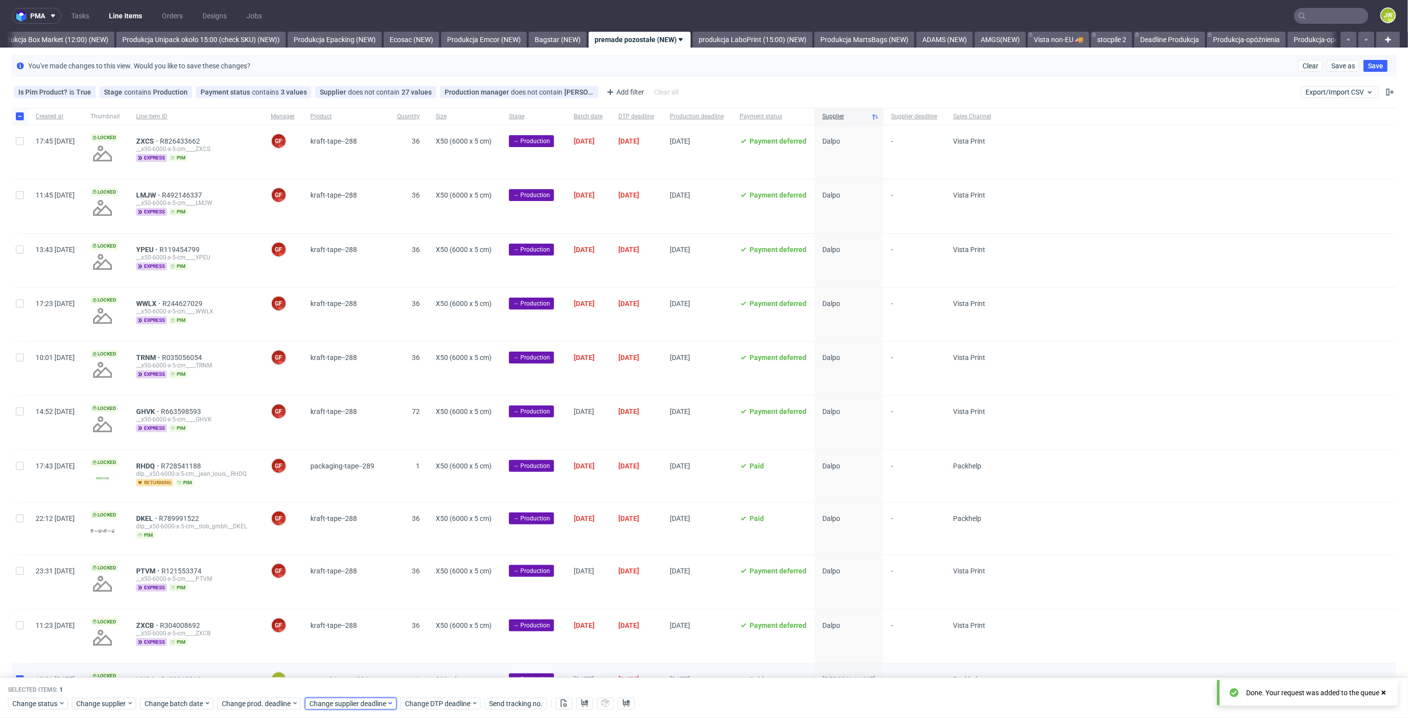
drag, startPoint x: 336, startPoint y: 705, endPoint x: 340, endPoint y: 696, distance: 9.8
click at [336, 704] on span "Change supplier deadline" at bounding box center [347, 704] width 77 height 10
click at [422, 541] on use "Go forward 1 month" at bounding box center [423, 540] width 7 height 6
click at [354, 648] on span "30" at bounding box center [356, 650] width 8 height 10
click at [424, 684] on span "Save" at bounding box center [423, 683] width 15 height 7
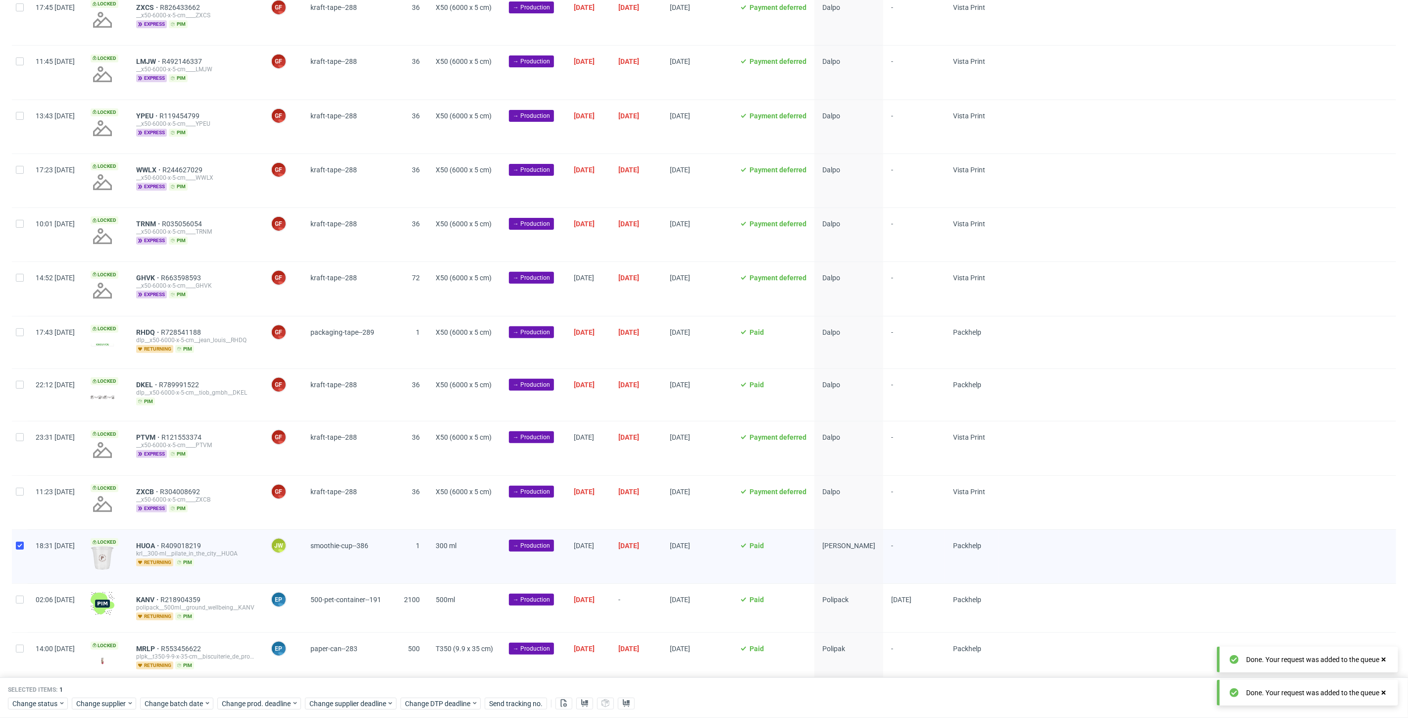
scroll to position [165, 0]
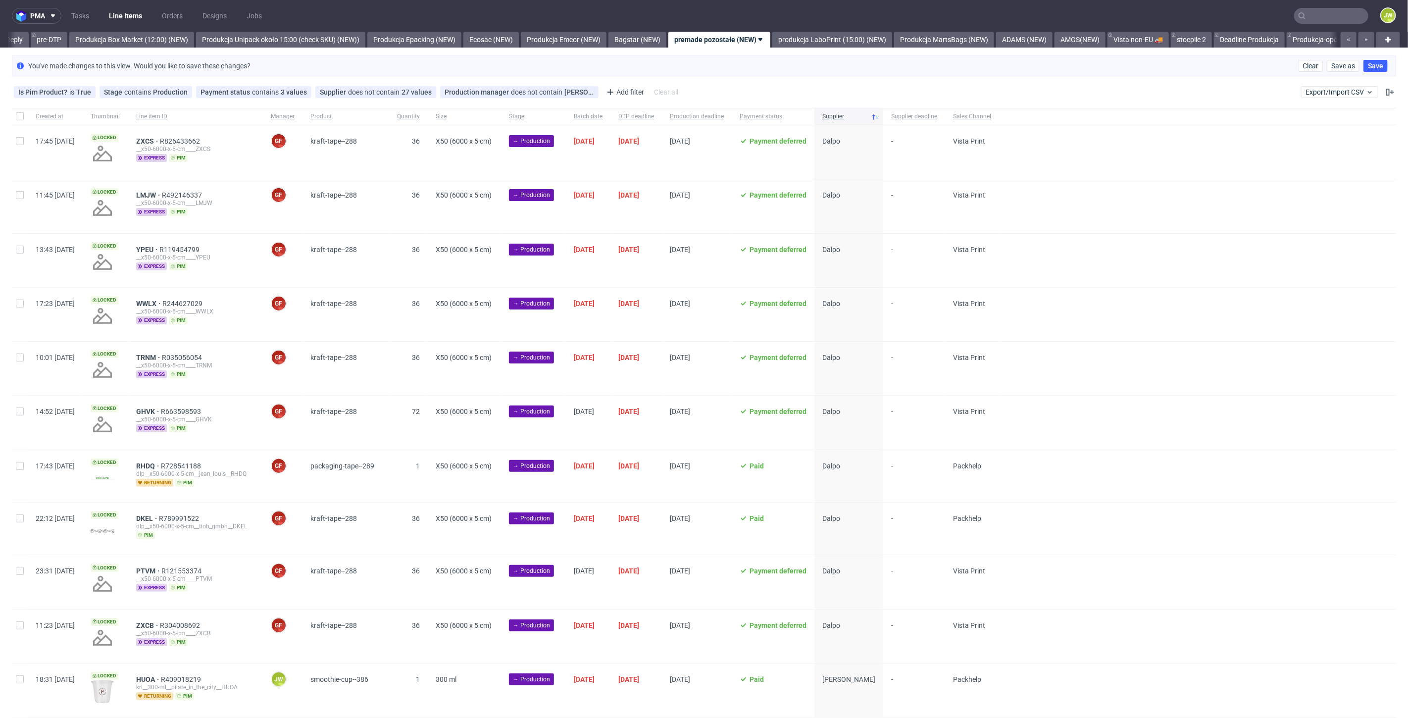
scroll to position [0, 1680]
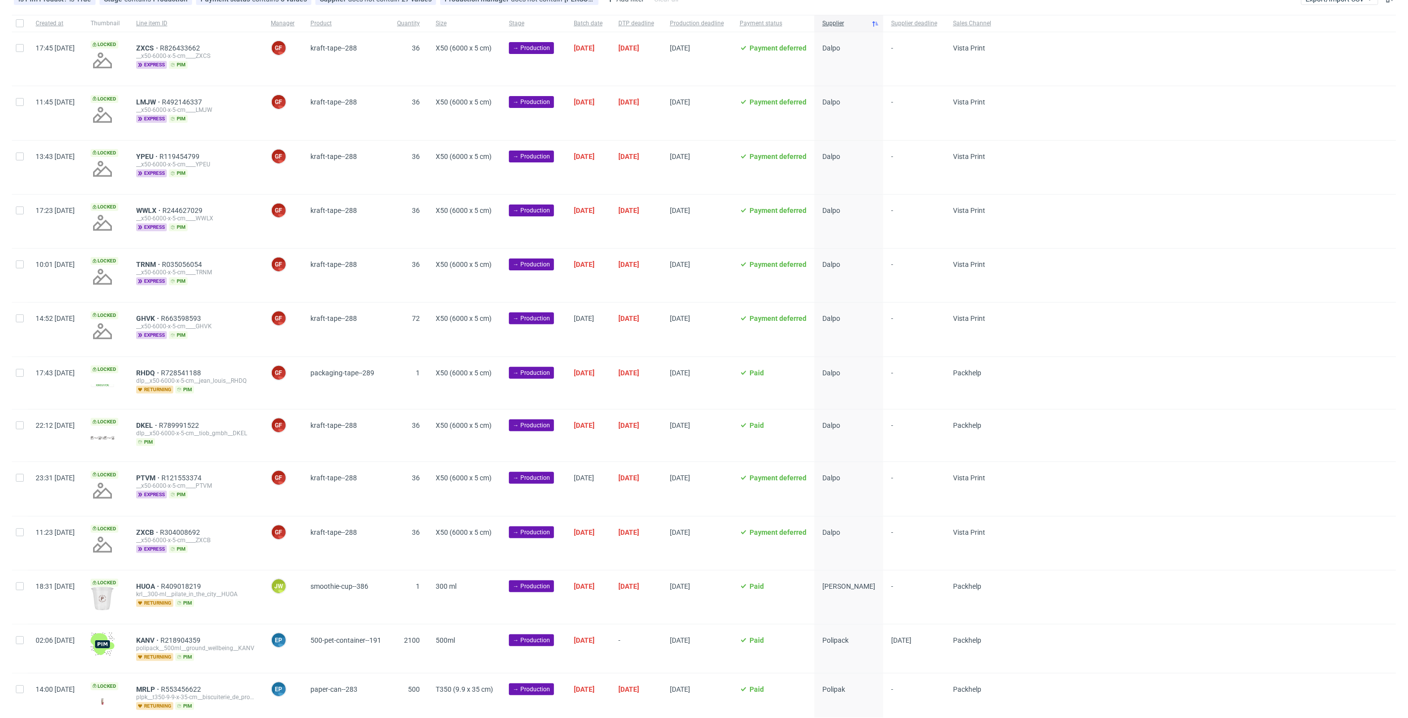
scroll to position [132, 0]
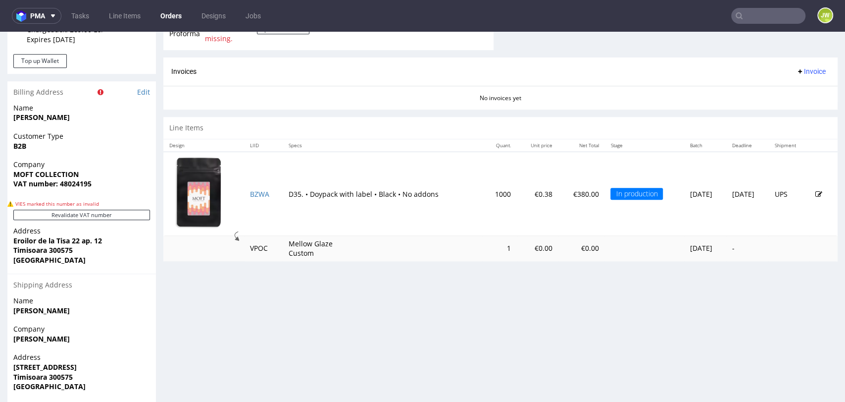
scroll to position [460, 0]
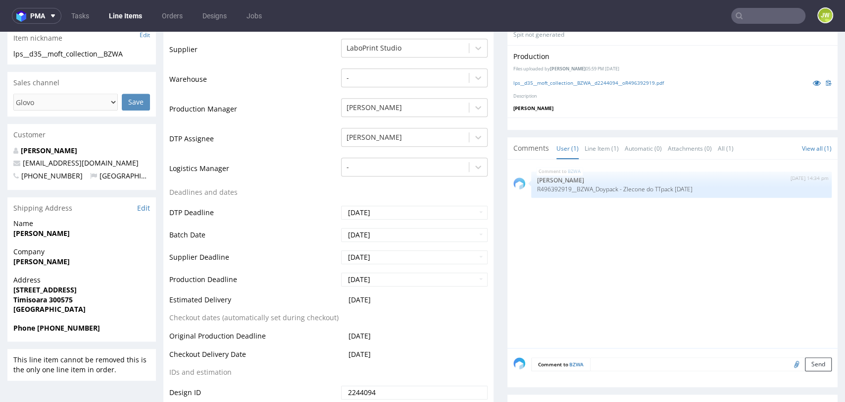
scroll to position [330, 0]
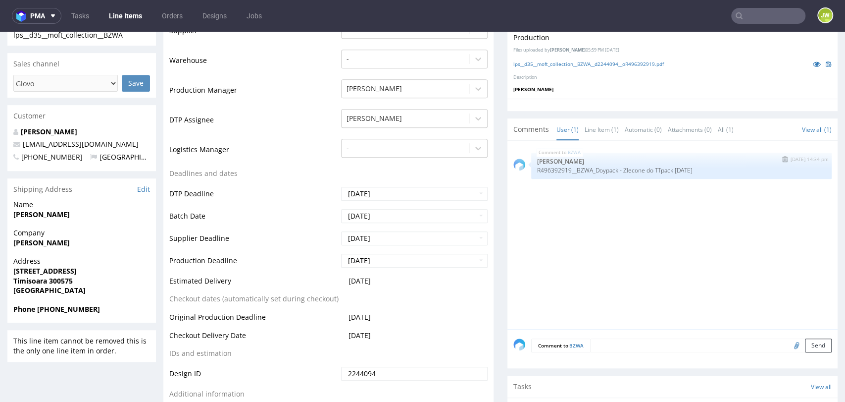
click at [693, 167] on p "R496392919__BZWA_Doypack - Zlecone do TTpack 20.08.2025" at bounding box center [681, 169] width 289 height 7
click at [782, 158] on img "submit" at bounding box center [784, 159] width 5 height 6
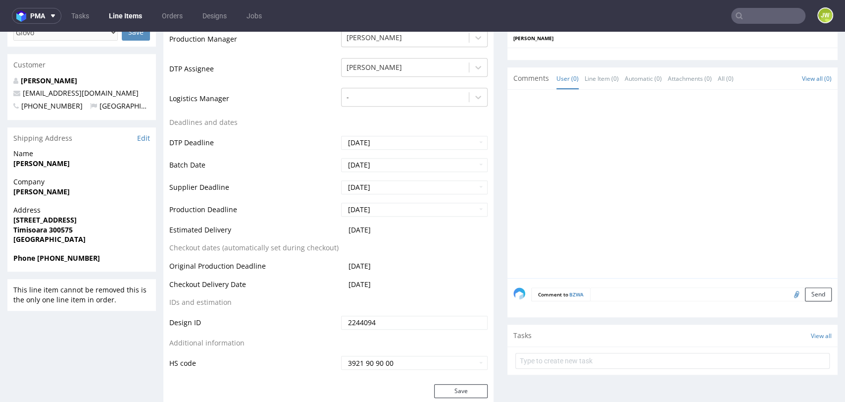
scroll to position [385, 0]
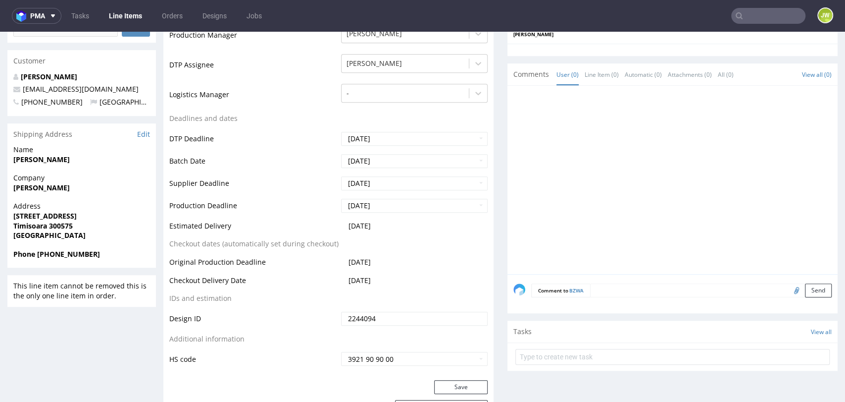
click at [609, 289] on textarea at bounding box center [711, 290] width 242 height 14
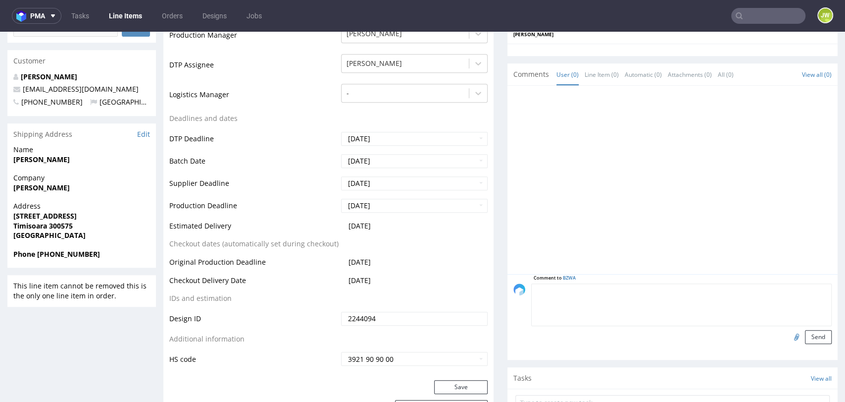
paste textarea "ID: R496392919__BZWA_Doypack"
click at [347, 111] on td "-" at bounding box center [413, 98] width 149 height 30
click at [558, 297] on textarea "ID: R496392919__BZWA_Doypack TN:" at bounding box center [681, 304] width 301 height 43
paste textarea "1Z5A15806892519529"
type textarea "ID: R496392919__BZWA_Doypack TN: 1Z5A15806892519529"
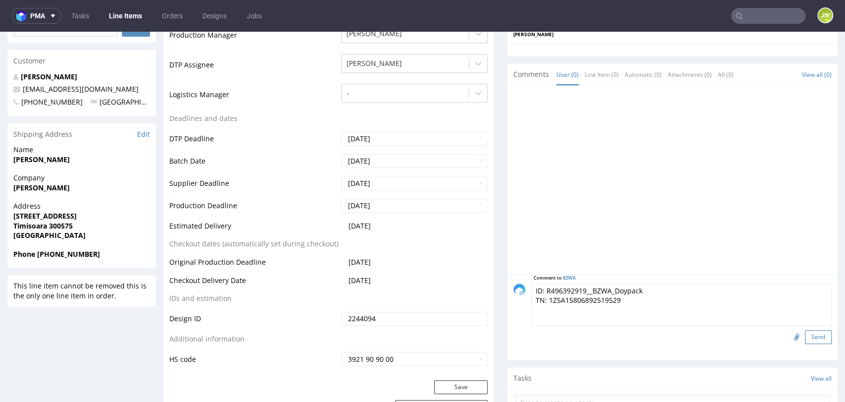
click at [805, 337] on button "Send" at bounding box center [818, 337] width 27 height 14
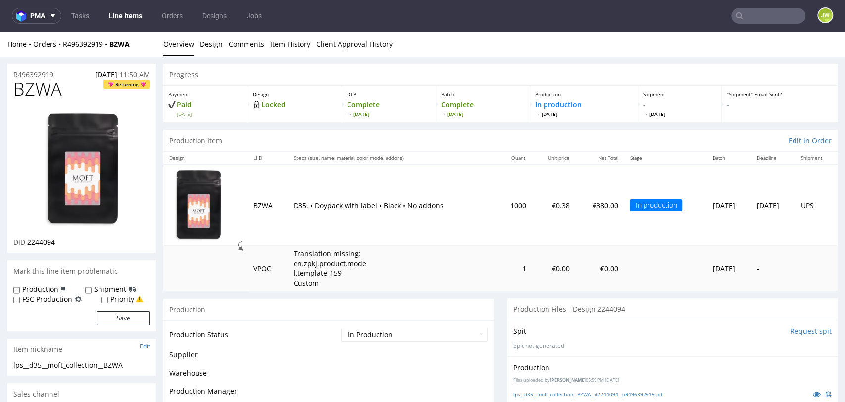
scroll to position [0, 0]
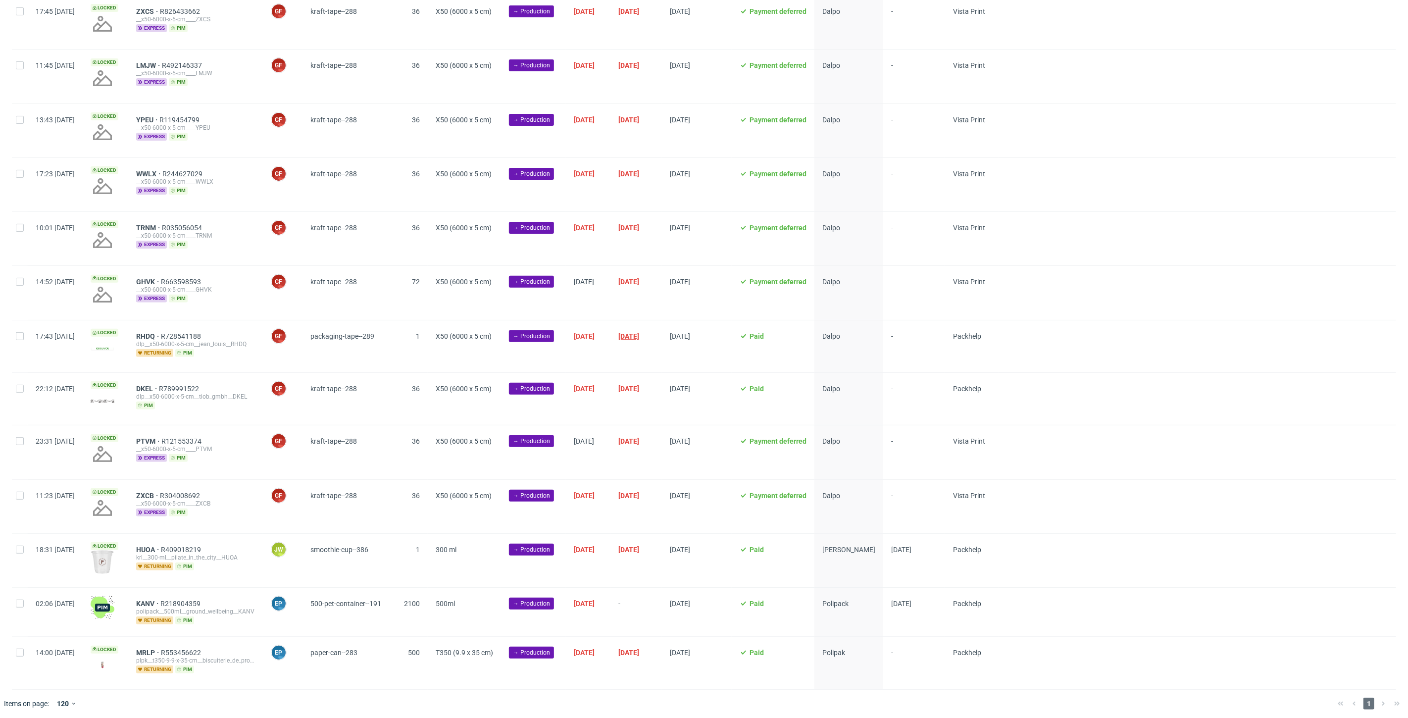
scroll to position [132, 0]
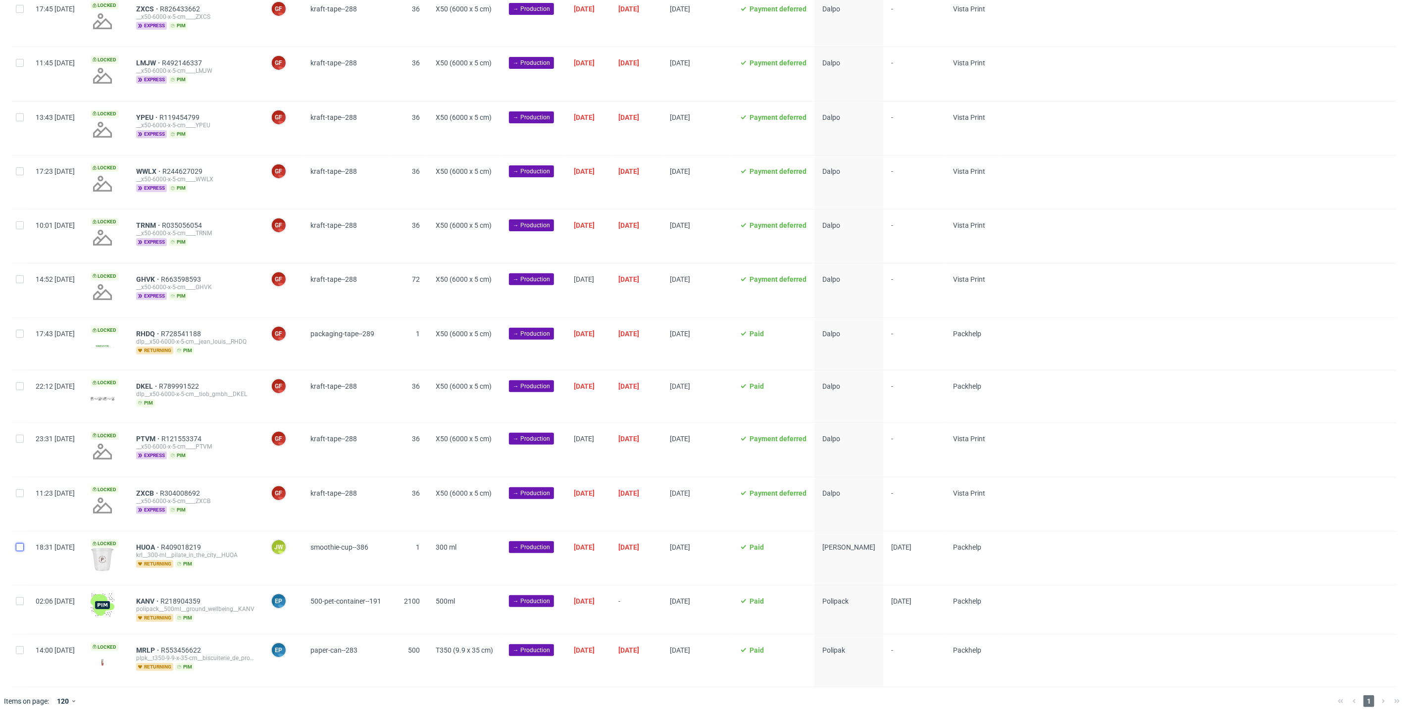
click at [19, 550] on input "checkbox" at bounding box center [20, 547] width 8 height 8
checkbox input "true"
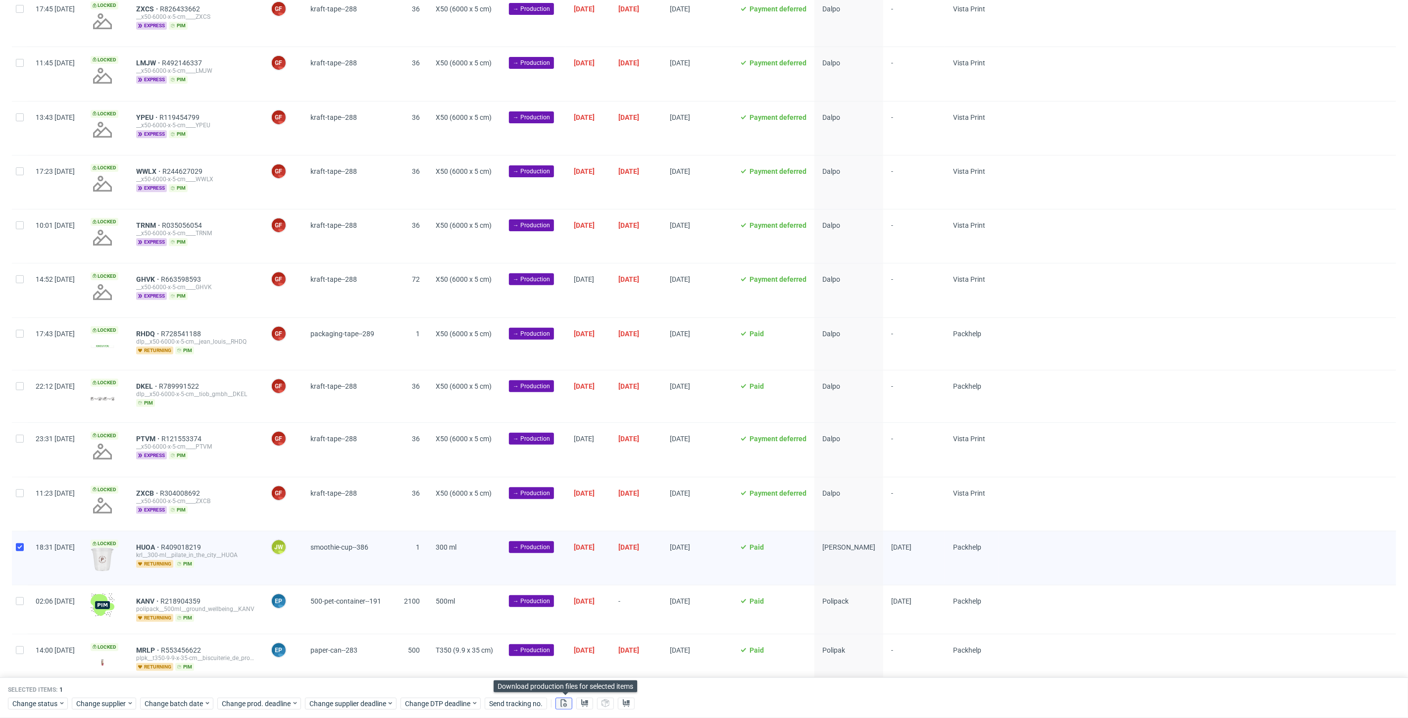
click at [561, 705] on icon at bounding box center [564, 703] width 8 height 8
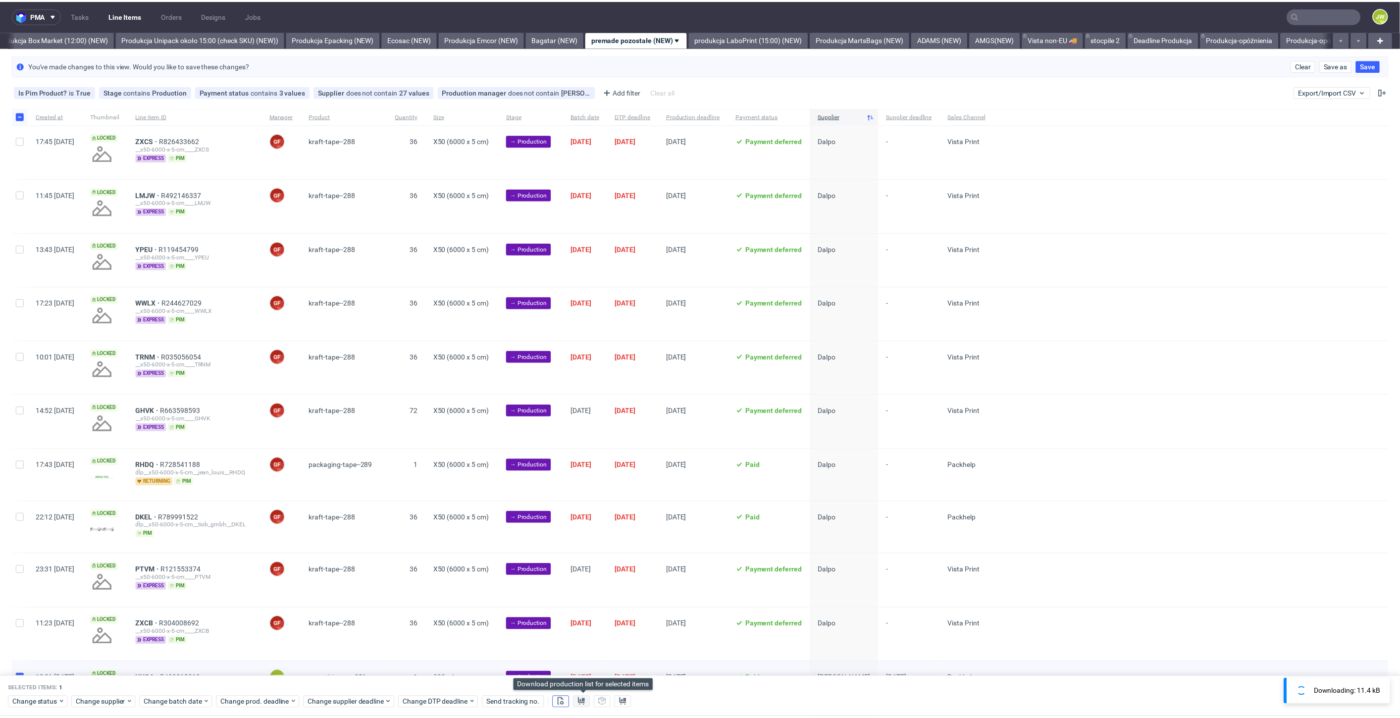
scroll to position [0, 0]
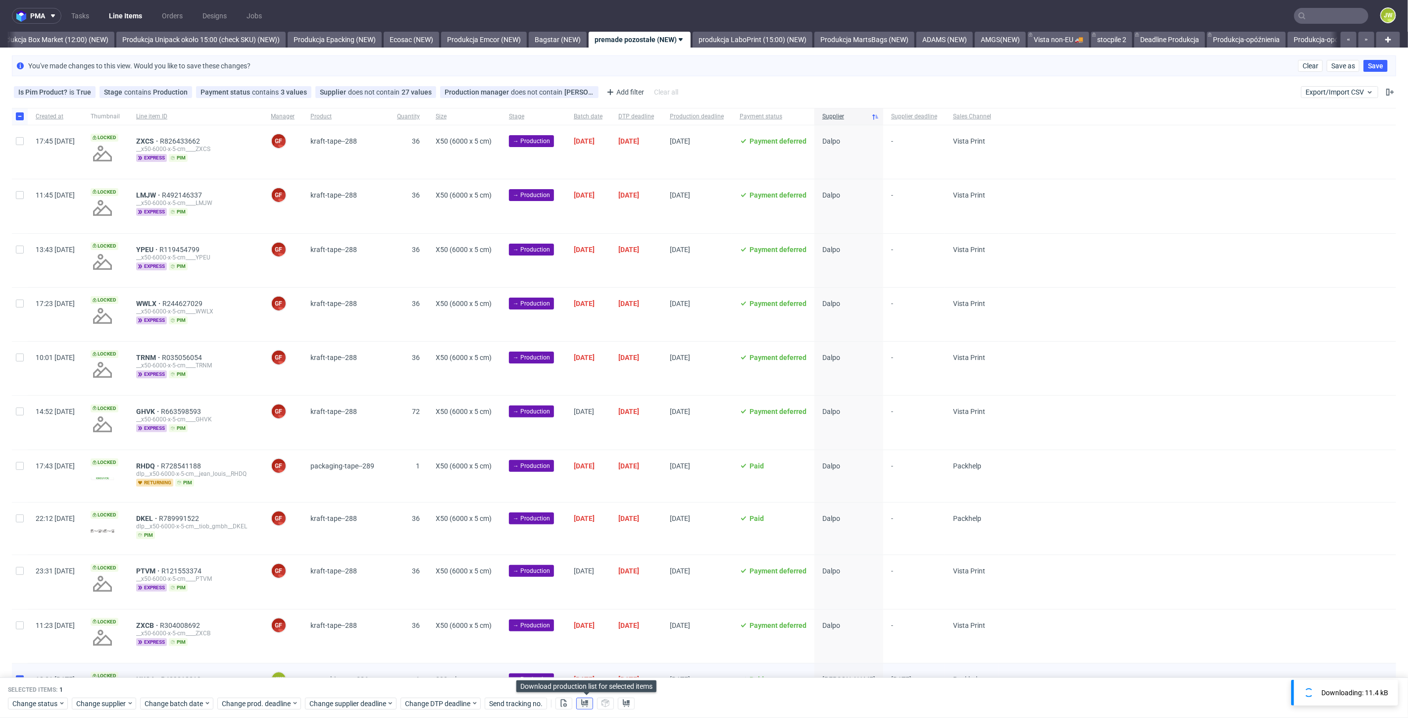
click at [584, 705] on icon at bounding box center [585, 703] width 8 height 8
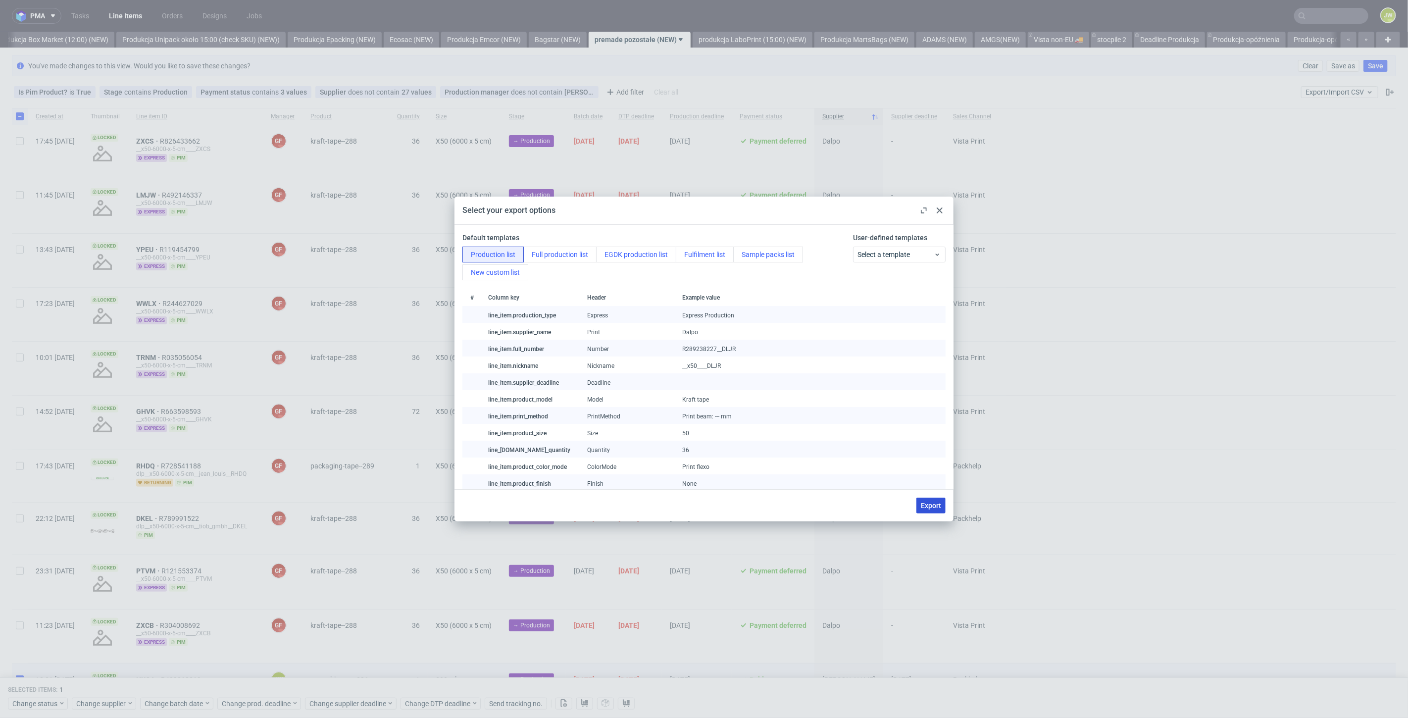
click at [929, 499] on button "Export" at bounding box center [930, 506] width 29 height 16
checkbox input "false"
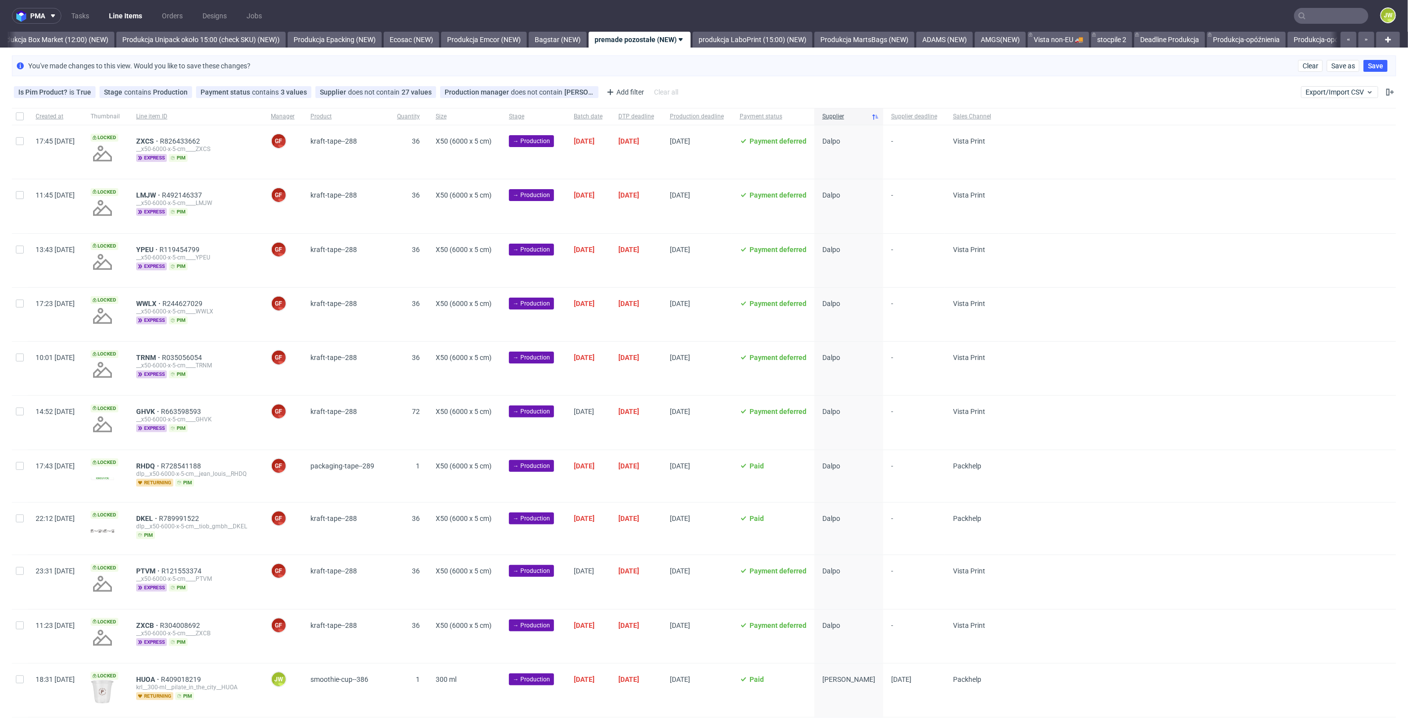
scroll to position [132, 0]
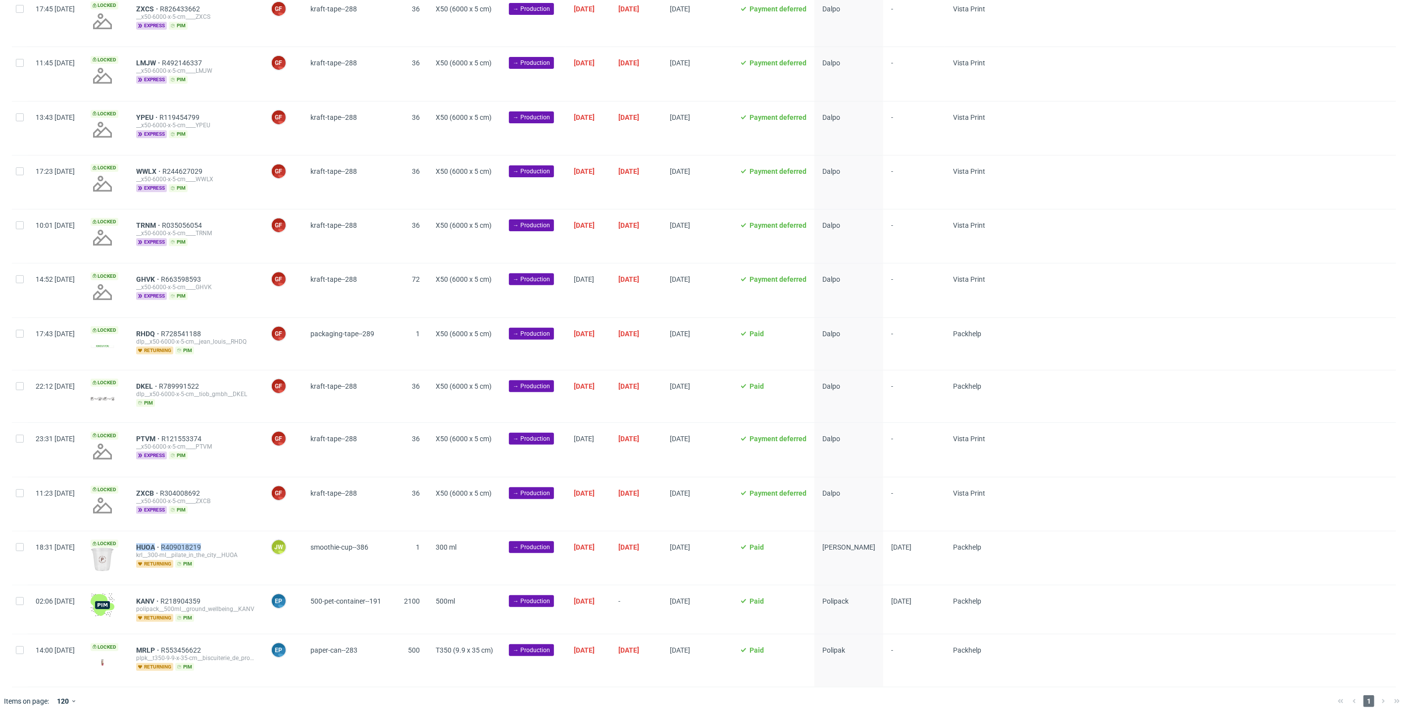
drag, startPoint x: 256, startPoint y: 541, endPoint x: 158, endPoint y: 545, distance: 97.6
click at [158, 546] on div "HUOA R409018219 krl__300-ml__pilate_in_the_city__HUOA returning pim" at bounding box center [195, 557] width 135 height 53
copy div "HUOA R409018219"
click at [20, 551] on div at bounding box center [20, 557] width 16 height 53
checkbox input "true"
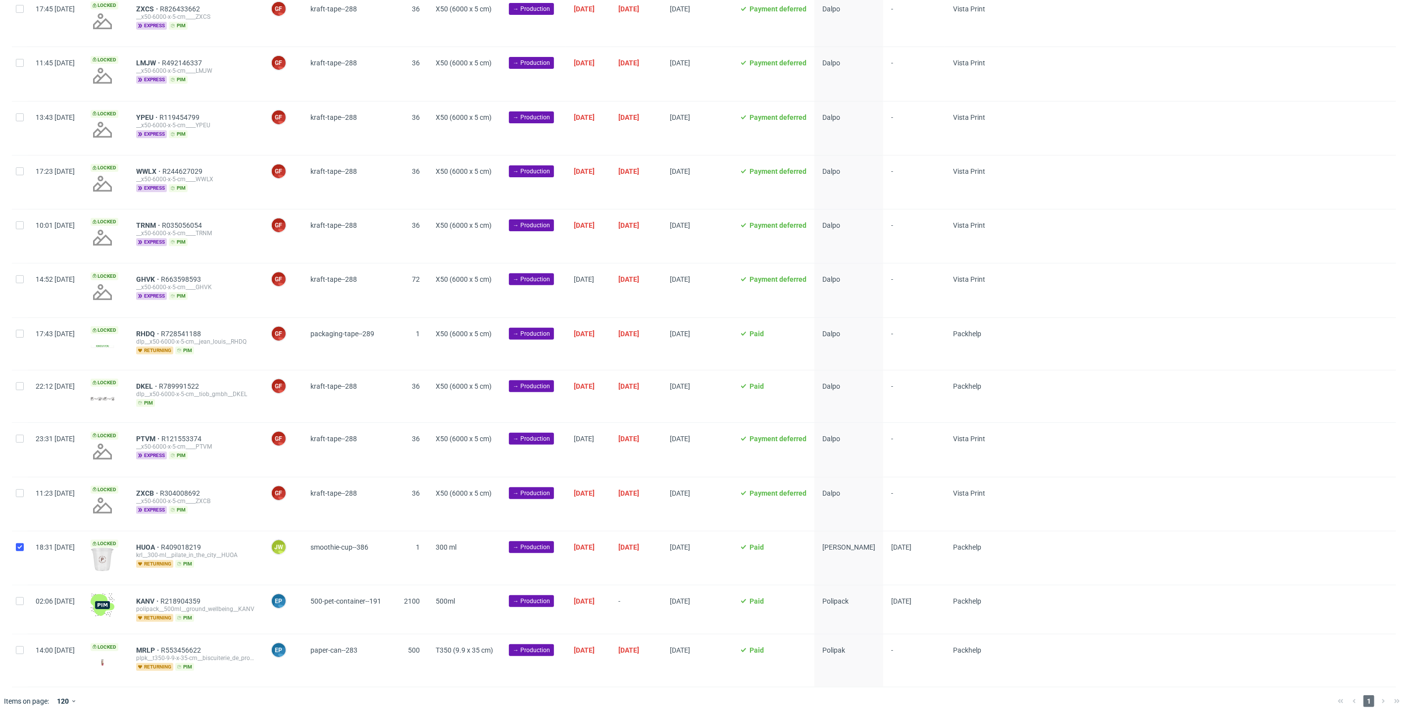
checkbox input "true"
click at [33, 699] on span "Change status" at bounding box center [35, 704] width 46 height 10
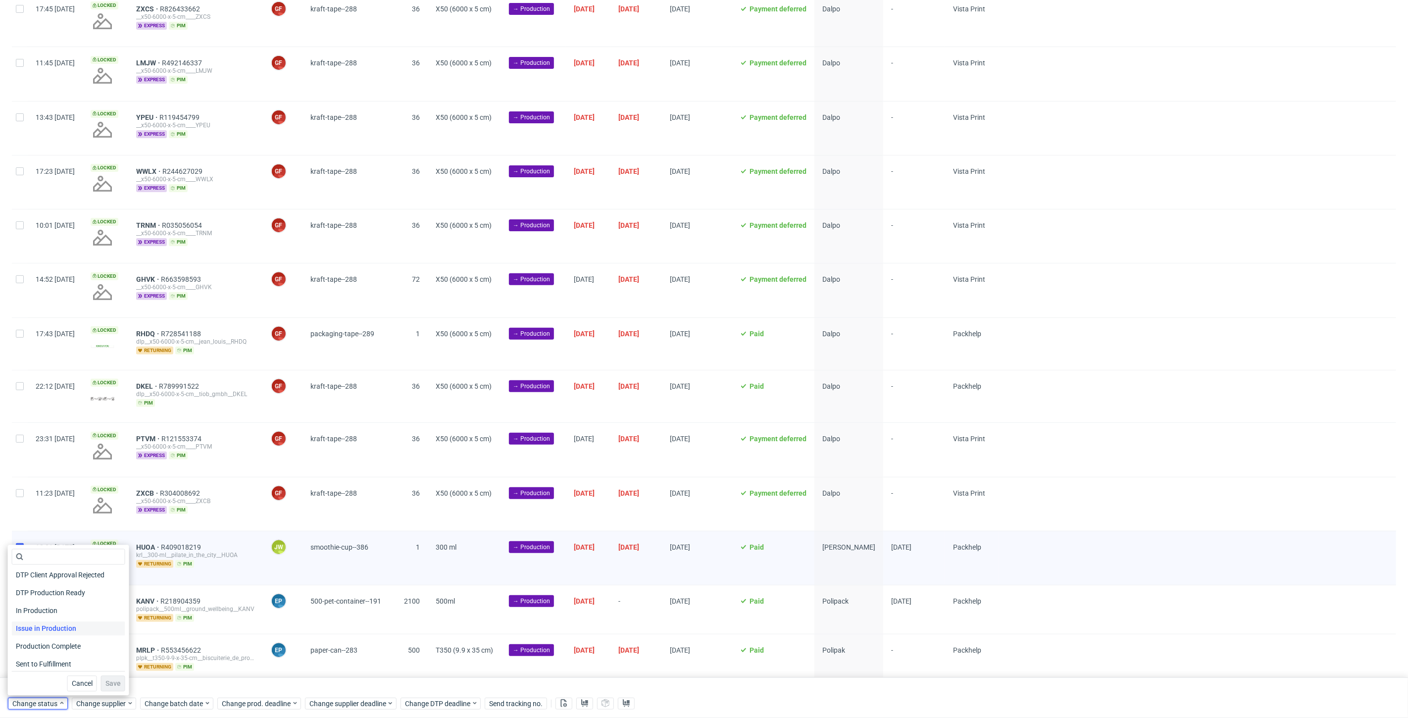
scroll to position [110, 0]
click at [31, 610] on span "In Production" at bounding box center [37, 610] width 50 height 14
click at [110, 682] on span "Save" at bounding box center [112, 683] width 15 height 7
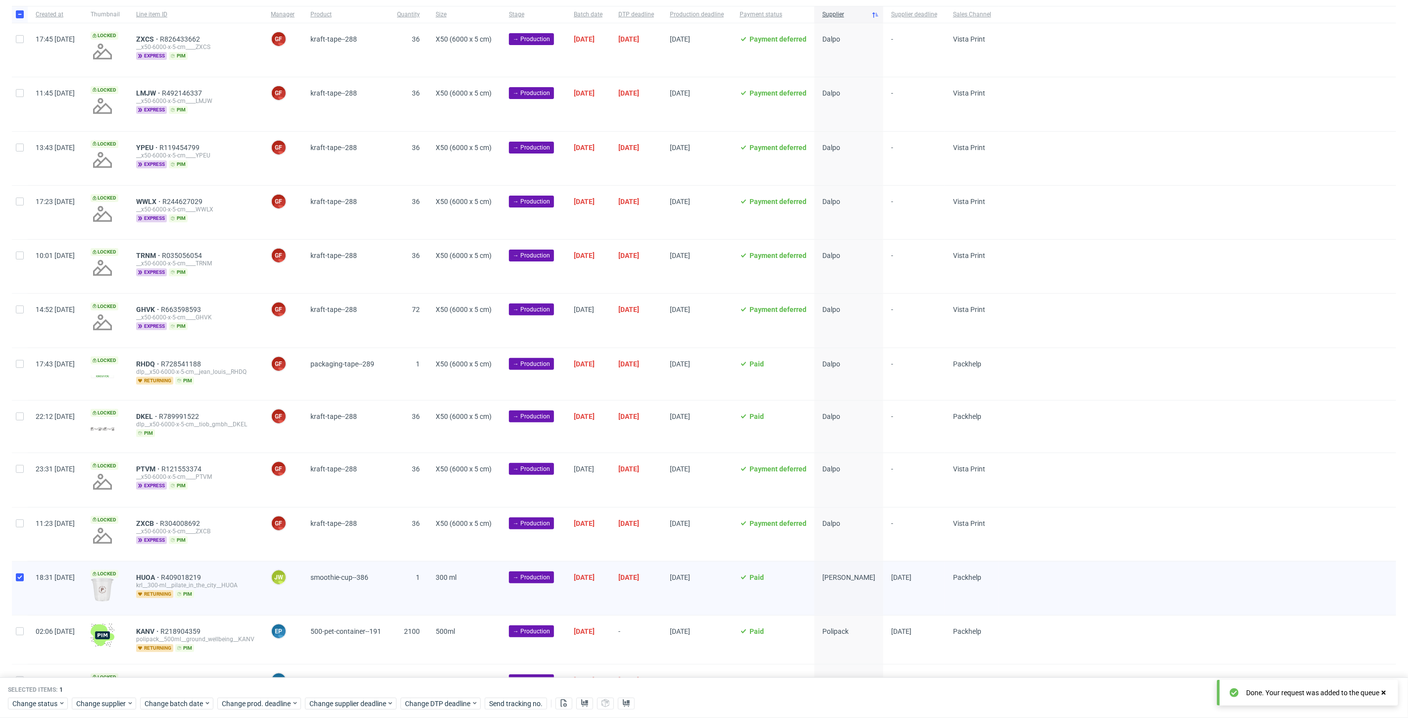
scroll to position [0, 0]
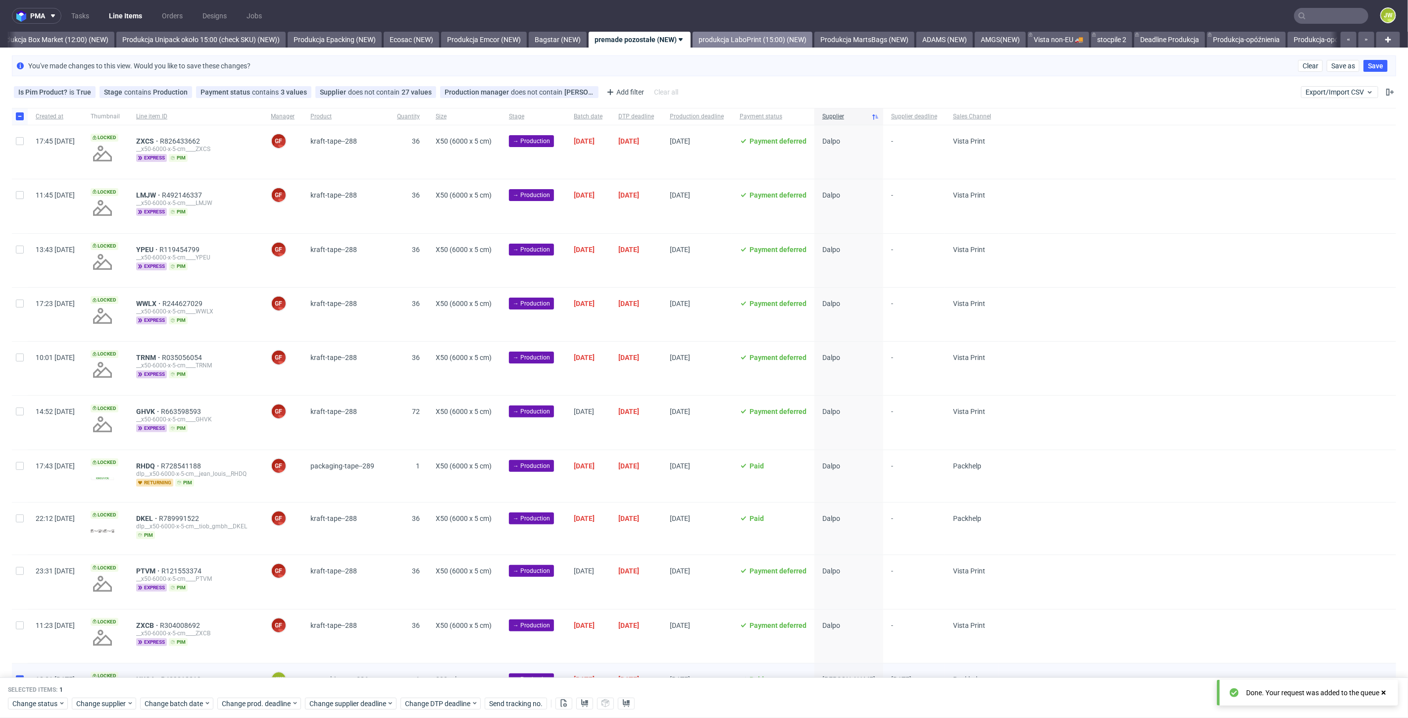
click at [756, 40] on link "produkcja LaboPrint (15:00) (NEW)" at bounding box center [753, 40] width 120 height 16
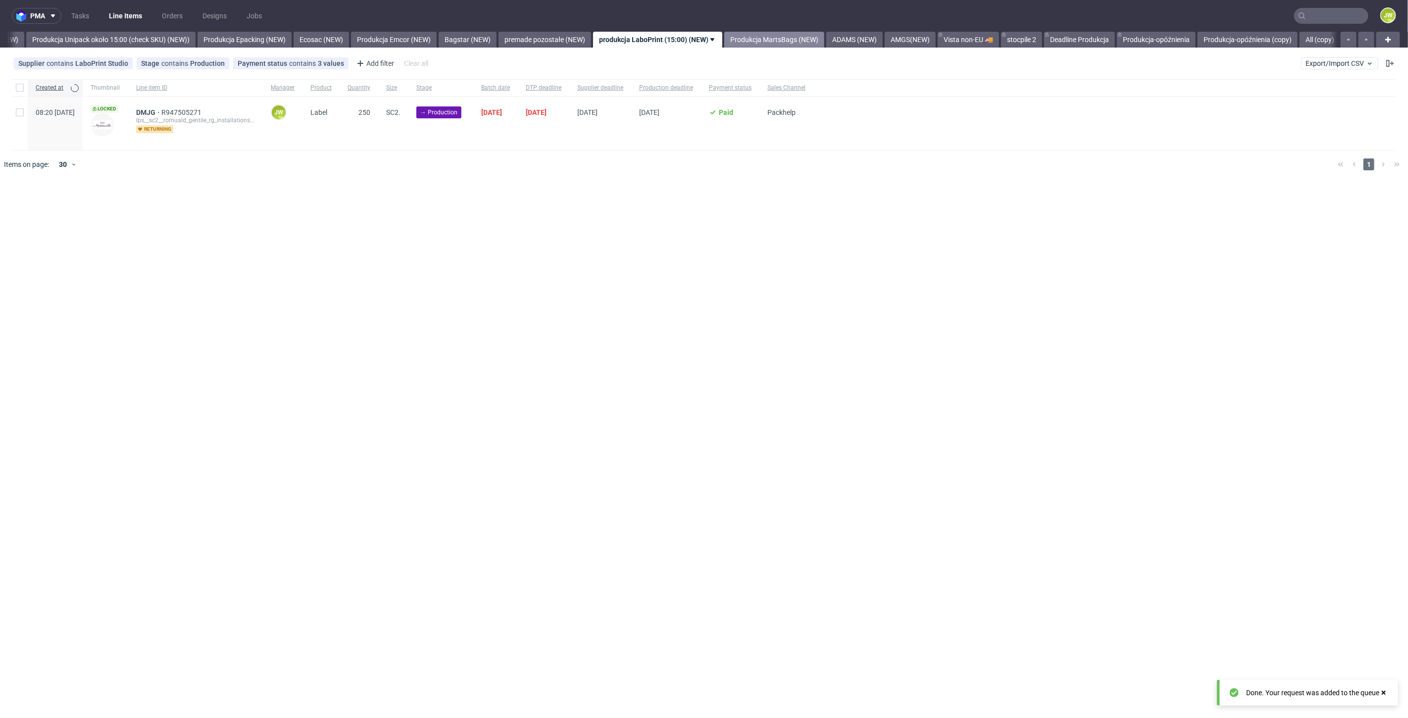
scroll to position [0, 1818]
click at [625, 284] on div "pma Tasks Line Items Orders Designs Jobs JW All DTP Late Shipped Shipments DTP …" at bounding box center [704, 359] width 1408 height 718
click at [22, 88] on input "checkbox" at bounding box center [20, 88] width 8 height 8
checkbox input "true"
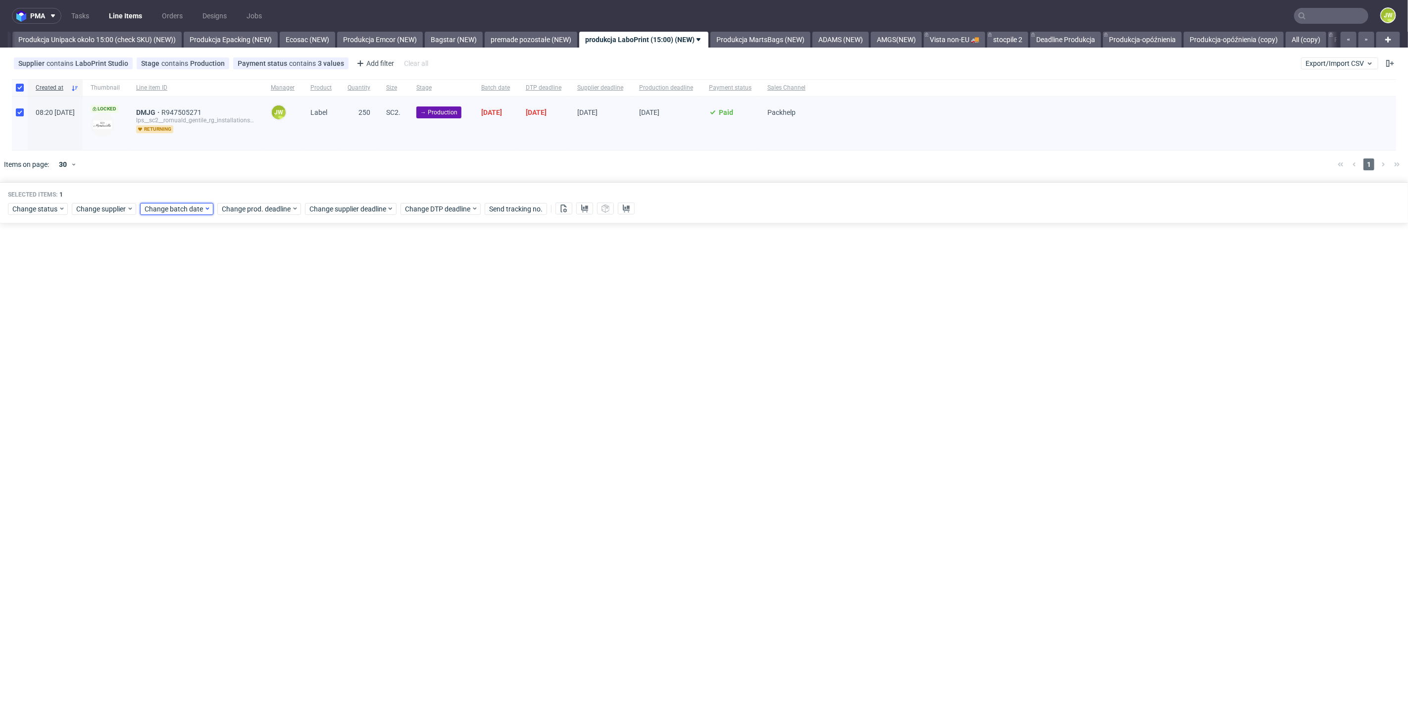
click at [196, 211] on span "Change batch date" at bounding box center [174, 209] width 59 height 10
click at [223, 318] on span "21" at bounding box center [223, 320] width 8 height 10
click at [255, 369] on button "Save" at bounding box center [259, 376] width 24 height 16
click at [249, 206] on span "Change prod. deadline" at bounding box center [257, 209] width 70 height 10
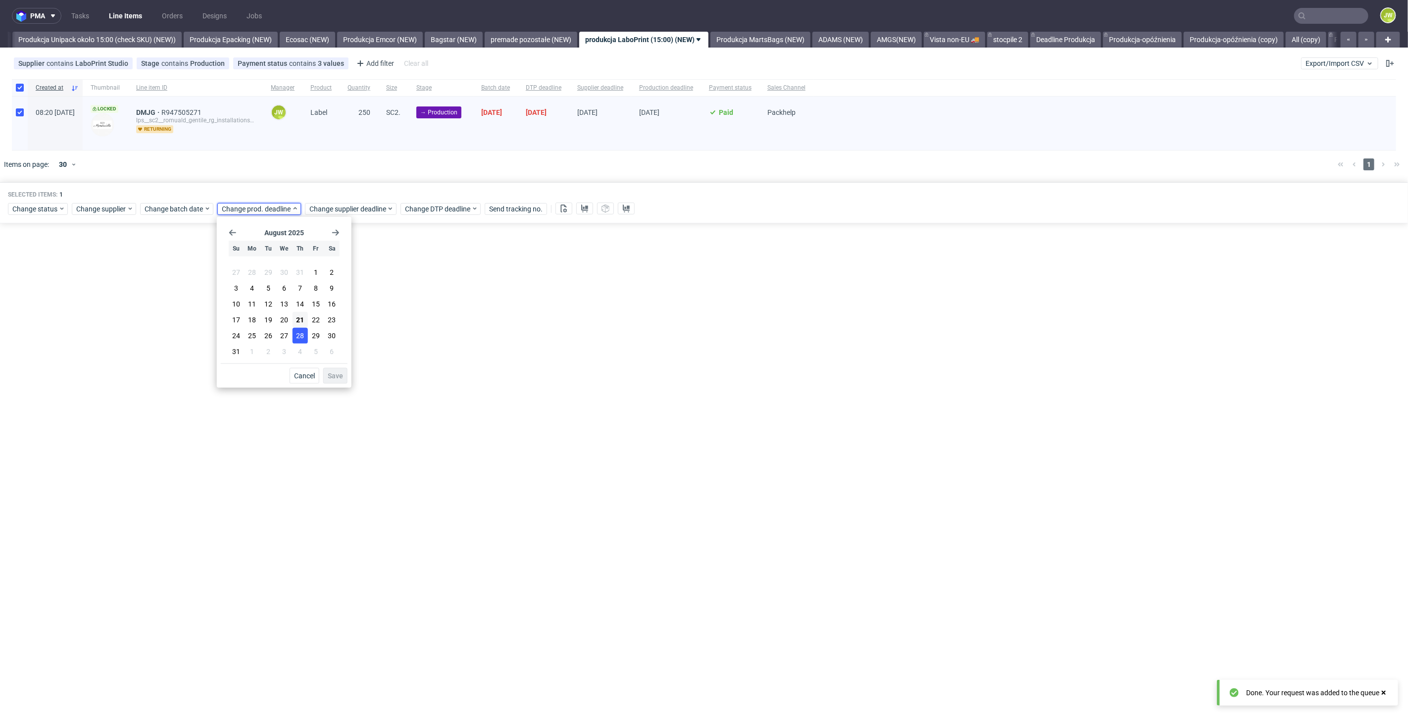
click at [301, 335] on span "28" at bounding box center [300, 336] width 8 height 10
click at [336, 370] on button "Save" at bounding box center [335, 376] width 24 height 16
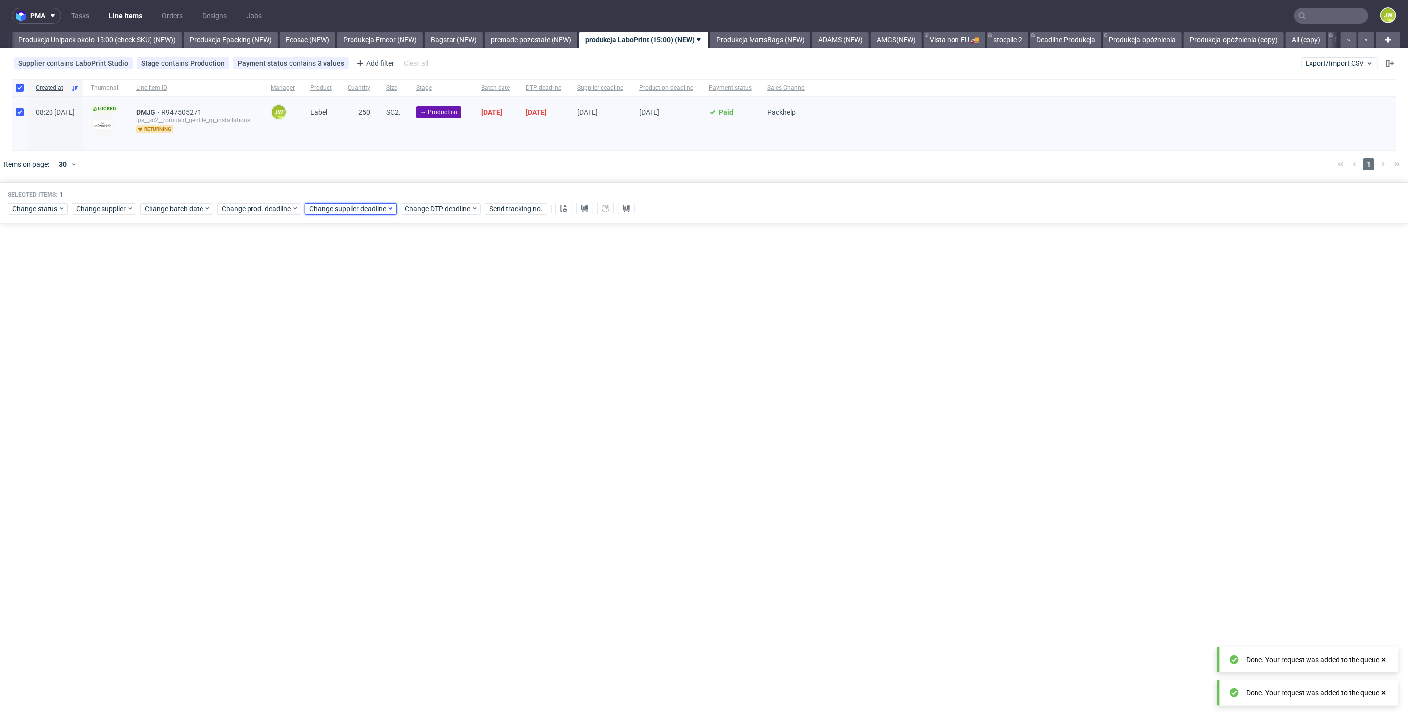
click at [329, 211] on span "Change supplier deadline" at bounding box center [347, 209] width 77 height 10
click at [382, 336] on button "28" at bounding box center [387, 336] width 15 height 16
click at [420, 380] on button "Save" at bounding box center [423, 376] width 24 height 16
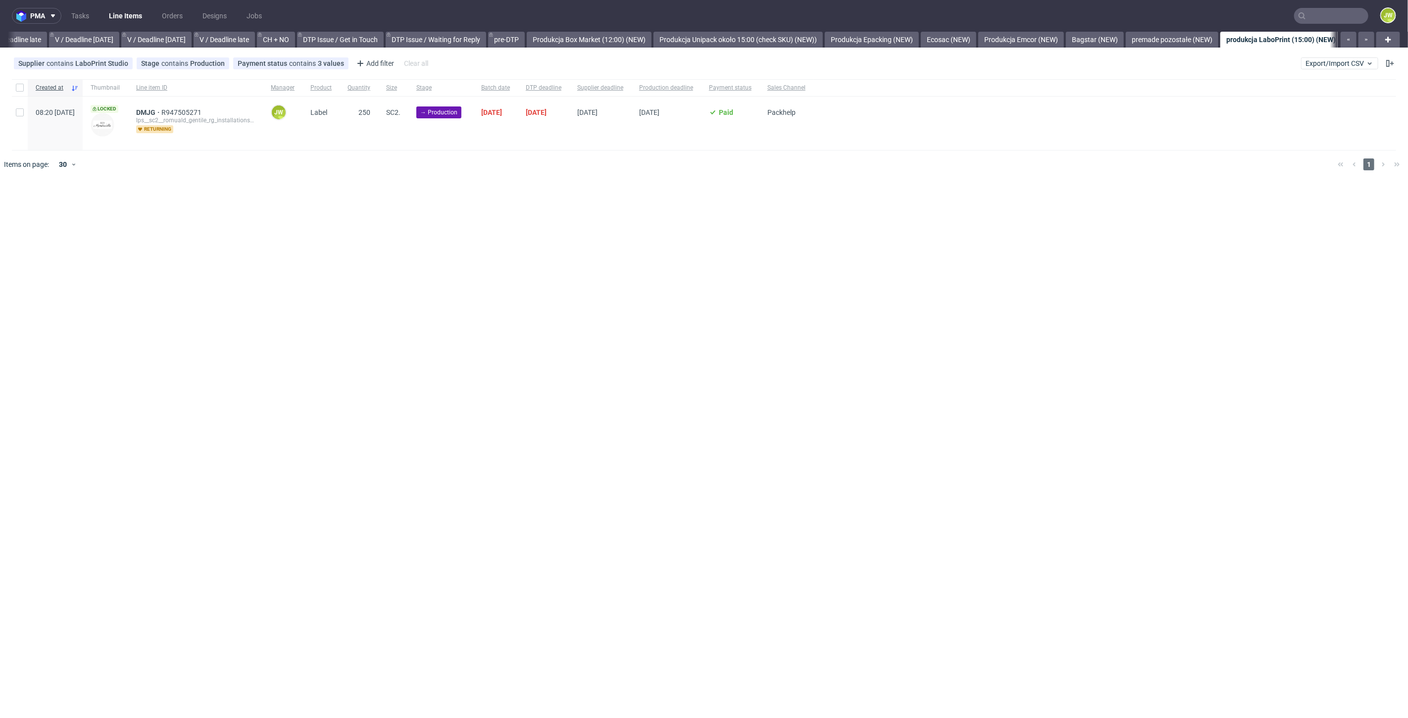
scroll to position [0, 1460]
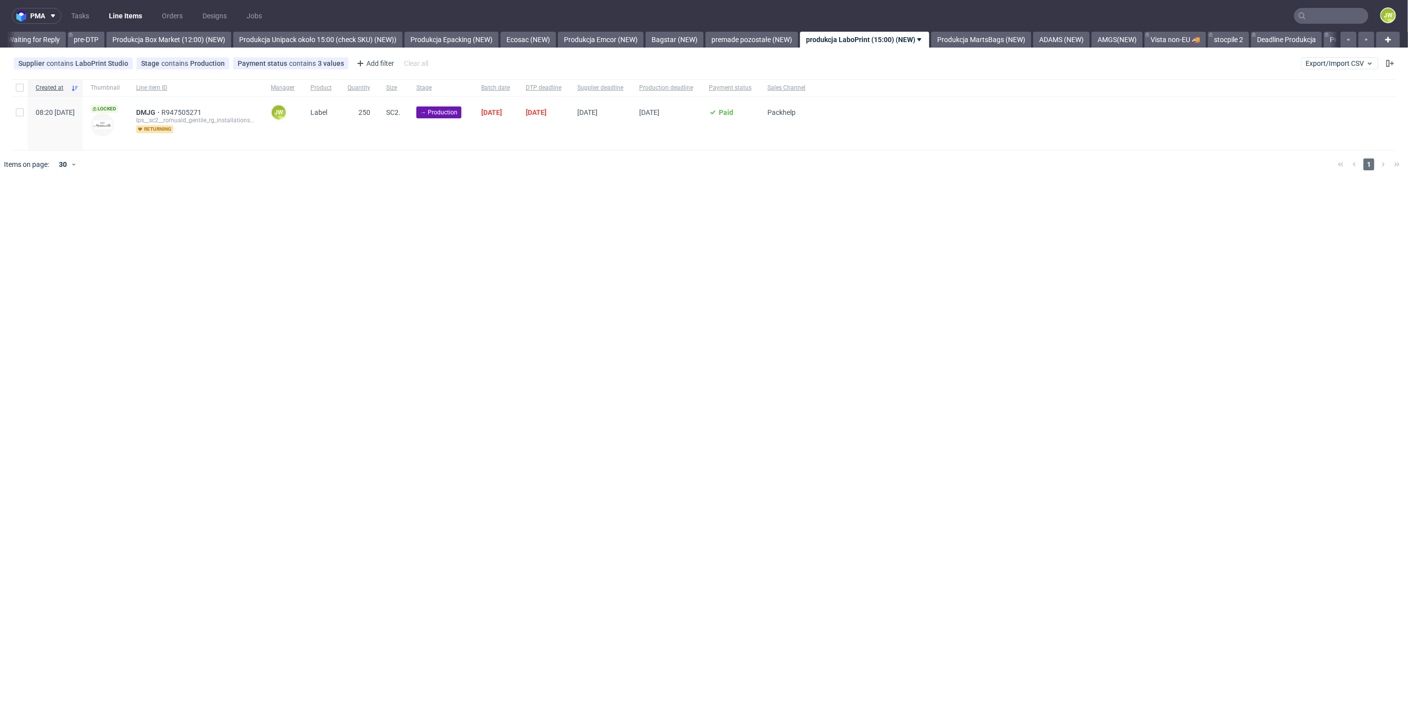
scroll to position [0, 1714]
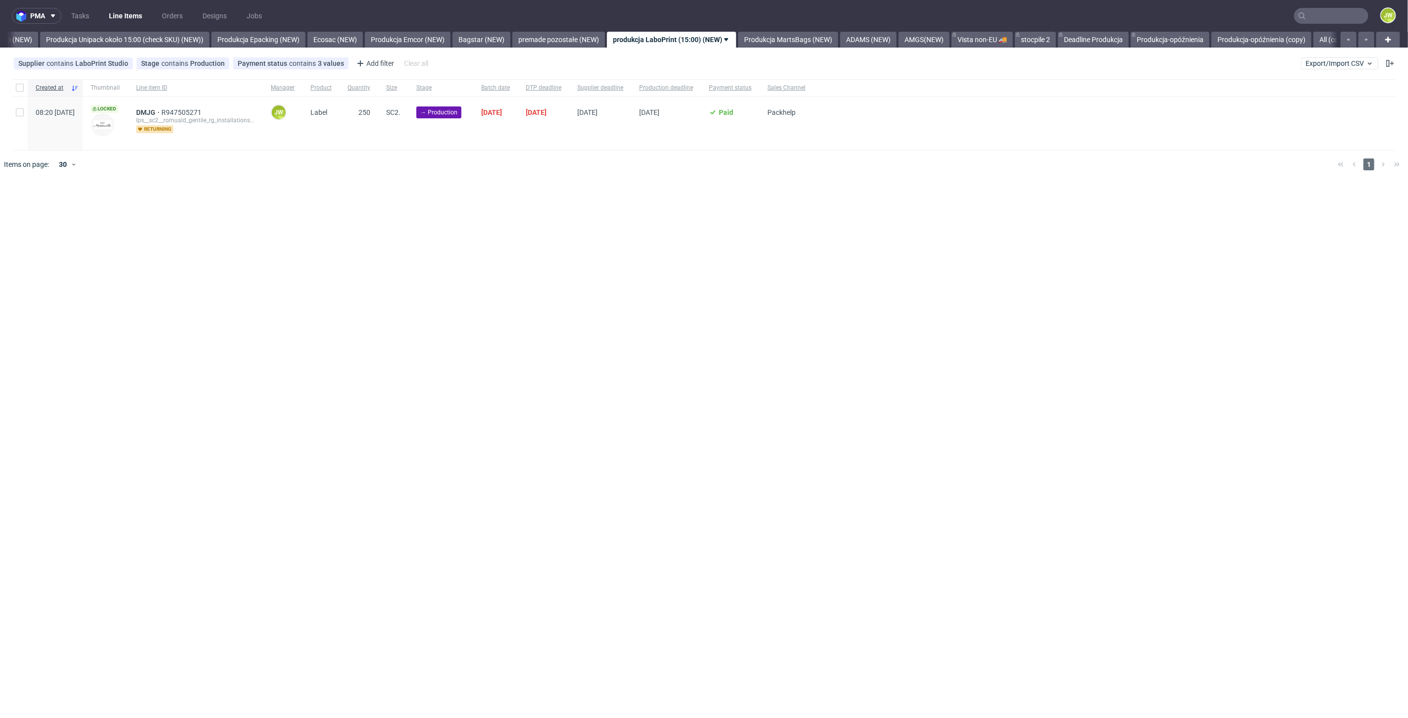
scroll to position [0, 1818]
drag, startPoint x: 656, startPoint y: 261, endPoint x: 612, endPoint y: 226, distance: 55.7
click at [652, 258] on div "pma Tasks Line Items Orders Designs Jobs JW All DTP Late Shipped Shipments DTP …" at bounding box center [704, 359] width 1408 height 718
click at [370, 199] on div "pma Tasks Line Items Orders Designs Jobs JW All DTP Late Shipped Shipments DTP …" at bounding box center [704, 359] width 1408 height 718
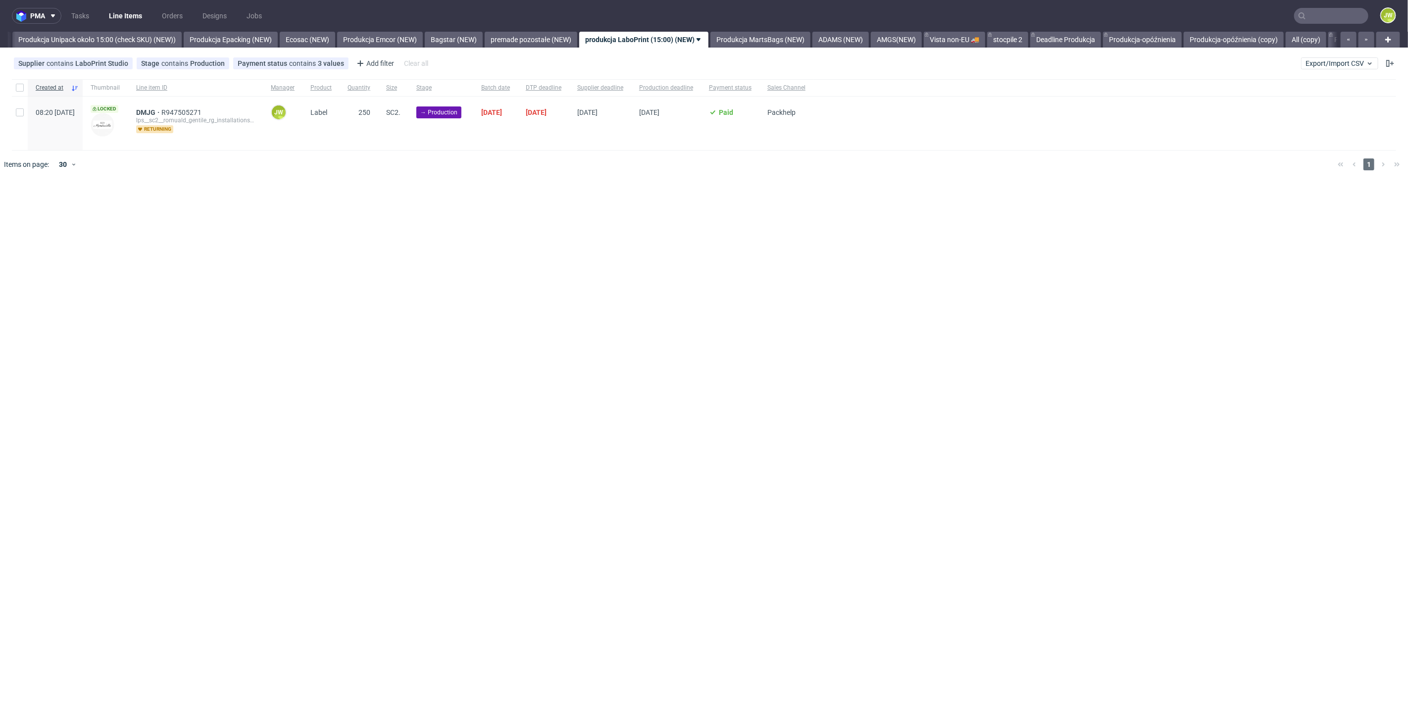
click at [591, 204] on div "pma Tasks Line Items Orders Designs Jobs JW All DTP Late Shipped Shipments DTP …" at bounding box center [704, 359] width 1408 height 718
click at [18, 91] on input "checkbox" at bounding box center [20, 88] width 8 height 8
checkbox input "true"
click at [580, 413] on div "pma Tasks Line Items Orders Designs Jobs JW All DTP Late Shipped Shipments DTP …" at bounding box center [704, 359] width 1408 height 718
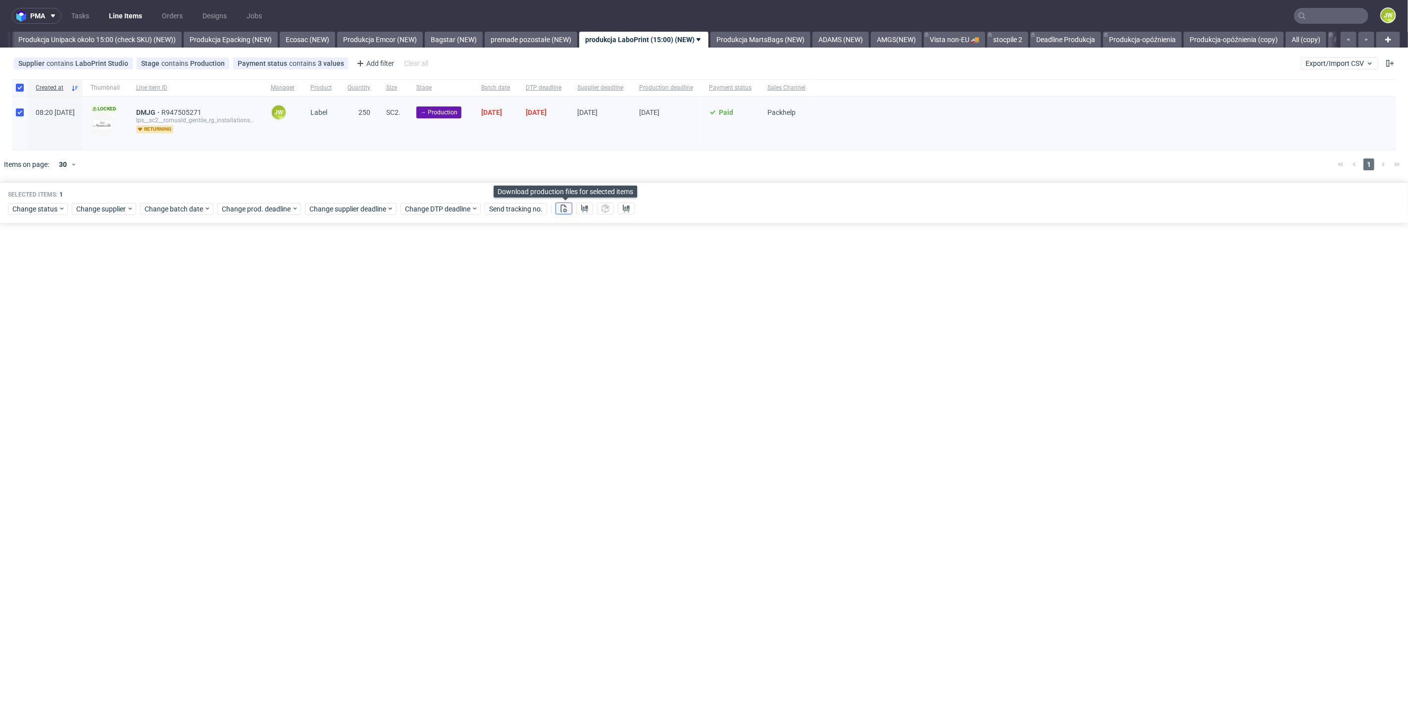
click at [566, 211] on use at bounding box center [564, 208] width 6 height 8
click at [577, 210] on div "Change status Change supplier Change batch date Change prod. deadline Change su…" at bounding box center [704, 208] width 1392 height 14
click at [583, 210] on use at bounding box center [584, 208] width 7 height 8
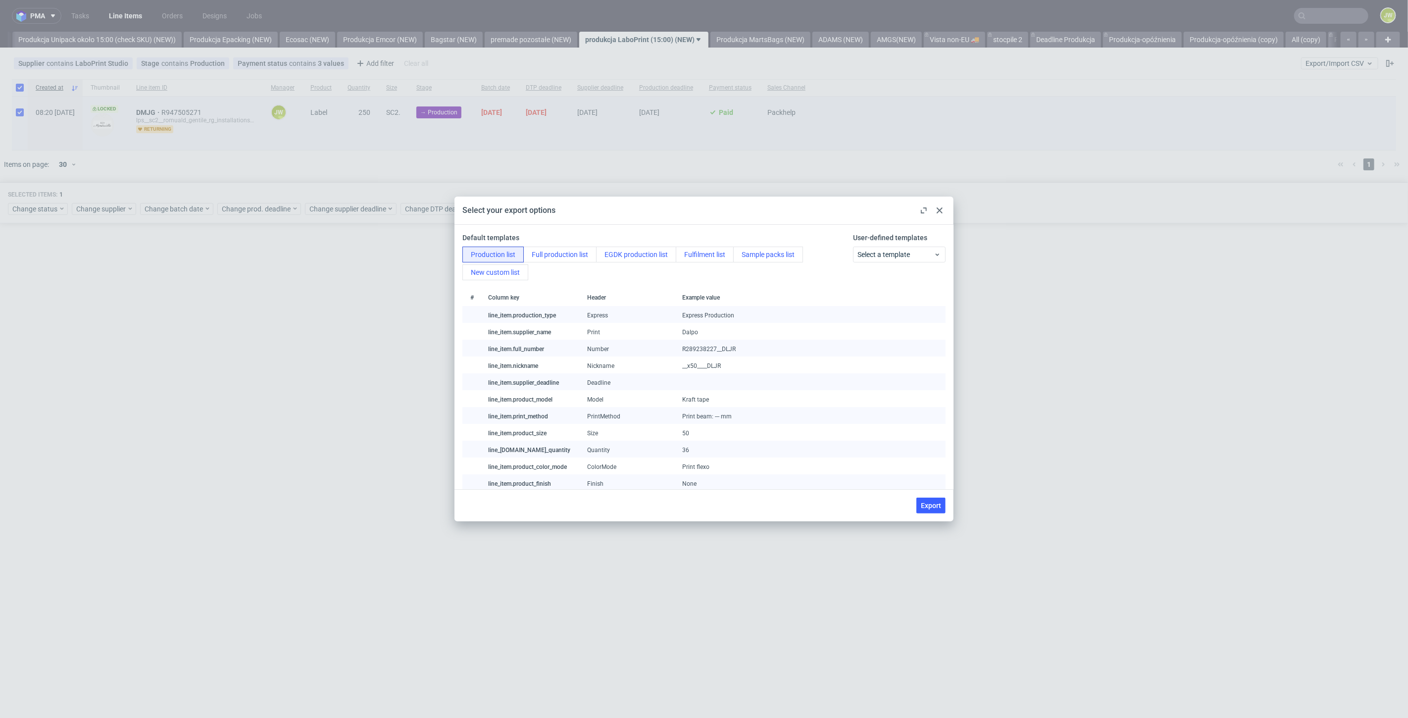
click at [941, 513] on button "Export" at bounding box center [930, 506] width 29 height 16
checkbox input "false"
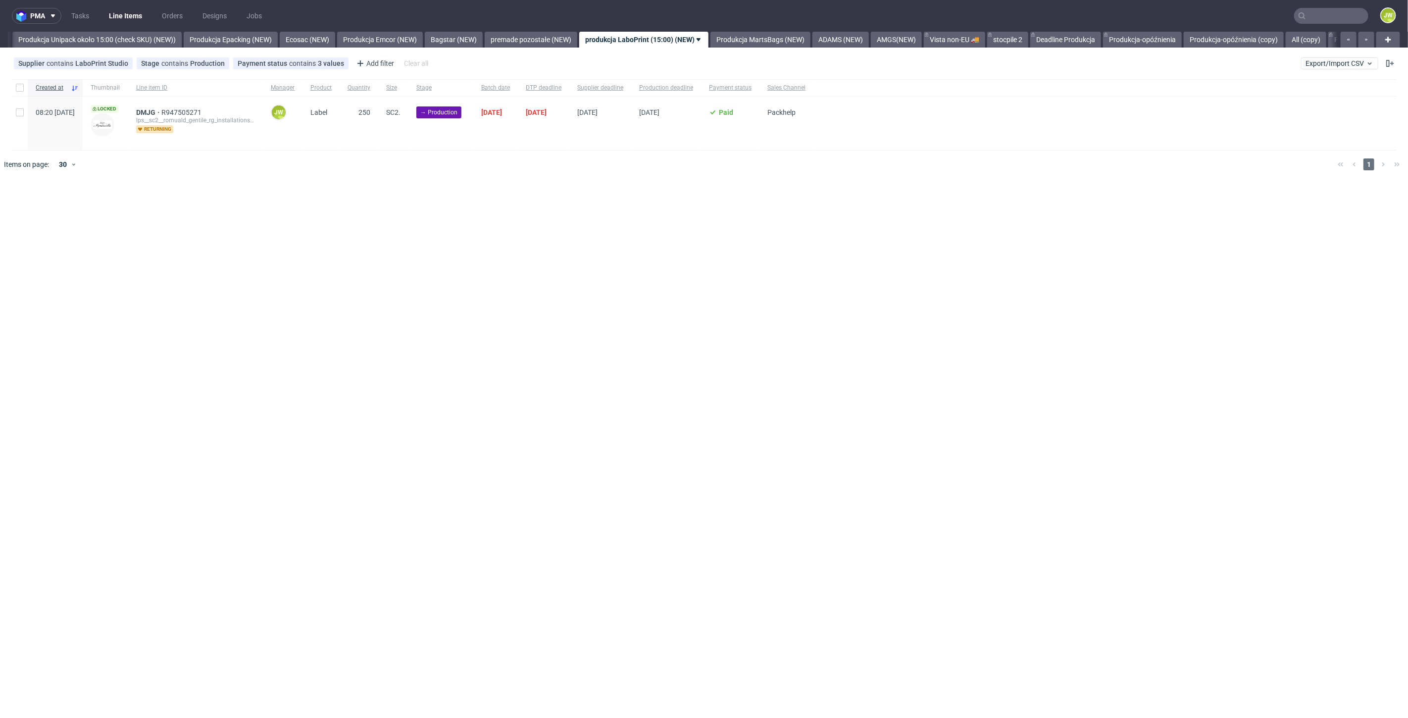
drag, startPoint x: 450, startPoint y: 325, endPoint x: 273, endPoint y: 161, distance: 240.7
click at [449, 319] on div "pma Tasks Line Items Orders Designs Jobs JW All DTP Late Shipped Shipments DTP …" at bounding box center [704, 359] width 1408 height 718
click at [20, 85] on input "checkbox" at bounding box center [20, 88] width 8 height 8
checkbox input "true"
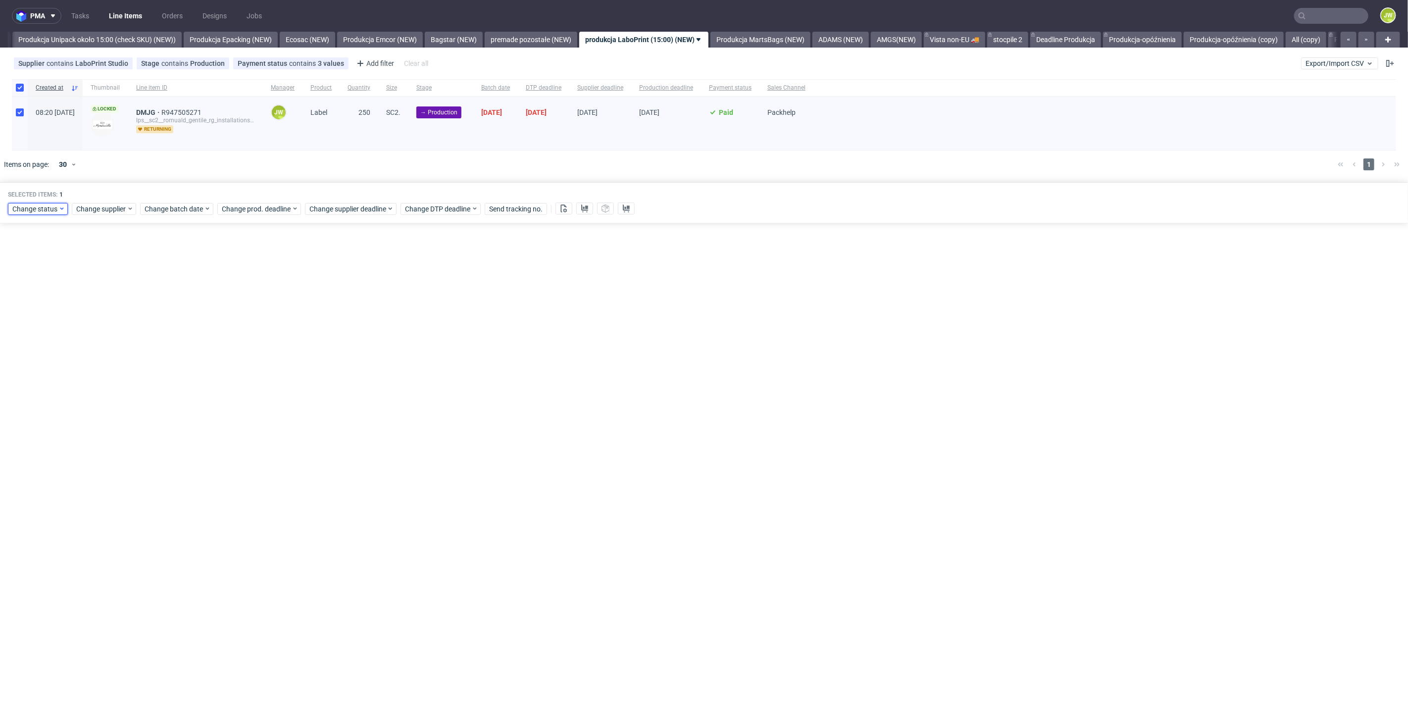
click at [36, 211] on span "Change status" at bounding box center [35, 209] width 46 height 10
click at [36, 332] on span "In Production" at bounding box center [37, 337] width 50 height 14
click at [105, 355] on span "Save" at bounding box center [112, 355] width 15 height 7
click at [549, 37] on link "premade pozostałe (NEW)" at bounding box center [531, 40] width 93 height 16
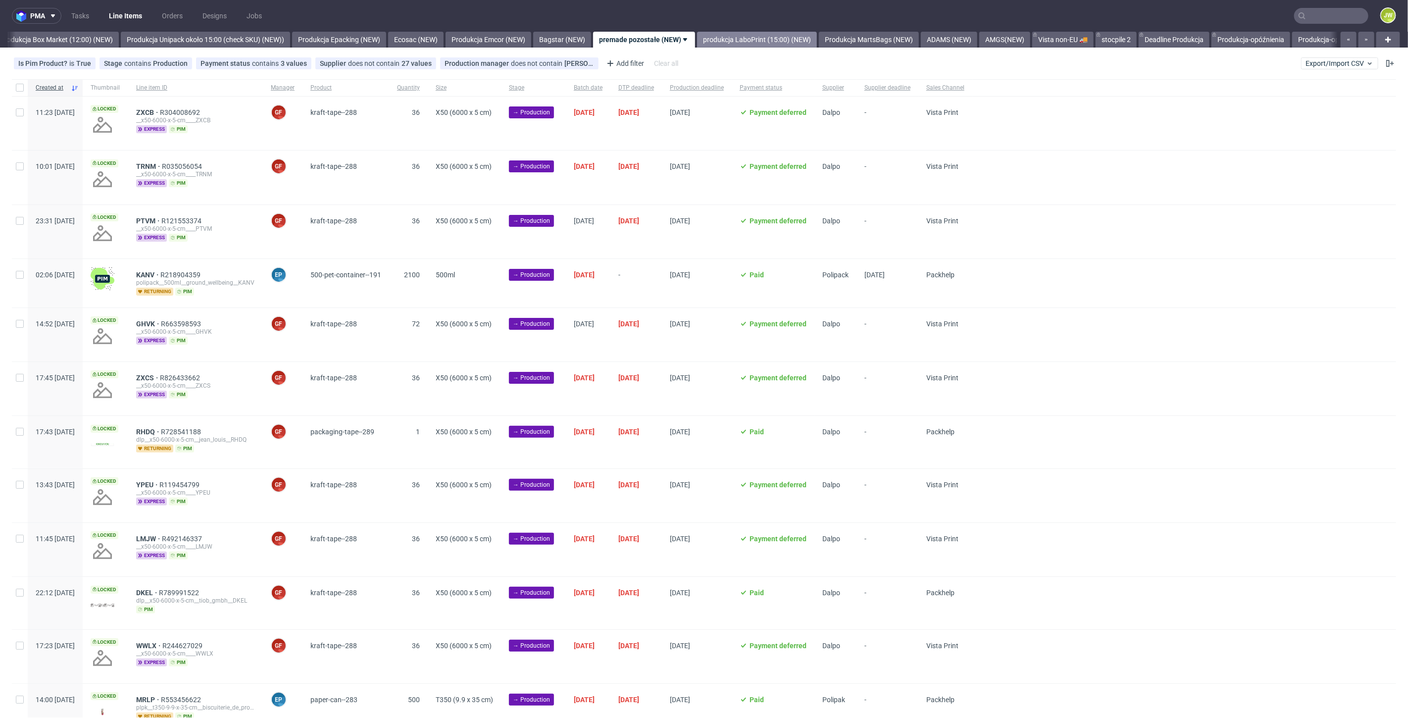
click at [785, 47] on link "produkcja LaboPrint (15:00) (NEW)" at bounding box center [757, 40] width 120 height 16
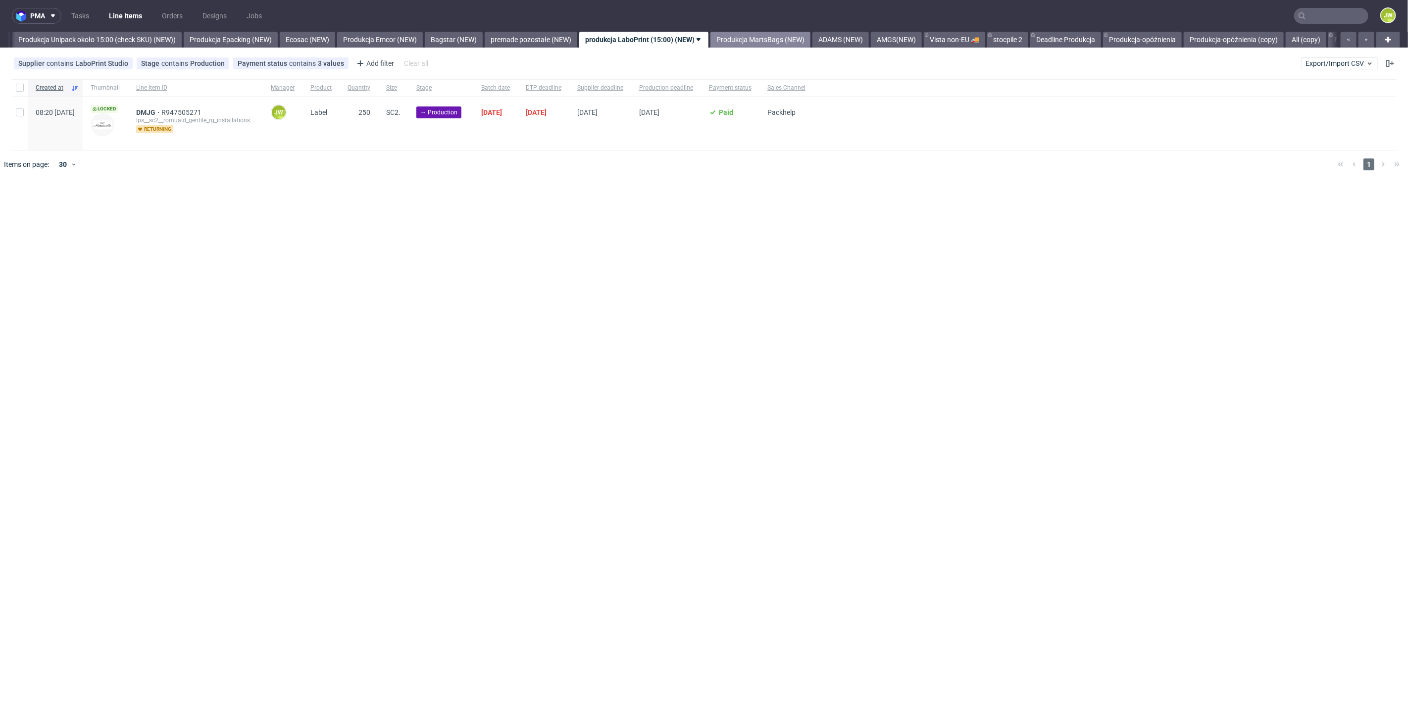
click at [793, 38] on link "Produkcja MartsBags (NEW)" at bounding box center [761, 40] width 100 height 16
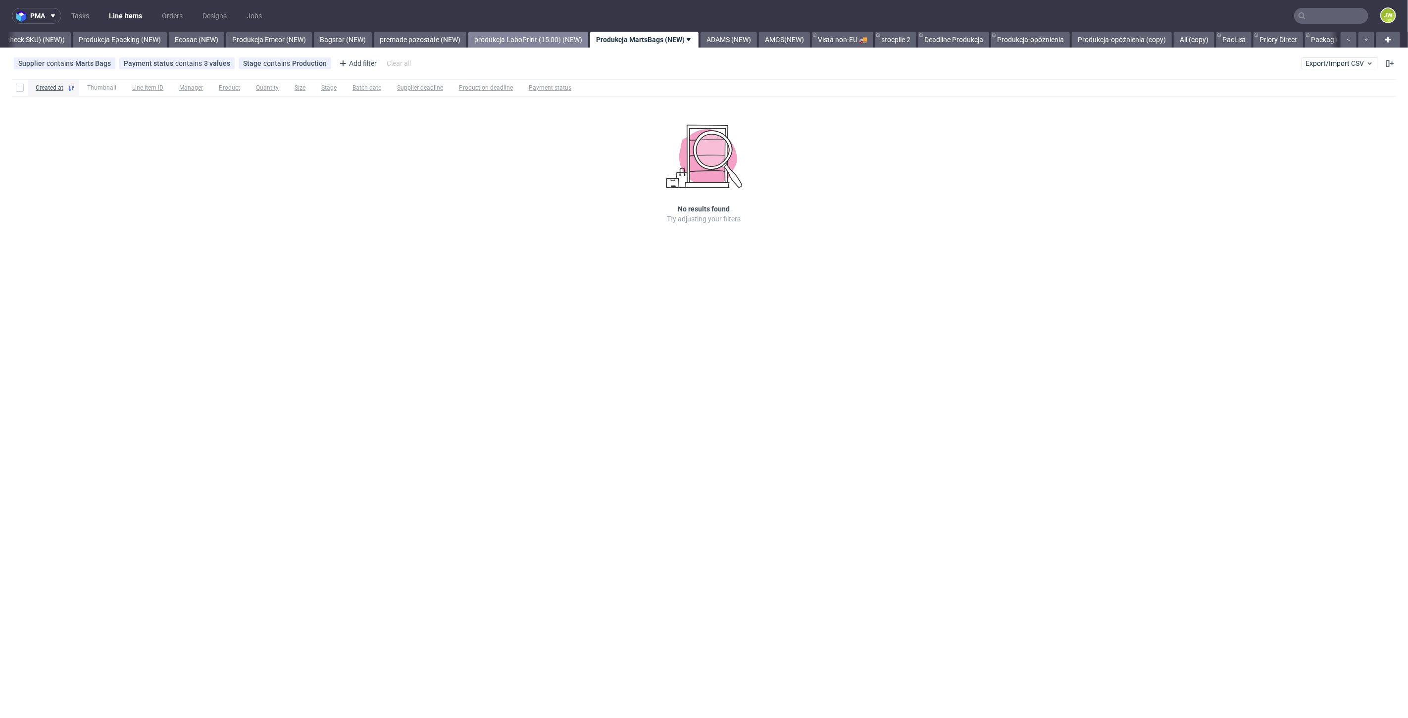
click at [517, 40] on link "produkcja LaboPrint (15:00) (NEW)" at bounding box center [528, 40] width 120 height 16
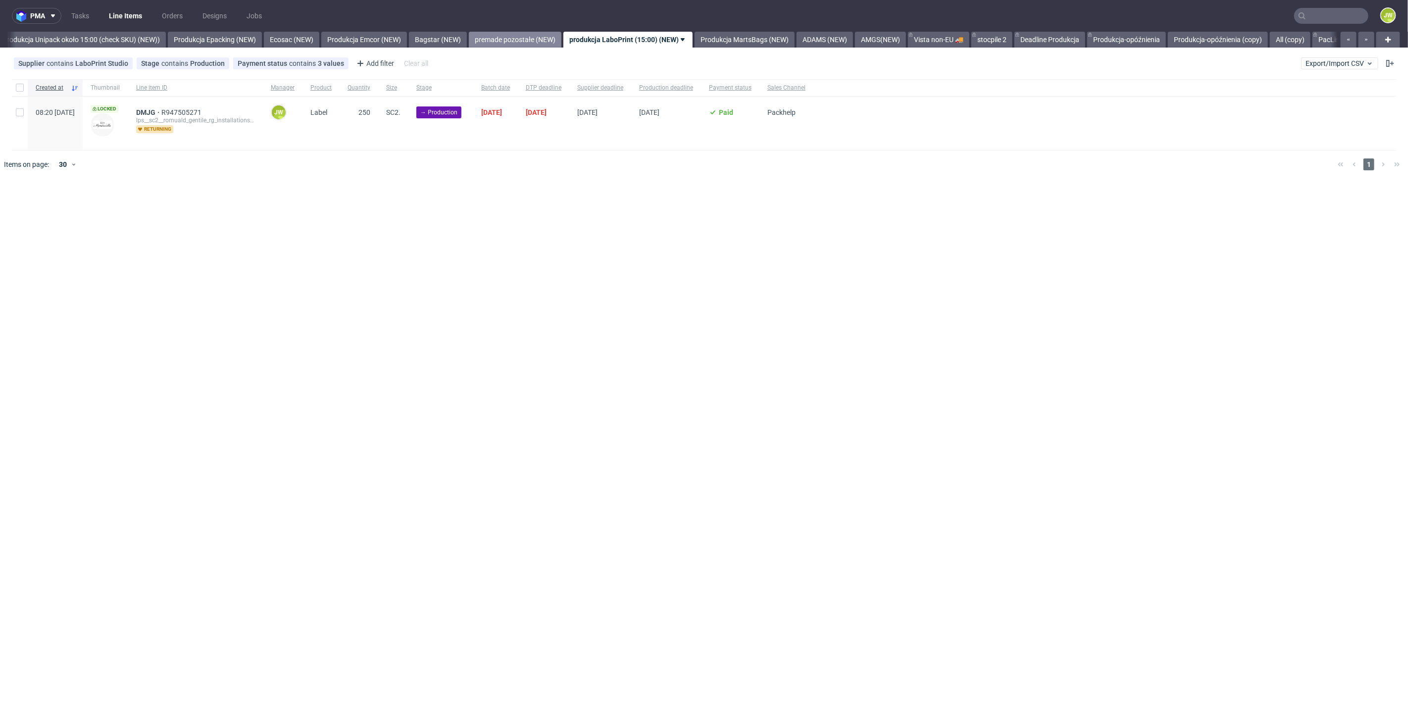
scroll to position [0, 1818]
click at [757, 33] on link "Produkcja MartsBags (NEW)" at bounding box center [761, 40] width 100 height 16
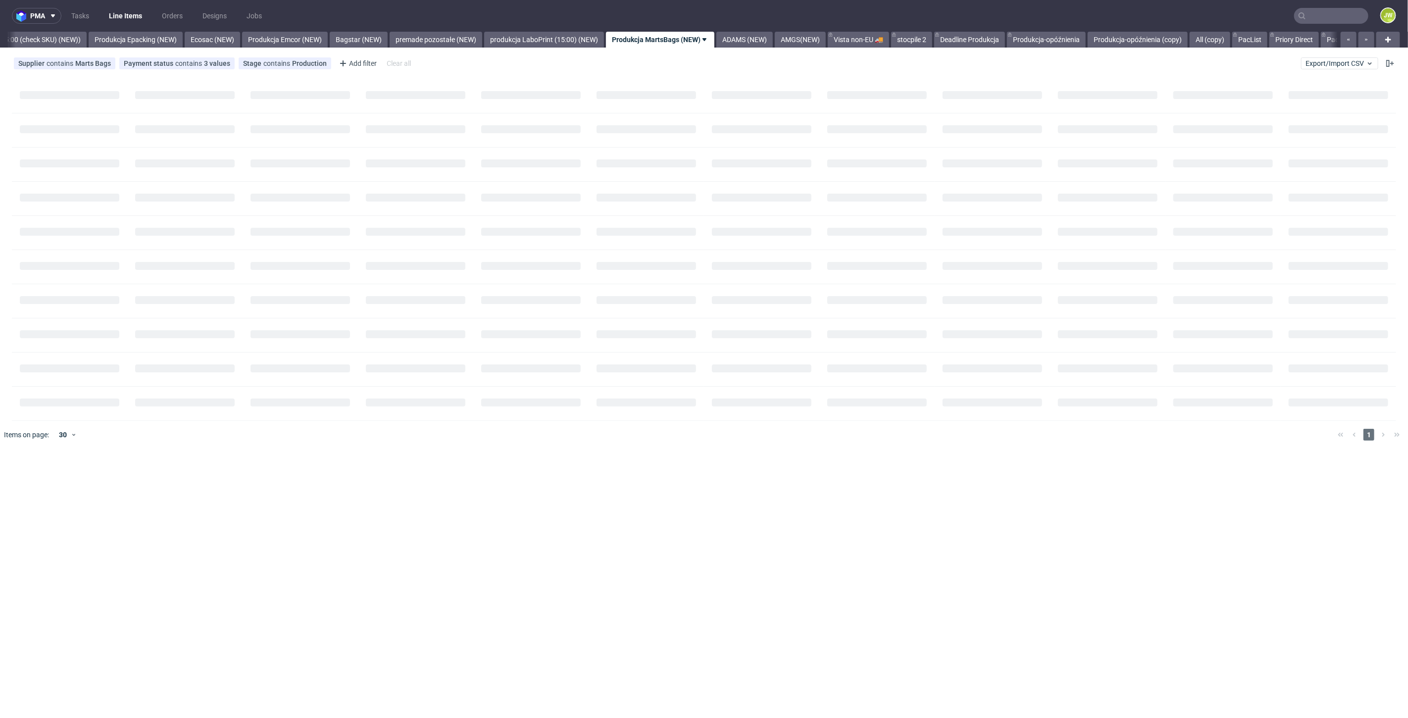
scroll to position [0, 1929]
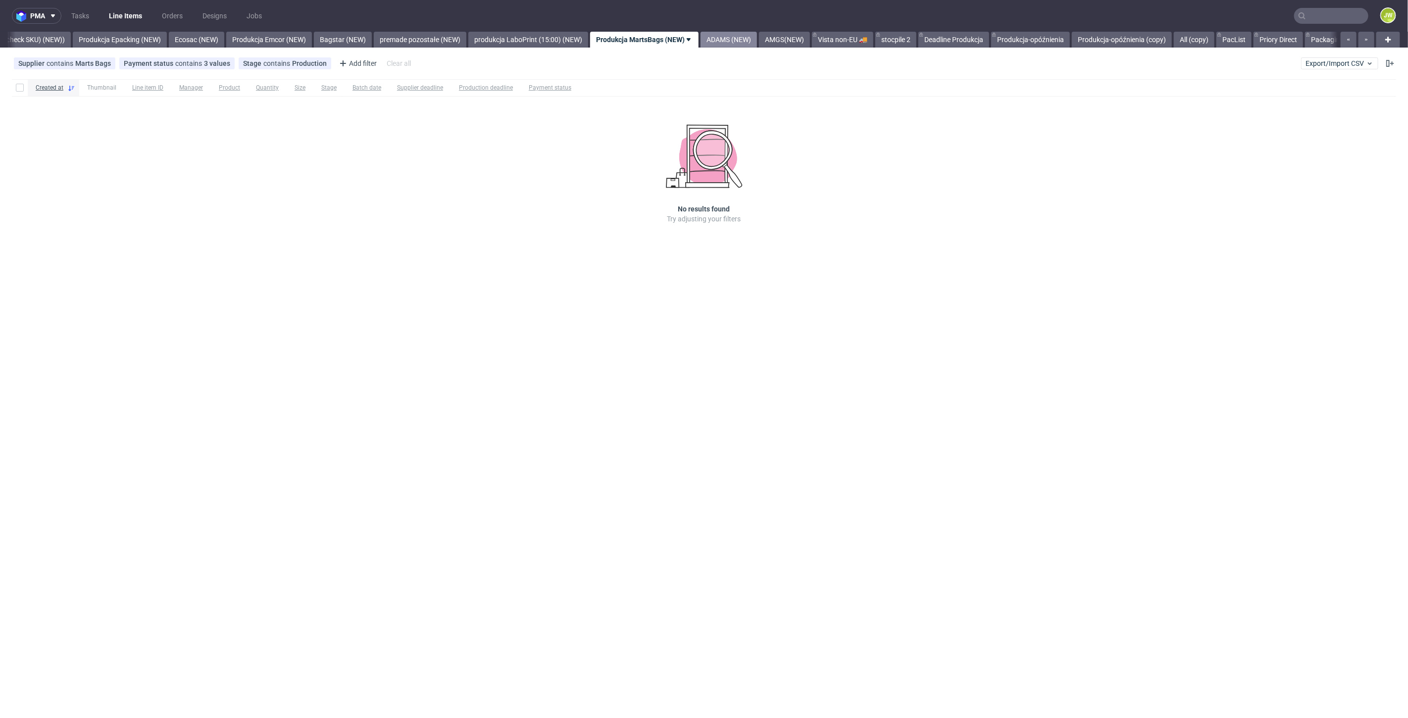
click at [757, 45] on link "ADAMS (NEW)" at bounding box center [729, 40] width 56 height 16
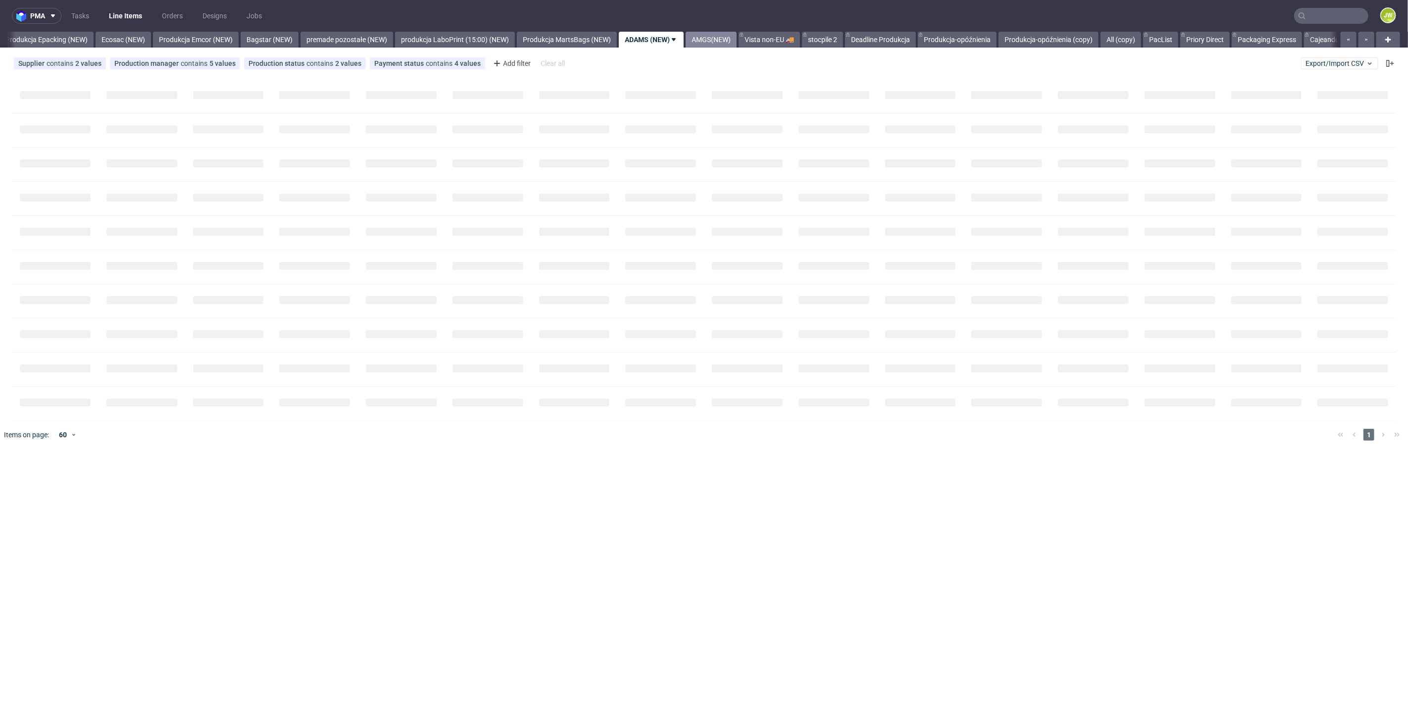
scroll to position [0, 2009]
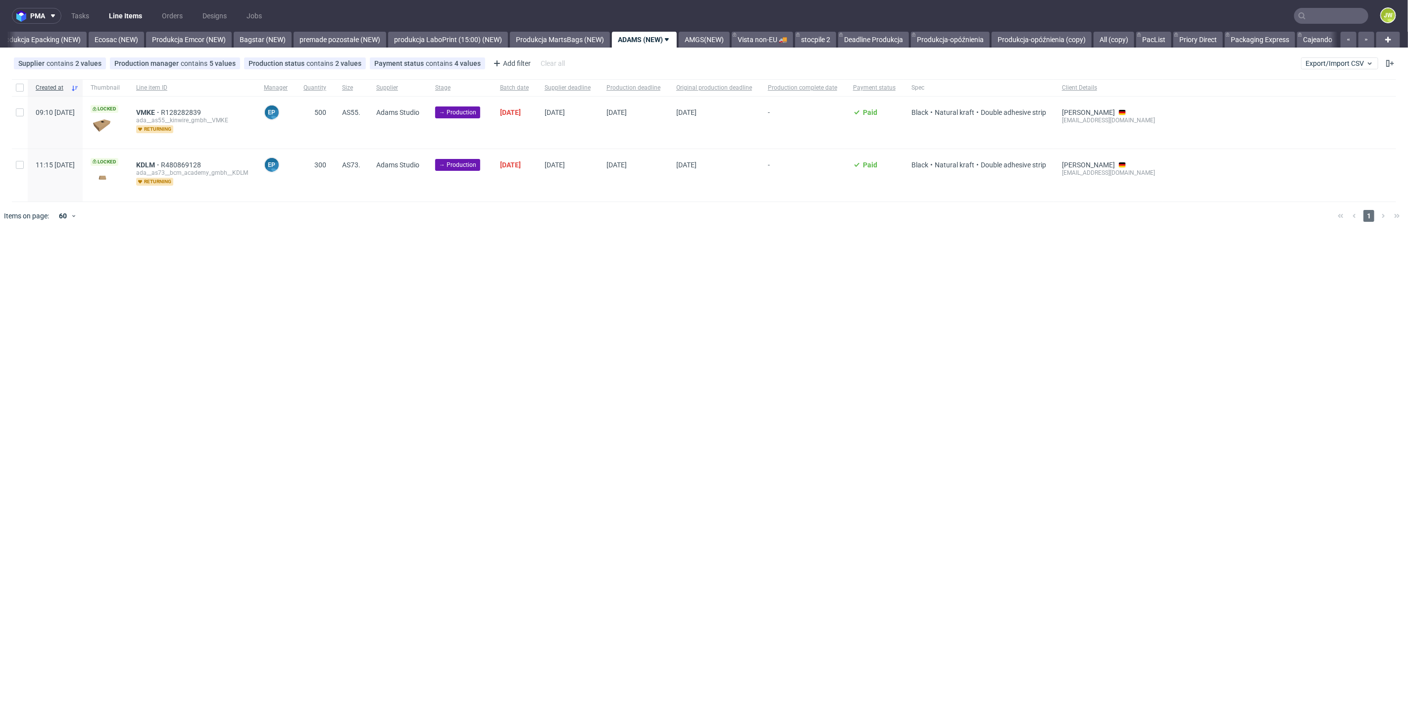
click at [919, 355] on div "pma Tasks Line Items Orders Designs Jobs JW All DTP Late Shipped Shipments DTP …" at bounding box center [704, 359] width 1408 height 718
click at [19, 91] on input "checkbox" at bounding box center [20, 88] width 8 height 8
checkbox input "true"
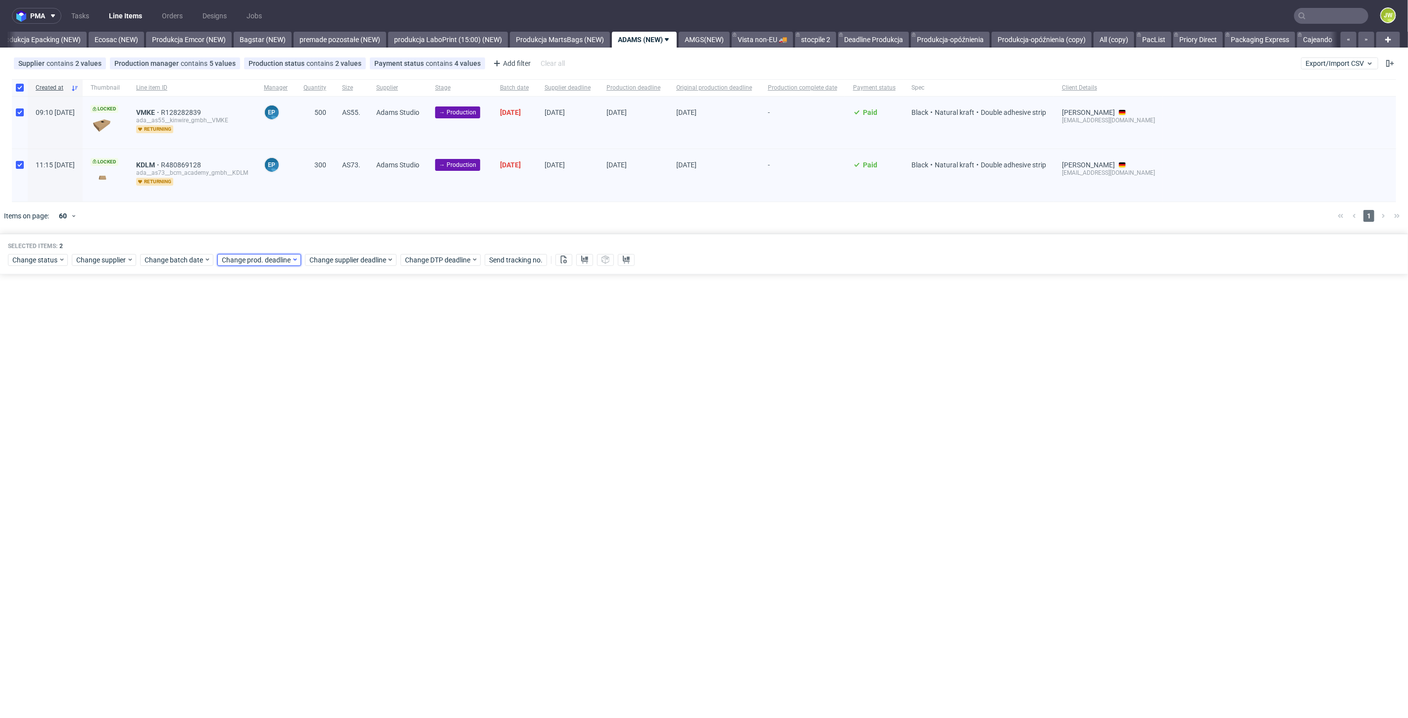
click at [258, 261] on span "Change prod. deadline" at bounding box center [257, 260] width 70 height 10
click at [155, 263] on span "Change batch date" at bounding box center [174, 260] width 59 height 10
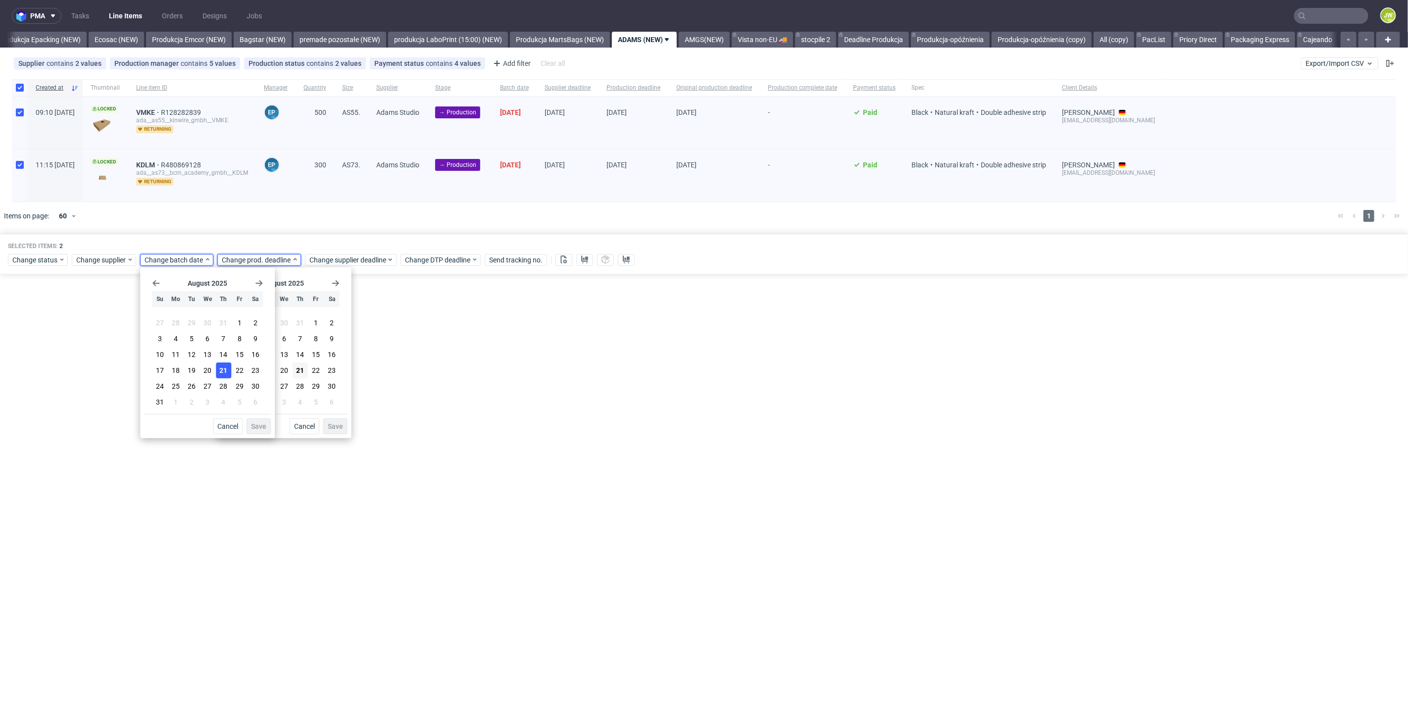
click at [221, 375] on button "21" at bounding box center [223, 370] width 15 height 16
click at [260, 423] on span "Save" at bounding box center [258, 426] width 15 height 7
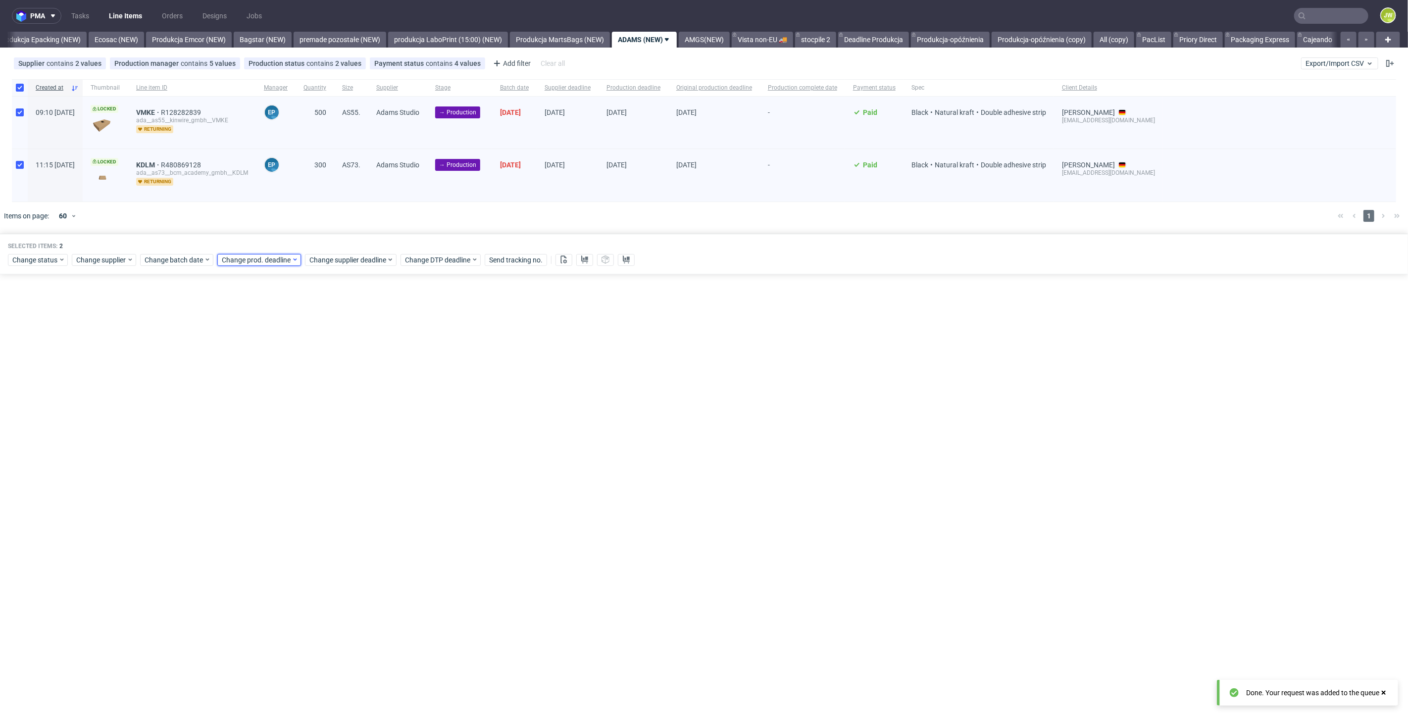
click at [255, 261] on span "Change prod. deadline" at bounding box center [257, 260] width 70 height 10
drag, startPoint x: 267, startPoint y: 387, endPoint x: 266, endPoint y: 400, distance: 13.4
click at [266, 400] on section "27 28 29 30 31 1 2 3 4 5 6 7 8 9 10 11 12 13 14 15 16 17 18 19 20 21 22 23 24 2…" at bounding box center [284, 362] width 111 height 95
click at [266, 400] on span "2" at bounding box center [268, 402] width 4 height 10
click at [335, 426] on span "Save" at bounding box center [335, 426] width 15 height 7
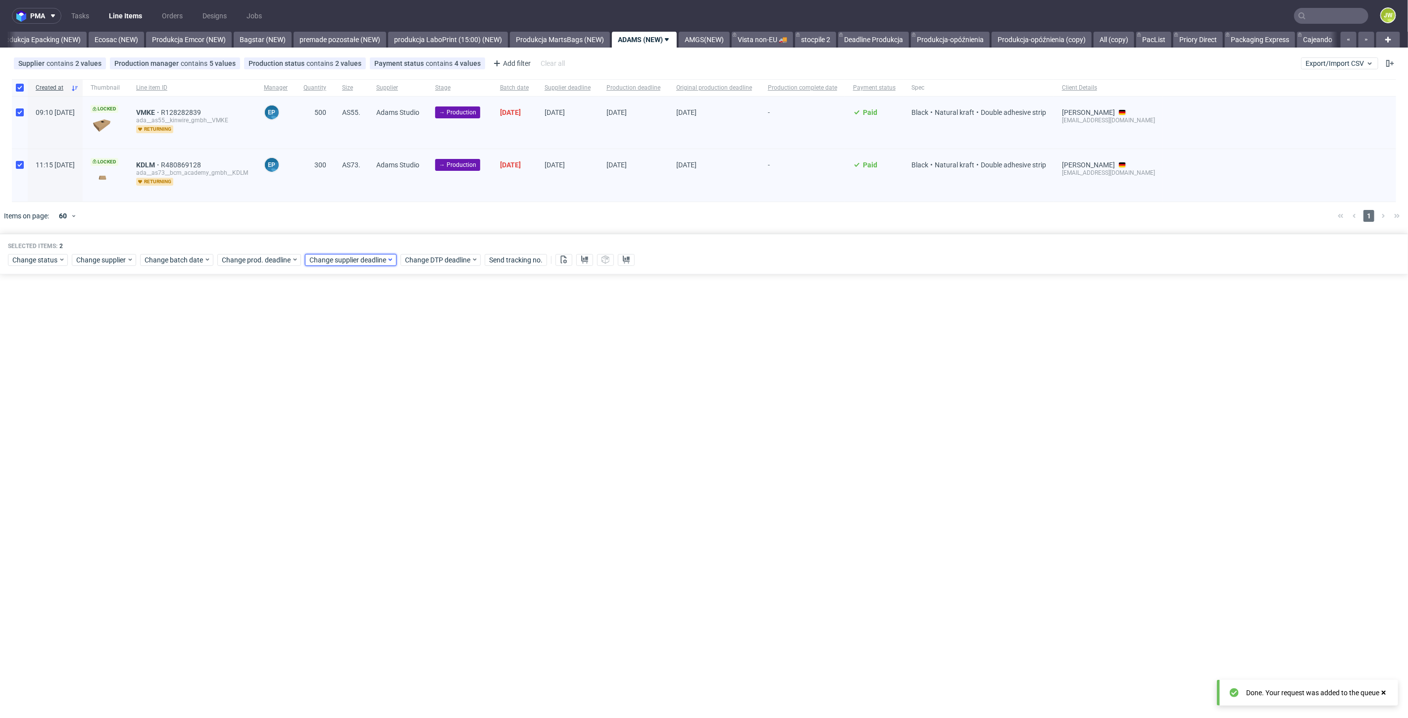
click at [332, 261] on span "Change supplier deadline" at bounding box center [347, 260] width 77 height 10
click at [250, 252] on div "Selected items: 2 Change status Change supplier Change batch date Change prod. …" at bounding box center [704, 254] width 1408 height 41
click at [253, 259] on span "Change prod. deadline" at bounding box center [257, 260] width 70 height 10
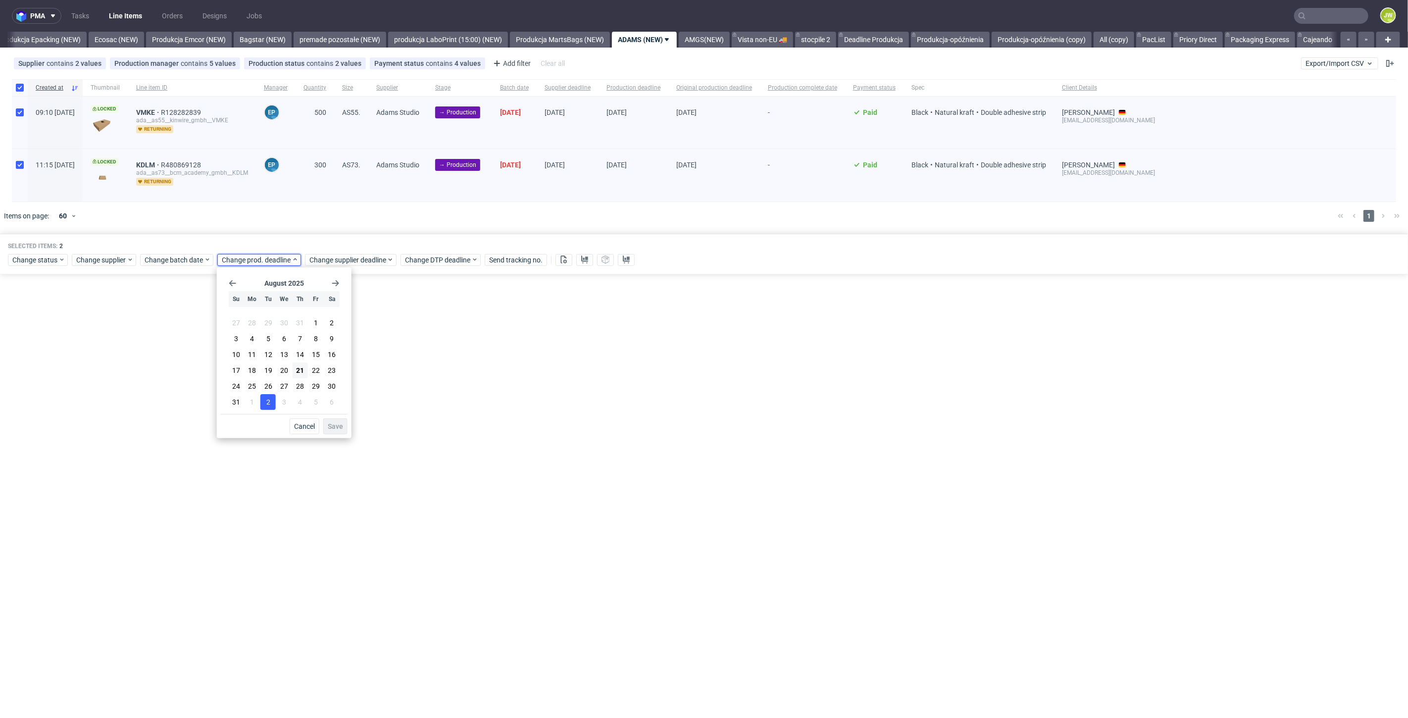
click at [266, 398] on span "2" at bounding box center [268, 402] width 4 height 10
click at [355, 253] on div "Change status Change supplier Change batch date Change prod. deadline Change su…" at bounding box center [704, 259] width 1392 height 14
click at [355, 255] on span "Change supplier deadline" at bounding box center [347, 260] width 77 height 10
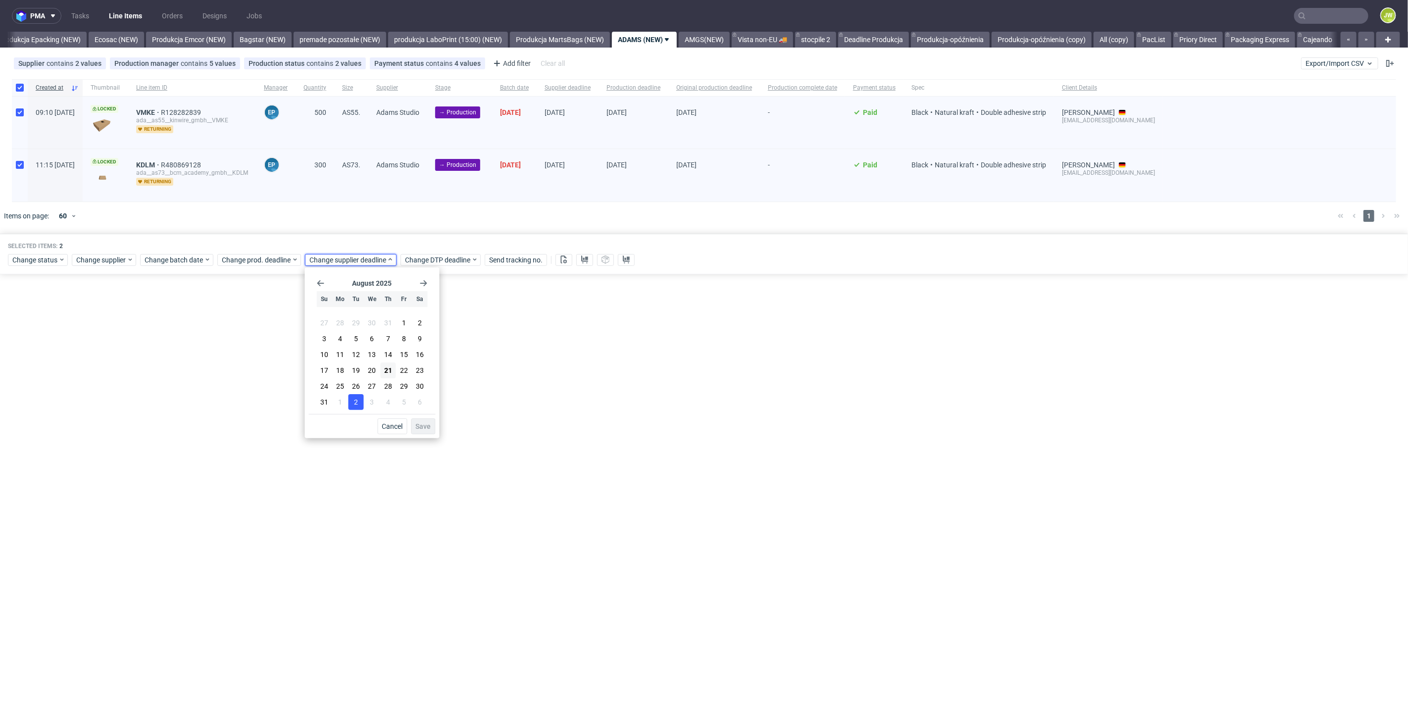
click at [356, 401] on span "2" at bounding box center [356, 402] width 4 height 10
click at [426, 424] on span "Save" at bounding box center [423, 426] width 15 height 7
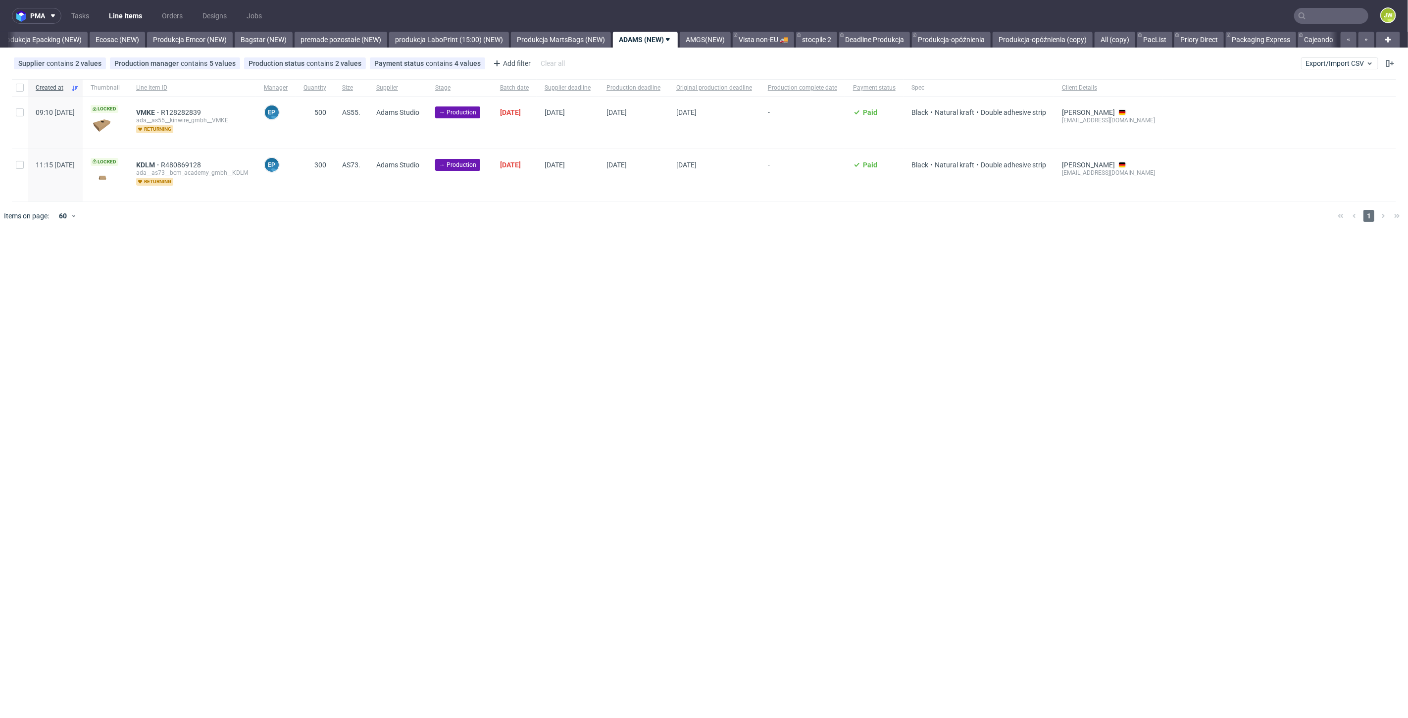
scroll to position [0, 2009]
click at [705, 278] on div "pma Tasks Line Items Orders Designs Jobs JW All DTP Late Shipped Shipments DTP …" at bounding box center [704, 359] width 1408 height 718
click at [727, 37] on link "AMGS(NEW)" at bounding box center [704, 40] width 51 height 16
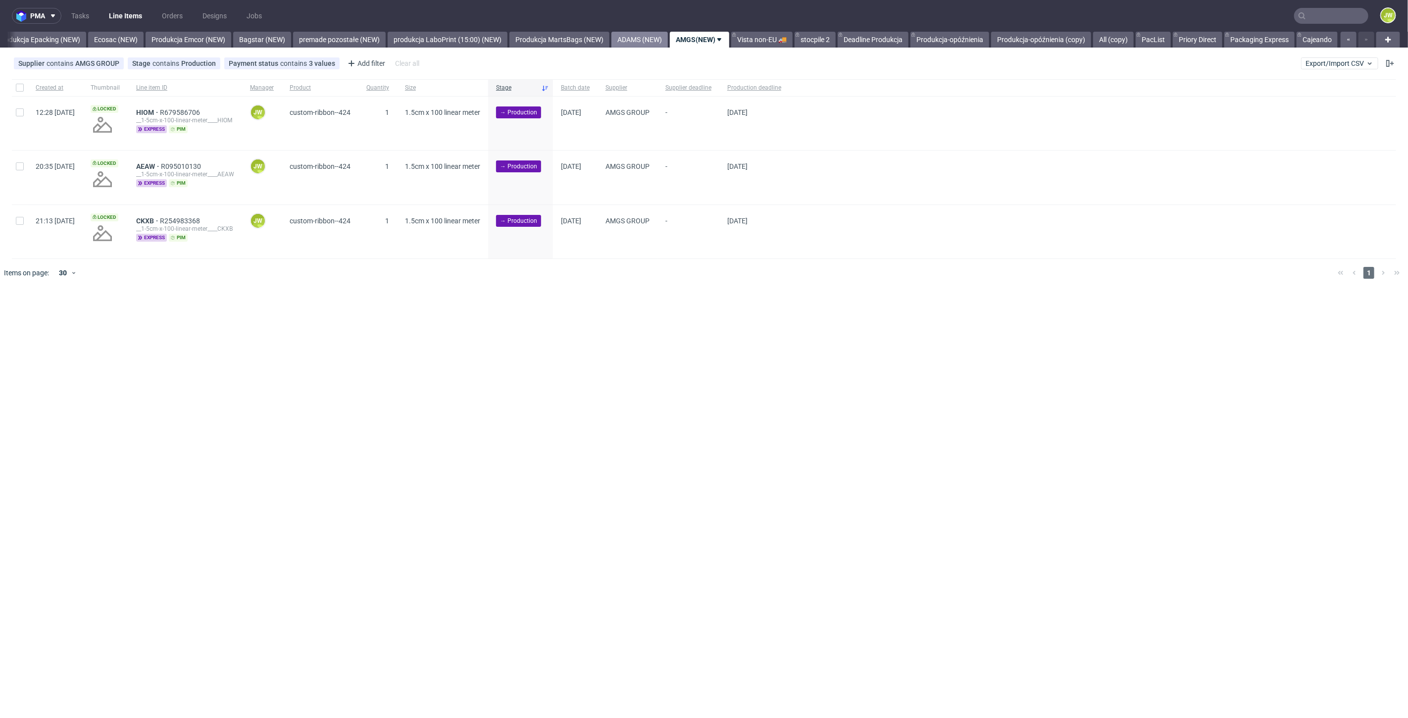
click at [638, 43] on link "ADAMS (NEW)" at bounding box center [639, 40] width 56 height 16
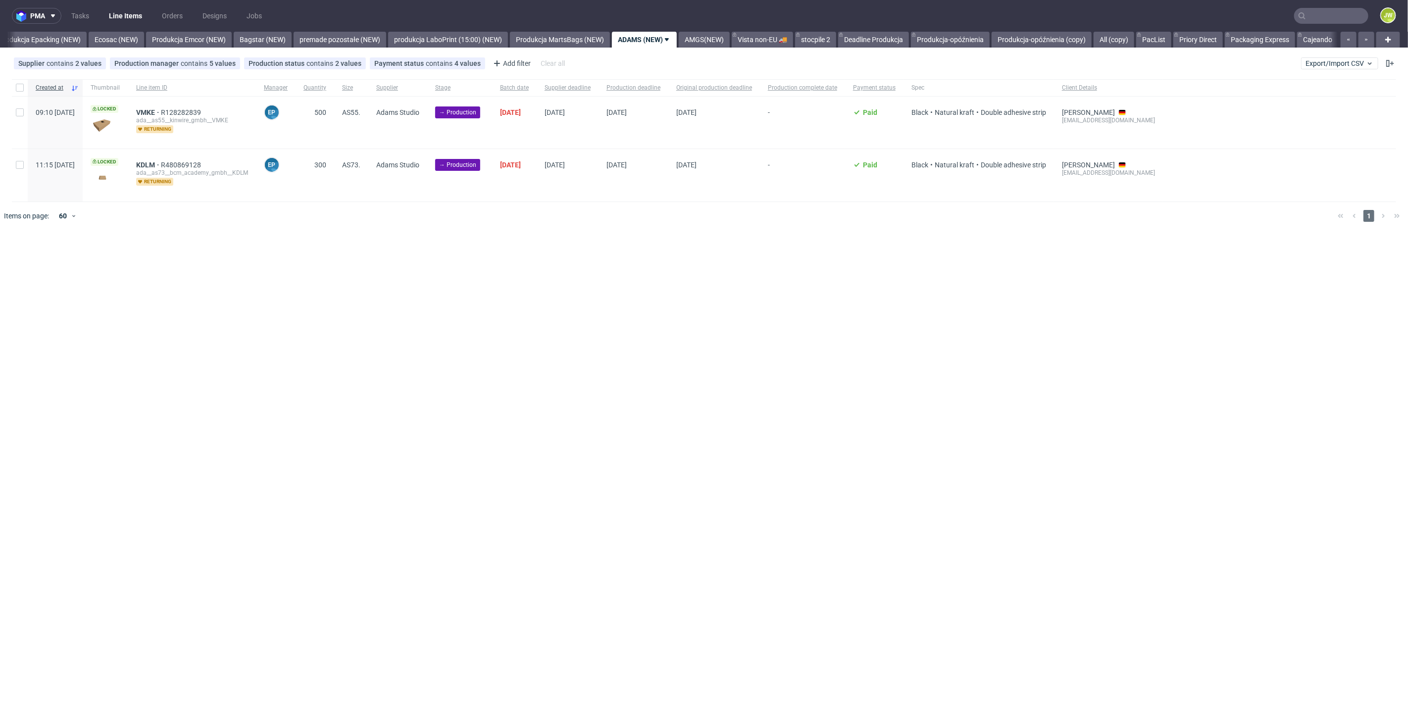
click at [620, 257] on div "pma Tasks Line Items Orders Designs Jobs JW All DTP Late Shipped Shipments DTP …" at bounding box center [704, 359] width 1408 height 718
click at [16, 88] on input "checkbox" at bounding box center [20, 88] width 8 height 8
checkbox input "true"
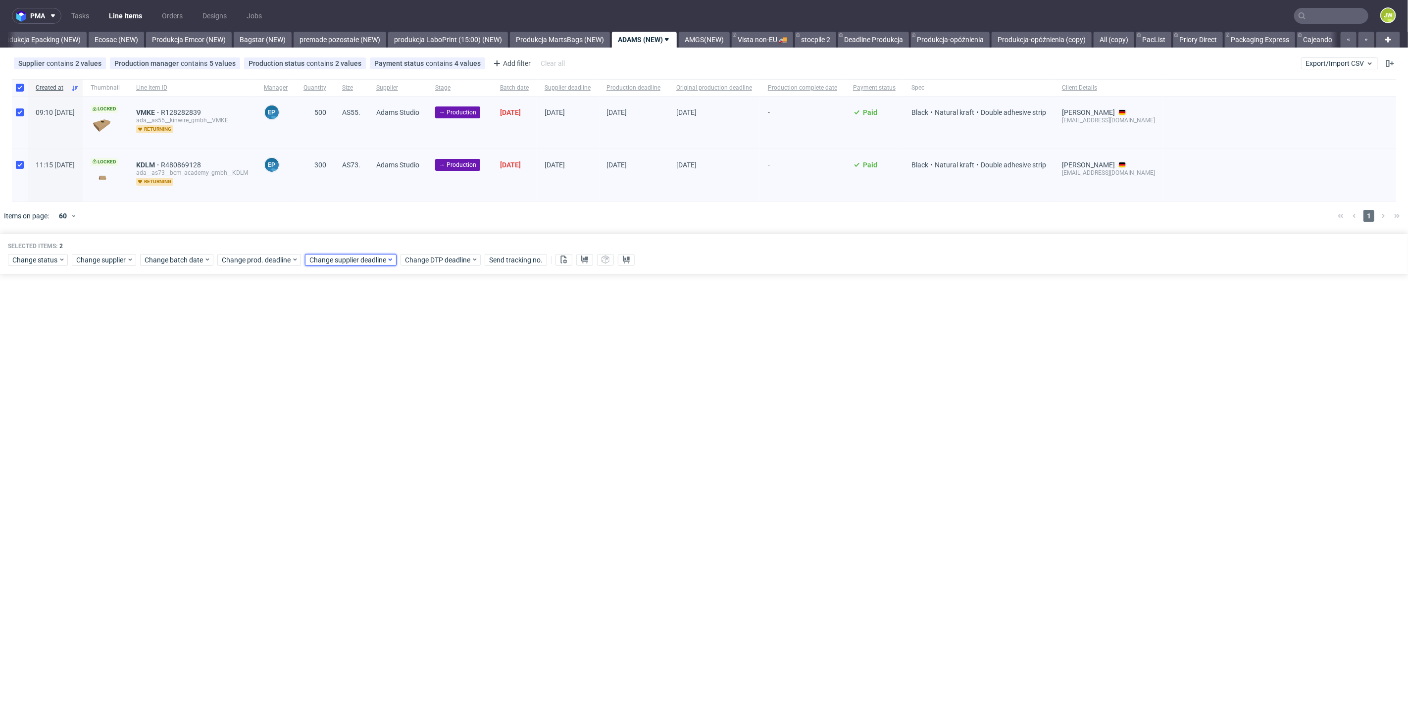
click at [338, 256] on span "Change supplier deadline" at bounding box center [347, 260] width 77 height 10
click at [355, 404] on span "2" at bounding box center [356, 402] width 4 height 10
click at [433, 429] on button "Save" at bounding box center [423, 426] width 24 height 16
click at [730, 38] on link "AMGS(NEW)" at bounding box center [704, 40] width 51 height 16
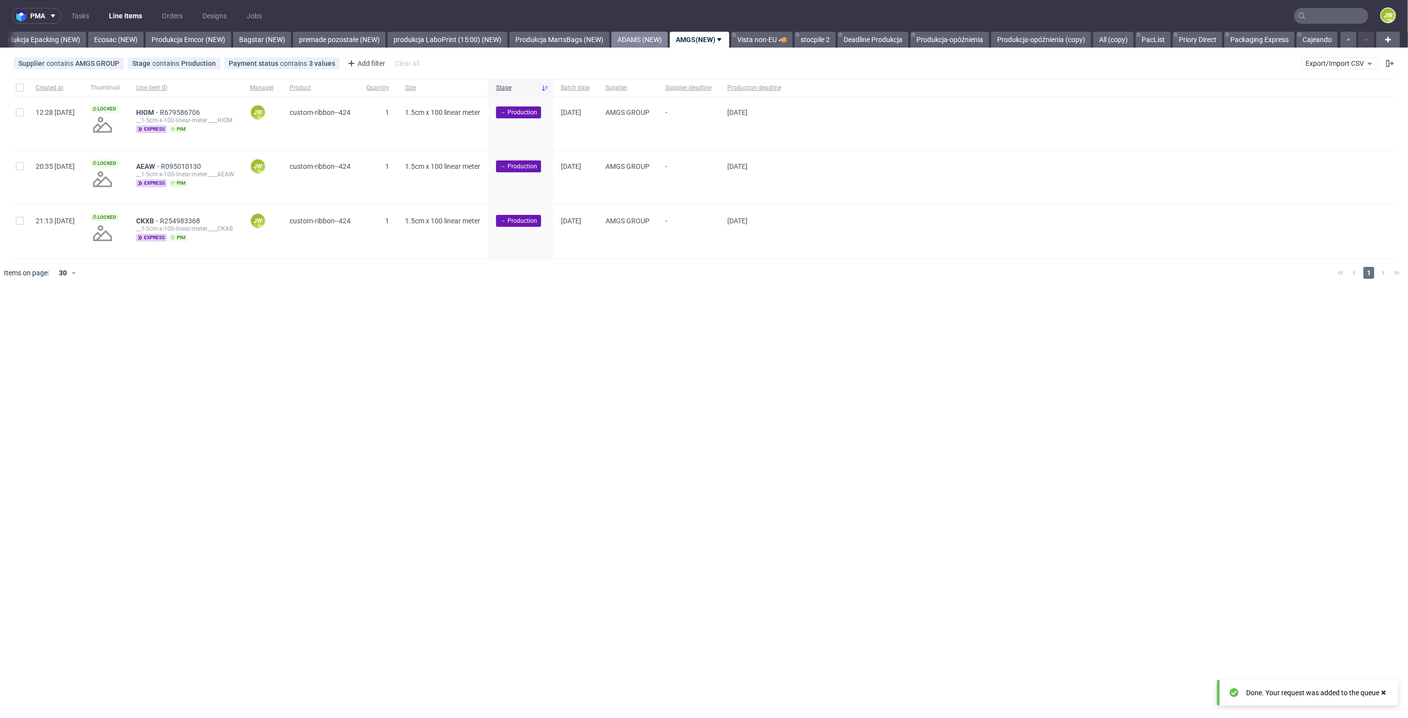
click at [637, 44] on link "ADAMS (NEW)" at bounding box center [639, 40] width 56 height 16
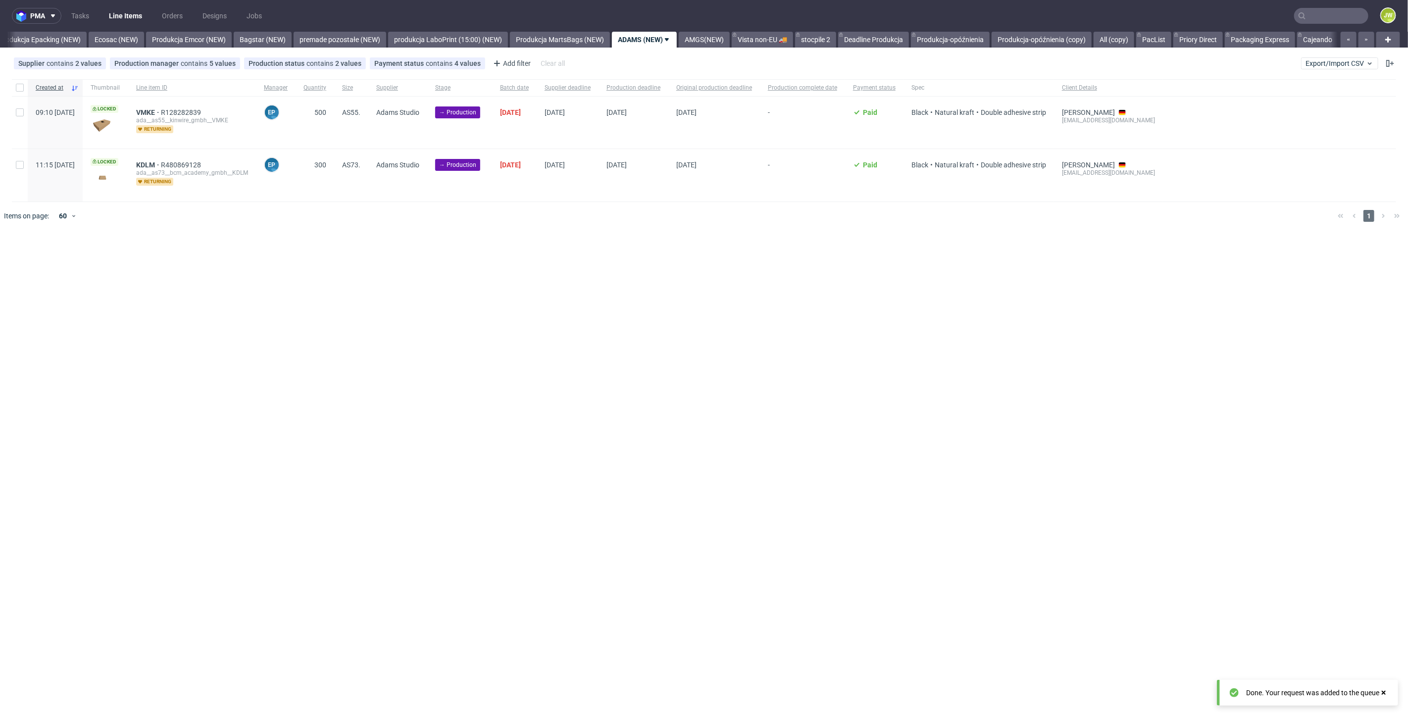
click at [613, 317] on div "pma Tasks Line Items Orders Designs Jobs JW All DTP Late Shipped Shipments DTP …" at bounding box center [704, 359] width 1408 height 718
click at [15, 90] on div at bounding box center [20, 87] width 16 height 17
checkbox input "true"
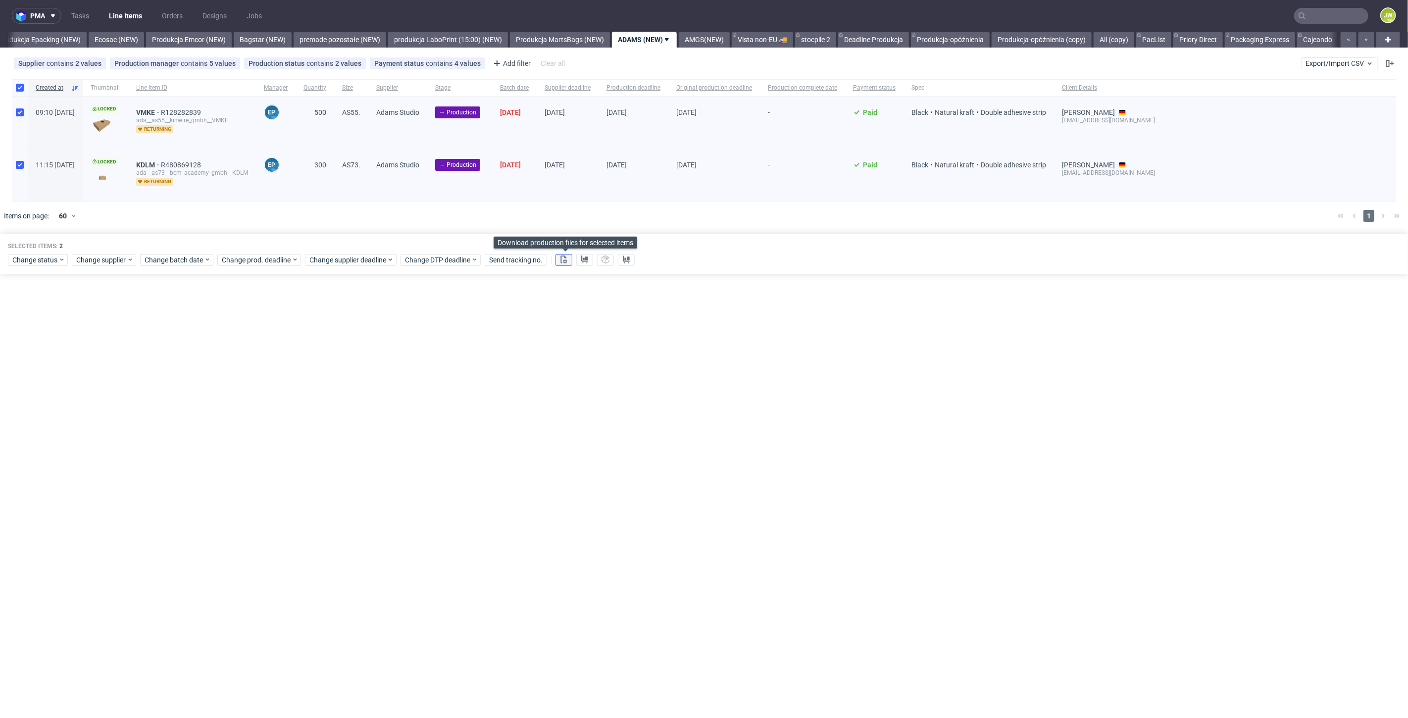
drag, startPoint x: 558, startPoint y: 260, endPoint x: 566, endPoint y: 260, distance: 7.9
click at [559, 260] on button at bounding box center [564, 260] width 17 height 12
click at [584, 259] on icon at bounding box center [585, 259] width 8 height 8
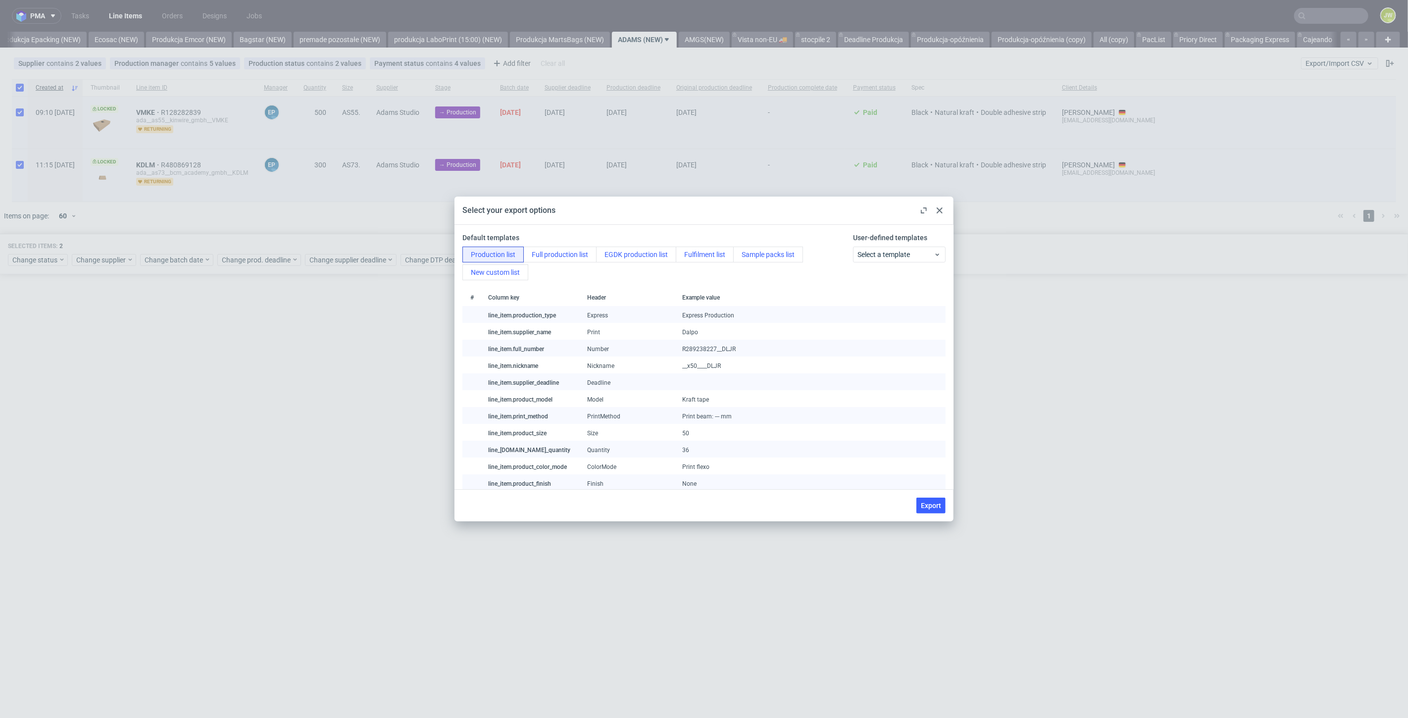
click at [927, 501] on button "Export" at bounding box center [930, 506] width 29 height 16
checkbox input "false"
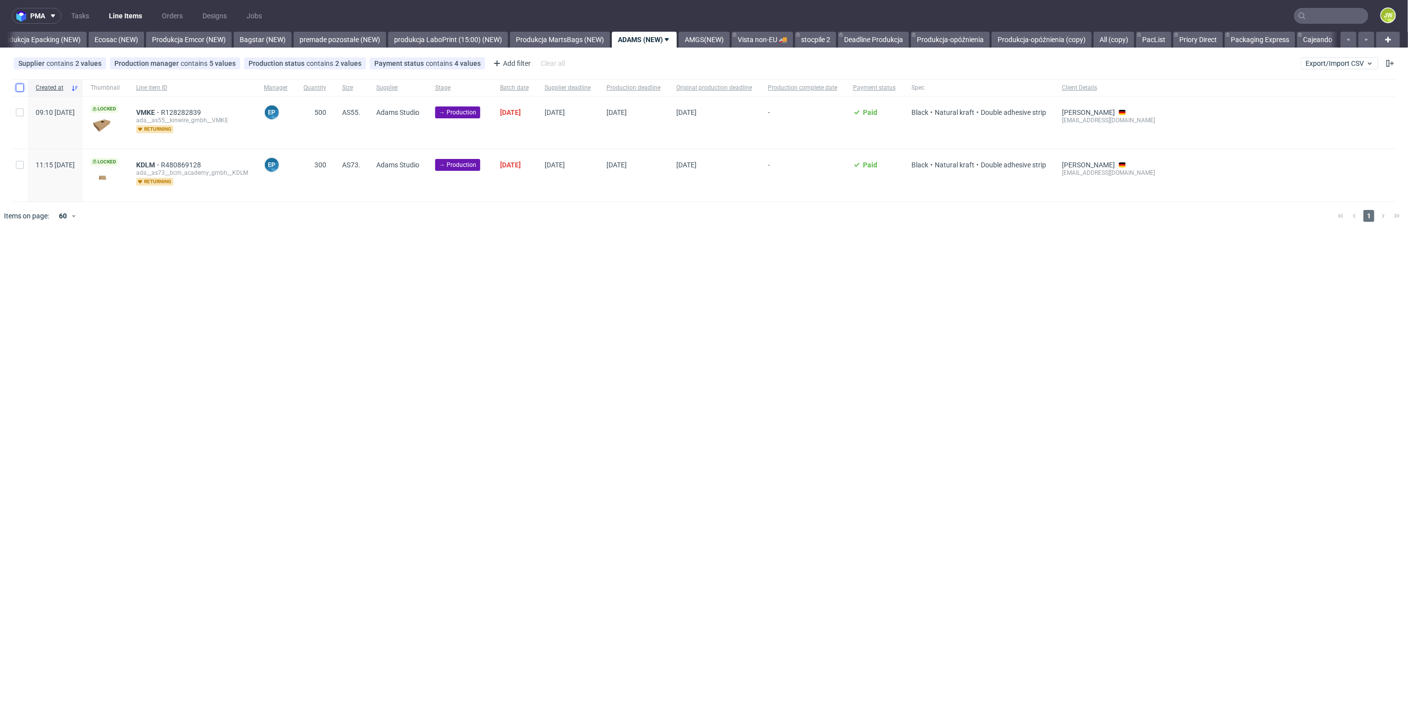
click at [20, 88] on input "checkbox" at bounding box center [20, 88] width 8 height 8
checkbox input "true"
drag, startPoint x: 27, startPoint y: 272, endPoint x: 25, endPoint y: 258, distance: 14.0
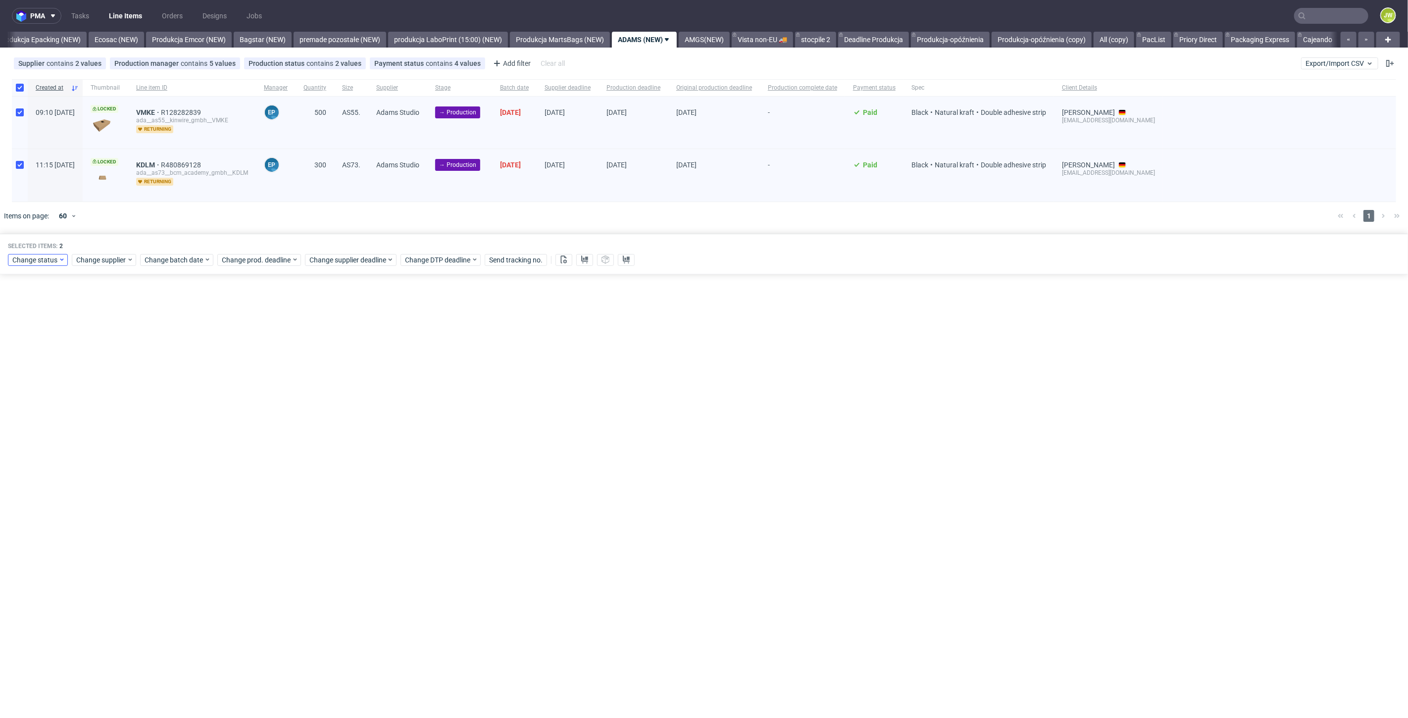
click at [27, 271] on div "Selected items: 2 Change status Change supplier Change batch date Change prod. …" at bounding box center [704, 254] width 1408 height 41
click at [25, 258] on span "Change status" at bounding box center [35, 260] width 46 height 10
click at [37, 382] on span "In Production" at bounding box center [37, 388] width 50 height 14
click at [101, 405] on button "Save" at bounding box center [113, 406] width 24 height 16
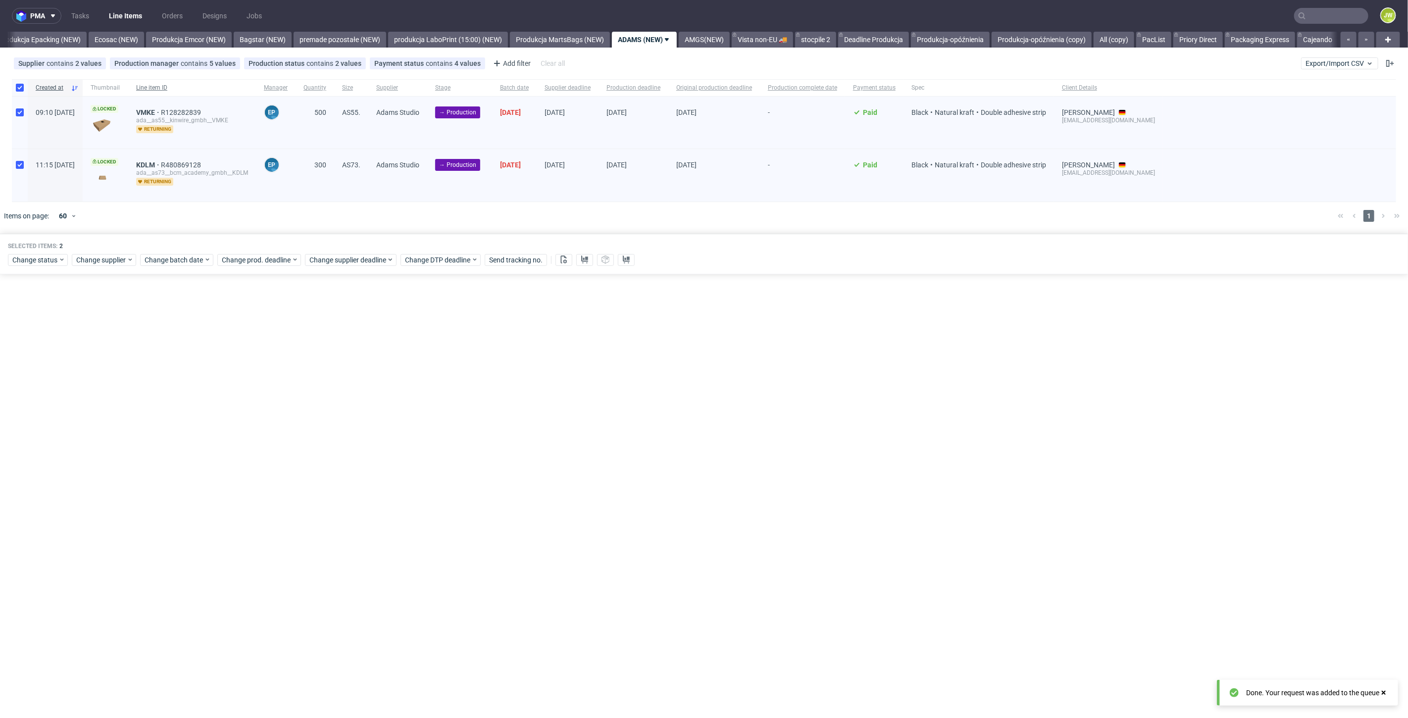
scroll to position [0, 2009]
click at [729, 38] on link "AMGS(NEW)" at bounding box center [704, 40] width 51 height 16
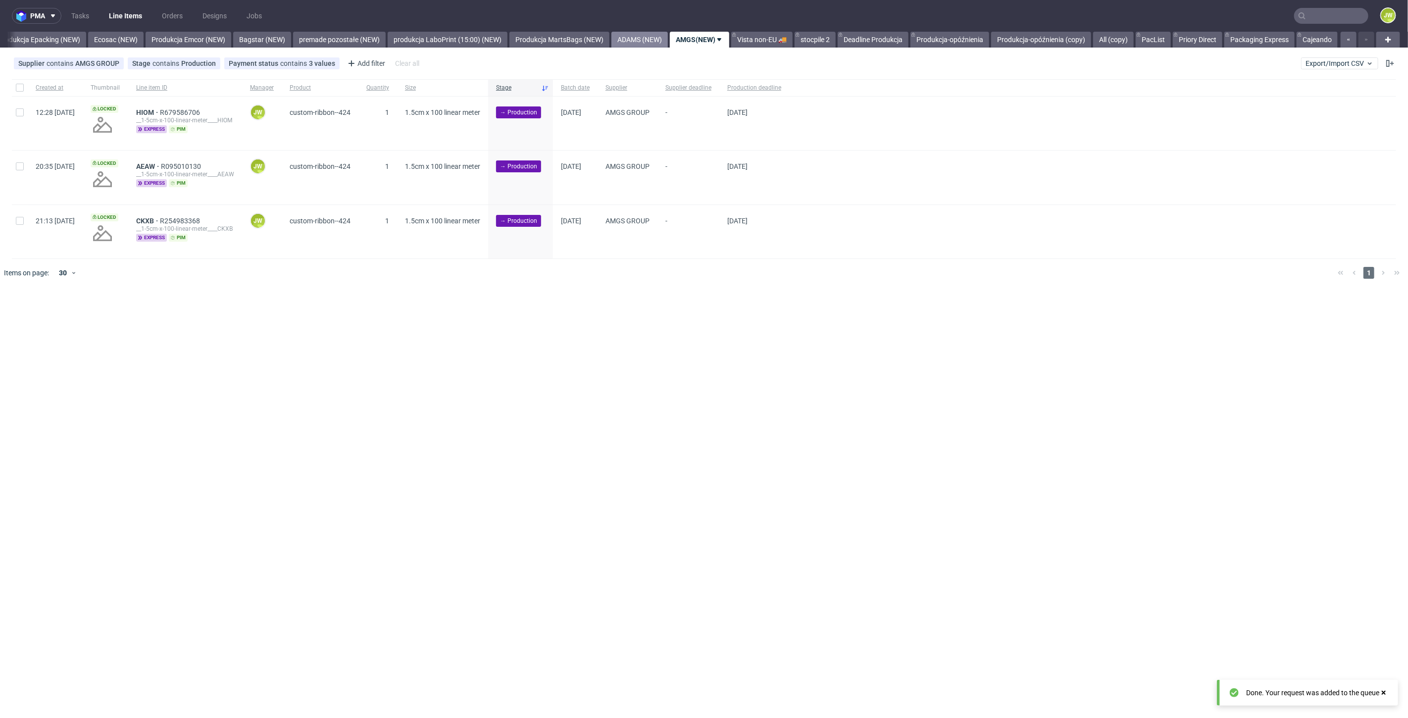
click at [634, 37] on link "ADAMS (NEW)" at bounding box center [639, 40] width 56 height 16
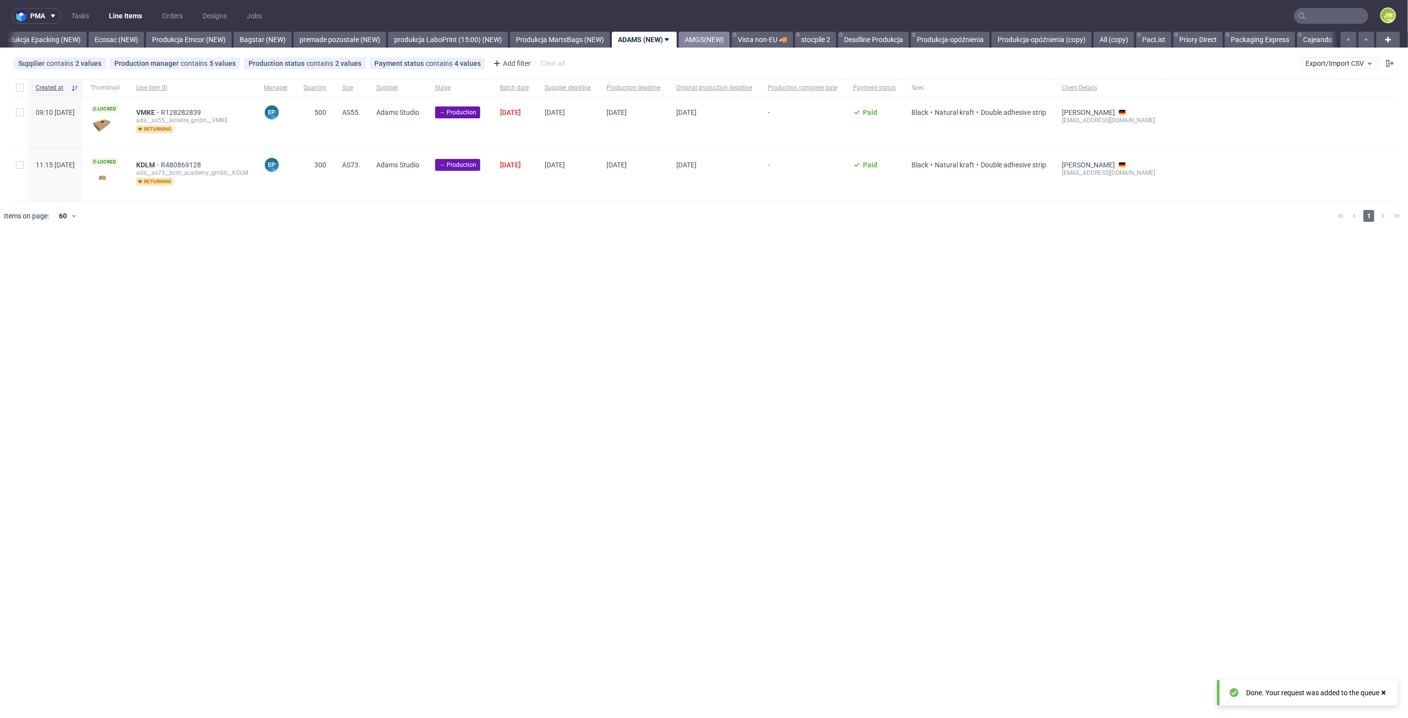
click at [730, 38] on link "AMGS(NEW)" at bounding box center [704, 40] width 51 height 16
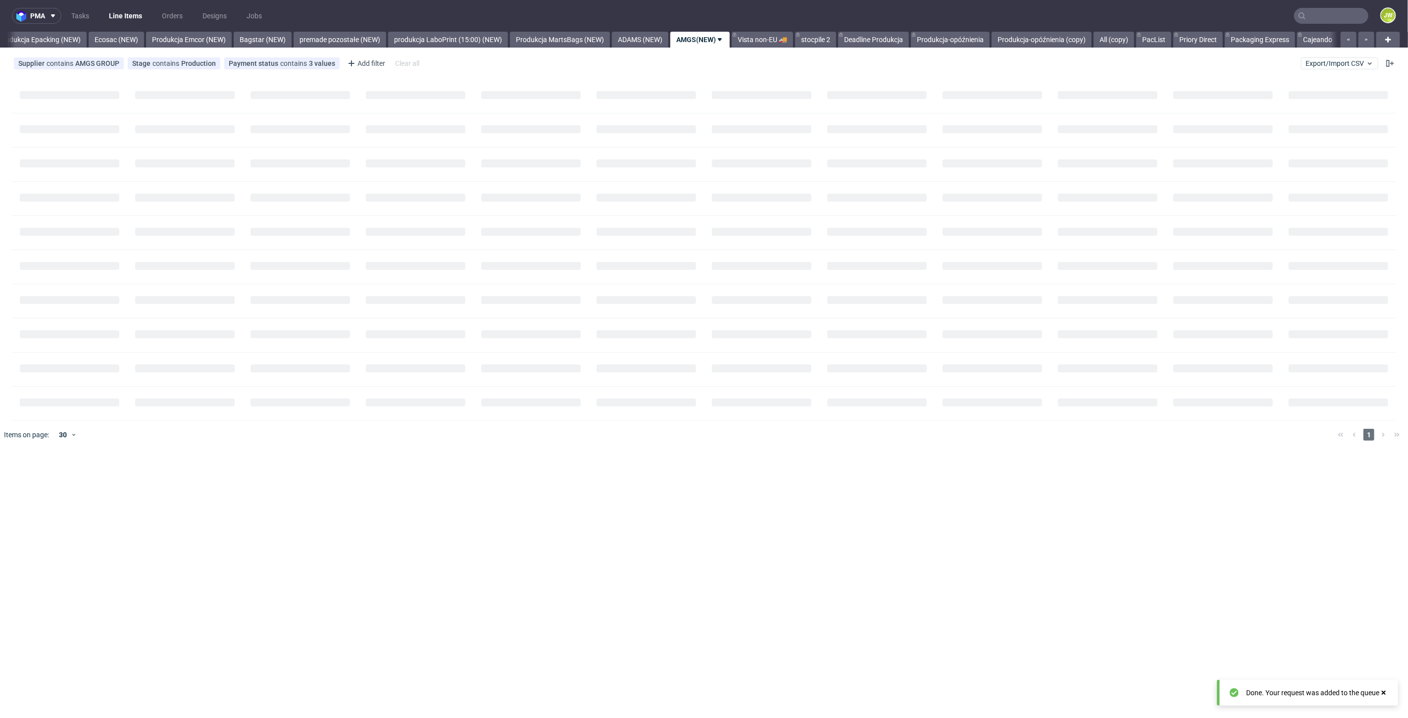
scroll to position [0, 2040]
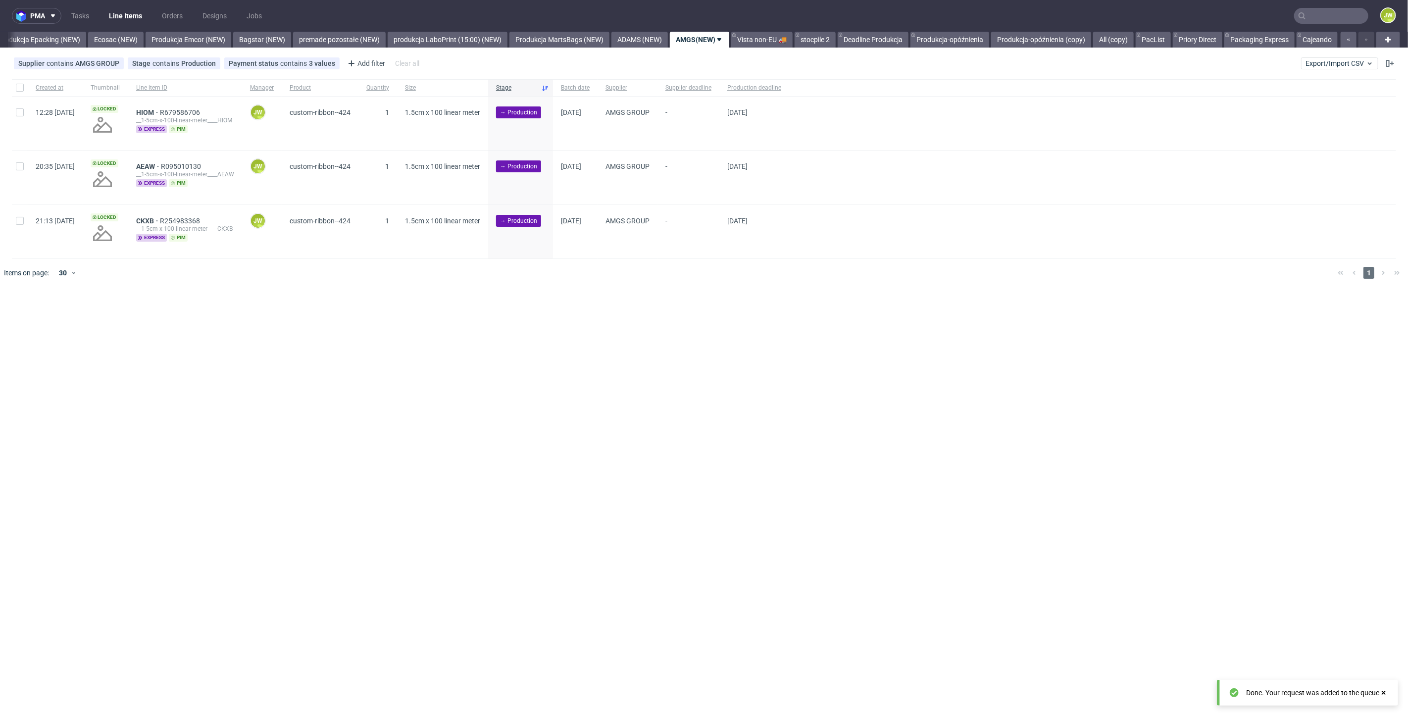
click at [13, 90] on div at bounding box center [20, 87] width 16 height 17
checkbox input "true"
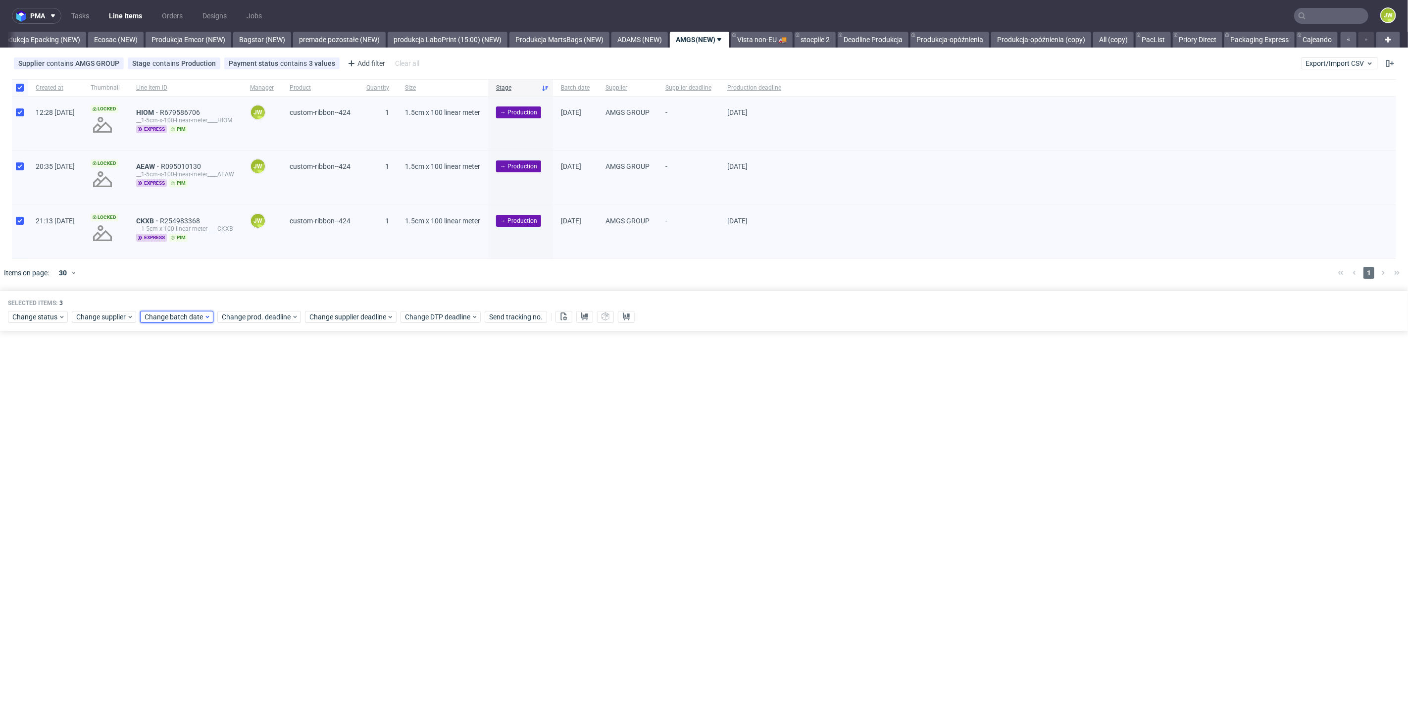
click at [160, 311] on div "Change batch date" at bounding box center [176, 317] width 73 height 12
click at [221, 427] on span "21" at bounding box center [223, 428] width 8 height 10
click at [255, 484] on span "Save" at bounding box center [258, 484] width 15 height 7
click at [255, 315] on span "Change prod. deadline" at bounding box center [257, 317] width 70 height 10
click at [295, 439] on button "28" at bounding box center [299, 444] width 15 height 16
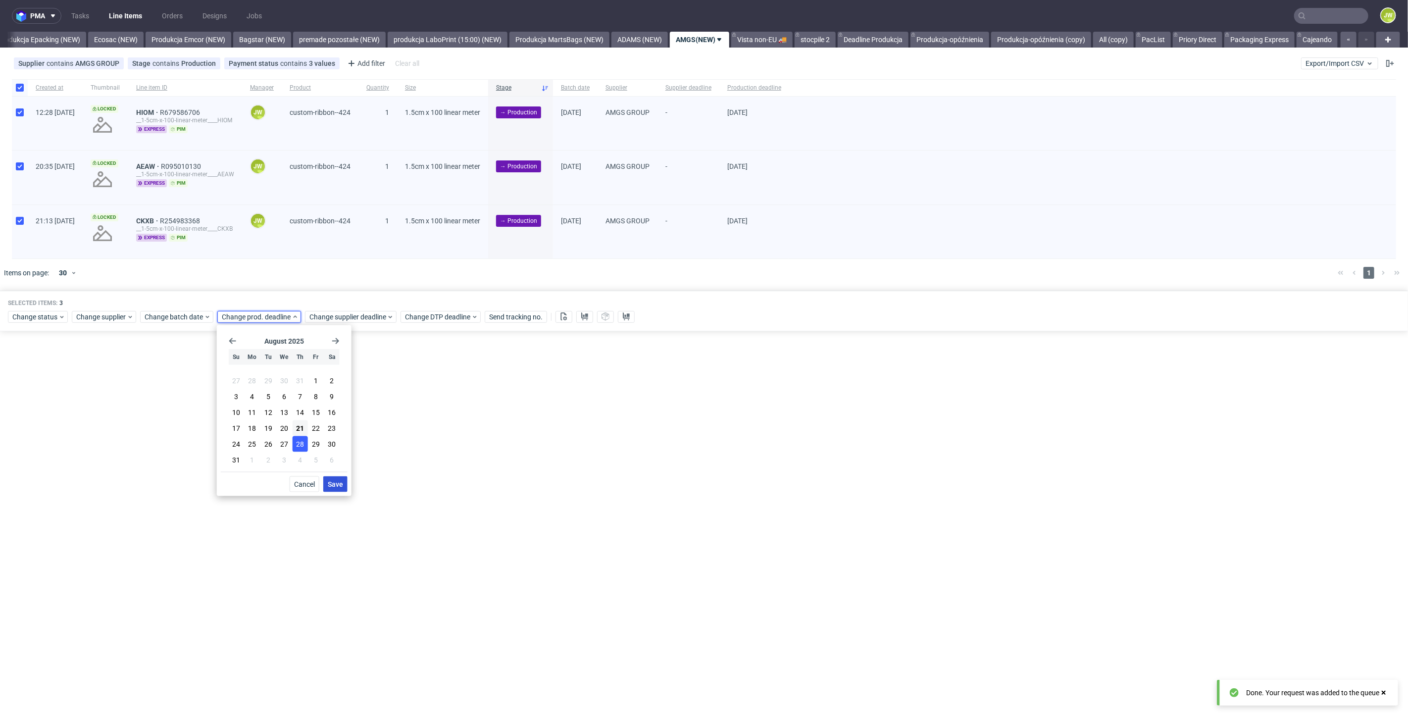
click at [342, 489] on button "Save" at bounding box center [335, 484] width 24 height 16
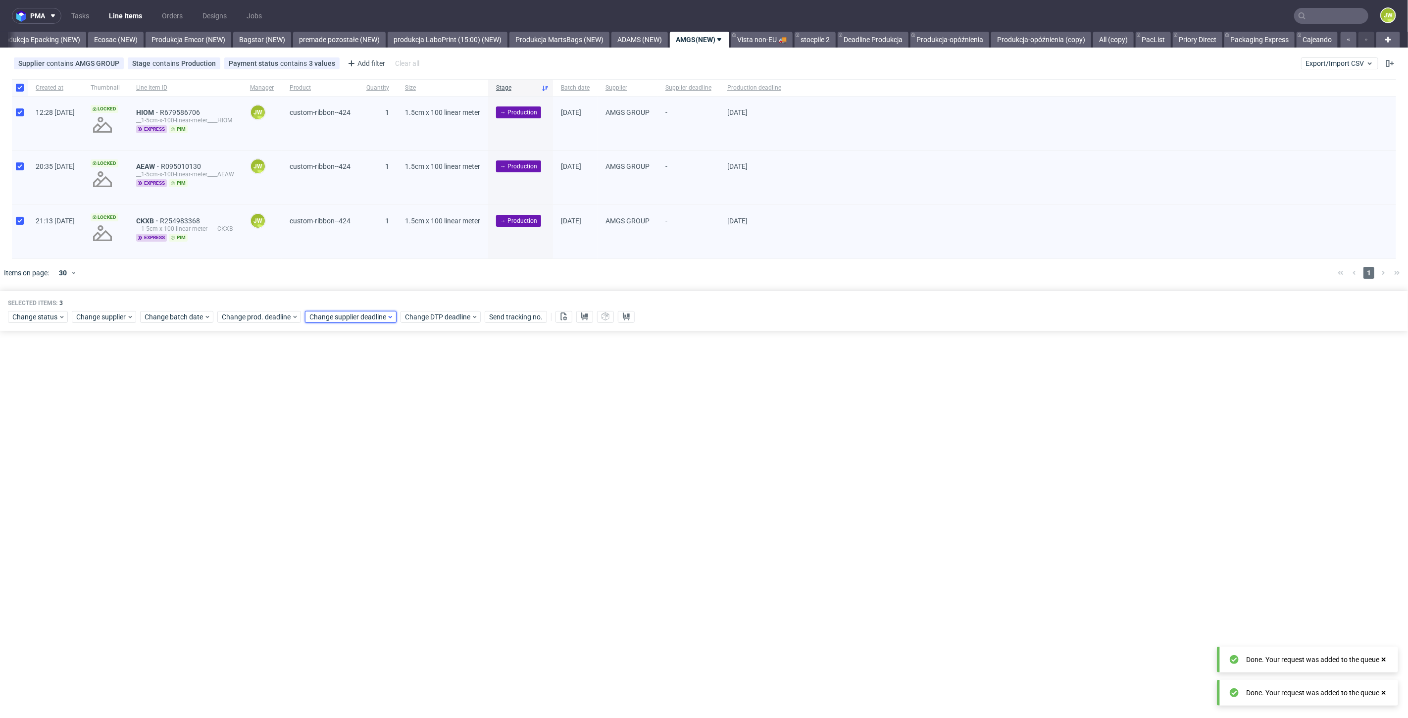
click at [338, 312] on span "Change supplier deadline" at bounding box center [347, 317] width 77 height 10
click at [394, 445] on button "28" at bounding box center [387, 444] width 15 height 16
drag, startPoint x: 416, startPoint y: 478, endPoint x: 421, endPoint y: 481, distance: 6.5
click at [421, 482] on button "Save" at bounding box center [423, 484] width 24 height 16
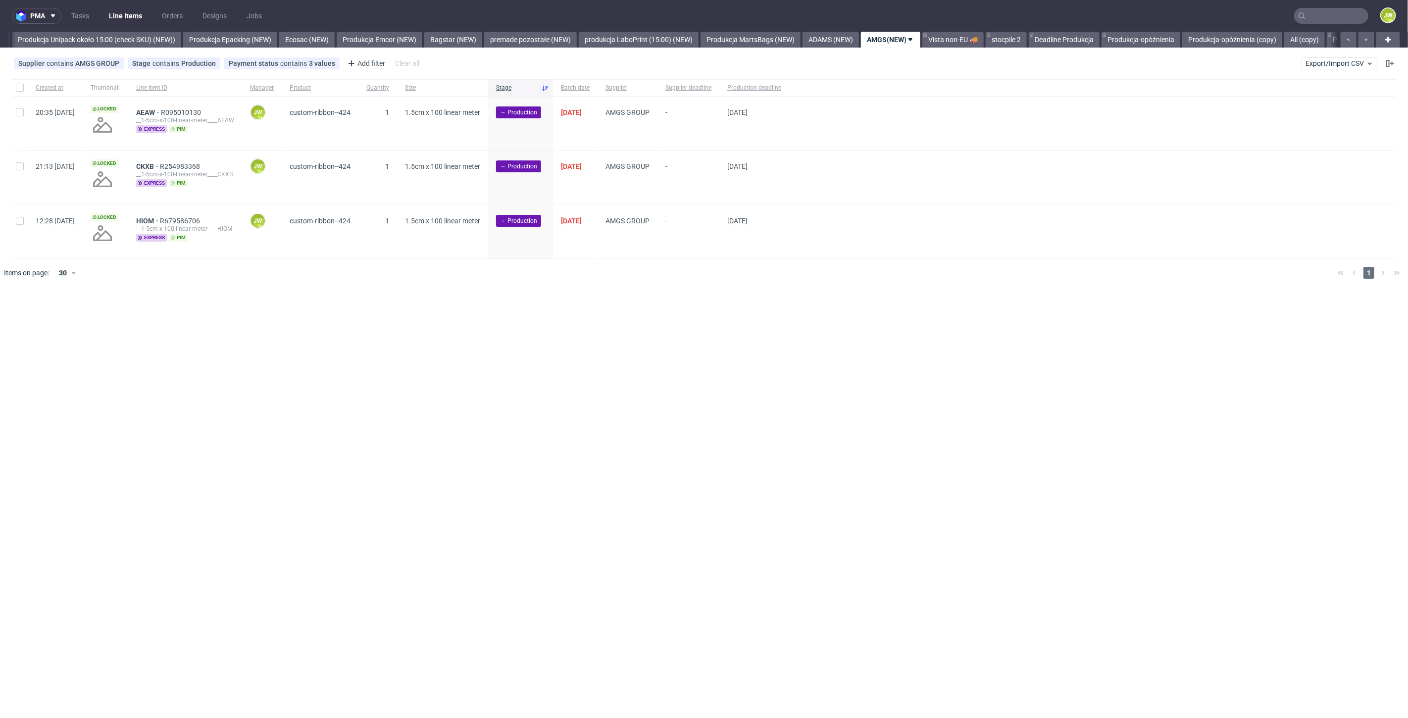
scroll to position [0, 1932]
click at [562, 343] on div "pma Tasks Line Items Orders Designs Jobs JW All DTP Late Shipped Shipments DTP …" at bounding box center [704, 359] width 1408 height 718
click at [761, 47] on link "Vista non-EU 🚚" at bounding box center [761, 40] width 61 height 16
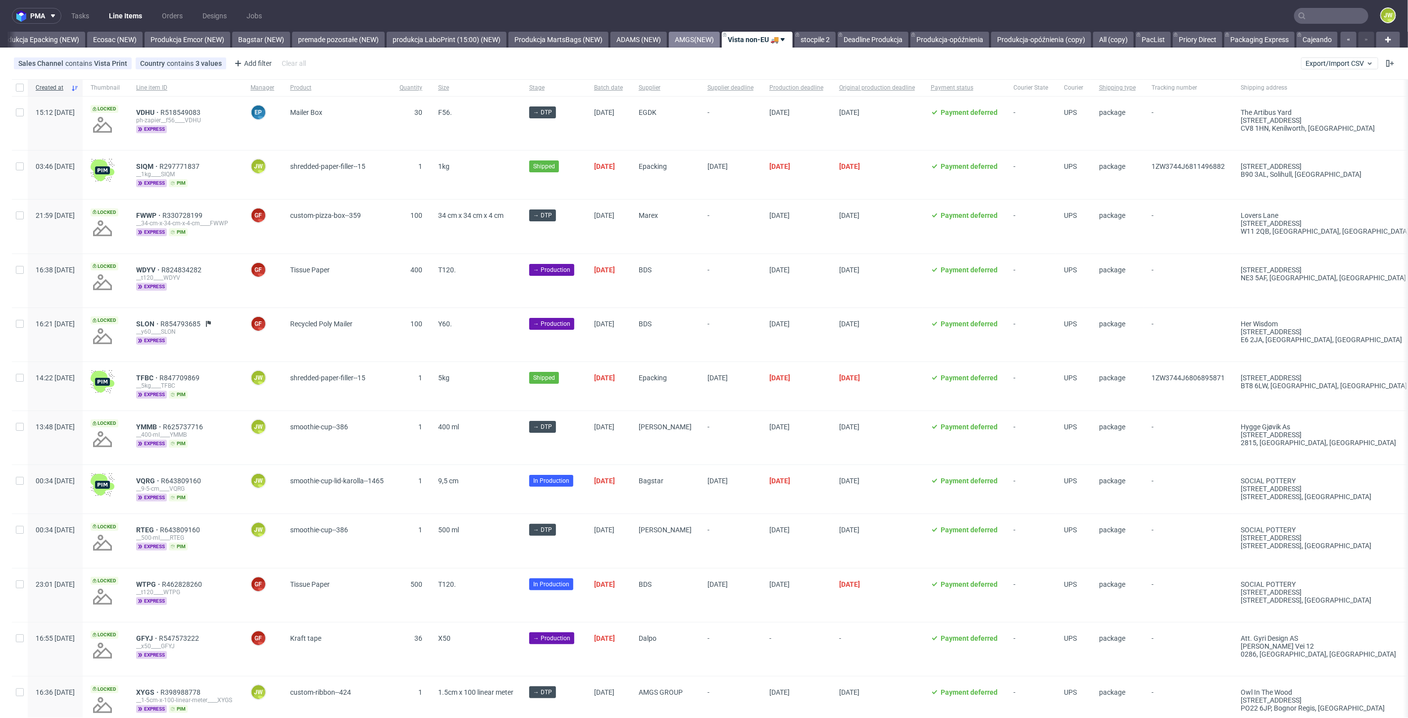
click at [680, 41] on link "AMGS(NEW)" at bounding box center [694, 40] width 51 height 16
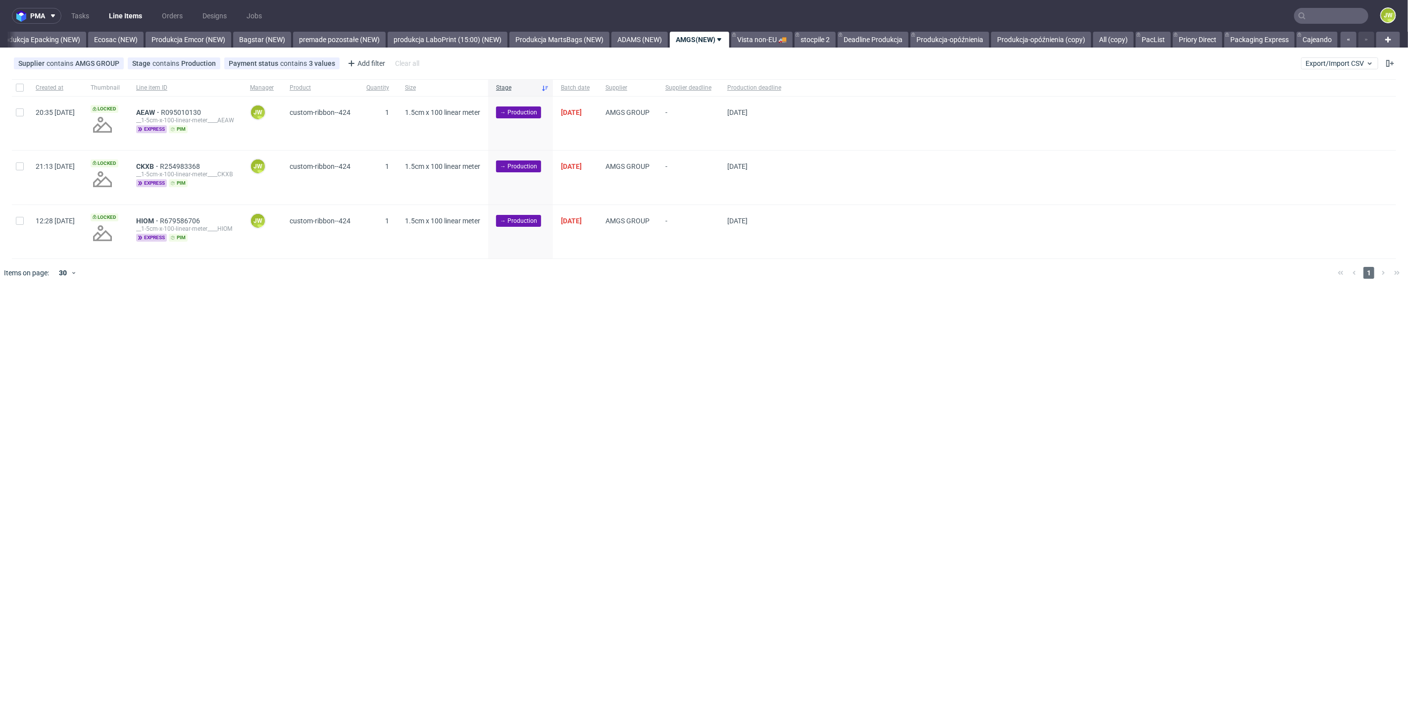
click at [700, 434] on div "pma Tasks Line Items Orders Designs Jobs JW All DTP Late Shipped Shipments DTP …" at bounding box center [704, 359] width 1408 height 718
click at [16, 91] on input "checkbox" at bounding box center [20, 88] width 8 height 8
checkbox input "true"
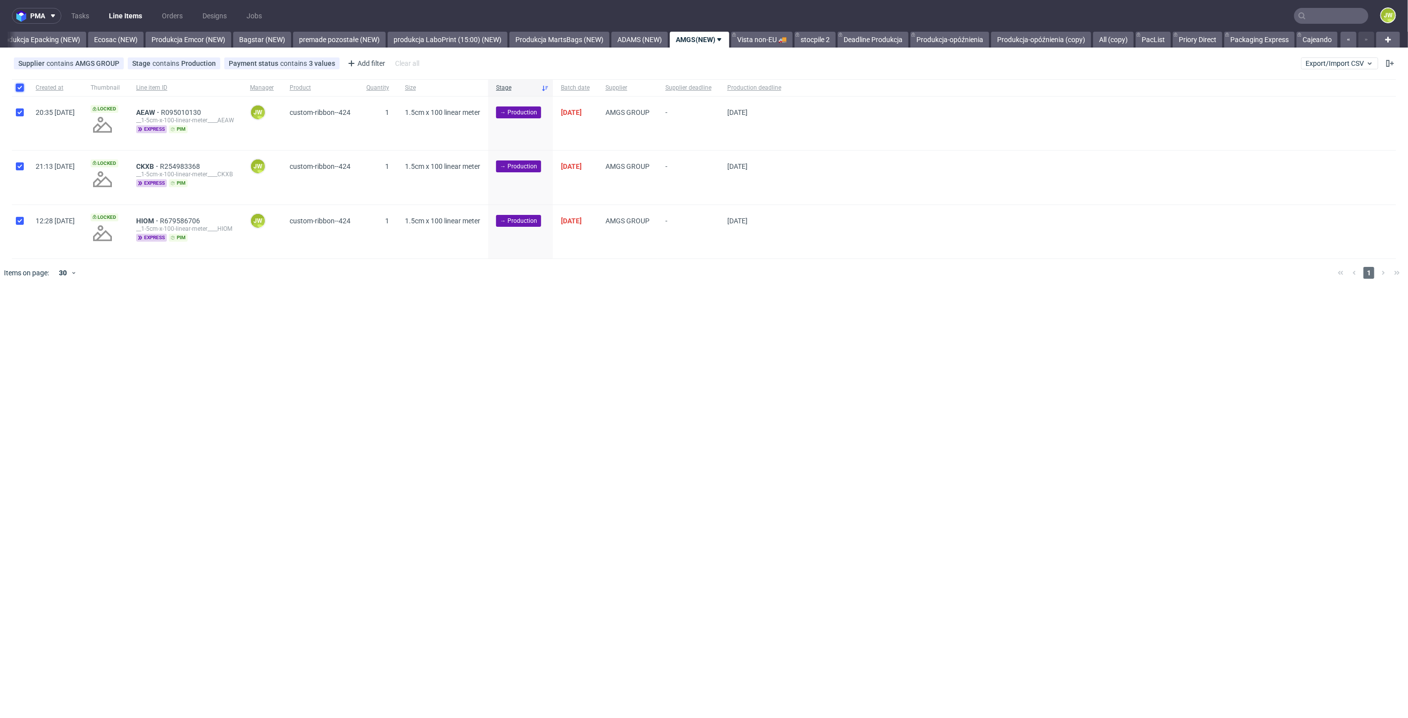
checkbox input "true"
click at [354, 317] on span "Change supplier deadline" at bounding box center [347, 317] width 77 height 10
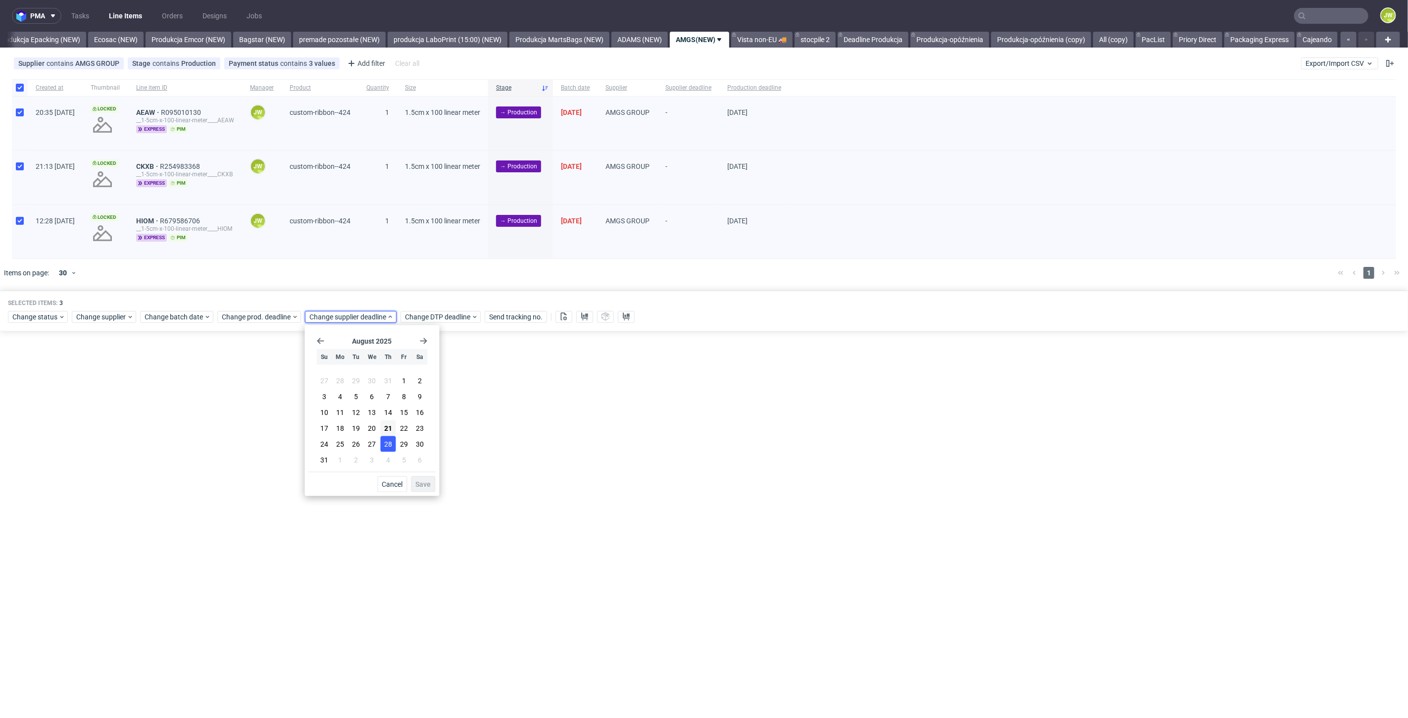
click at [392, 443] on span "28" at bounding box center [388, 444] width 8 height 10
click at [423, 487] on span "Save" at bounding box center [423, 484] width 15 height 7
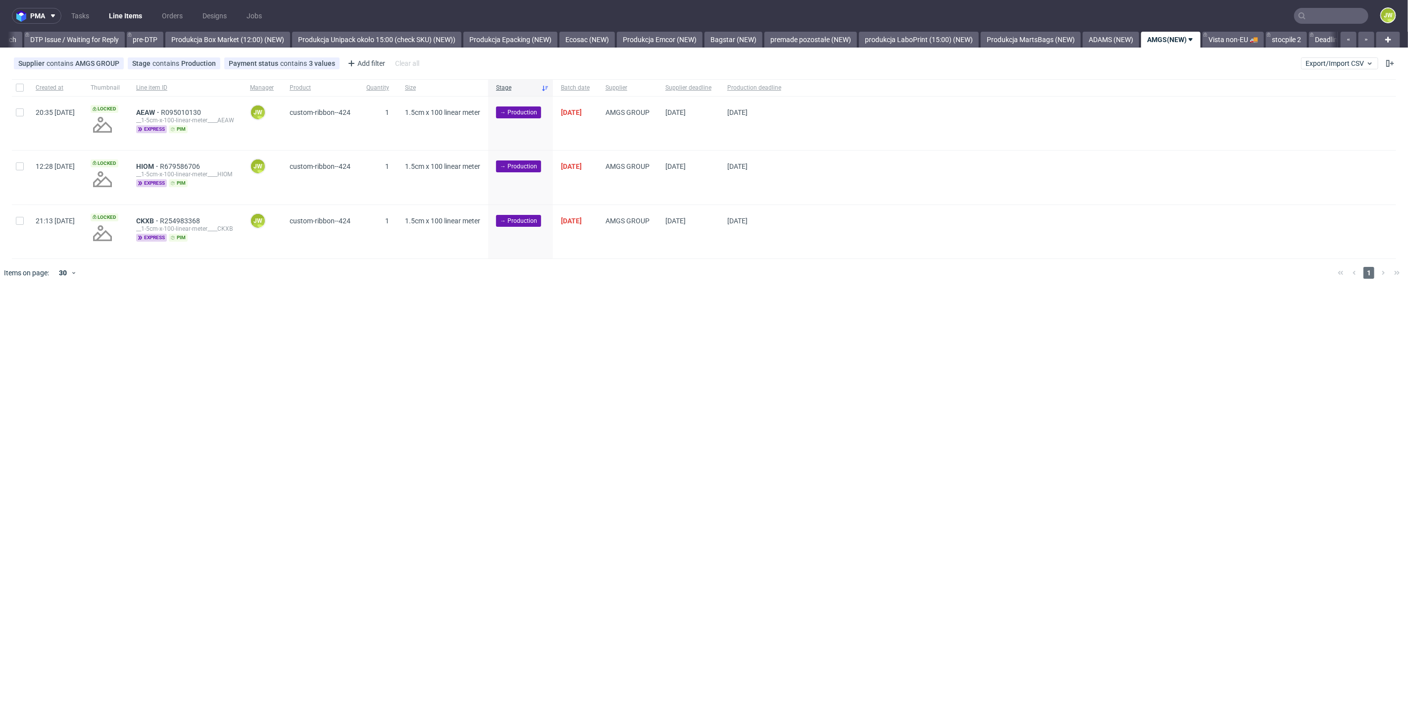
scroll to position [0, 1906]
click at [21, 92] on div at bounding box center [20, 87] width 16 height 17
checkbox input "true"
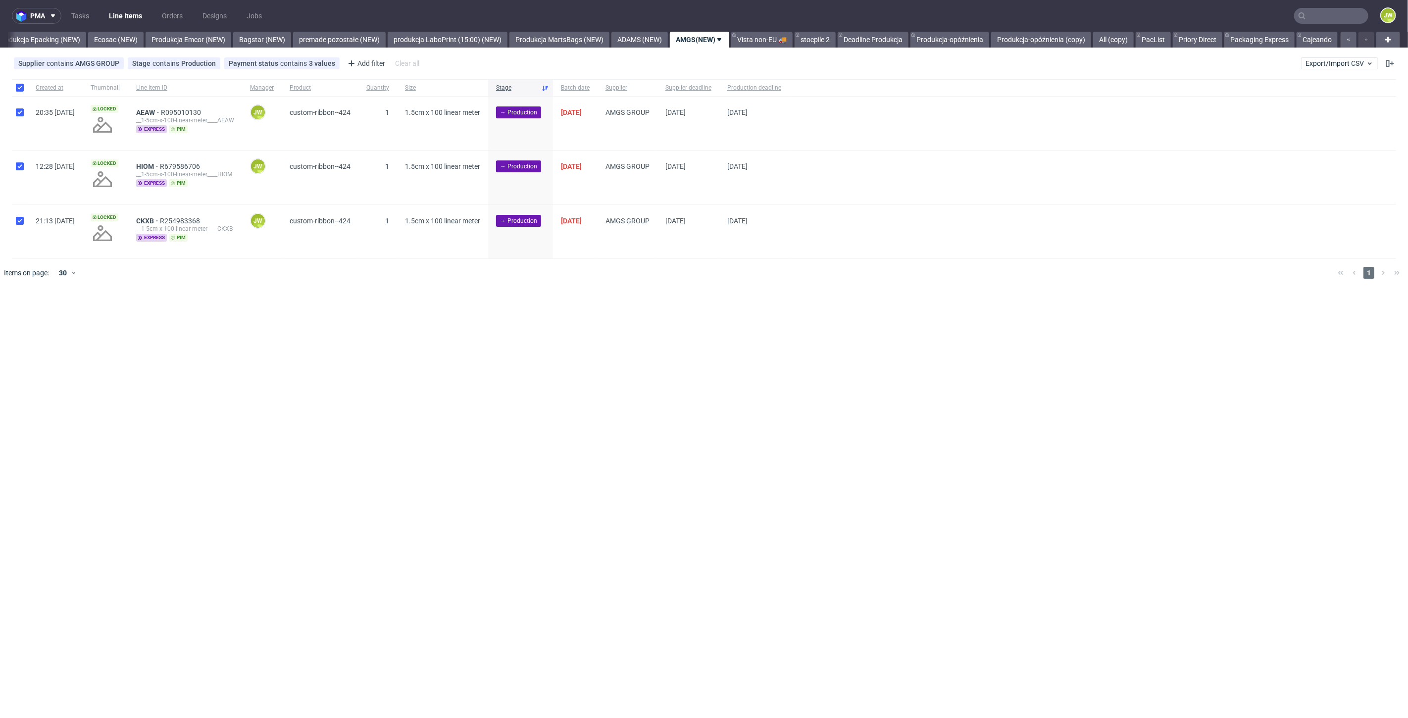
checkbox input "true"
click at [567, 319] on use at bounding box center [564, 316] width 6 height 8
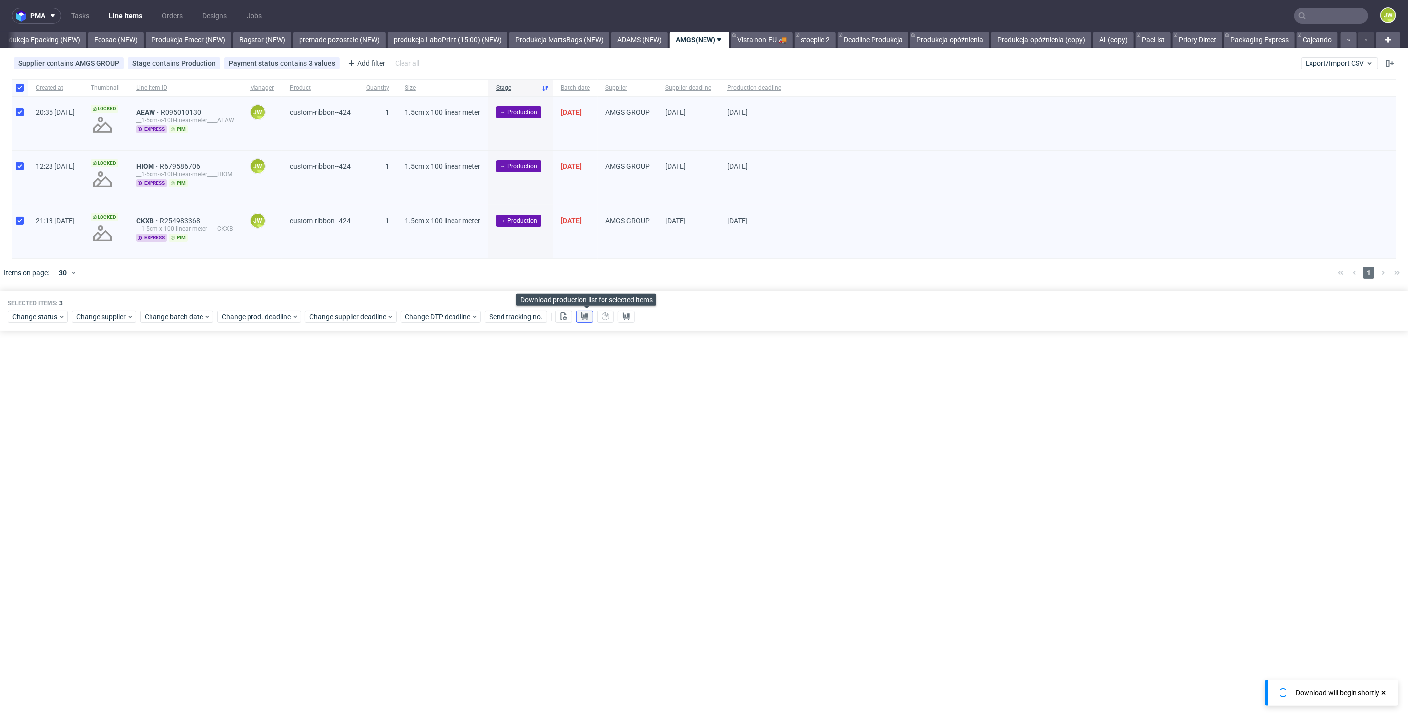
click at [581, 319] on button at bounding box center [584, 317] width 17 height 12
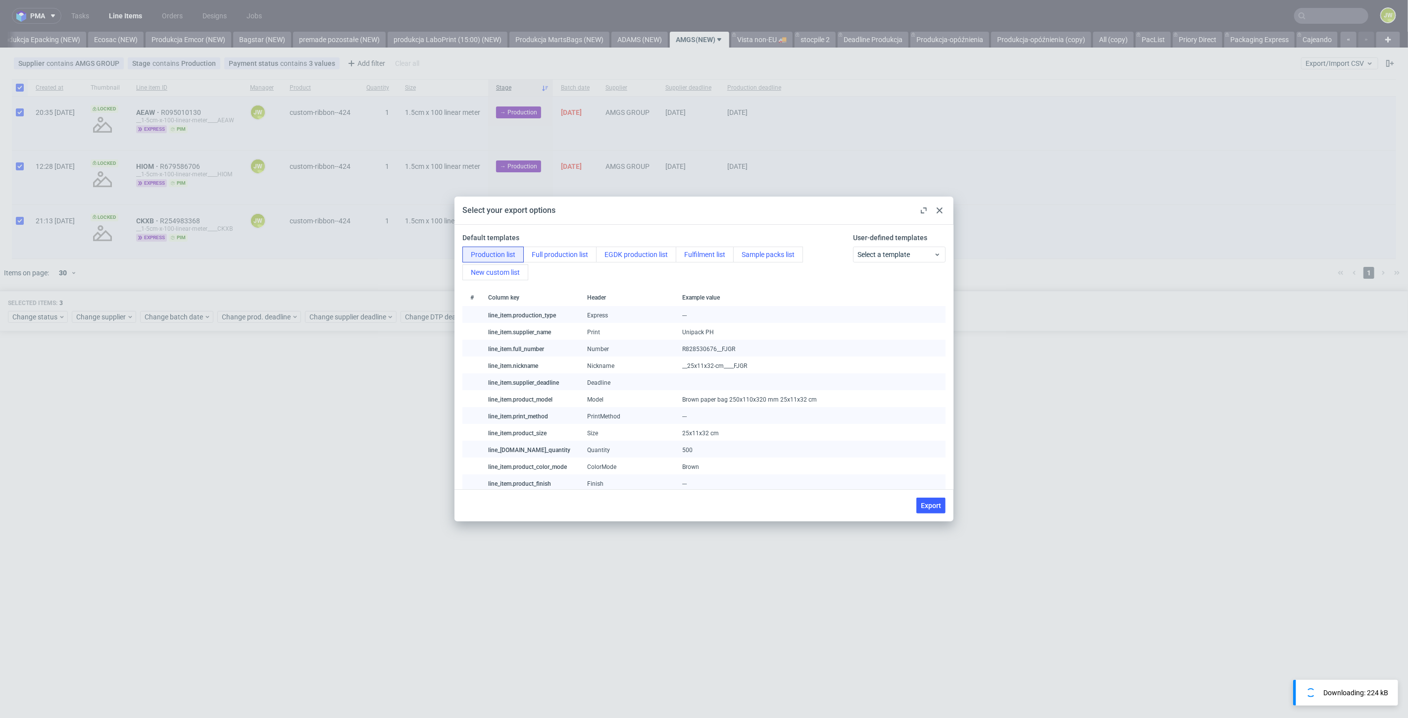
click at [932, 504] on span "Export" at bounding box center [931, 505] width 20 height 7
checkbox input "false"
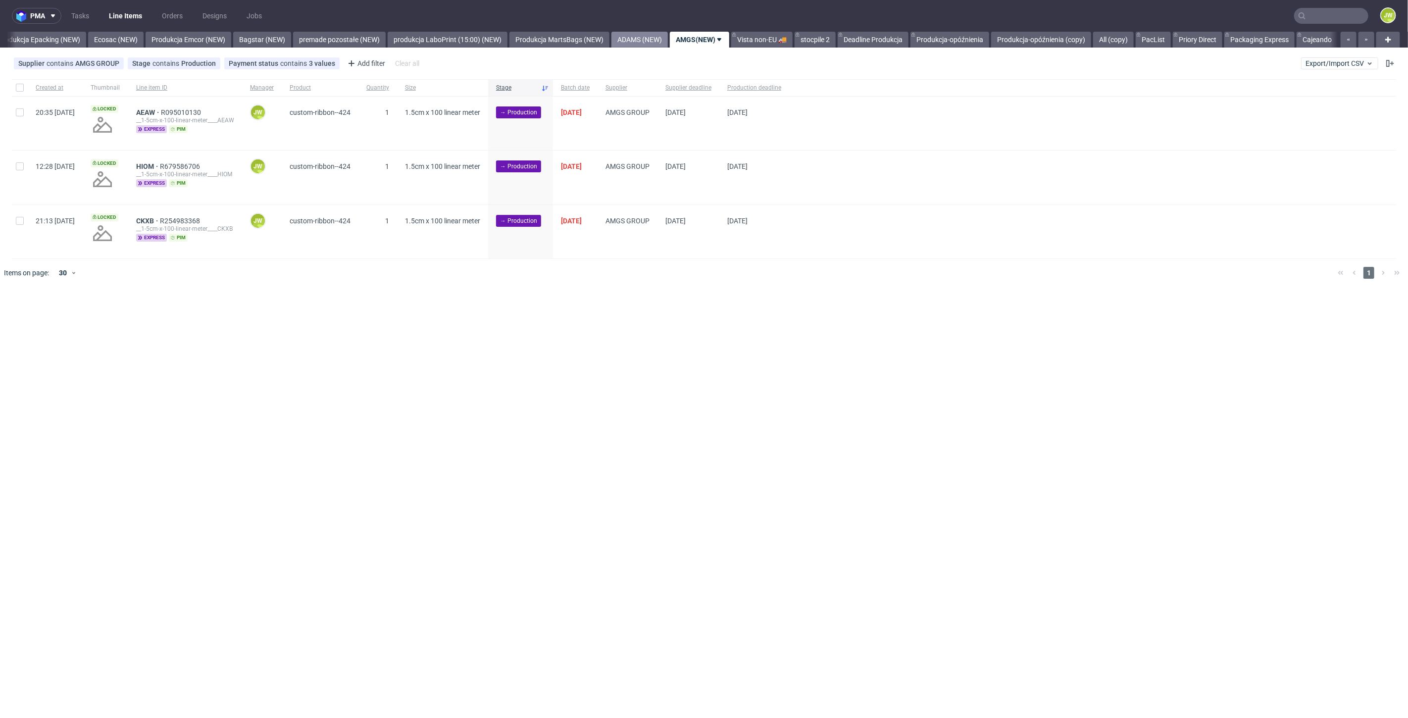
drag, startPoint x: 626, startPoint y: 47, endPoint x: 635, endPoint y: 46, distance: 8.9
click at [626, 47] on link "ADAMS (NEW)" at bounding box center [639, 40] width 56 height 16
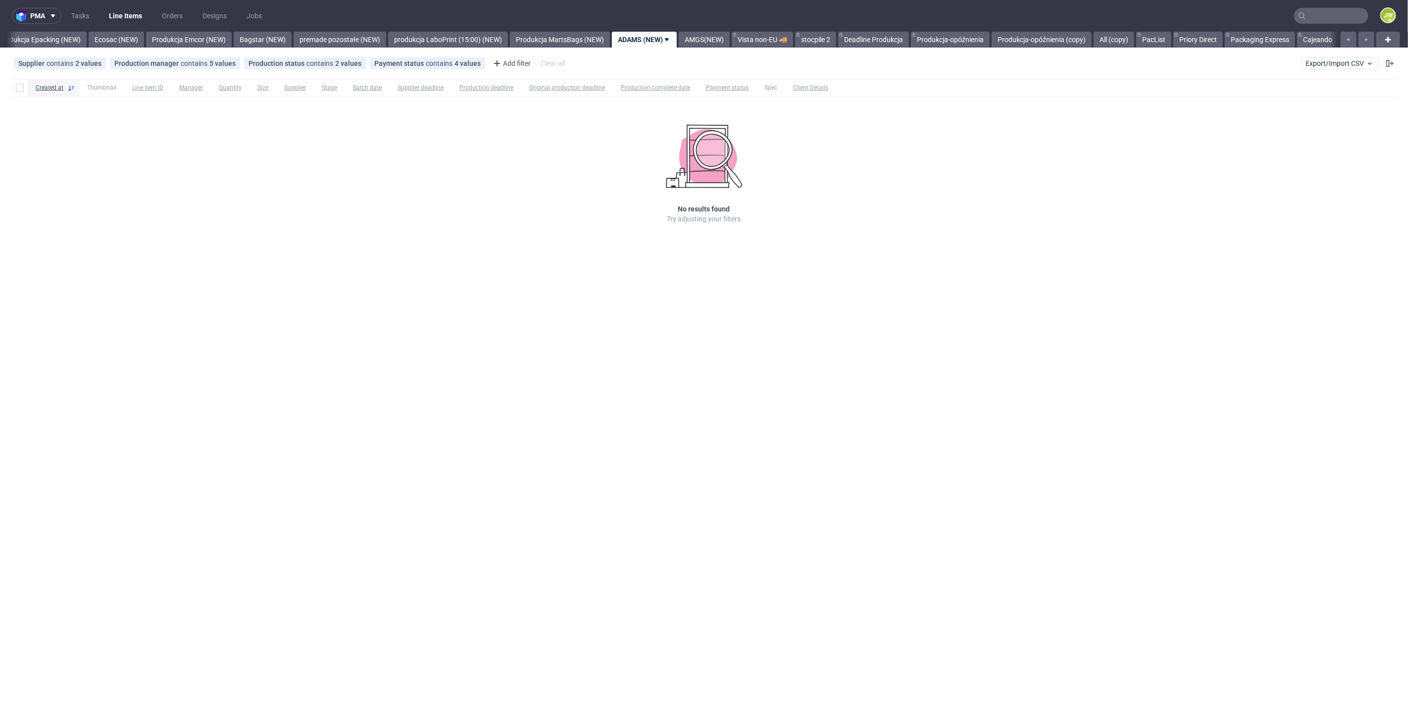
drag, startPoint x: 730, startPoint y: 42, endPoint x: 730, endPoint y: 52, distance: 10.4
click at [730, 42] on link "AMGS(NEW)" at bounding box center [704, 40] width 51 height 16
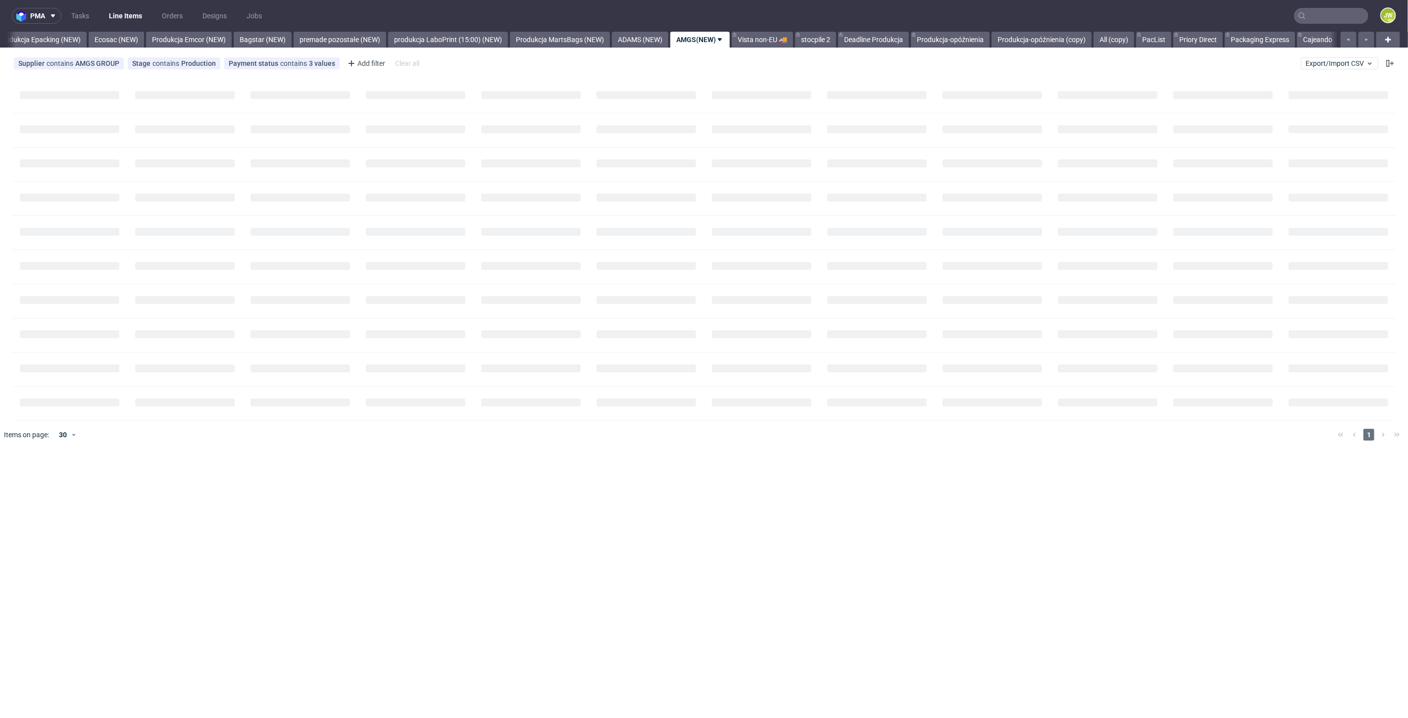
scroll to position [0, 2040]
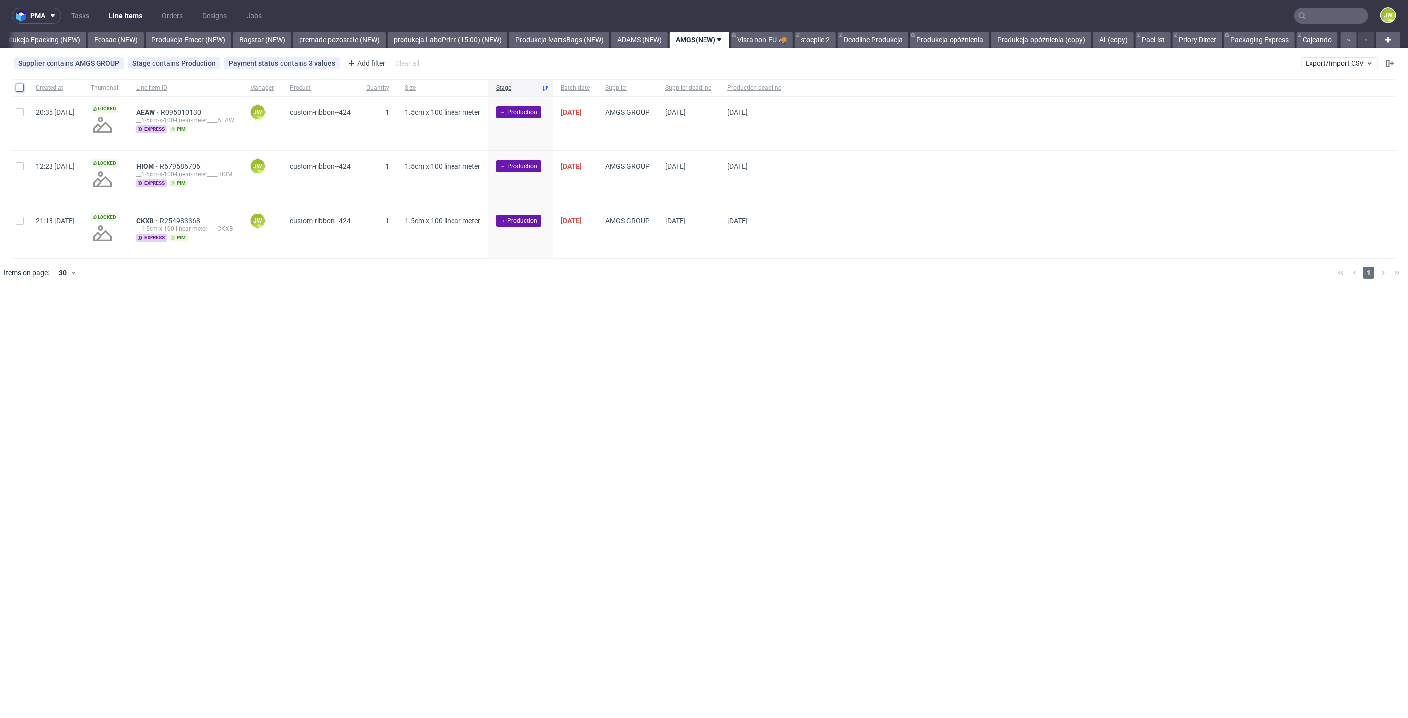
drag, startPoint x: 19, startPoint y: 88, endPoint x: 30, endPoint y: 115, distance: 30.0
click at [19, 88] on input "checkbox" at bounding box center [20, 88] width 8 height 8
checkbox input "true"
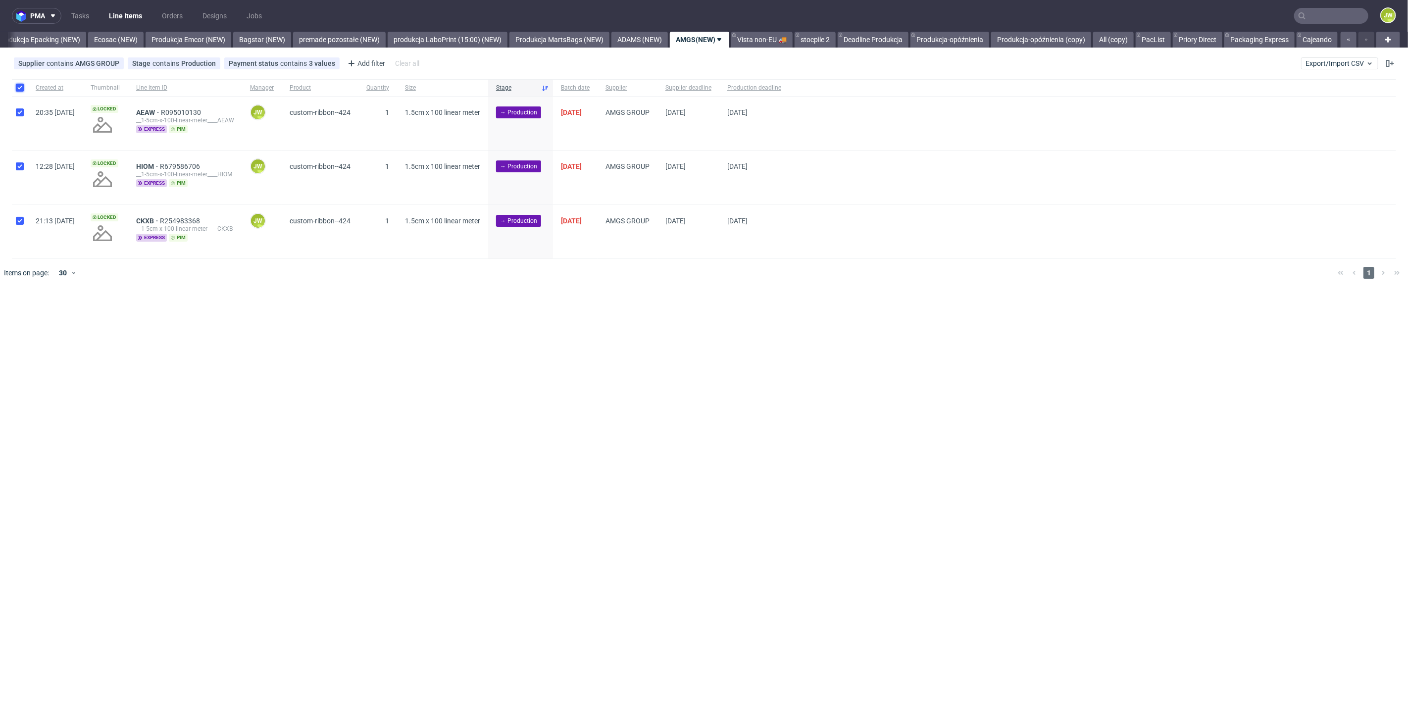
checkbox input "true"
click at [39, 320] on span "Change status" at bounding box center [35, 317] width 46 height 10
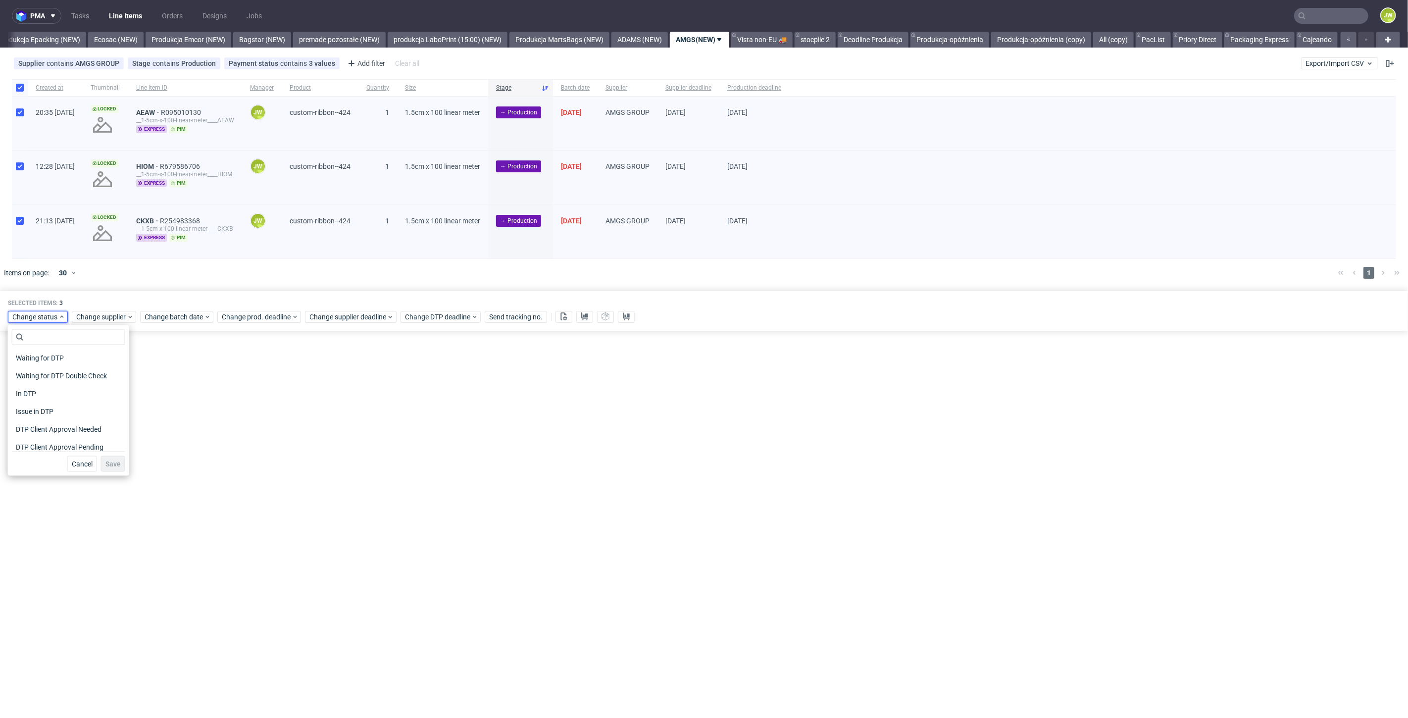
scroll to position [55, 0]
click at [29, 452] on div "Cancel Save" at bounding box center [68, 462] width 113 height 20
click at [29, 446] on span "In Production" at bounding box center [37, 446] width 50 height 14
click at [114, 462] on span "Save" at bounding box center [112, 463] width 15 height 7
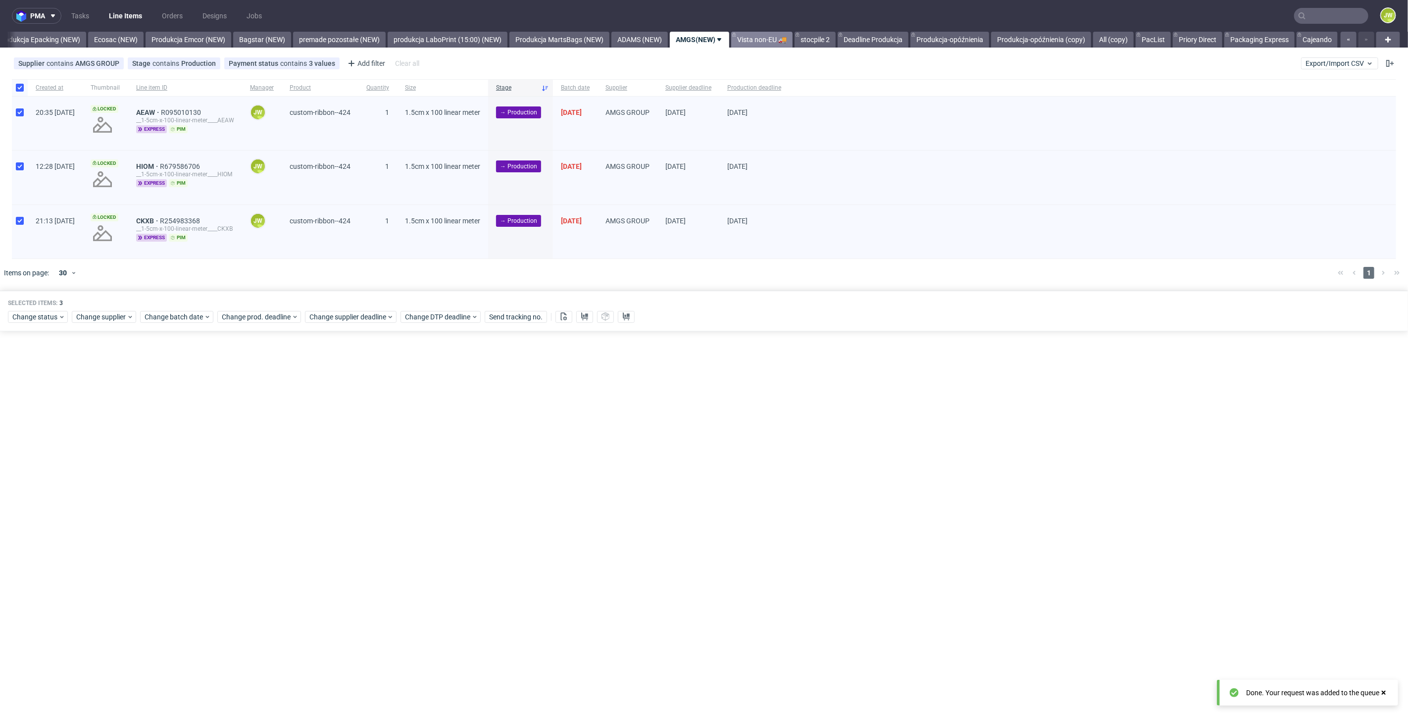
click at [762, 32] on link "Vista non-EU 🚚" at bounding box center [761, 40] width 61 height 16
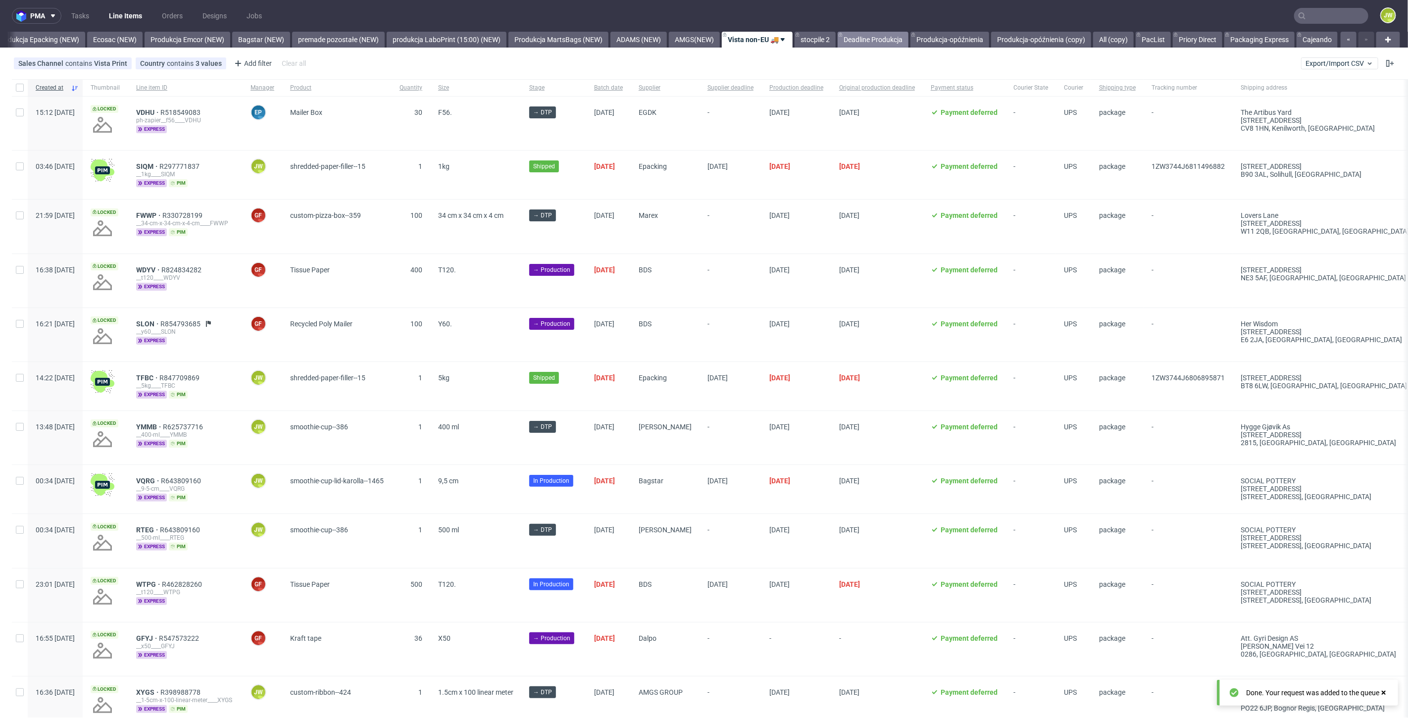
click at [842, 35] on icon at bounding box center [841, 35] width 4 height 8
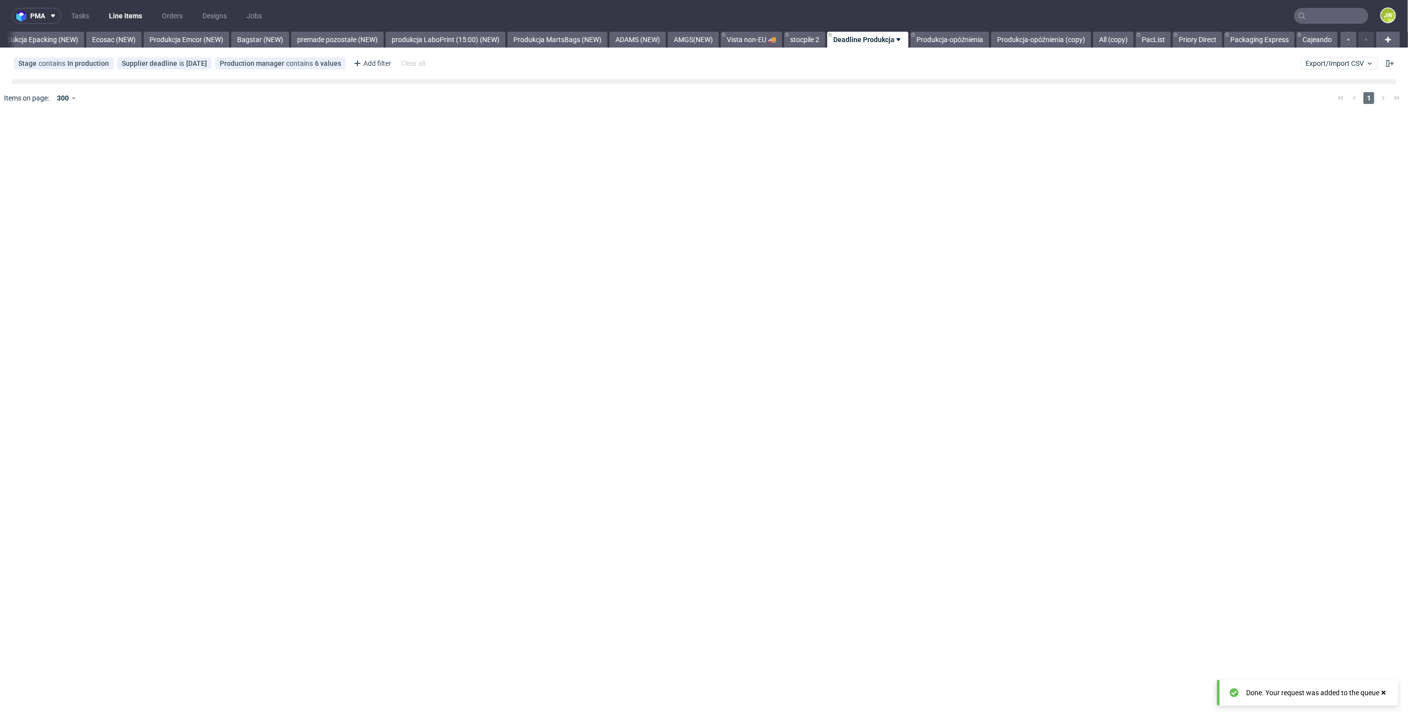
scroll to position [0, 2041]
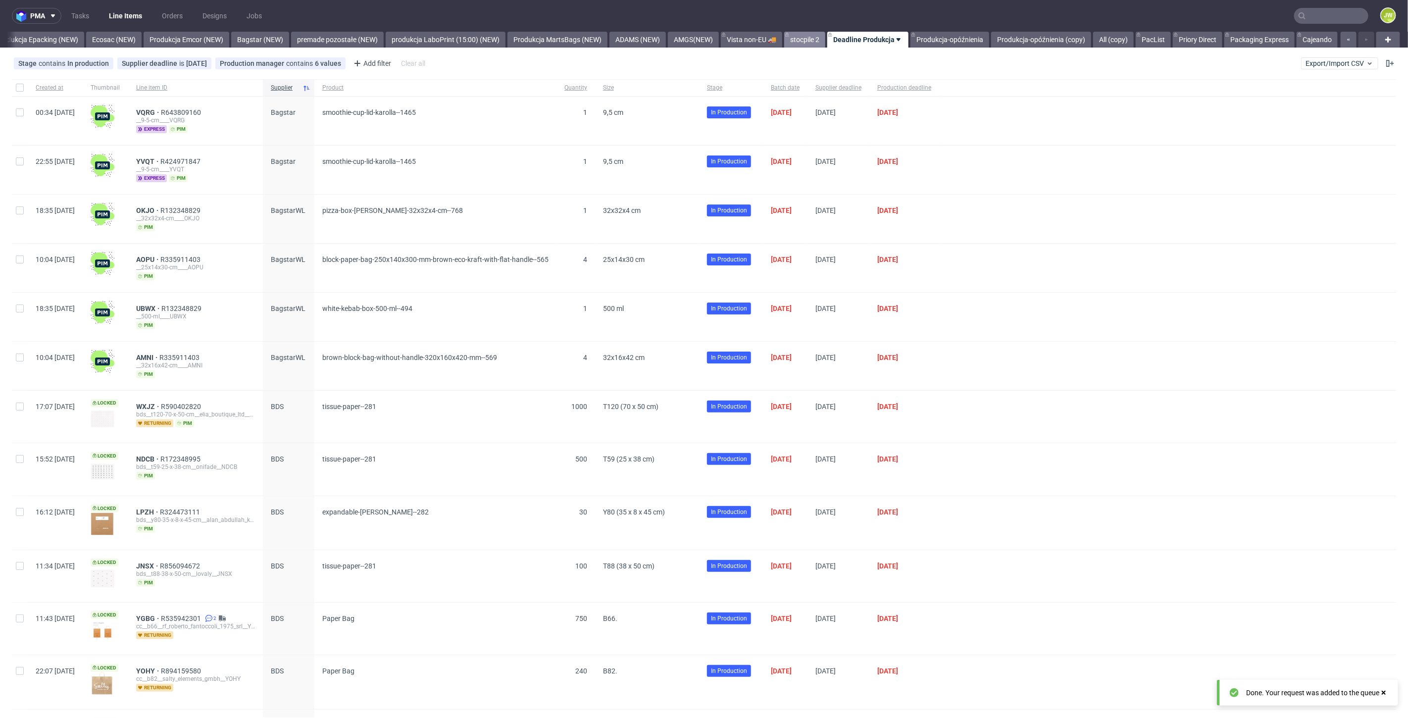
click at [804, 37] on link "stocpile 2" at bounding box center [804, 40] width 41 height 16
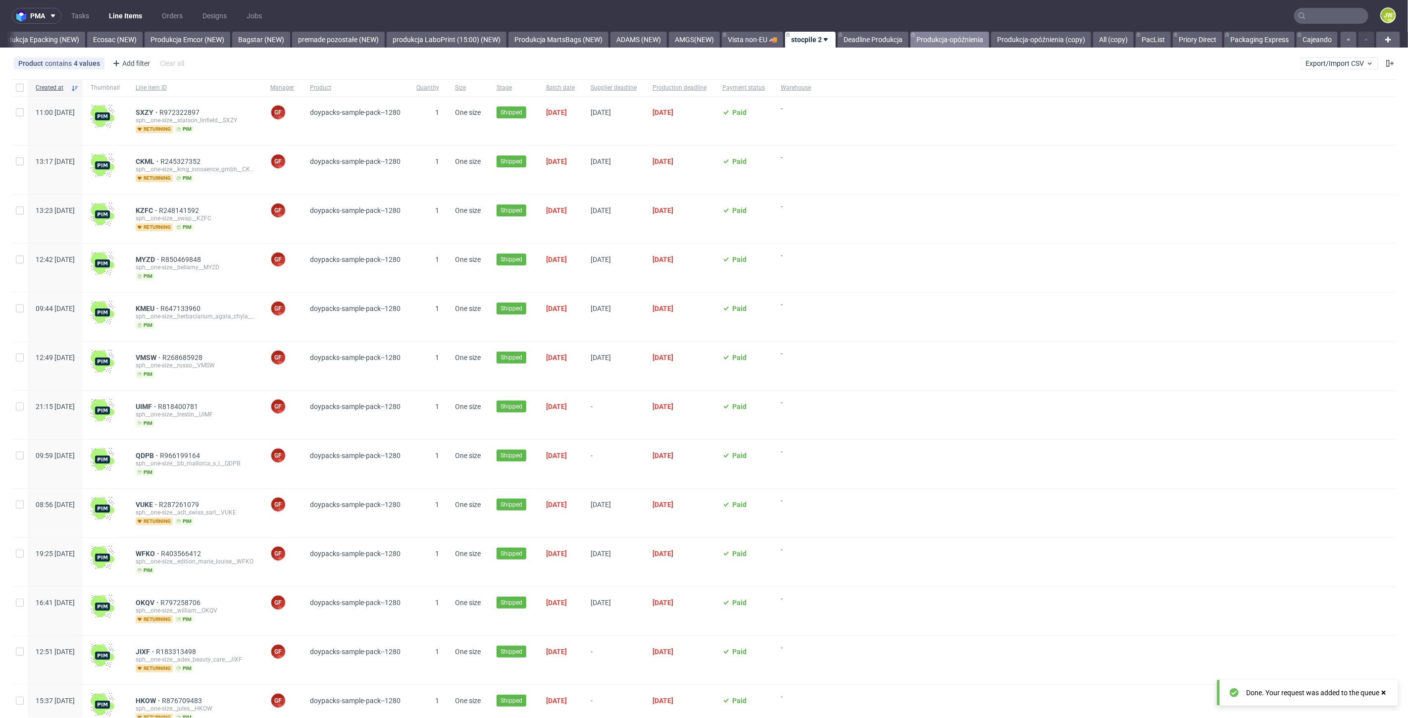
click at [965, 38] on link "Produkcja-opóźnienia" at bounding box center [950, 40] width 79 height 16
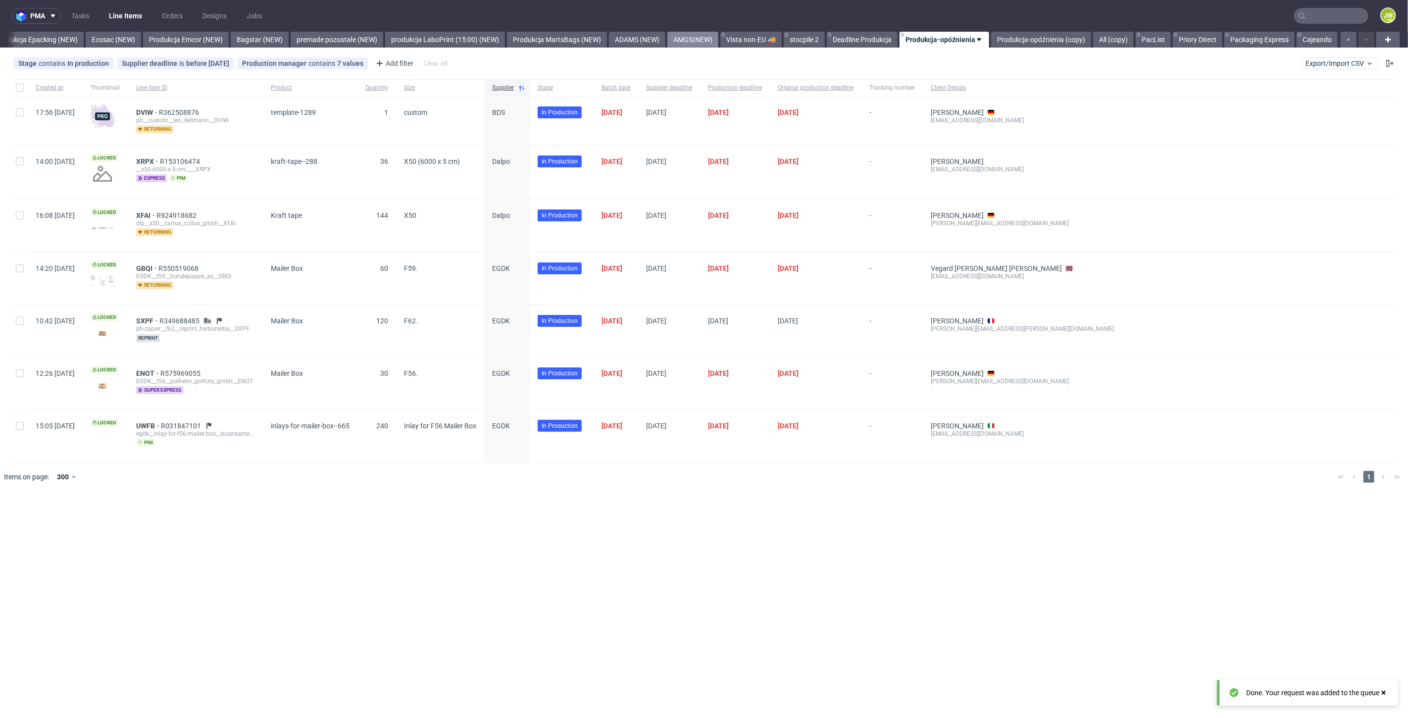
click at [702, 41] on link "AMGS(NEW)" at bounding box center [692, 40] width 51 height 16
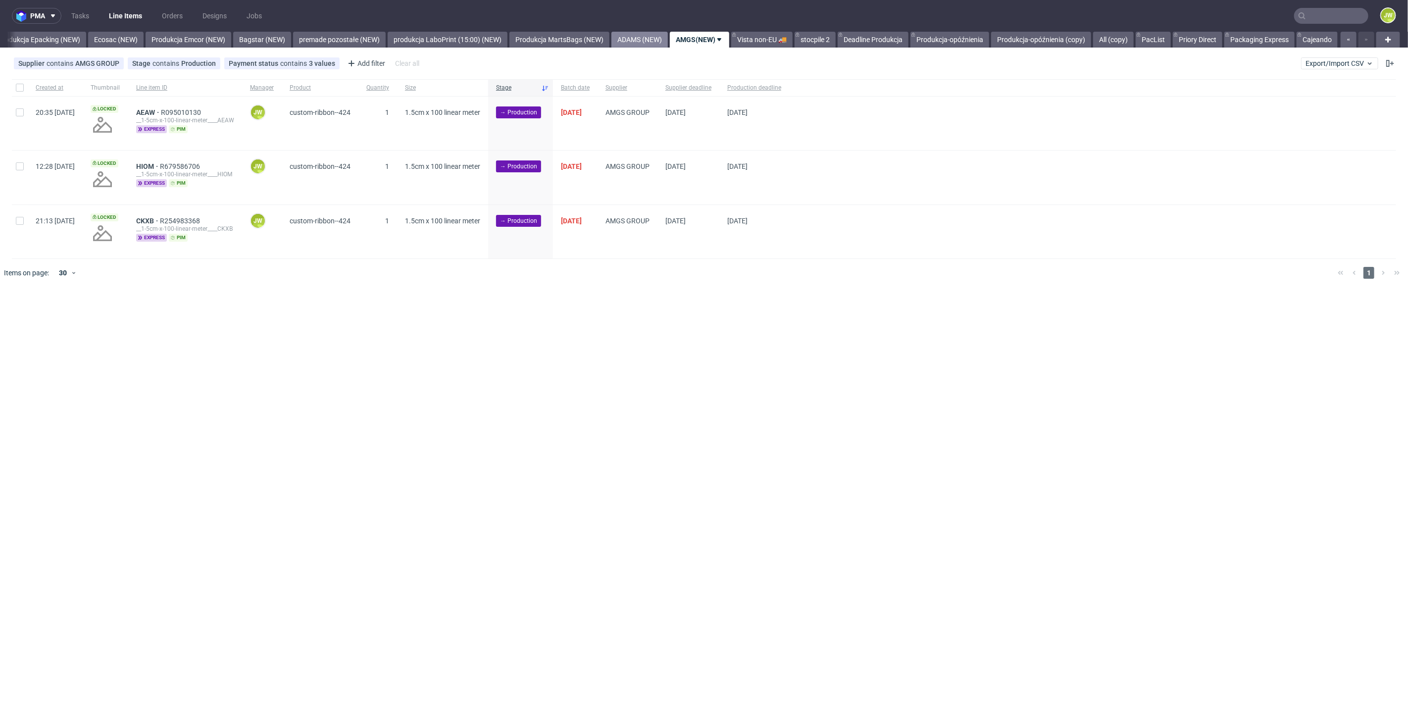
click at [635, 32] on link "ADAMS (NEW)" at bounding box center [639, 40] width 56 height 16
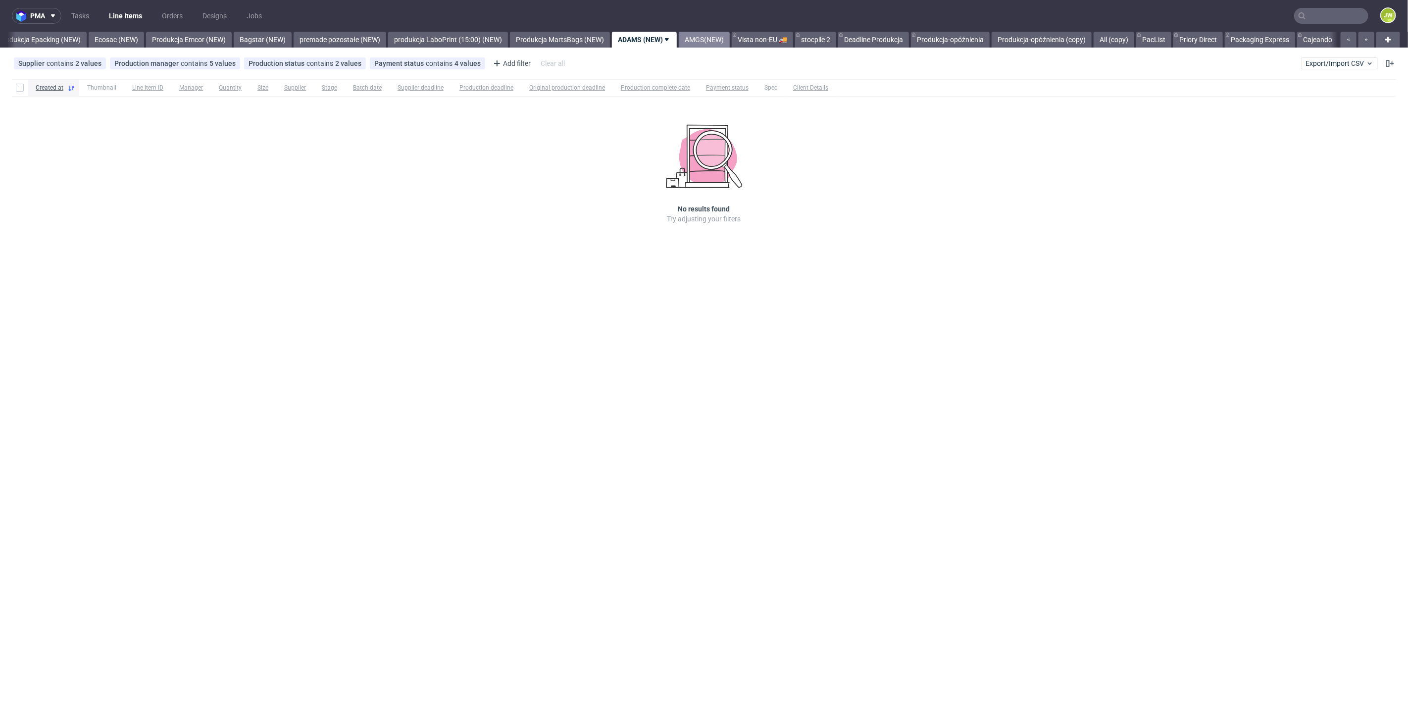
click at [730, 37] on link "AMGS(NEW)" at bounding box center [704, 40] width 51 height 16
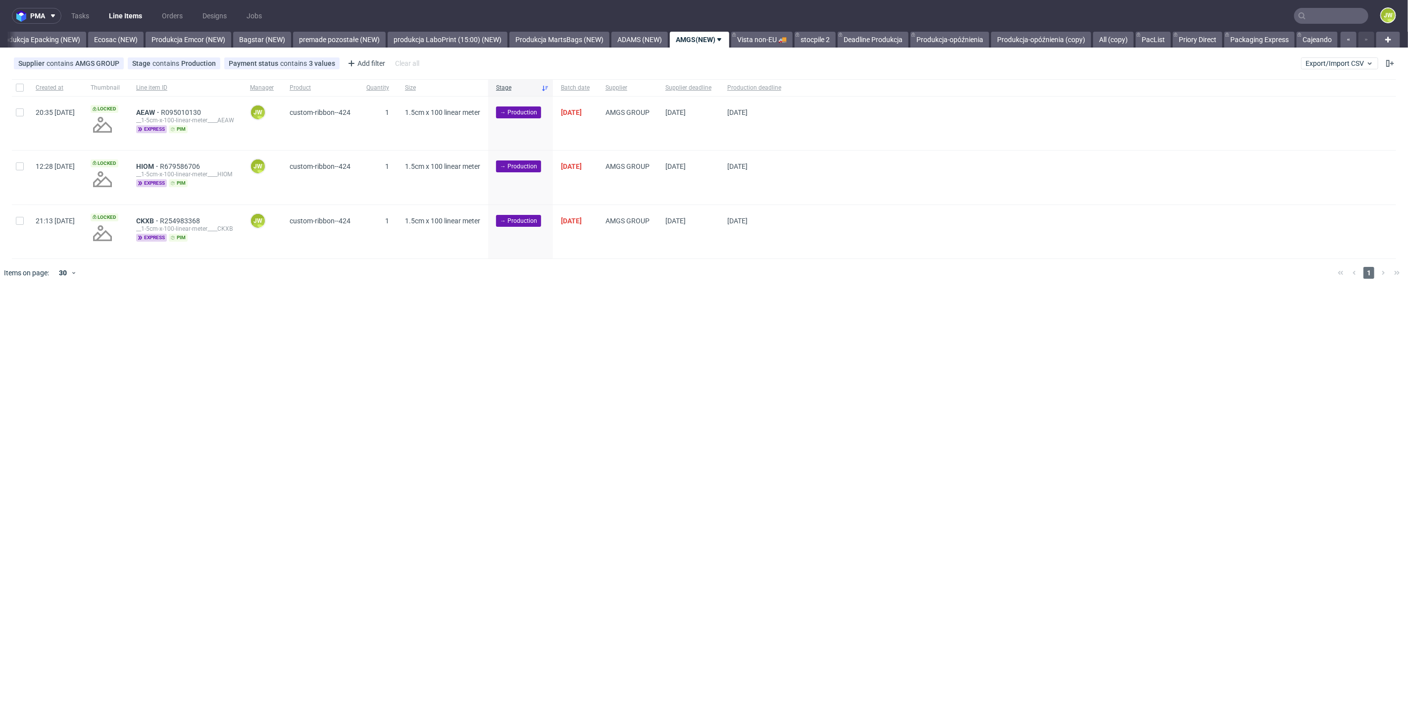
drag, startPoint x: 424, startPoint y: 370, endPoint x: 201, endPoint y: 213, distance: 272.7
click at [417, 362] on div "pma Tasks Line Items Orders Designs Jobs JW All DTP Late Shipped Shipments DTP …" at bounding box center [704, 359] width 1408 height 718
click at [9, 76] on div "Created at Thumbnail Line item ID Manager Product Quantity Size Stage Batch dat…" at bounding box center [704, 182] width 1408 height 215
click at [18, 91] on input "checkbox" at bounding box center [20, 88] width 8 height 8
checkbox input "true"
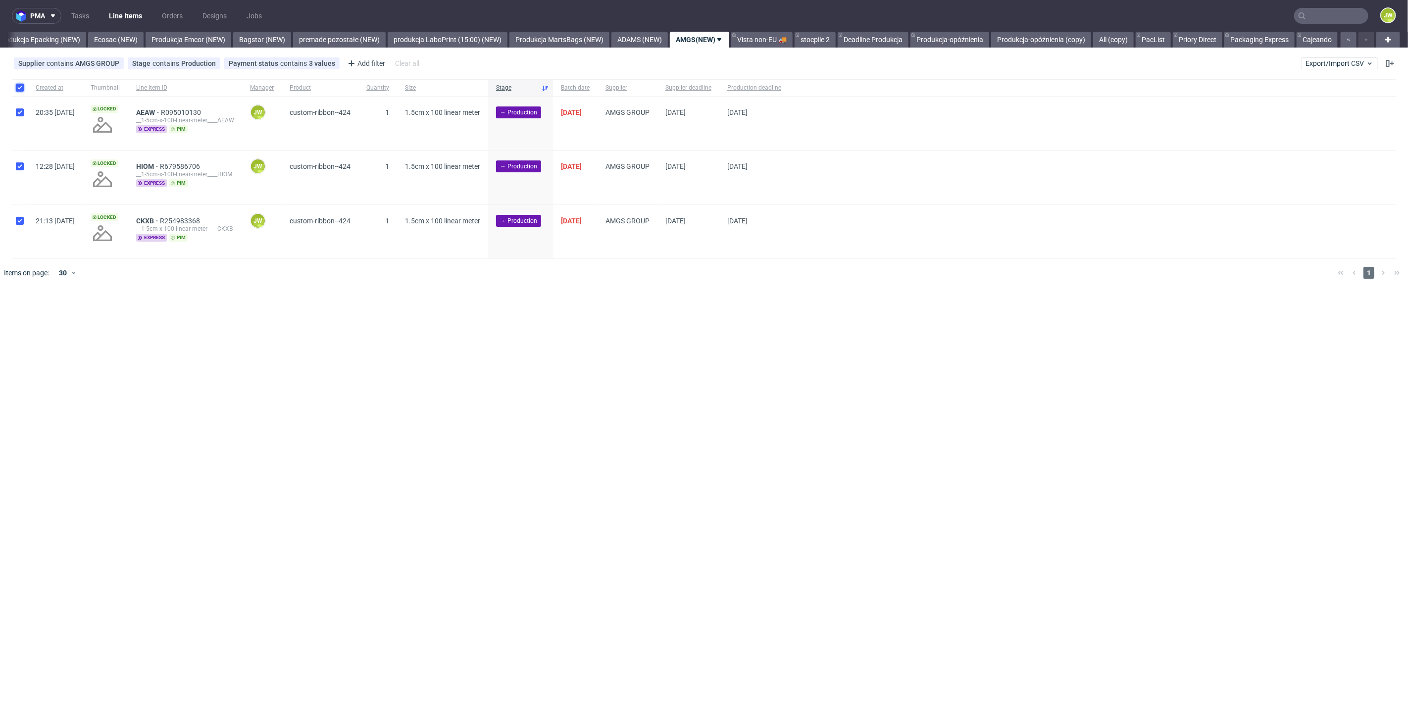
checkbox input "true"
click at [28, 320] on span "Change status" at bounding box center [35, 317] width 46 height 10
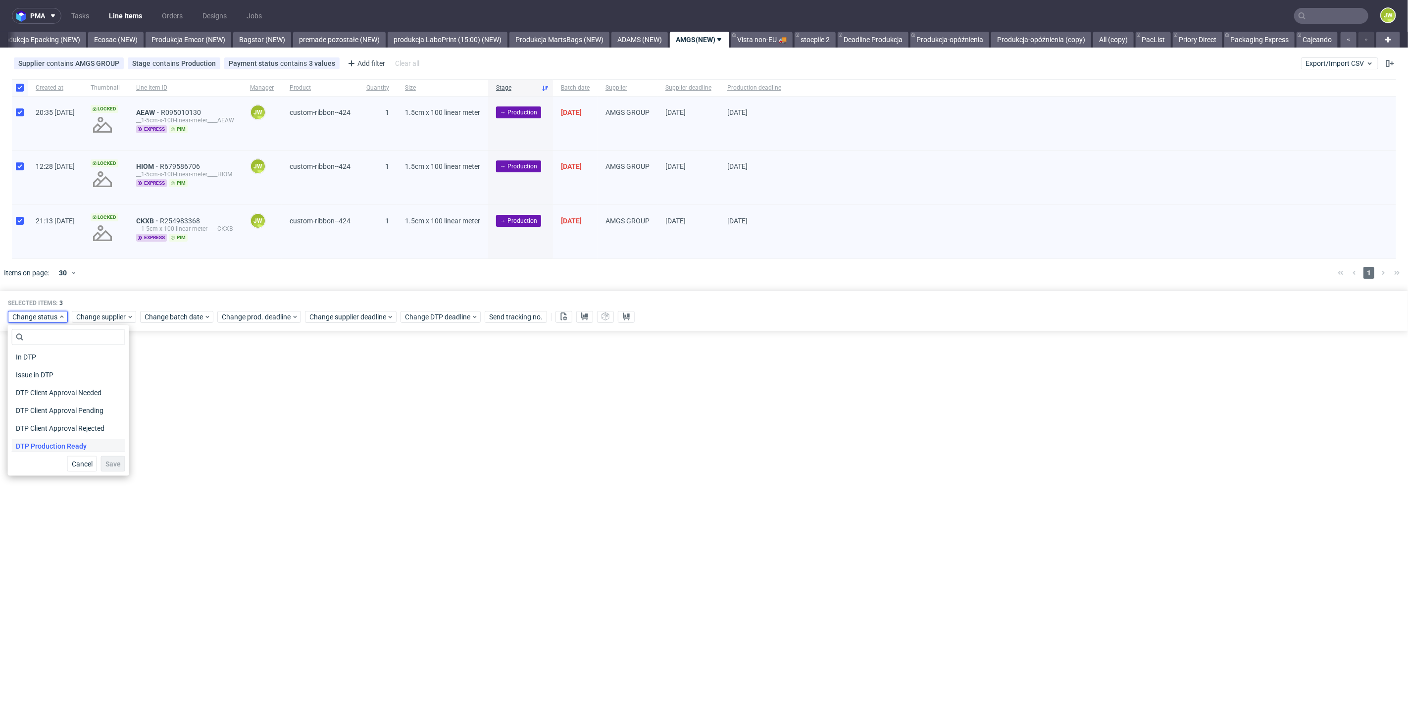
scroll to position [55, 0]
click at [22, 444] on span "In Production" at bounding box center [37, 446] width 50 height 14
click at [111, 462] on span "Save" at bounding box center [112, 463] width 15 height 7
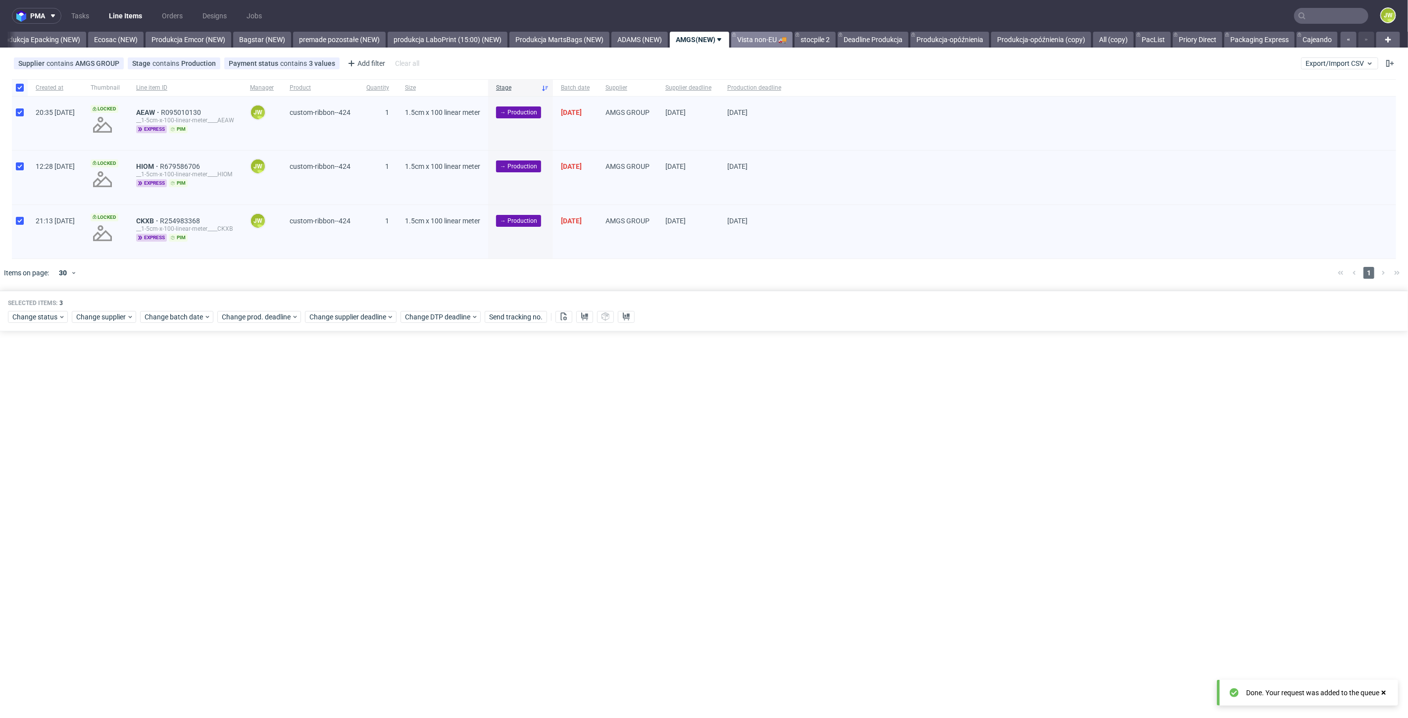
click at [763, 37] on link "Vista non-EU 🚚" at bounding box center [761, 40] width 61 height 16
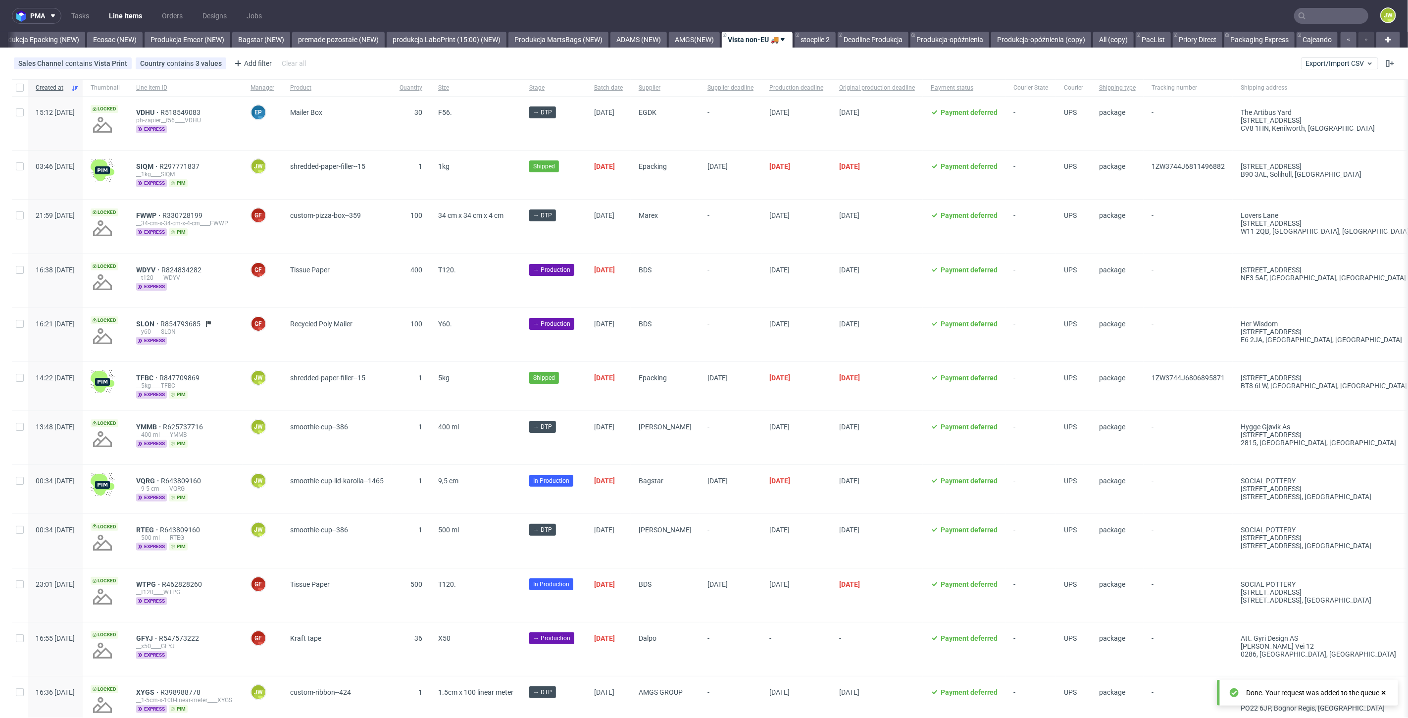
click at [677, 51] on div "Sales Channel contains Vista Print Country contains 3 values United Kingdom, Sw…" at bounding box center [704, 63] width 1408 height 24
click at [681, 42] on link "AMGS(NEW)" at bounding box center [694, 40] width 51 height 16
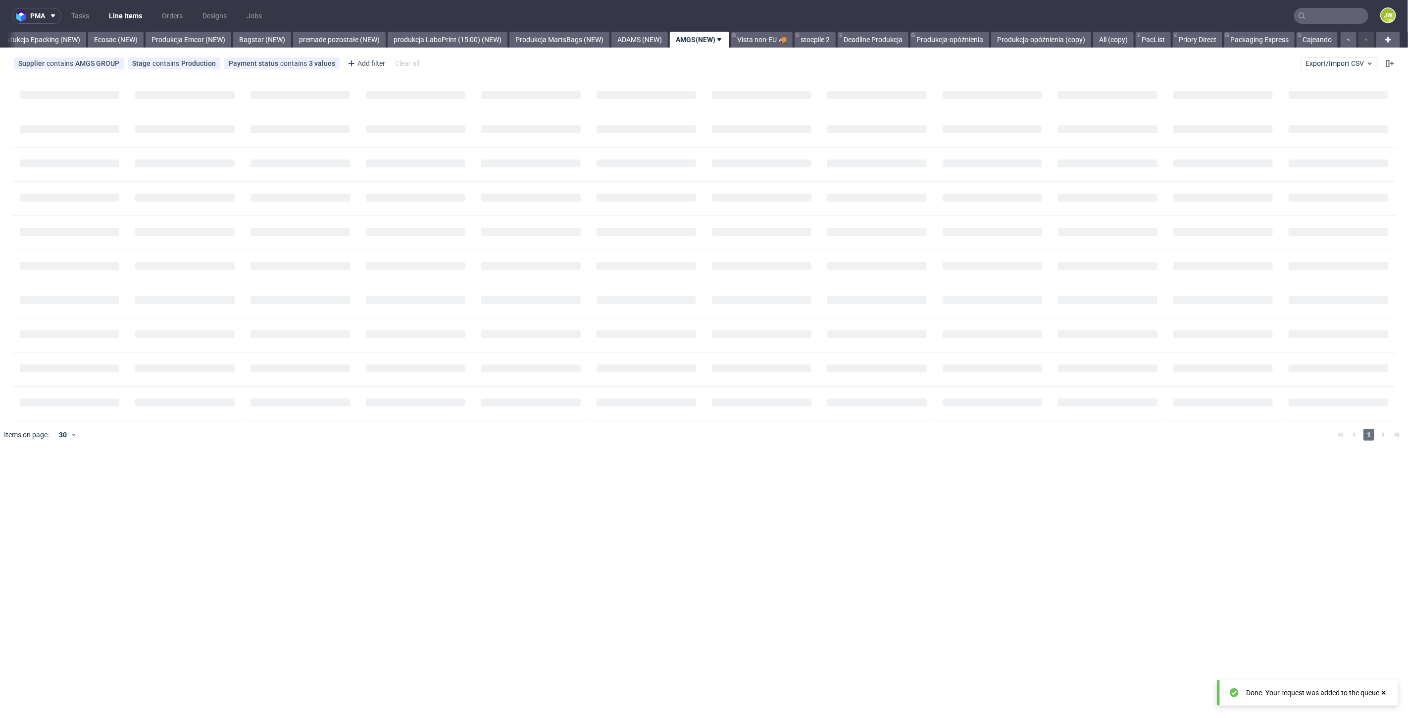
scroll to position [0, 2040]
click at [818, 41] on link "stocpile 2" at bounding box center [815, 40] width 41 height 16
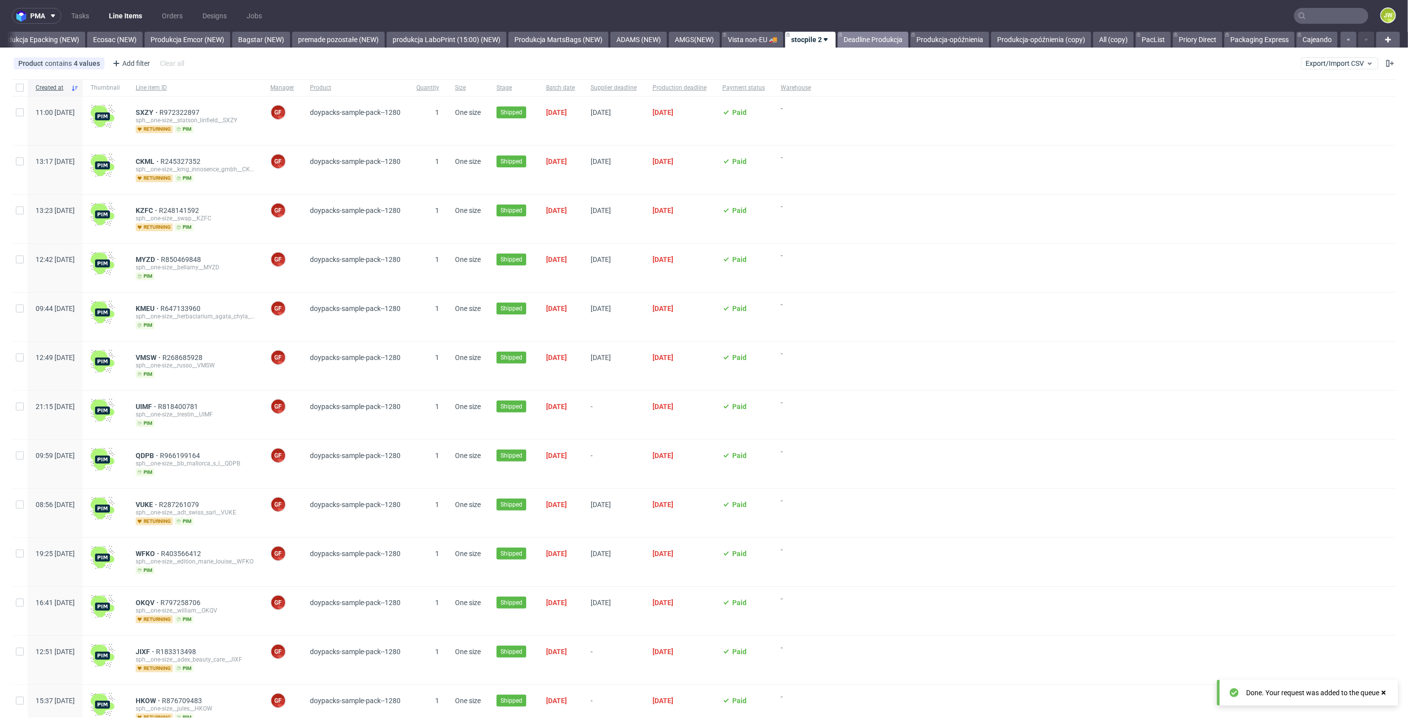
click at [854, 42] on link "Deadline Produkcja" at bounding box center [873, 40] width 71 height 16
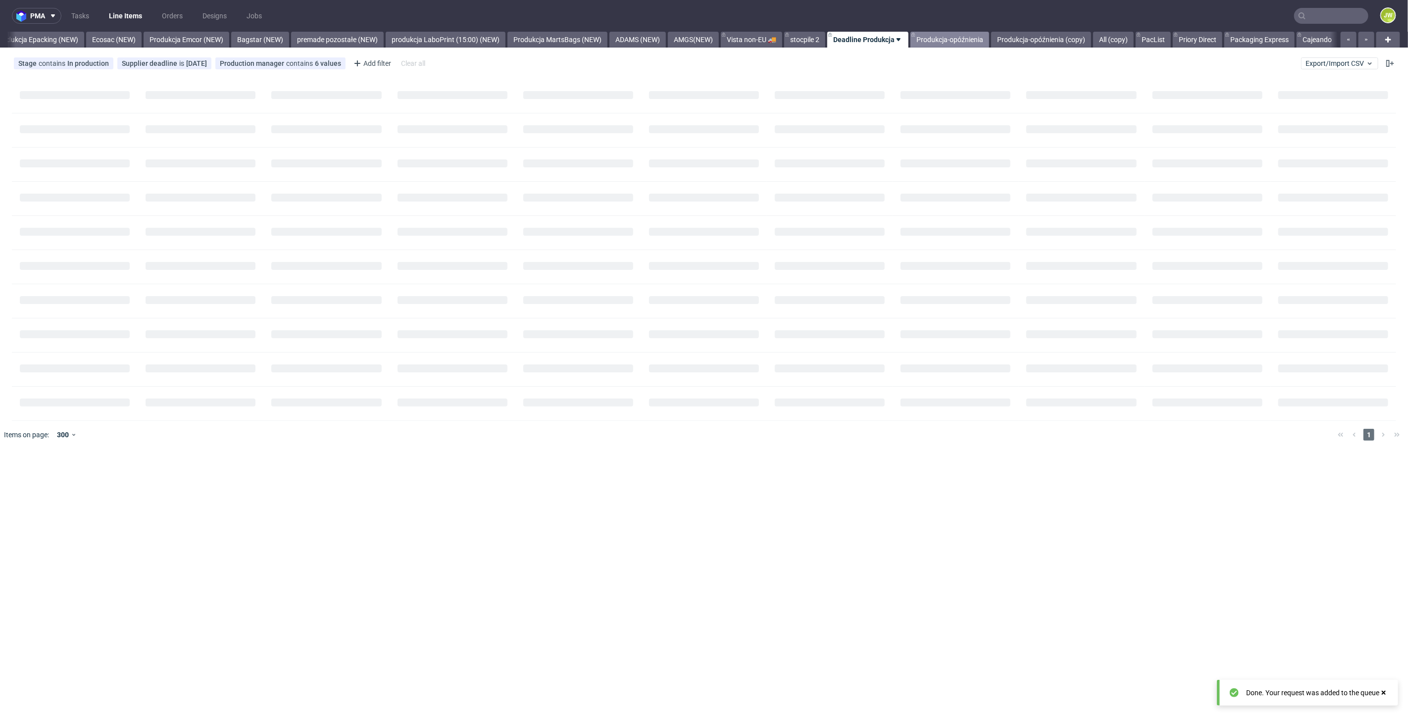
scroll to position [0, 2041]
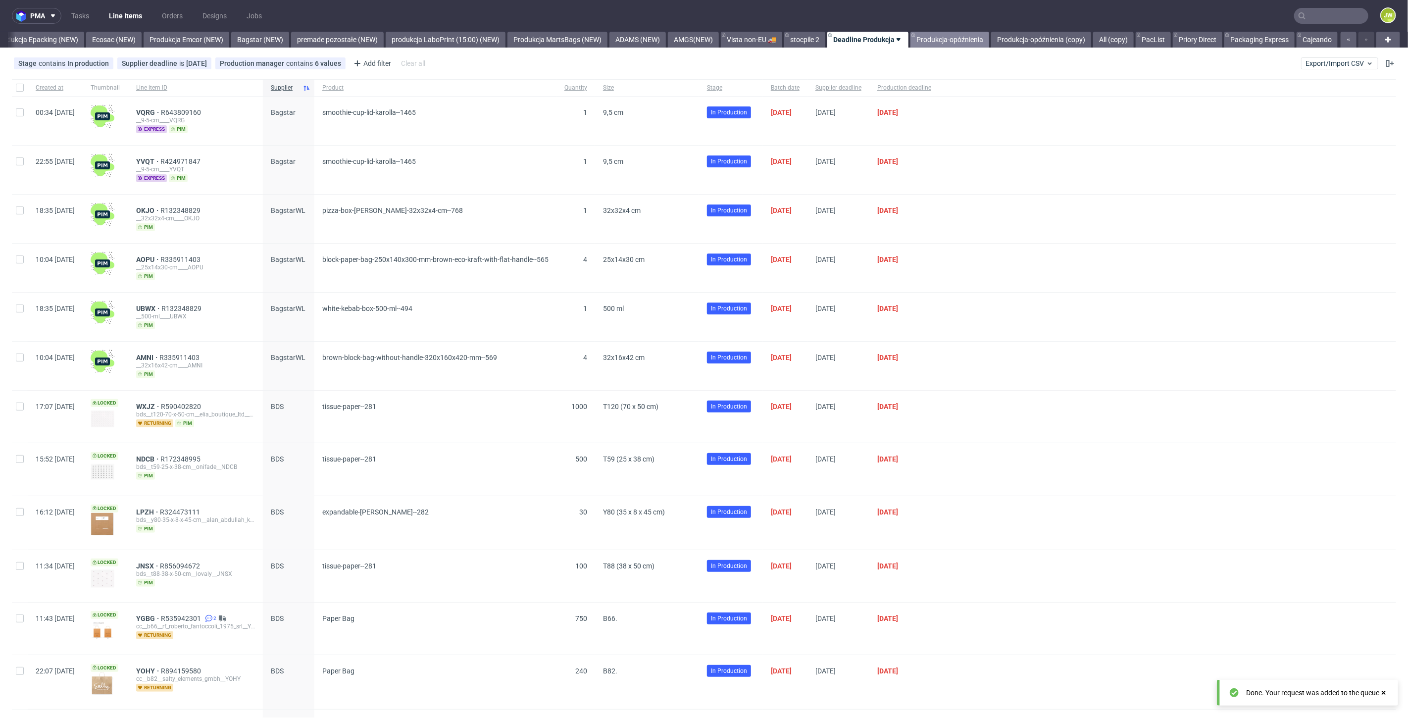
click at [943, 39] on link "Produkcja-opóźnienia" at bounding box center [950, 40] width 79 height 16
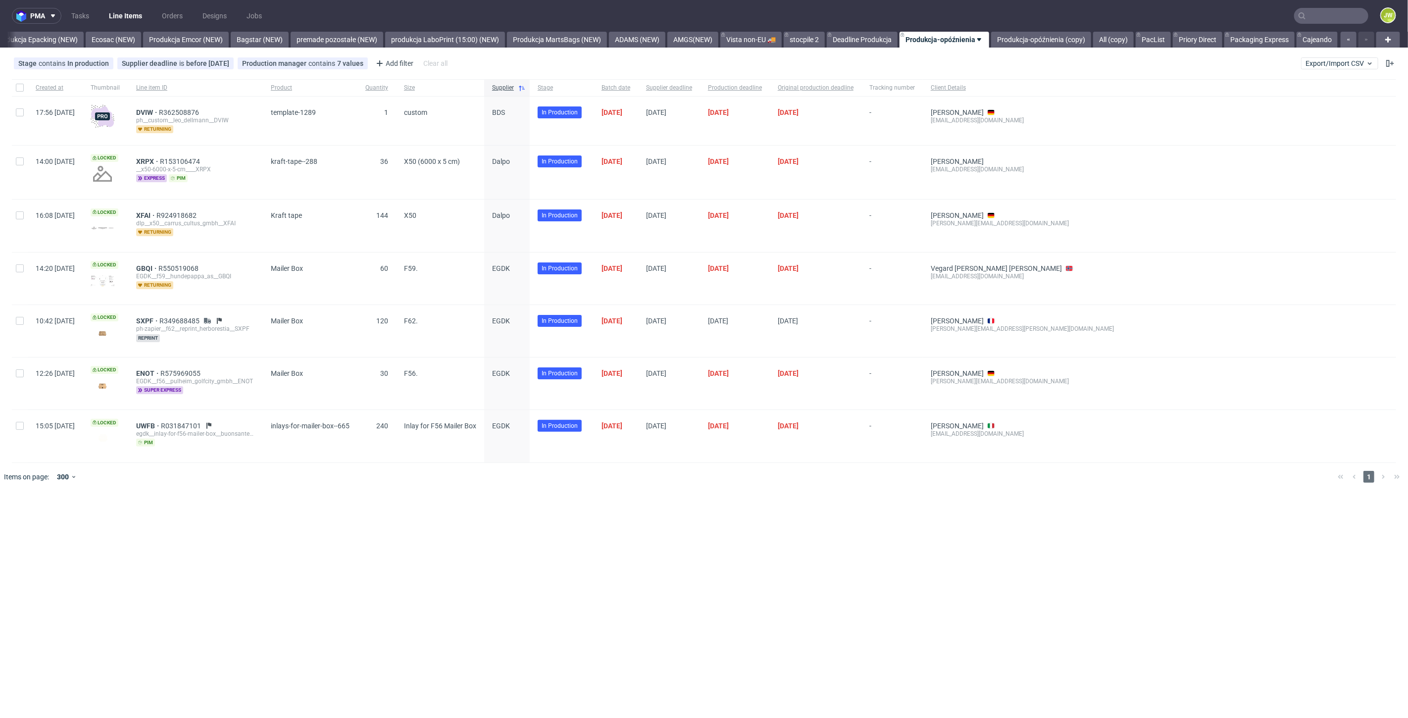
click at [1013, 50] on div "pma Tasks Line Items Orders Designs Jobs JW All DTP Late Shipped Shipments DTP …" at bounding box center [704, 359] width 1408 height 718
click at [1036, 43] on link "Produkcja-opóźnienia (copy)" at bounding box center [1041, 40] width 100 height 16
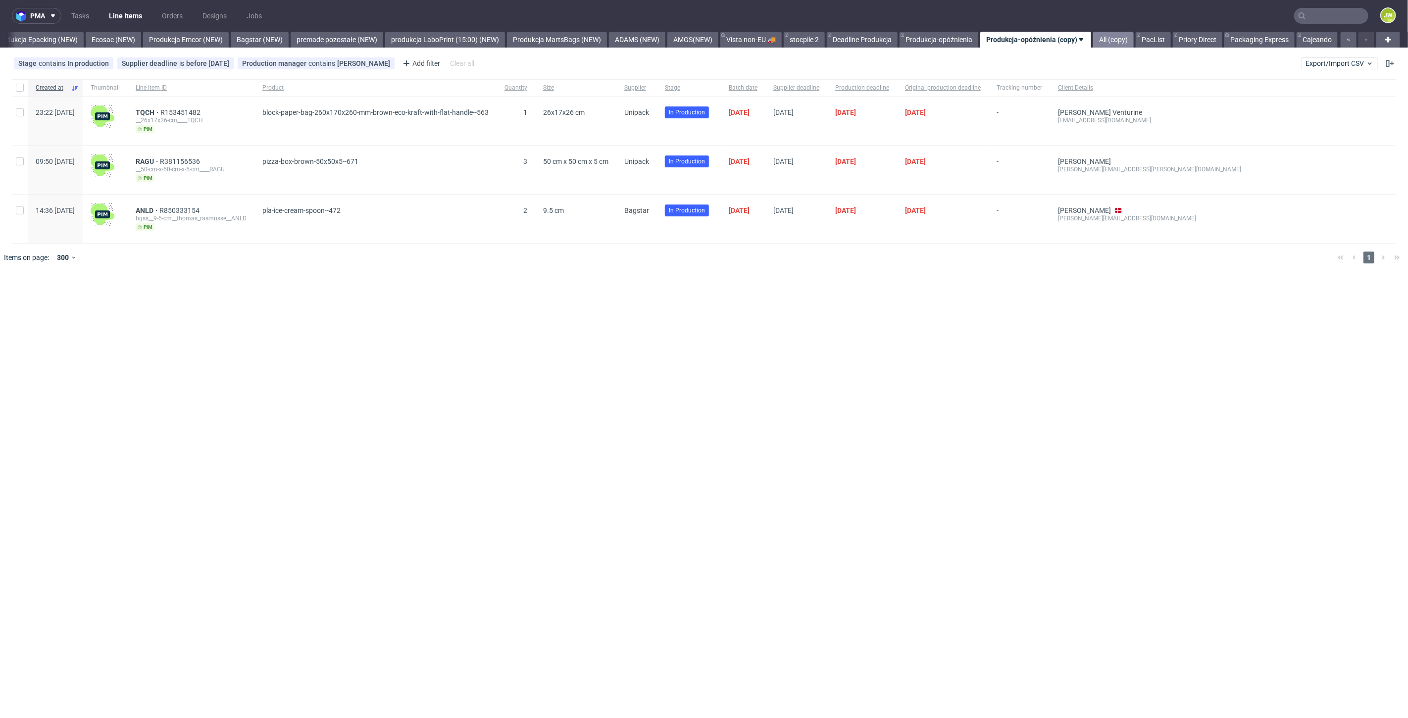
click at [1102, 36] on link "All (copy)" at bounding box center [1113, 40] width 41 height 16
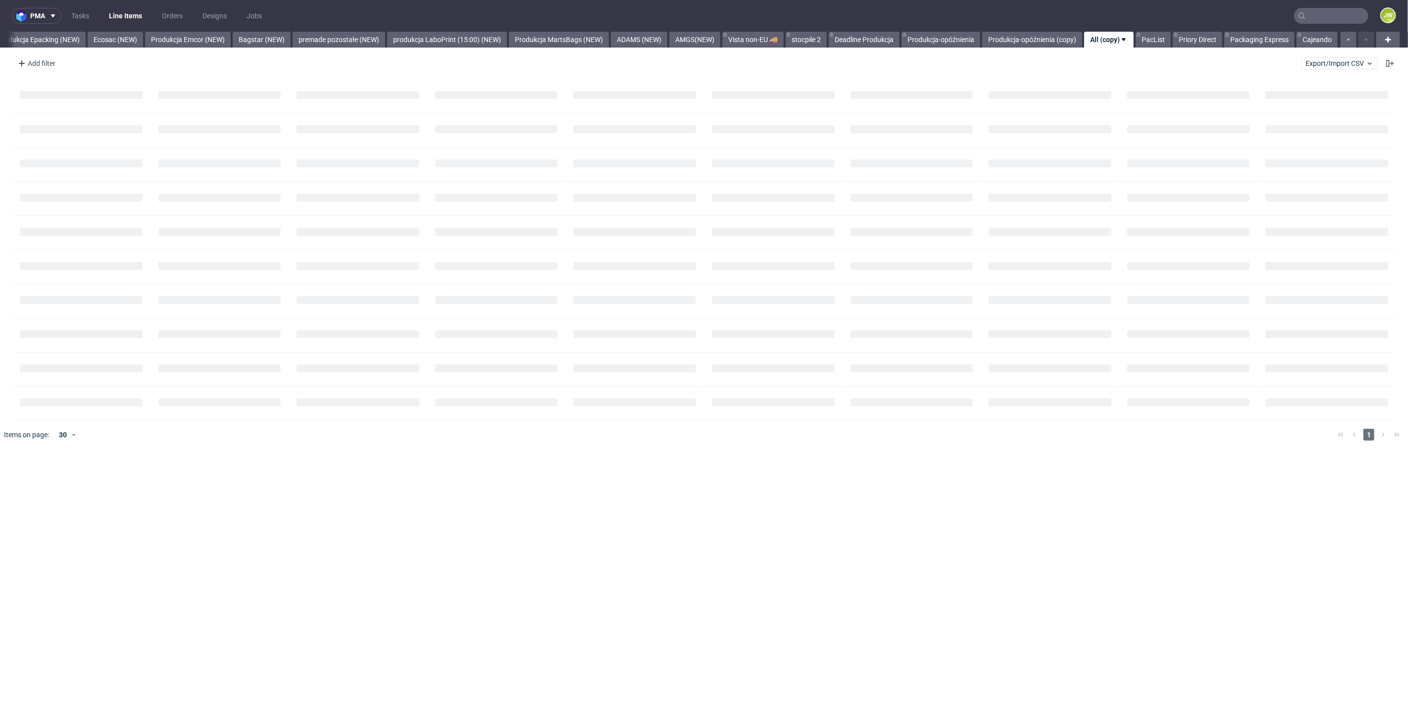
scroll to position [0, 2041]
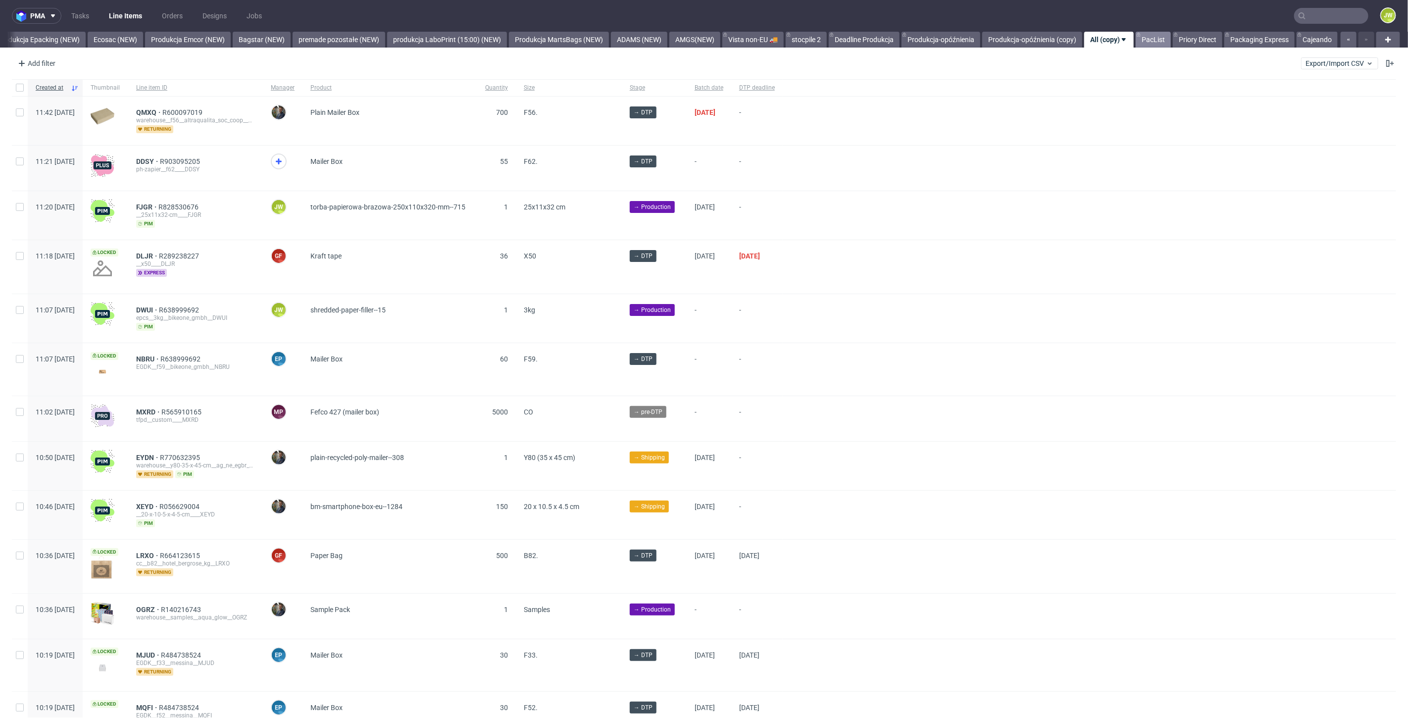
click at [1149, 39] on link "PacList" at bounding box center [1153, 40] width 35 height 16
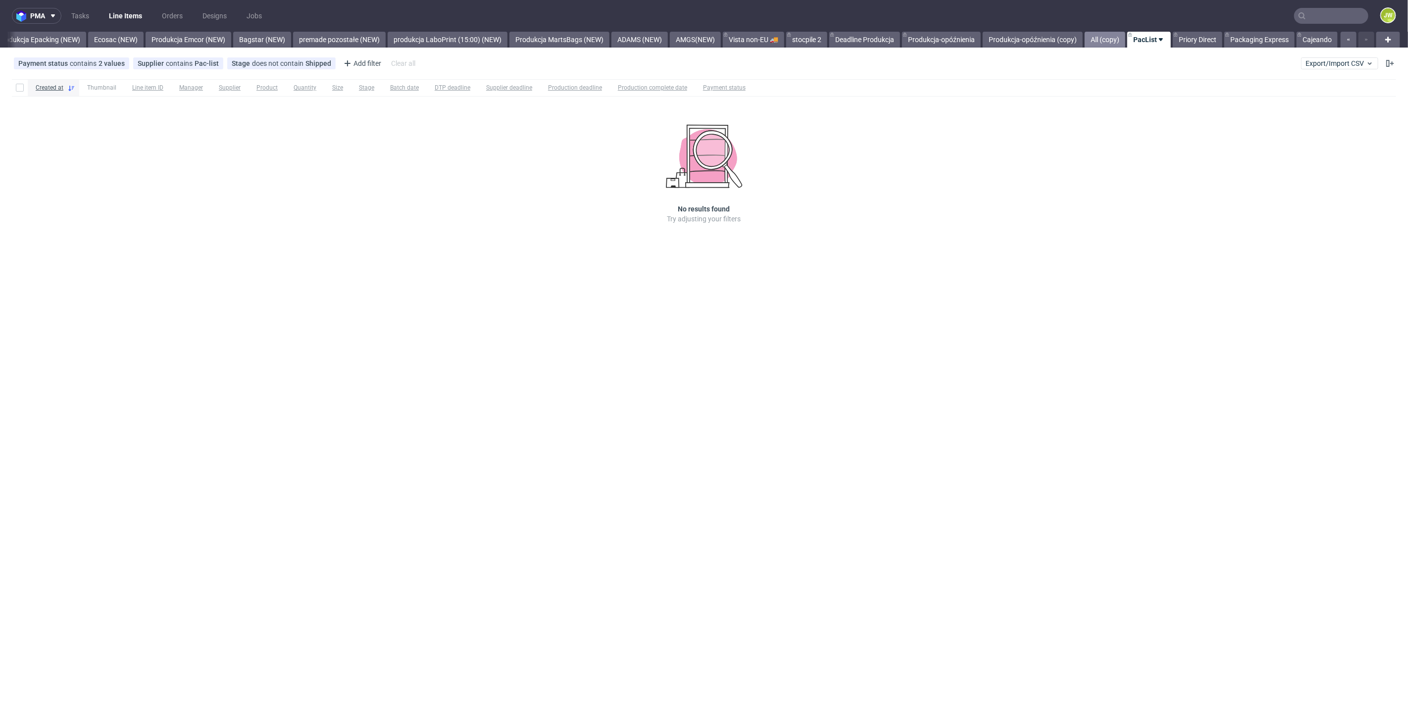
click at [1110, 40] on link "All (copy)" at bounding box center [1105, 40] width 41 height 16
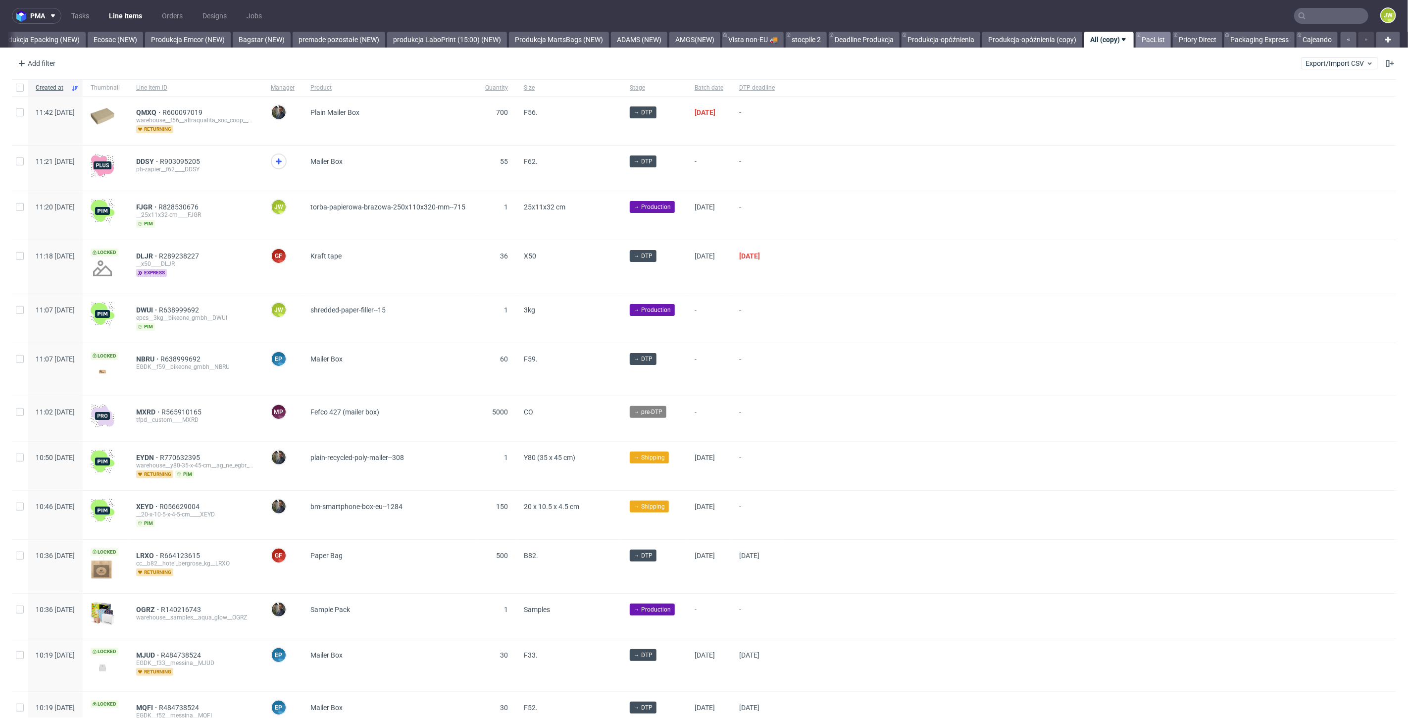
click at [1150, 36] on link "PacList" at bounding box center [1153, 40] width 35 height 16
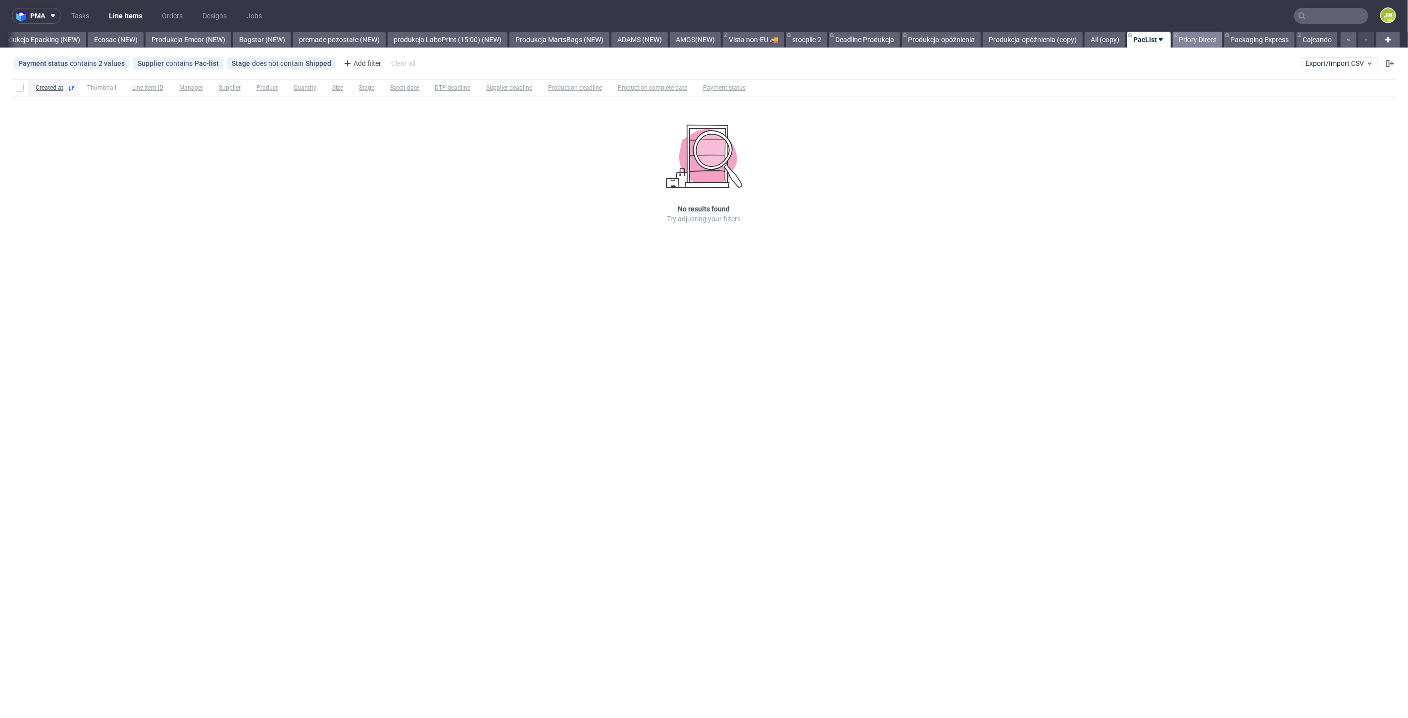
click at [1192, 38] on link "Priory Direct" at bounding box center [1198, 40] width 50 height 16
click at [1244, 41] on link "Packaging Express" at bounding box center [1259, 40] width 70 height 16
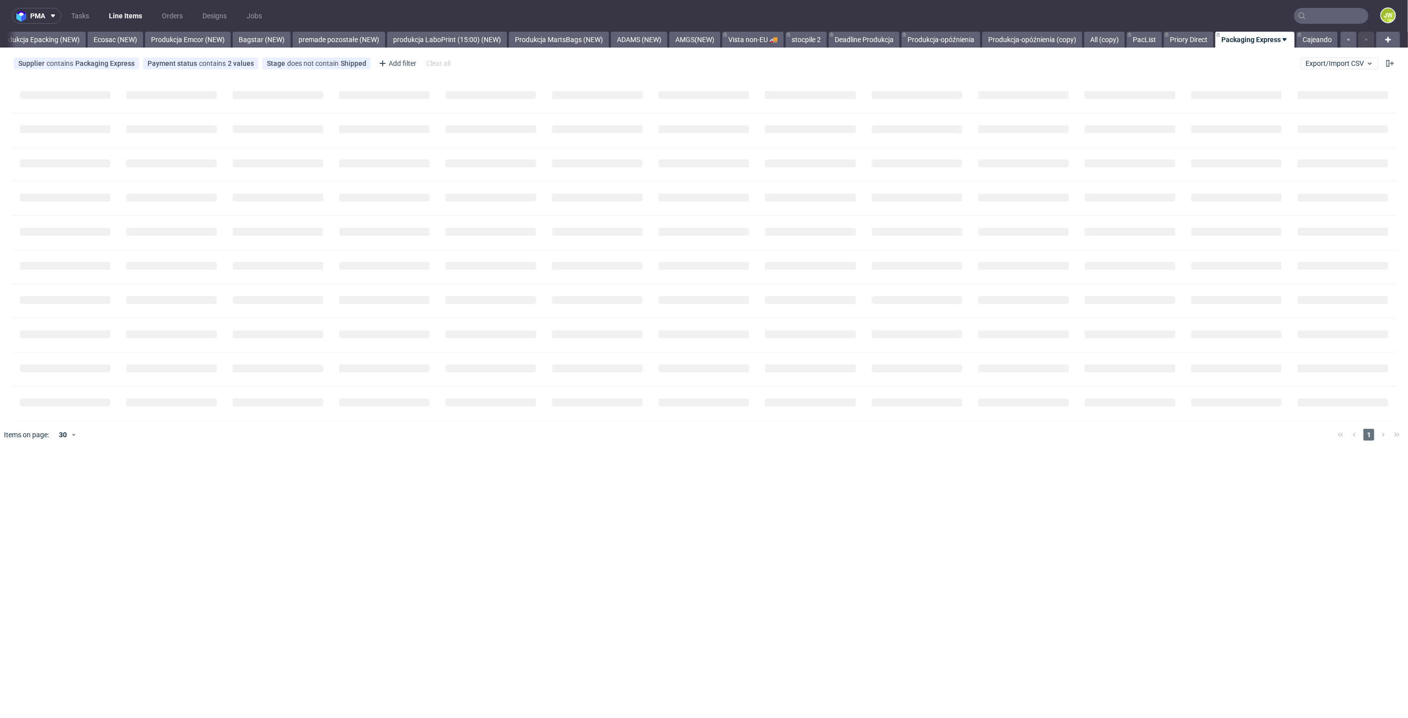
scroll to position [0, 2041]
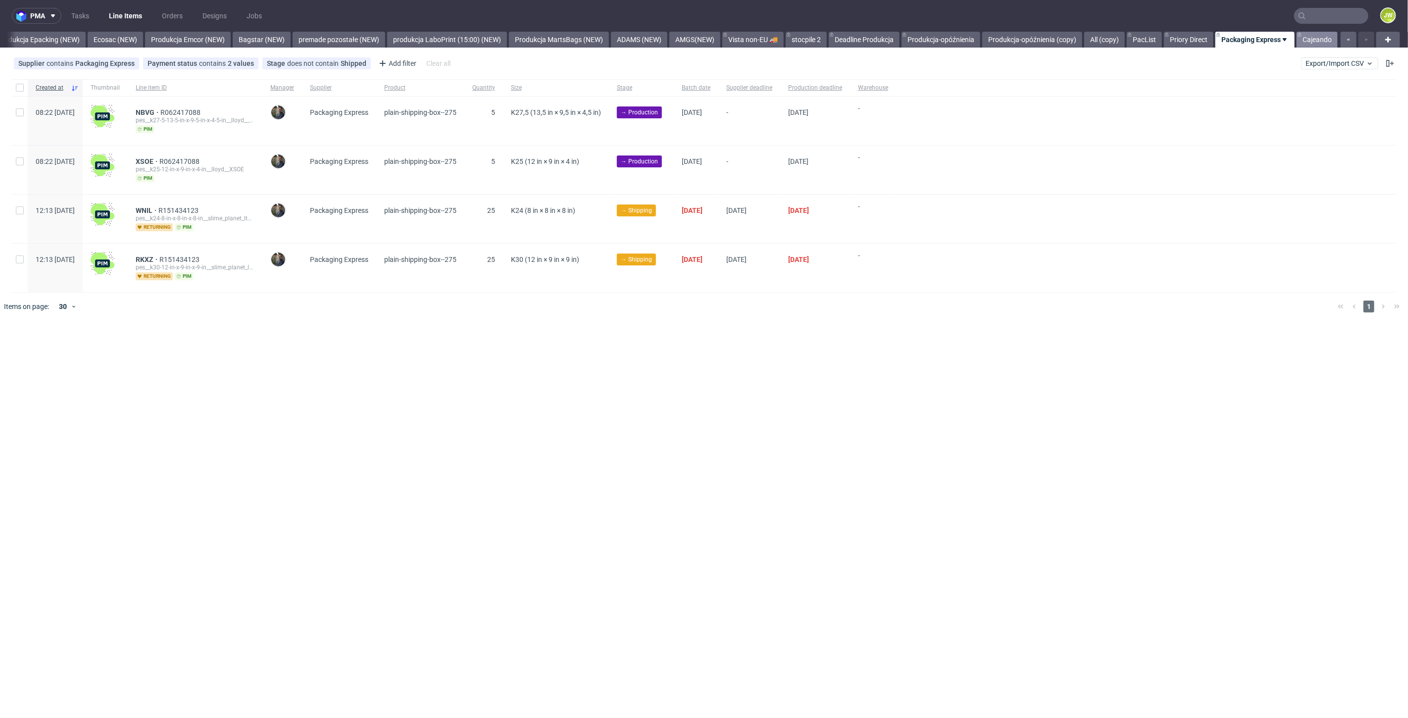
click at [1310, 33] on link "Cajeando" at bounding box center [1317, 40] width 41 height 16
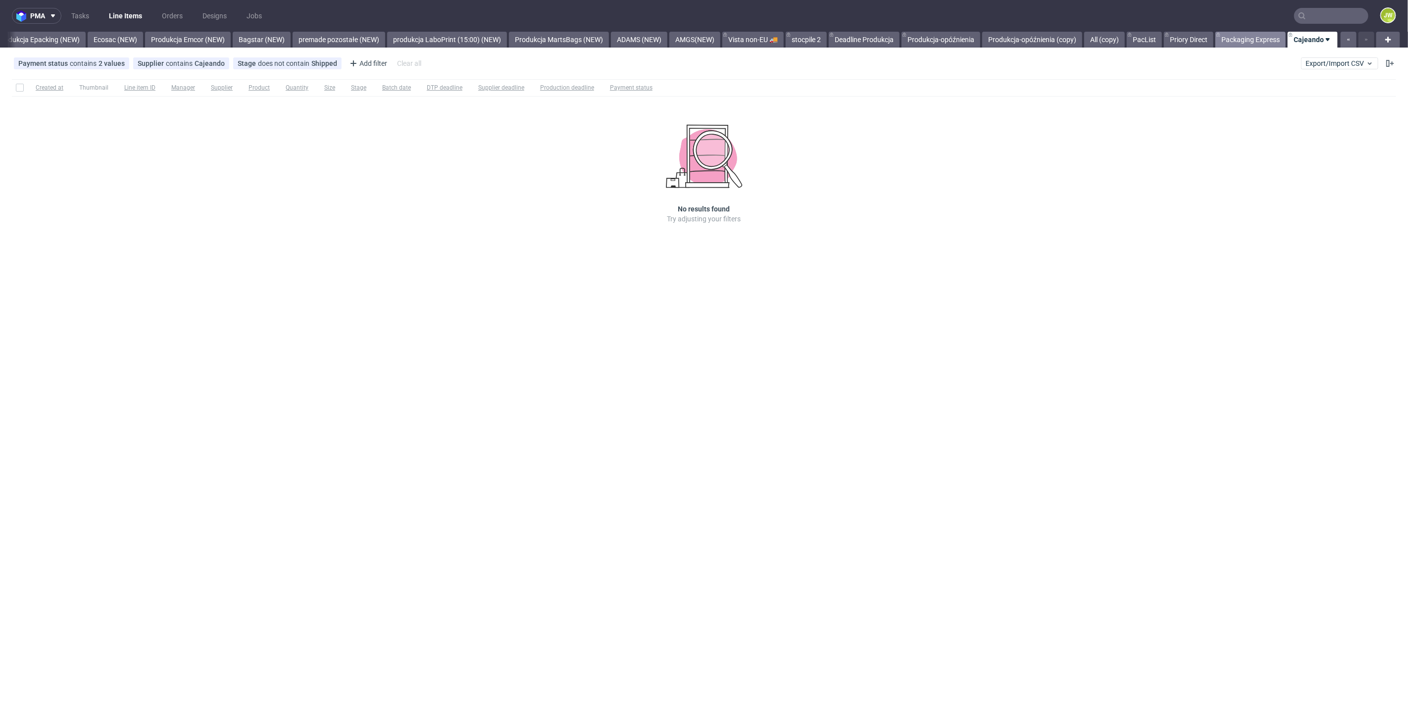
click at [1246, 40] on link "Packaging Express" at bounding box center [1251, 40] width 70 height 16
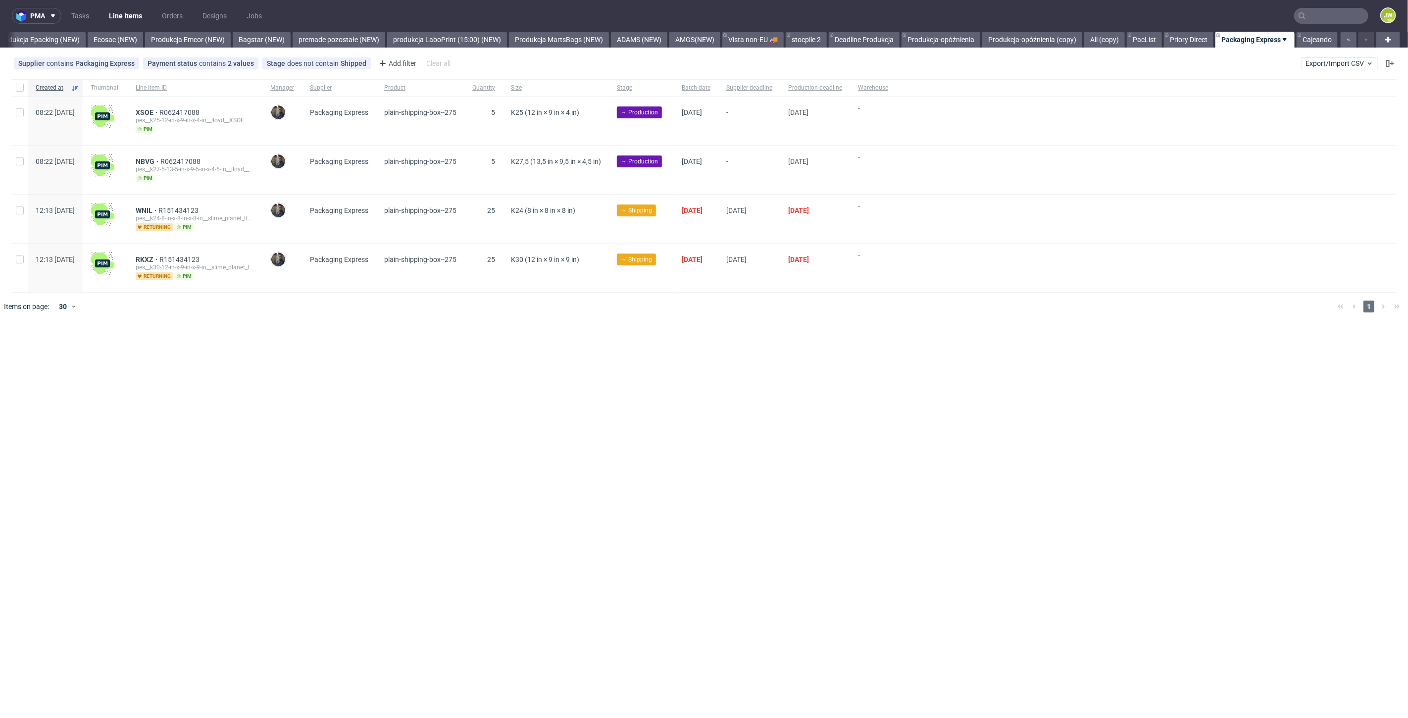
click at [851, 347] on div "pma Tasks Line Items Orders Designs Jobs JW All DTP Late Shipped Shipments DTP …" at bounding box center [704, 359] width 1408 height 718
click at [17, 120] on div at bounding box center [20, 121] width 16 height 49
checkbox input "true"
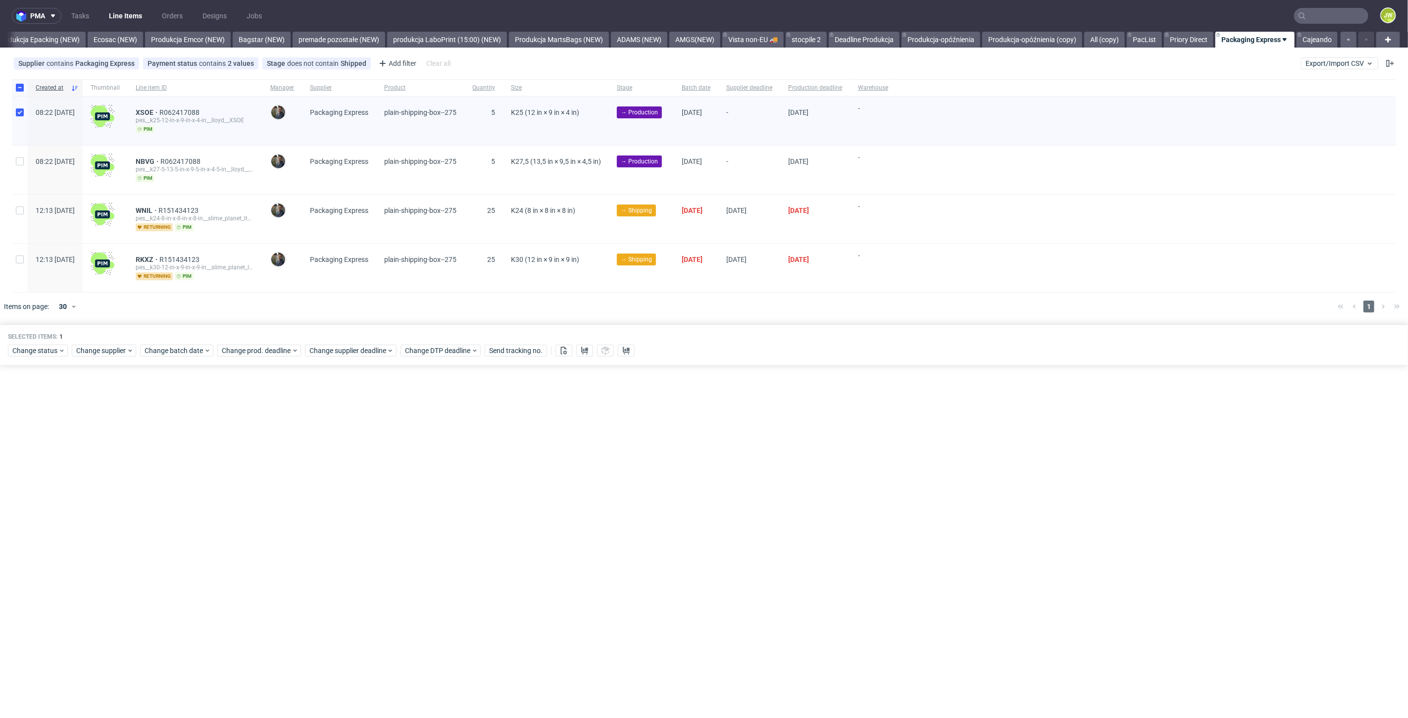
click at [17, 144] on div at bounding box center [20, 121] width 16 height 49
checkbox input "false"
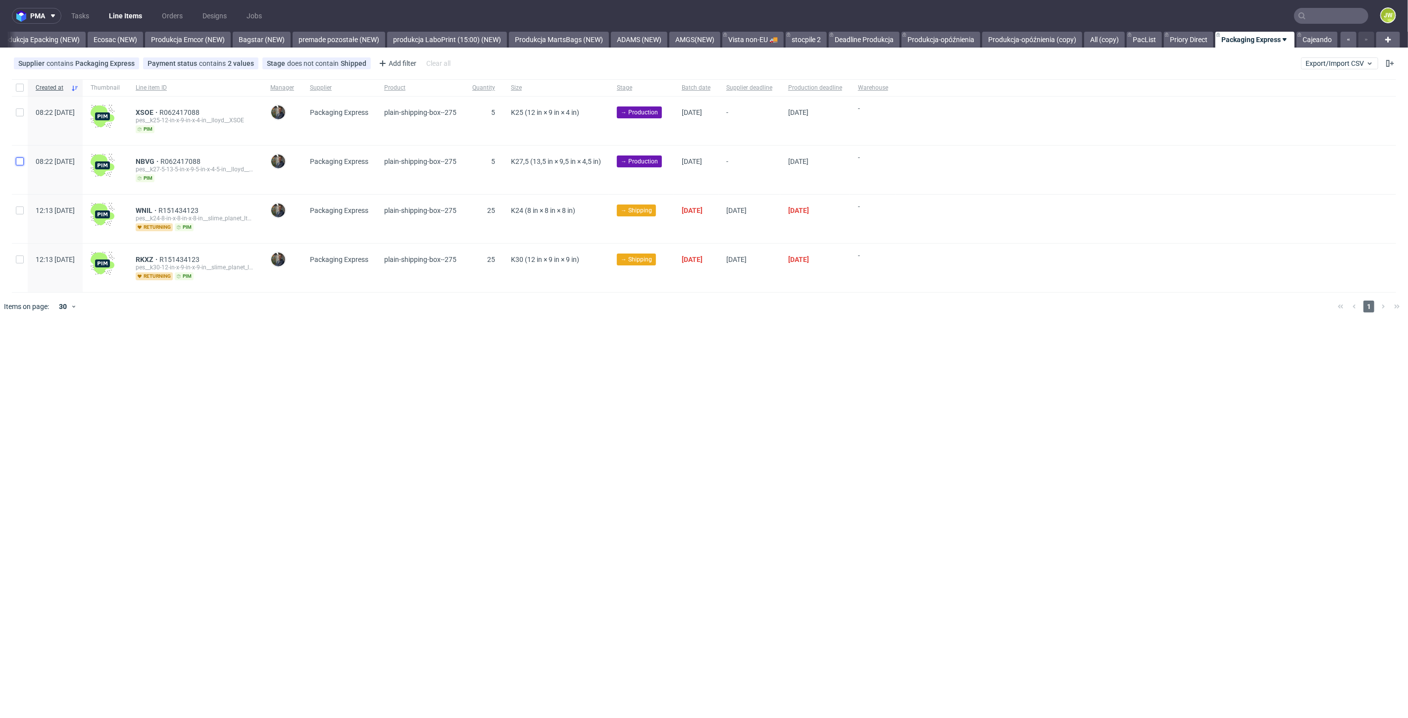
click at [20, 157] on input "checkbox" at bounding box center [20, 161] width 8 height 8
checkbox input "true"
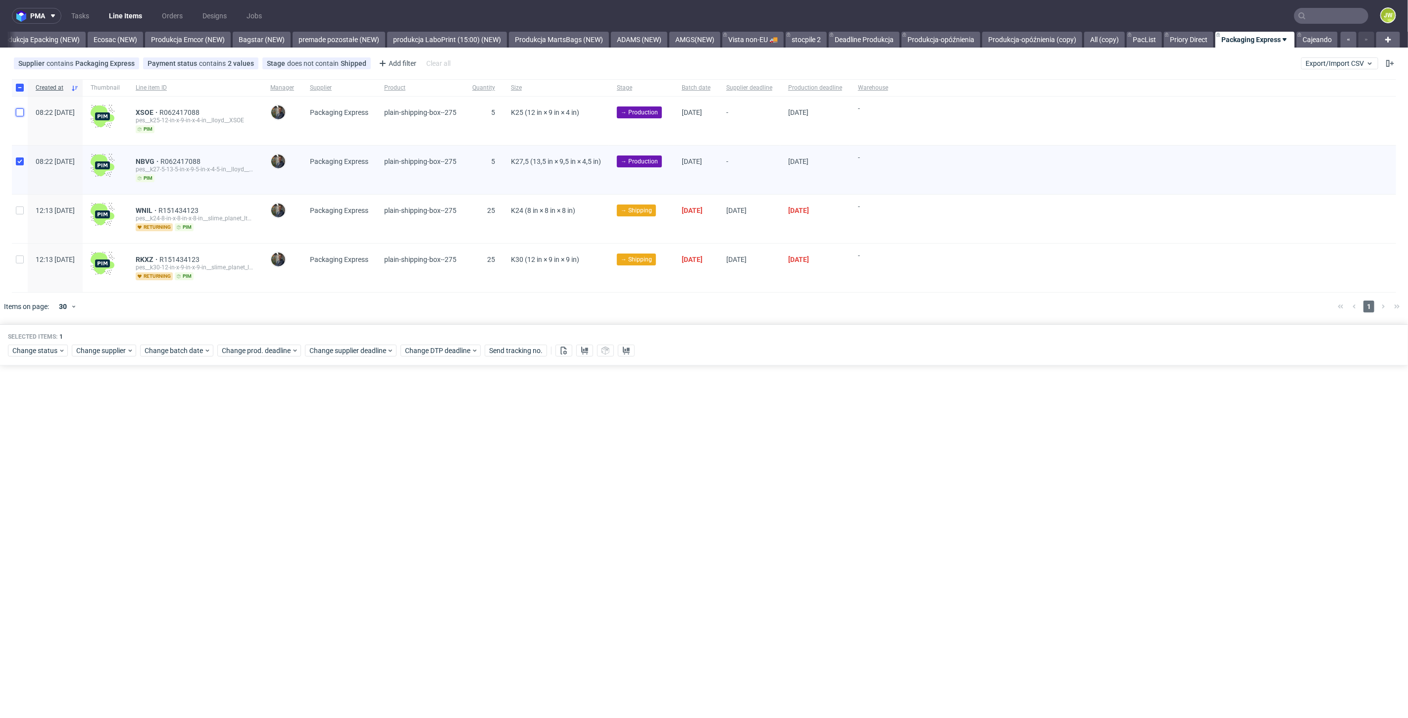
click at [17, 116] on input "checkbox" at bounding box center [20, 112] width 8 height 8
checkbox input "true"
click at [180, 349] on span "Change batch date" at bounding box center [174, 351] width 59 height 10
click at [221, 458] on span "21" at bounding box center [223, 461] width 8 height 10
click at [254, 515] on span "Save" at bounding box center [258, 516] width 15 height 7
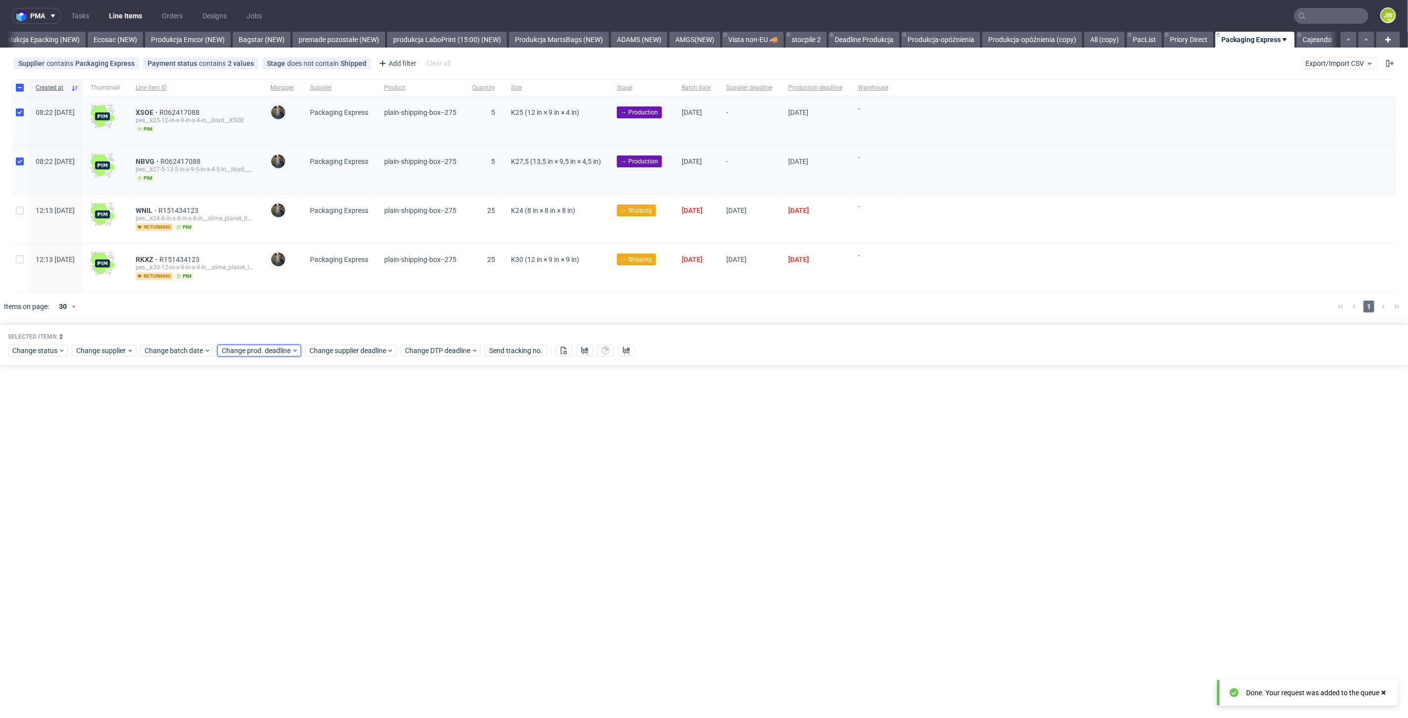
click at [242, 349] on span "Change prod. deadline" at bounding box center [257, 351] width 70 height 10
click at [313, 463] on span "22" at bounding box center [316, 461] width 8 height 10
click at [331, 520] on button "Save" at bounding box center [335, 516] width 24 height 16
click at [327, 349] on span "Change supplier deadline" at bounding box center [347, 351] width 77 height 10
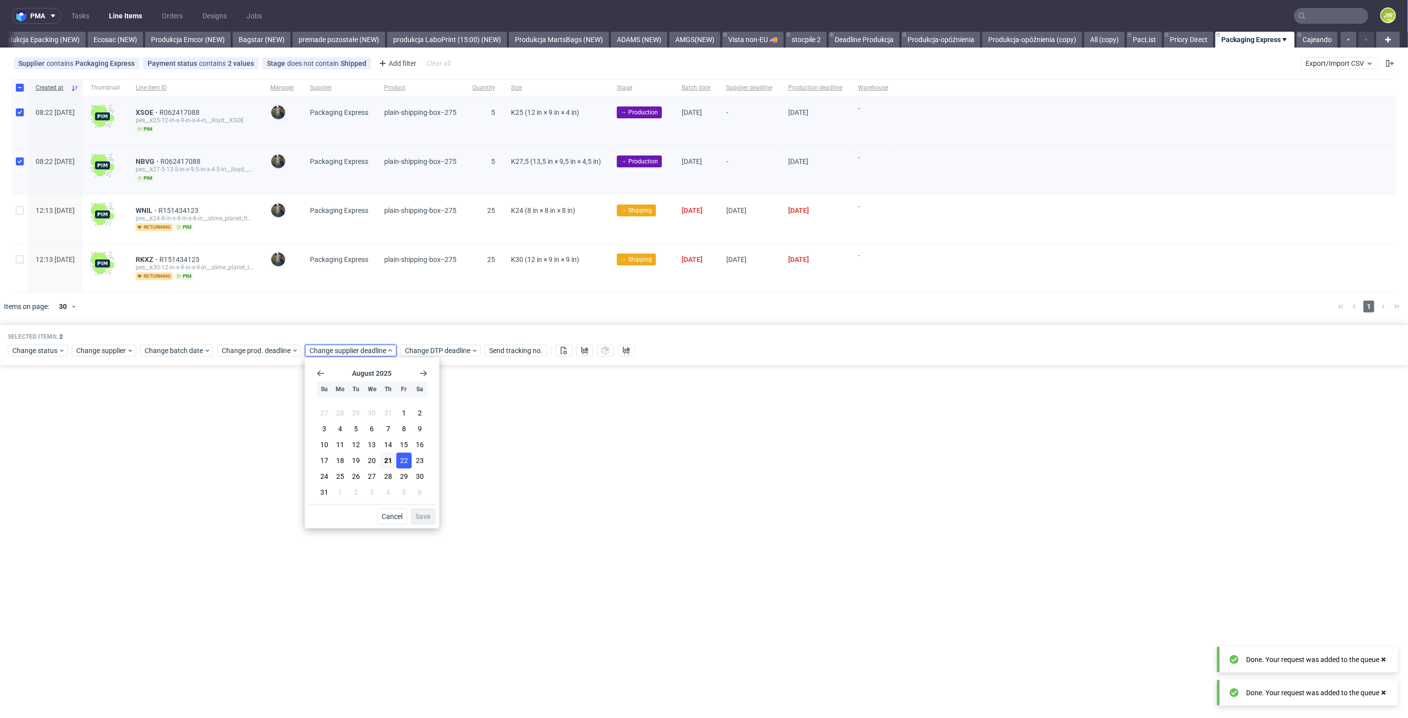
click at [398, 458] on button "22" at bounding box center [403, 461] width 15 height 16
click at [426, 521] on button "Save" at bounding box center [423, 516] width 24 height 16
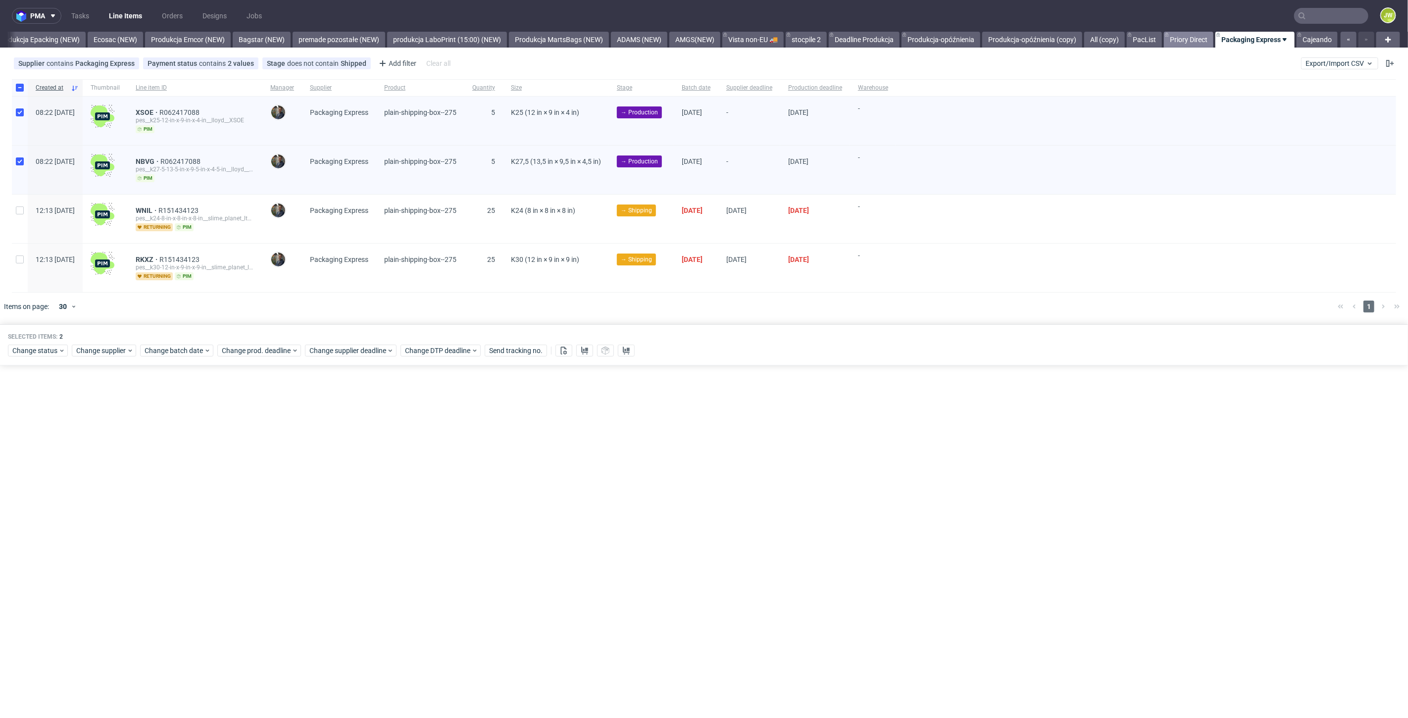
click at [1200, 50] on div "pma Tasks Line Items Orders Designs Jobs JW All DTP Late Shipped Shipments DTP …" at bounding box center [704, 359] width 1408 height 718
drag, startPoint x: 1202, startPoint y: 38, endPoint x: 1207, endPoint y: 40, distance: 5.8
click at [1202, 37] on link "Priory Direct" at bounding box center [1189, 40] width 50 height 16
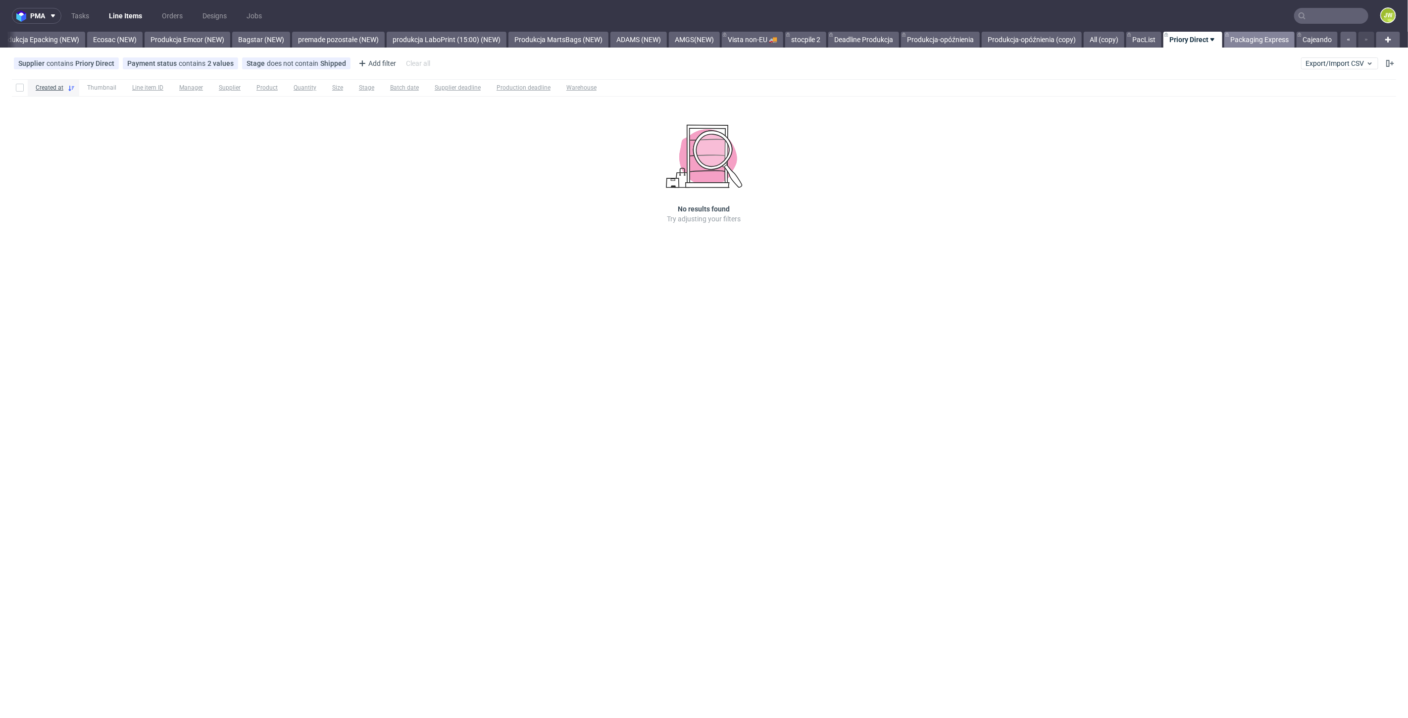
click at [1271, 39] on link "Packaging Express" at bounding box center [1259, 40] width 70 height 16
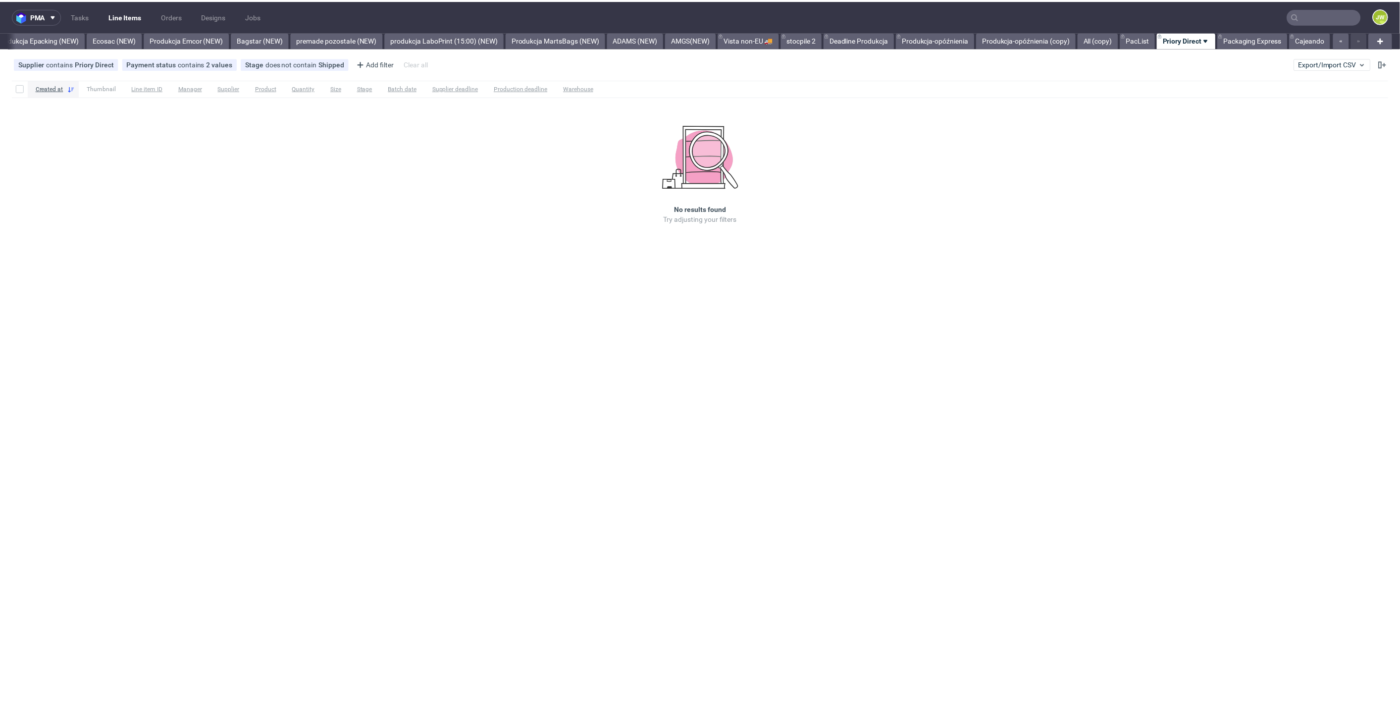
scroll to position [0, 2041]
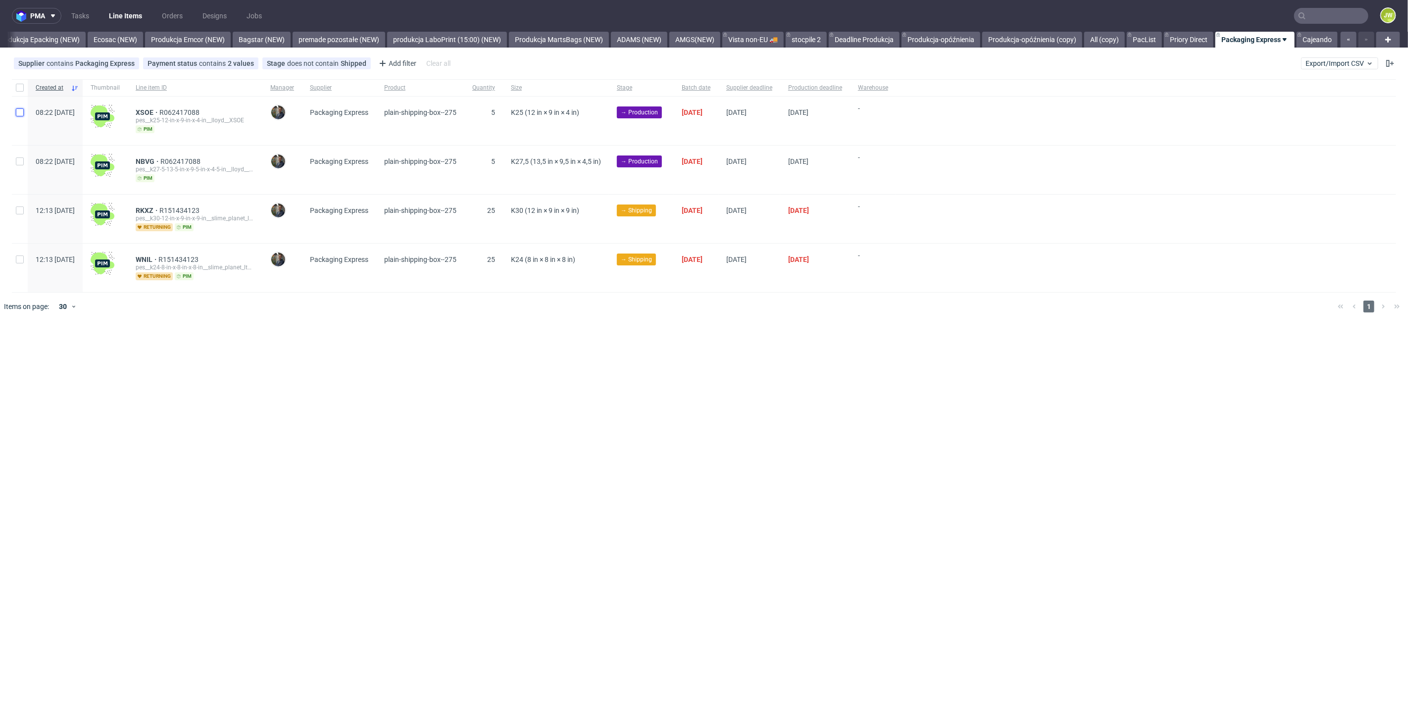
drag, startPoint x: 19, startPoint y: 112, endPoint x: 23, endPoint y: 124, distance: 12.7
click at [20, 114] on input "checkbox" at bounding box center [20, 112] width 8 height 8
checkbox input "true"
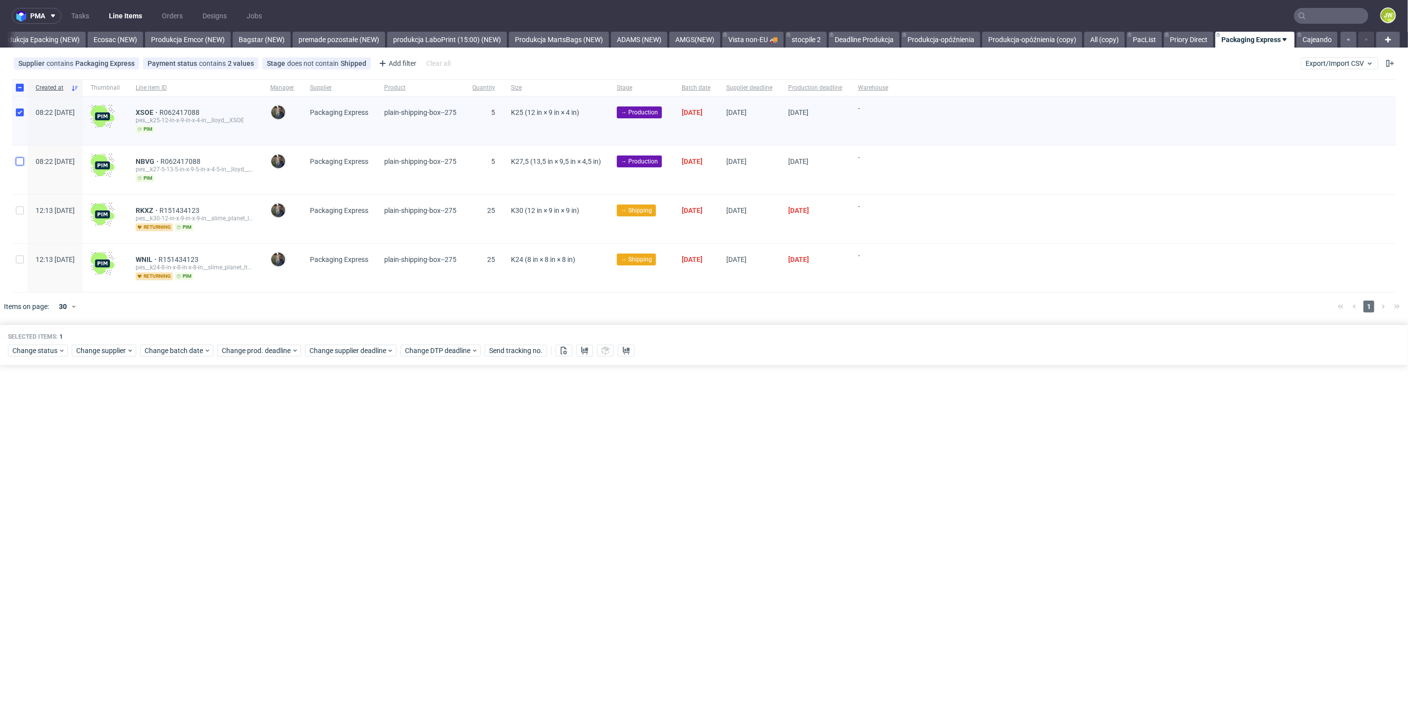
click at [22, 157] on input "checkbox" at bounding box center [20, 161] width 8 height 8
checkbox input "true"
click at [581, 350] on button at bounding box center [584, 351] width 17 height 12
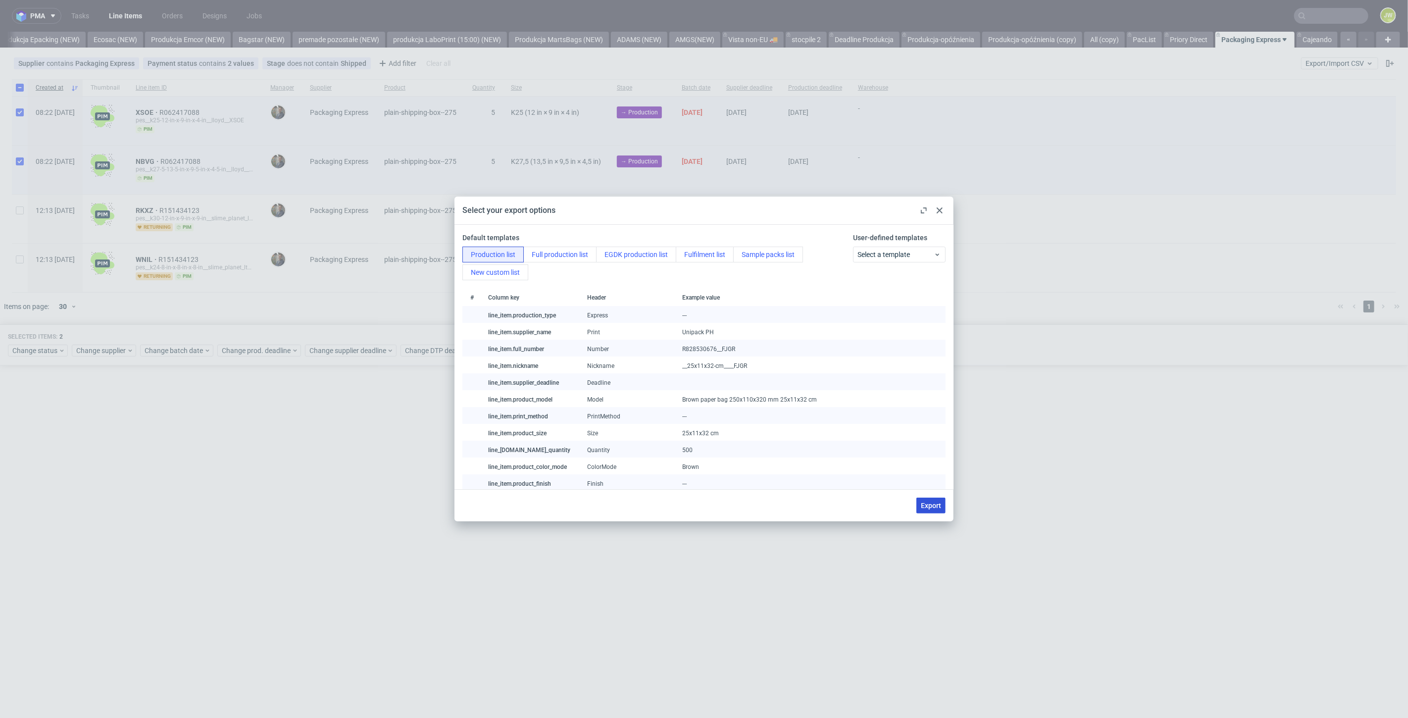
click at [937, 506] on span "Export" at bounding box center [931, 505] width 20 height 7
checkbox input "false"
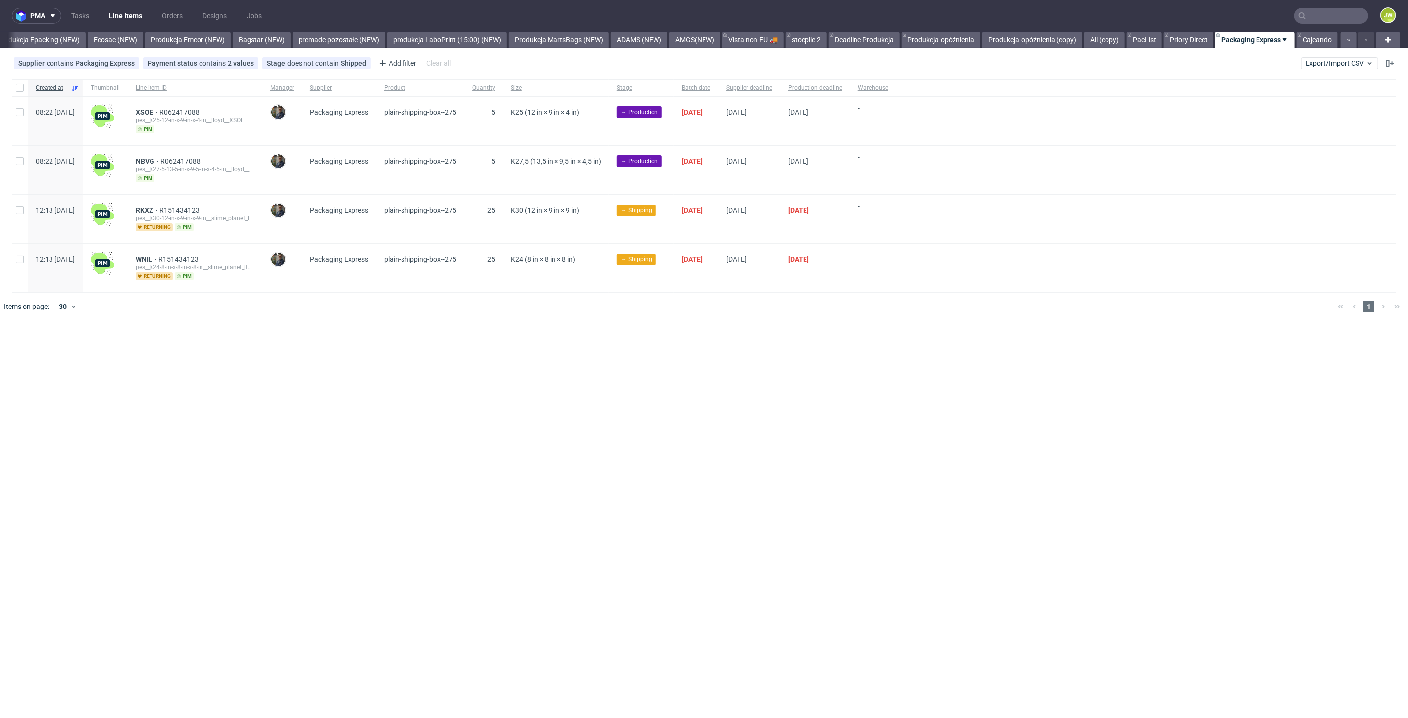
drag, startPoint x: 567, startPoint y: 495, endPoint x: 506, endPoint y: 296, distance: 208.8
click at [567, 494] on div "pma Tasks Line Items Orders Designs Jobs JW All DTP Late Shipped Shipments DTP …" at bounding box center [704, 359] width 1408 height 718
drag, startPoint x: 17, startPoint y: 109, endPoint x: 18, endPoint y: 122, distance: 12.4
click at [17, 109] on input "checkbox" at bounding box center [20, 112] width 8 height 8
checkbox input "true"
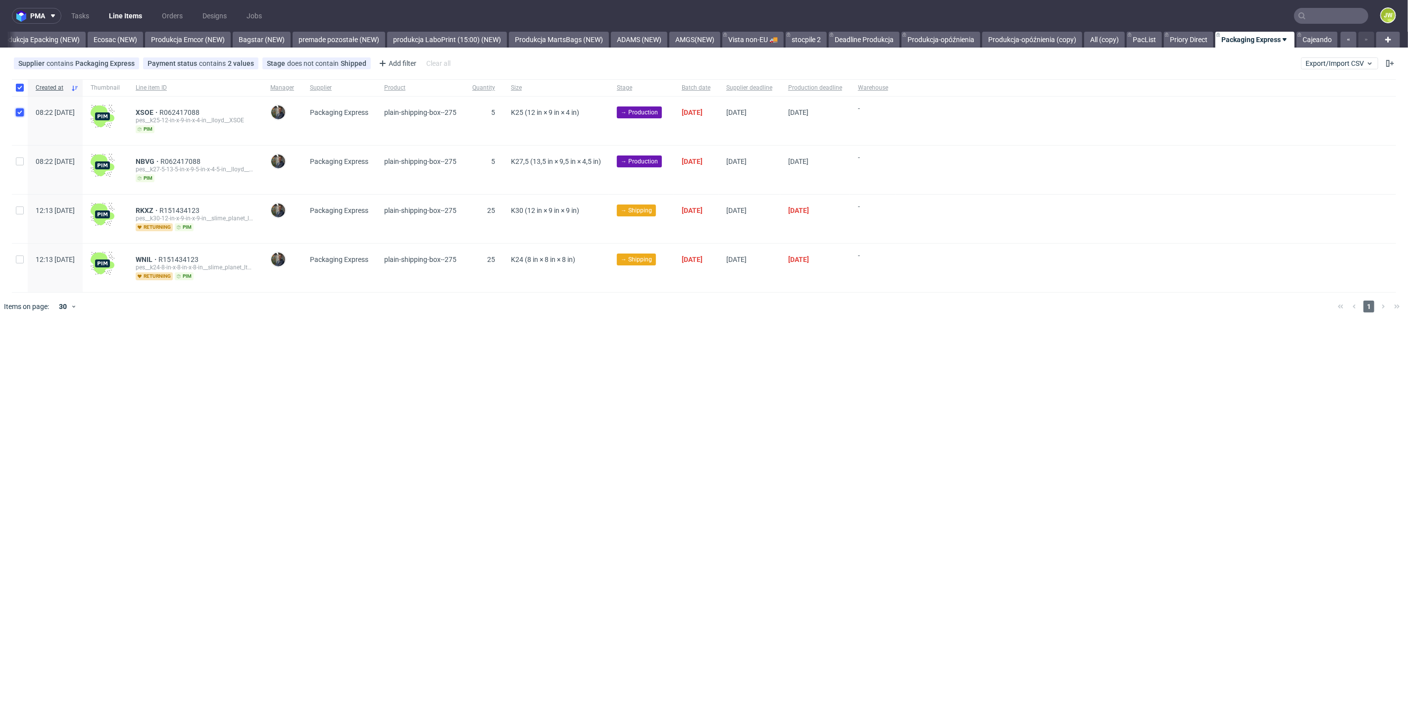
checkbox input "true"
click at [23, 161] on input "checkbox" at bounding box center [20, 161] width 8 height 8
checkbox input "true"
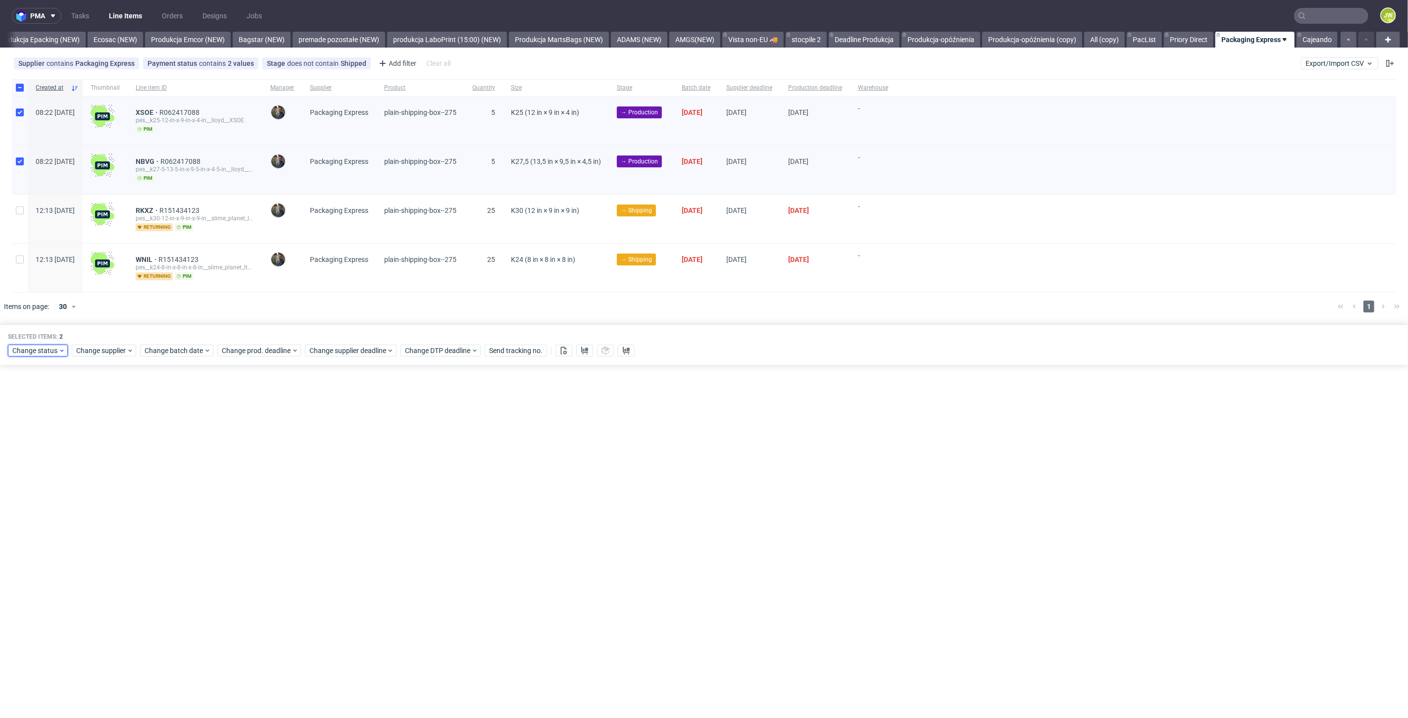
click at [35, 350] on span "Change status" at bounding box center [35, 351] width 46 height 10
click at [36, 476] on span "In Production" at bounding box center [37, 478] width 50 height 14
click at [110, 498] on span "Save" at bounding box center [112, 496] width 15 height 7
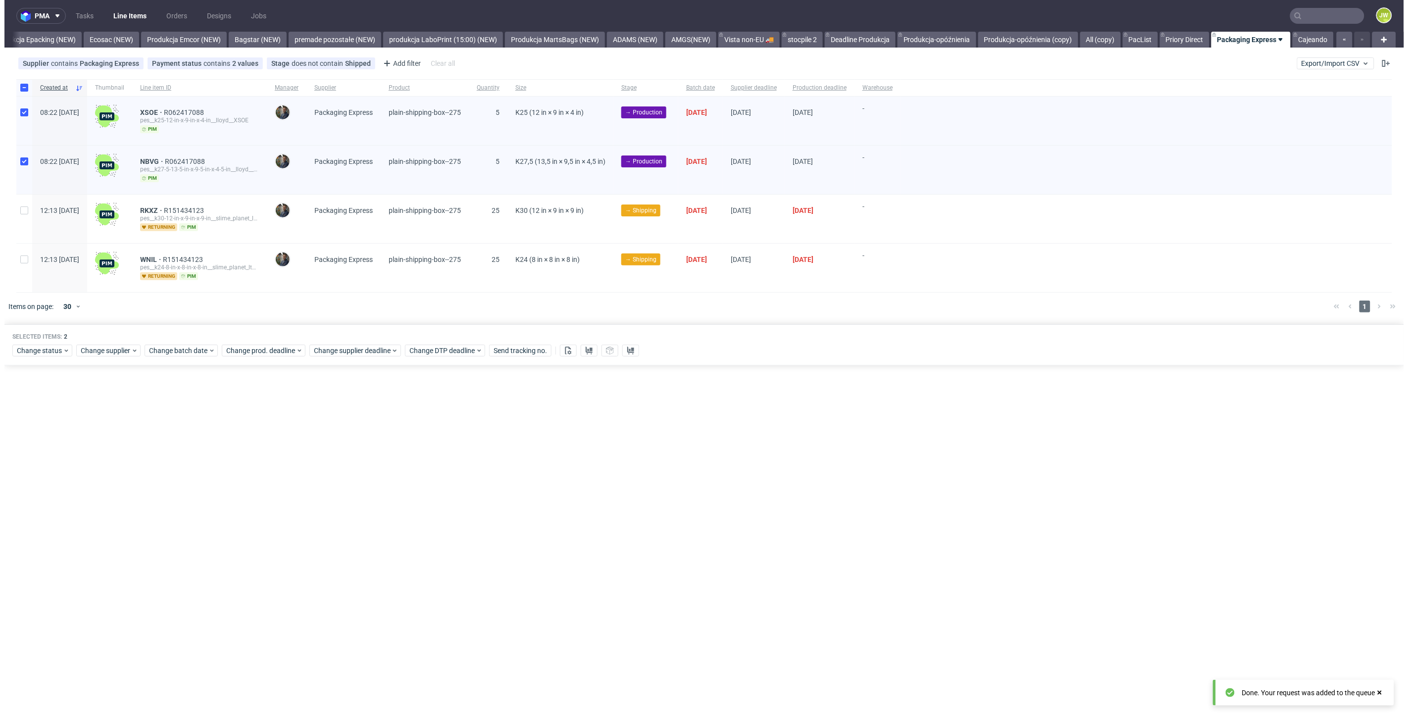
scroll to position [0, 2041]
click at [449, 527] on div "pma Tasks Line Items Orders Designs Jobs JW All DTP Late Shipped Shipments DTP …" at bounding box center [704, 359] width 1408 height 718
click at [1191, 28] on nav "pma Tasks Line Items Orders Designs Jobs JW" at bounding box center [704, 16] width 1408 height 32
click at [1191, 40] on link "Priory Direct" at bounding box center [1189, 40] width 50 height 16
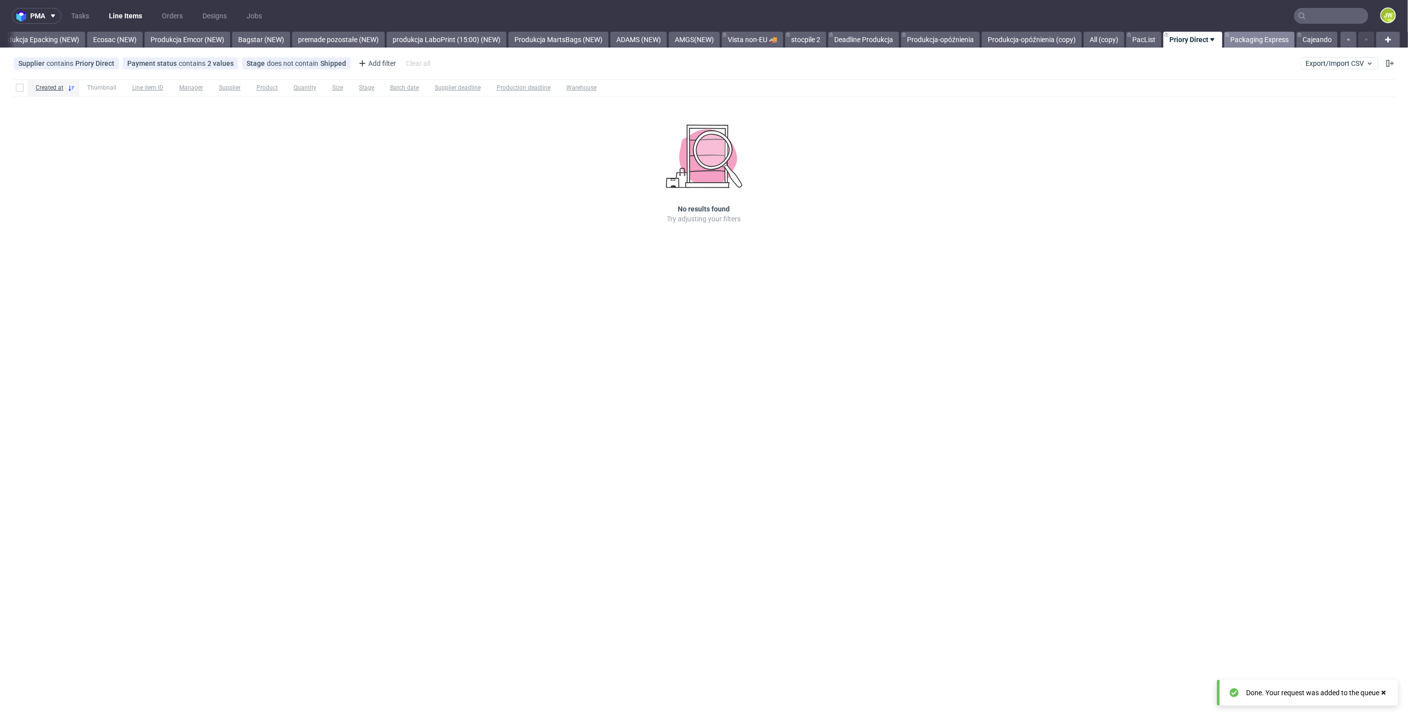
click at [1249, 40] on link "Packaging Express" at bounding box center [1259, 40] width 70 height 16
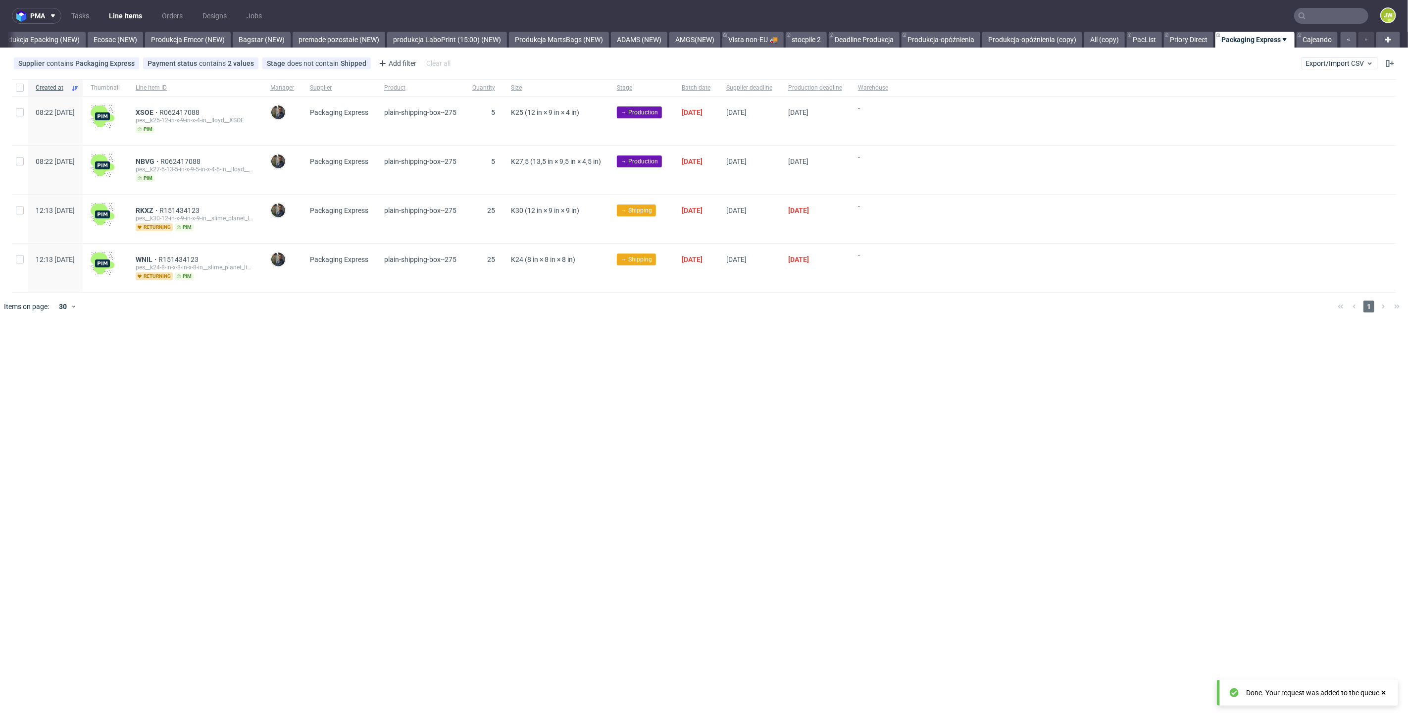
click at [738, 483] on div "pma Tasks Line Items Orders Designs Jobs JW All DTP Late Shipped Shipments DTP …" at bounding box center [704, 359] width 1408 height 718
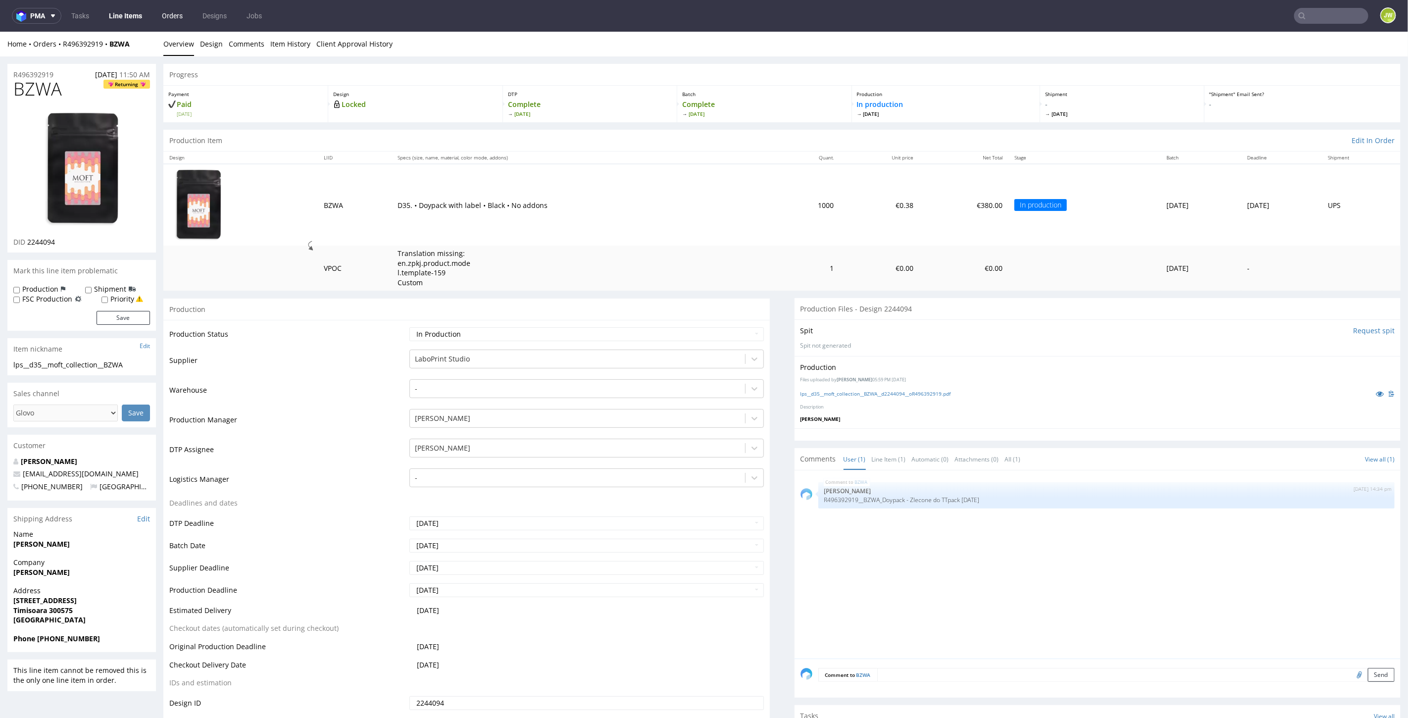
click at [180, 16] on link "Orders" at bounding box center [172, 16] width 33 height 16
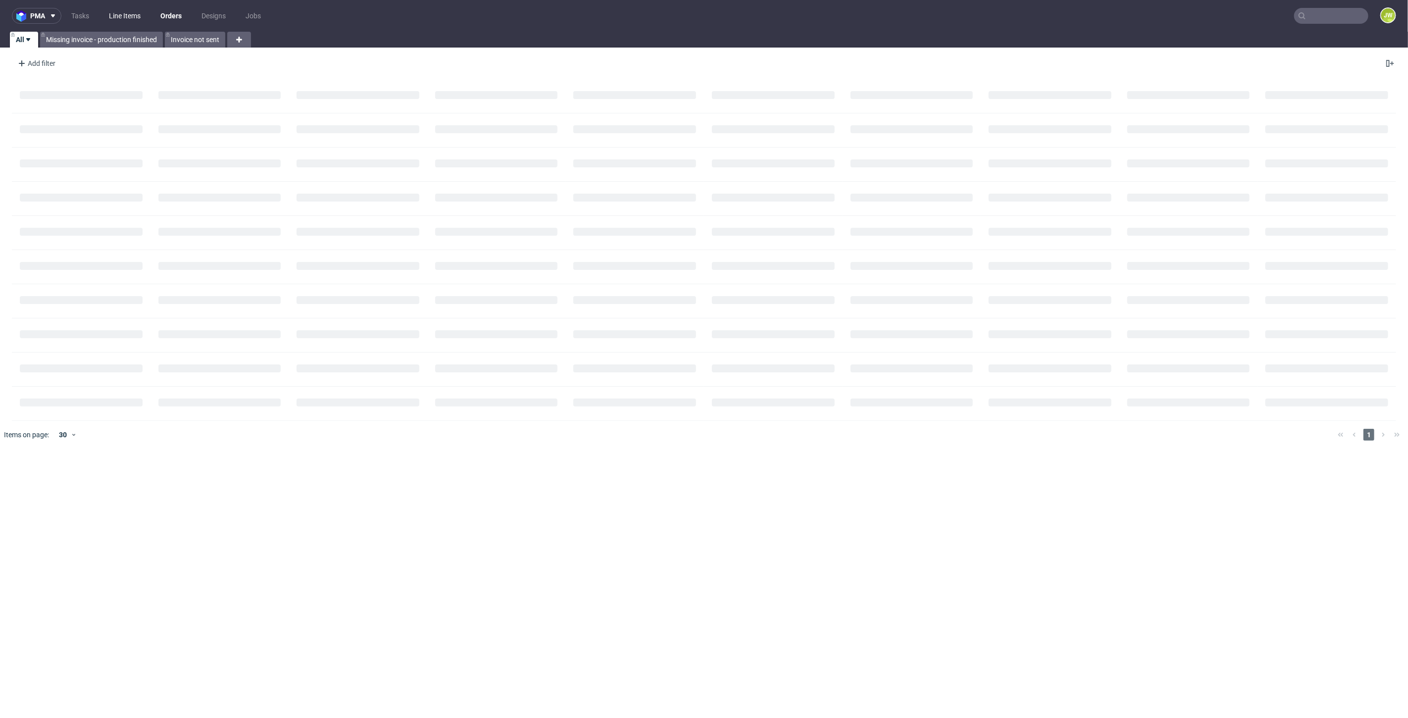
click at [112, 13] on link "Line Items" at bounding box center [125, 16] width 44 height 16
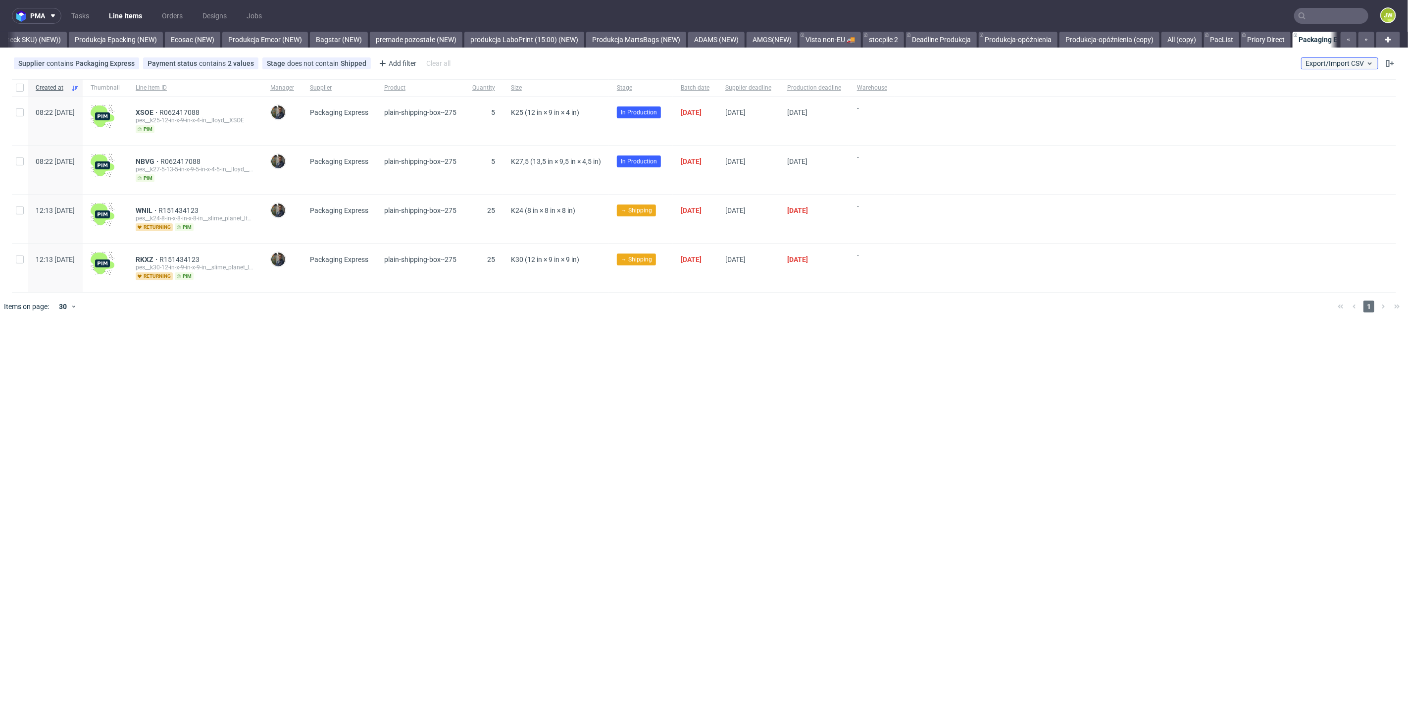
click at [1313, 60] on span "Export/Import CSV" at bounding box center [1340, 63] width 68 height 8
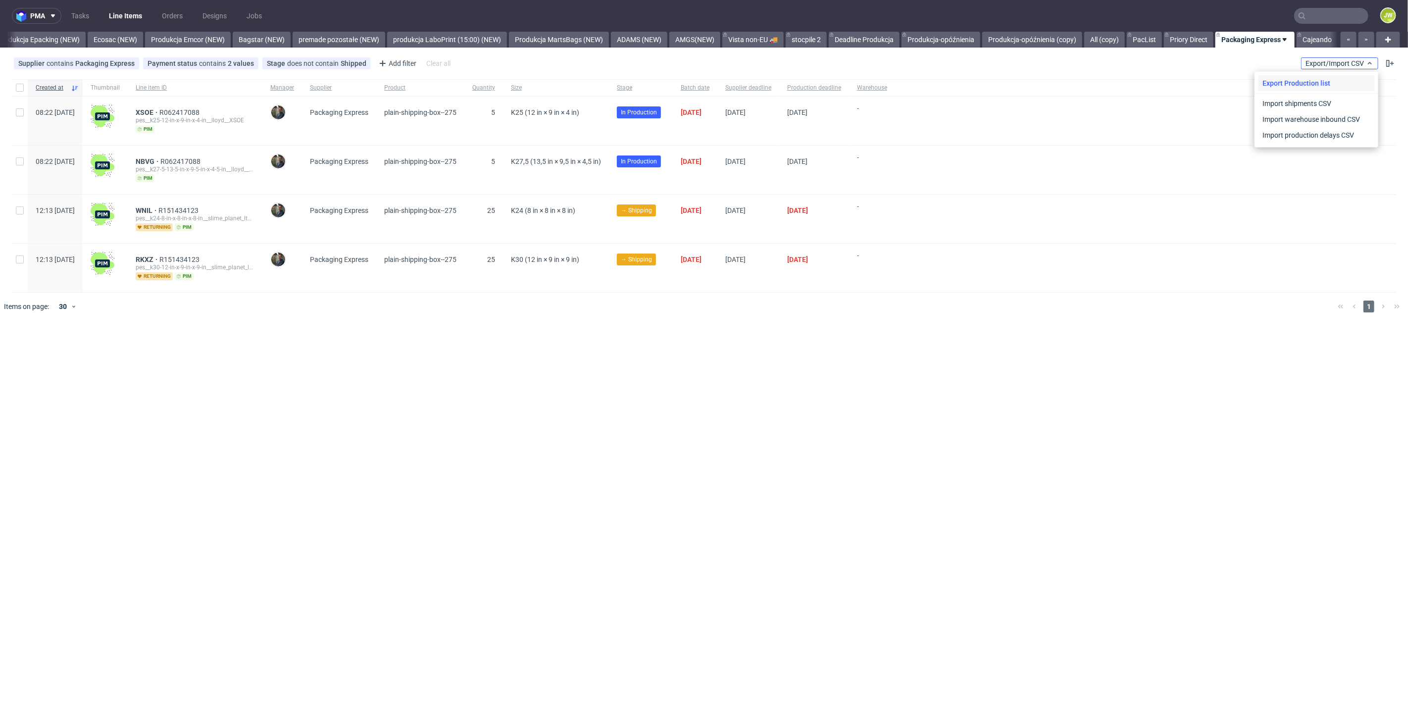
scroll to position [0, 2041]
click at [1309, 97] on link "Import shipments CSV" at bounding box center [1317, 104] width 116 height 16
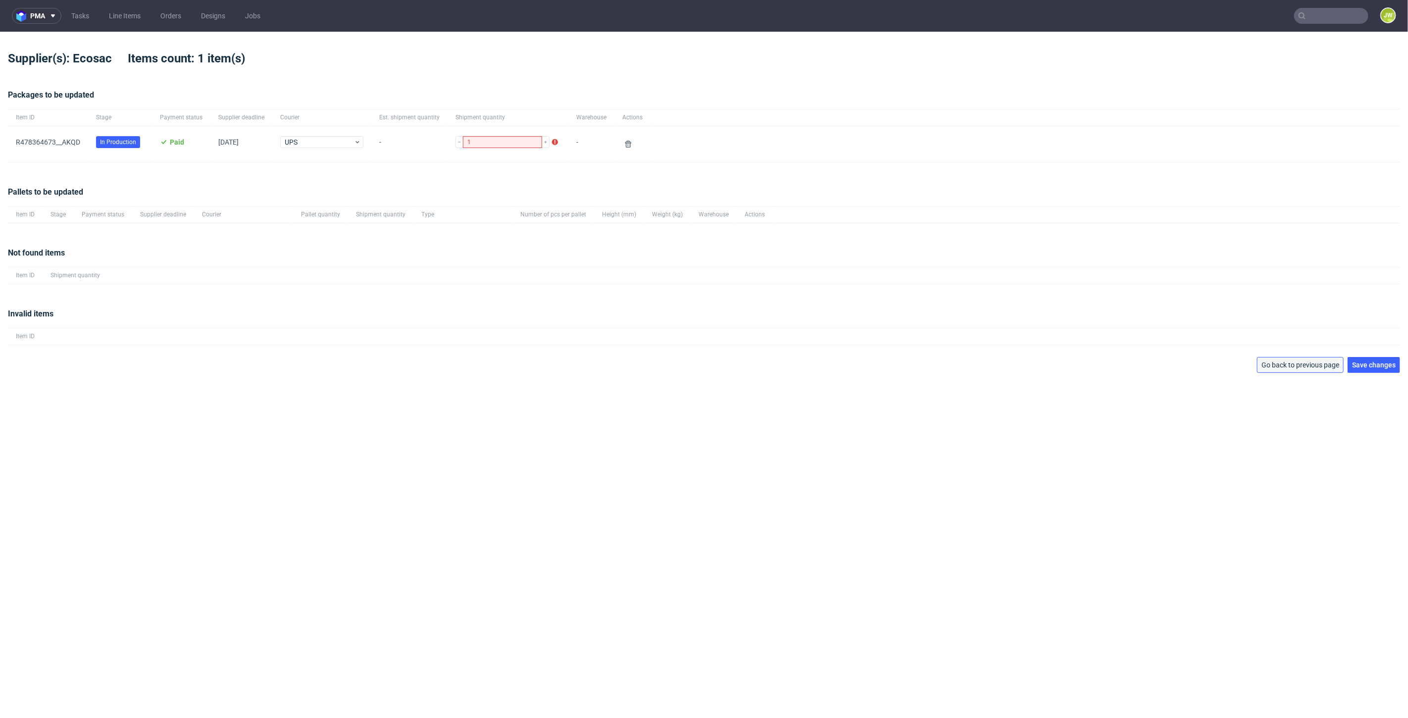
click at [1322, 361] on span "Go back to previous page" at bounding box center [1301, 364] width 78 height 7
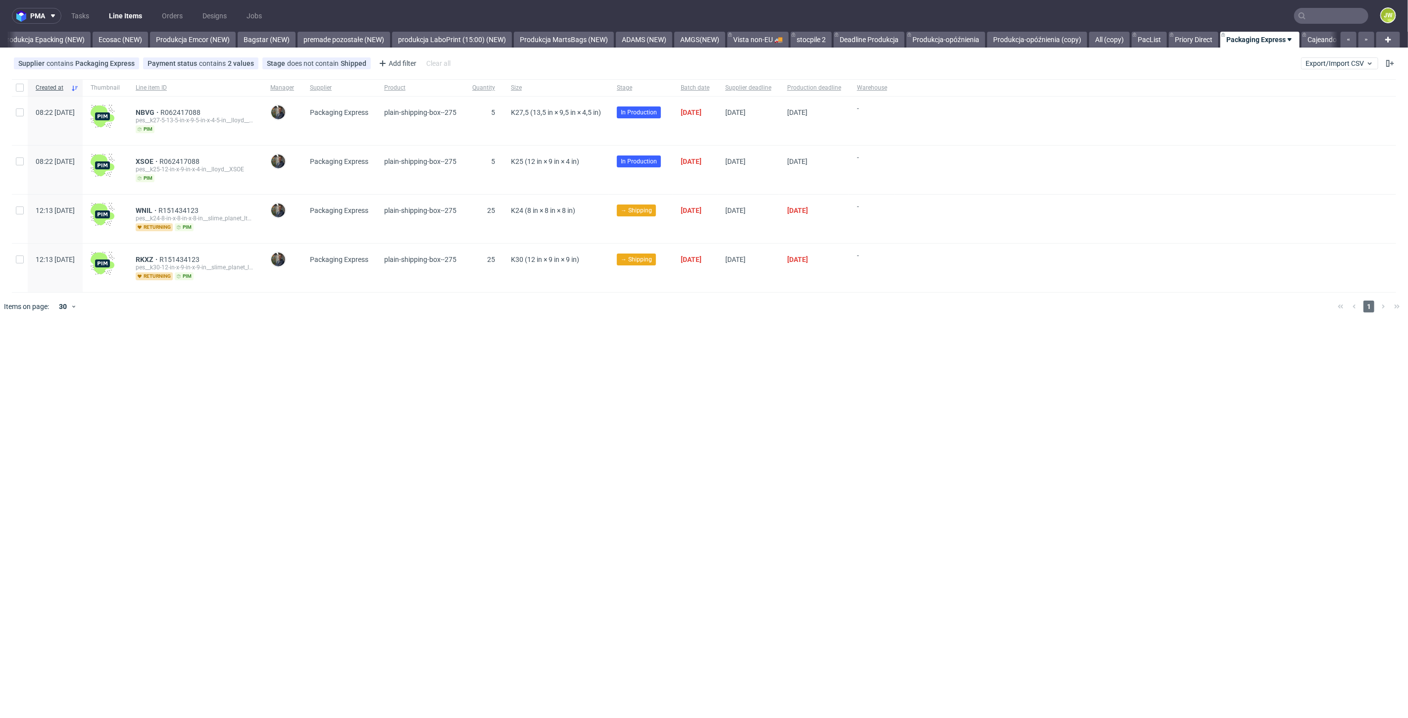
scroll to position [0, 2041]
click at [1352, 62] on span "Export/Import CSV" at bounding box center [1340, 63] width 68 height 8
click at [1284, 98] on link "Import shipments CSV" at bounding box center [1317, 104] width 116 height 16
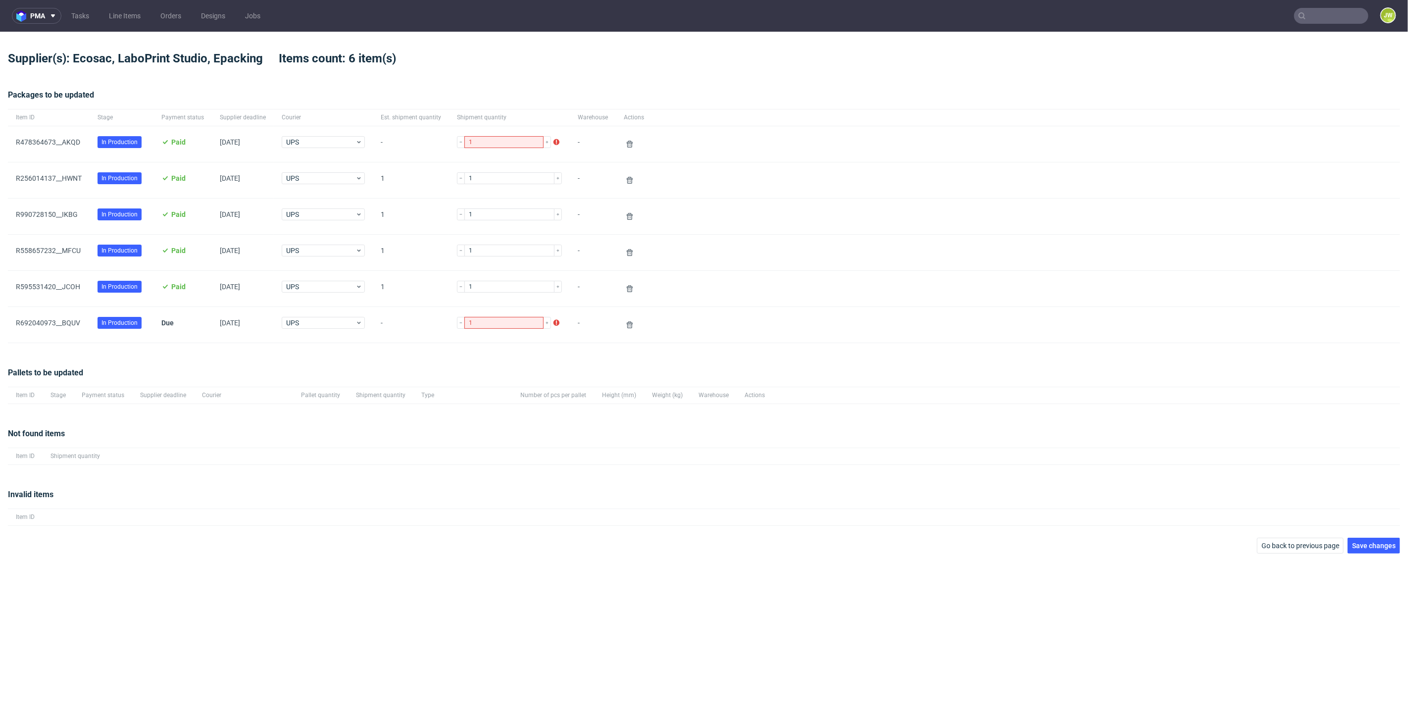
click at [1377, 557] on div "pma Tasks Line Items Orders Designs Jobs JW Supplier(s): Ecosac, LaboPrint Stud…" at bounding box center [704, 359] width 1408 height 718
click at [1373, 551] on button "Save changes" at bounding box center [1374, 546] width 52 height 16
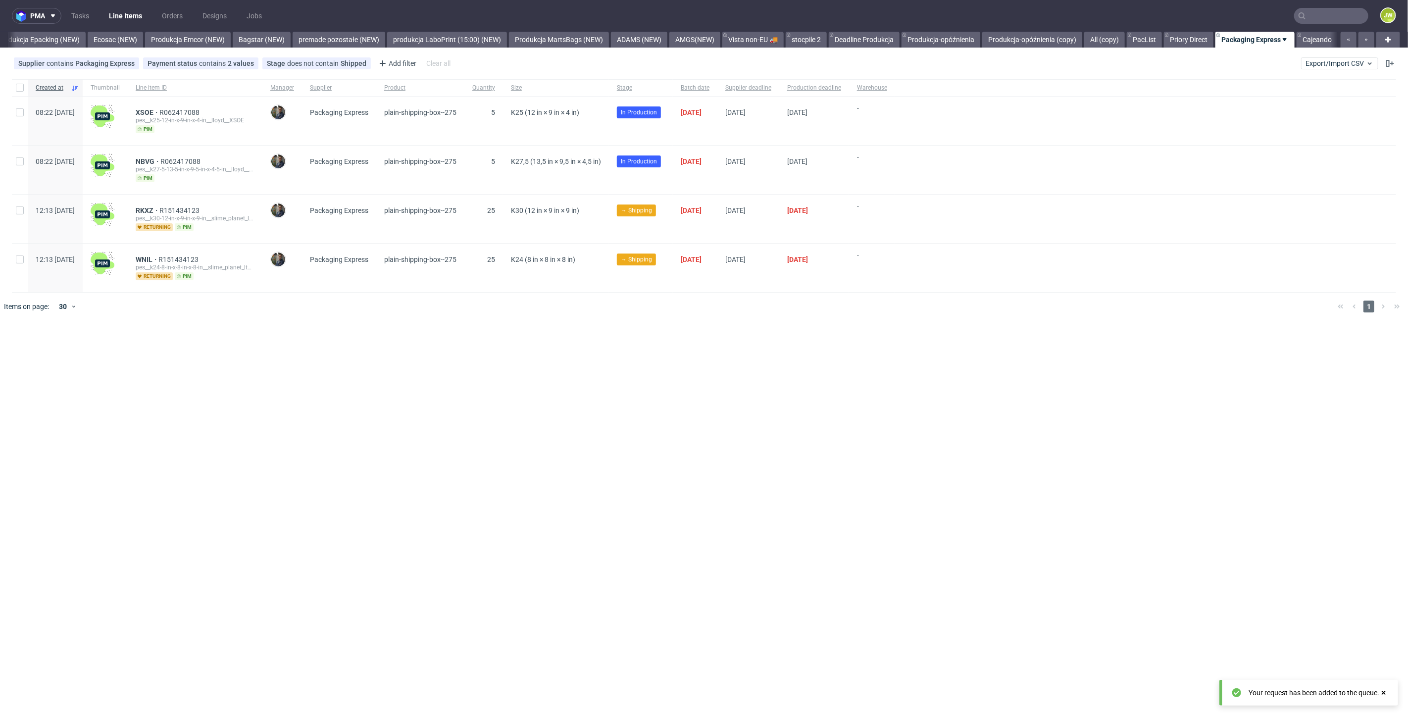
scroll to position [0, 2041]
